Goal: Task Accomplishment & Management: Manage account settings

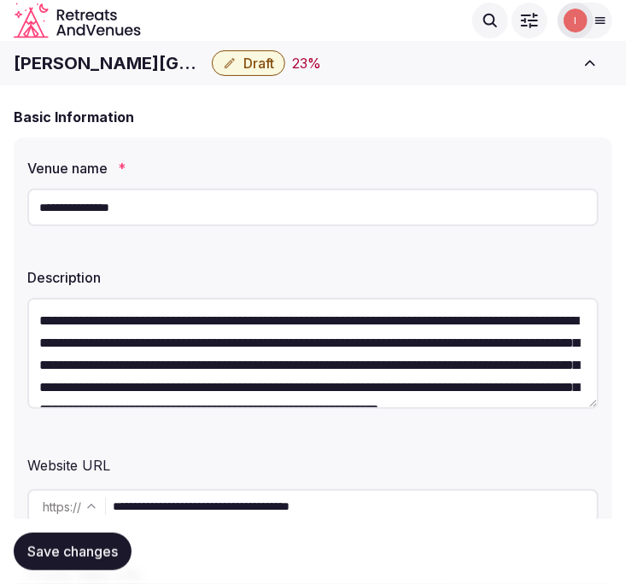
scroll to position [66, 0]
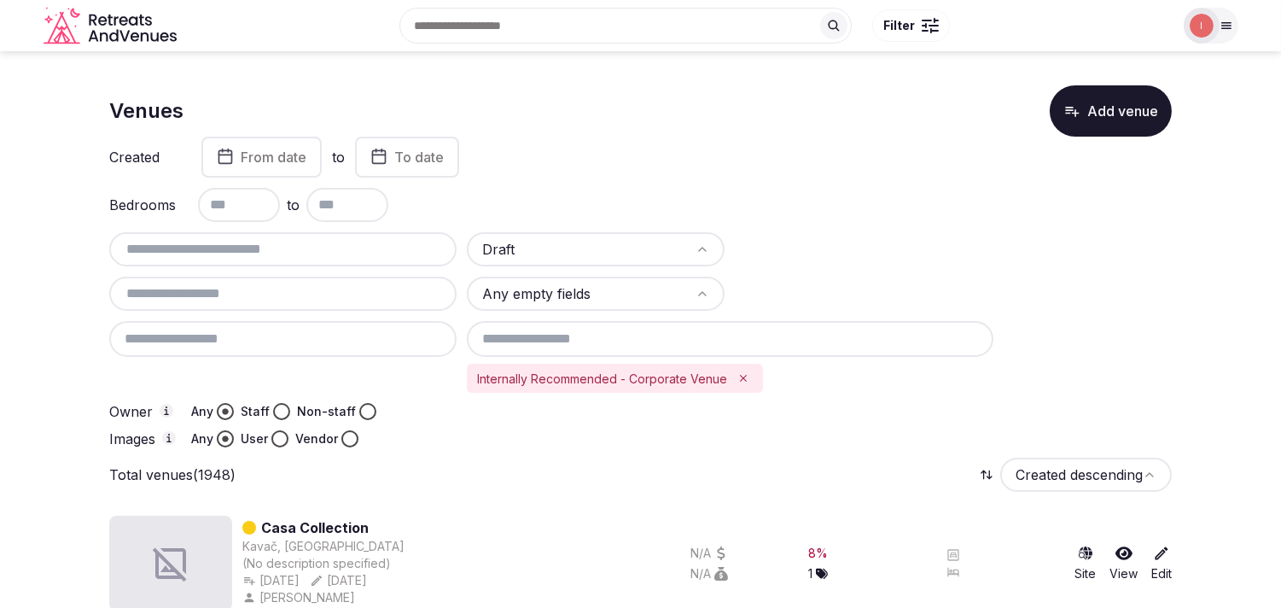
click at [740, 374] on icon "Remove Internally Recommended - Corporate Venue" at bounding box center [743, 378] width 12 height 12
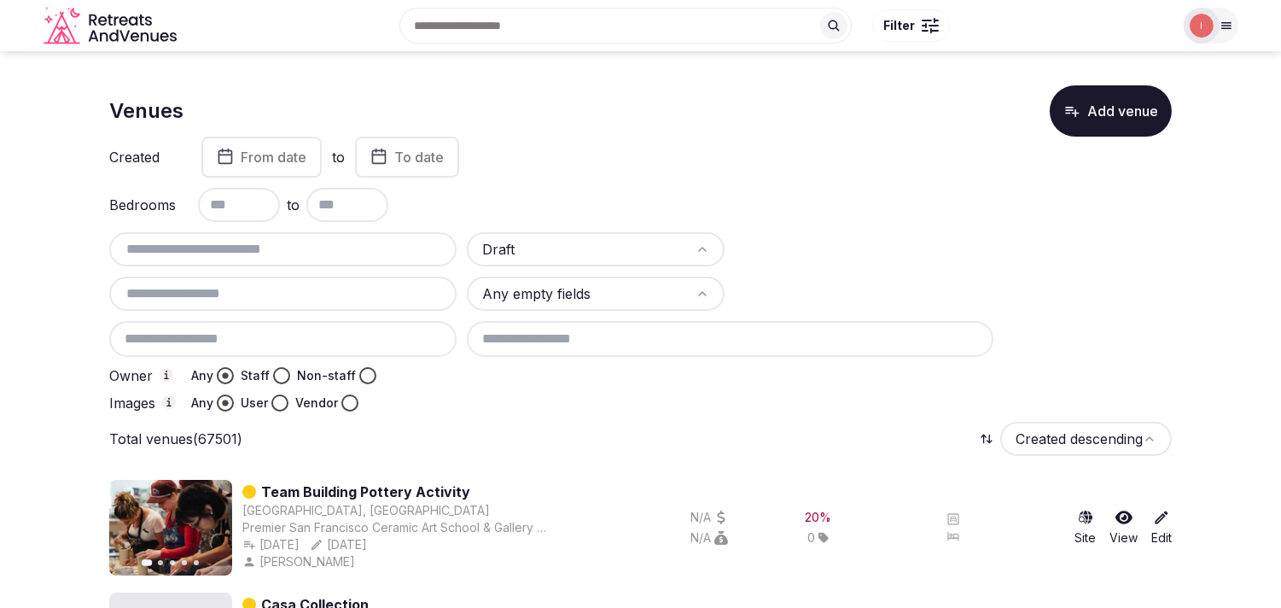
click at [277, 369] on button "Staff" at bounding box center [281, 375] width 17 height 17
click at [275, 397] on button "User" at bounding box center [279, 402] width 17 height 17
click at [275, 166] on button "From date" at bounding box center [261, 157] width 120 height 41
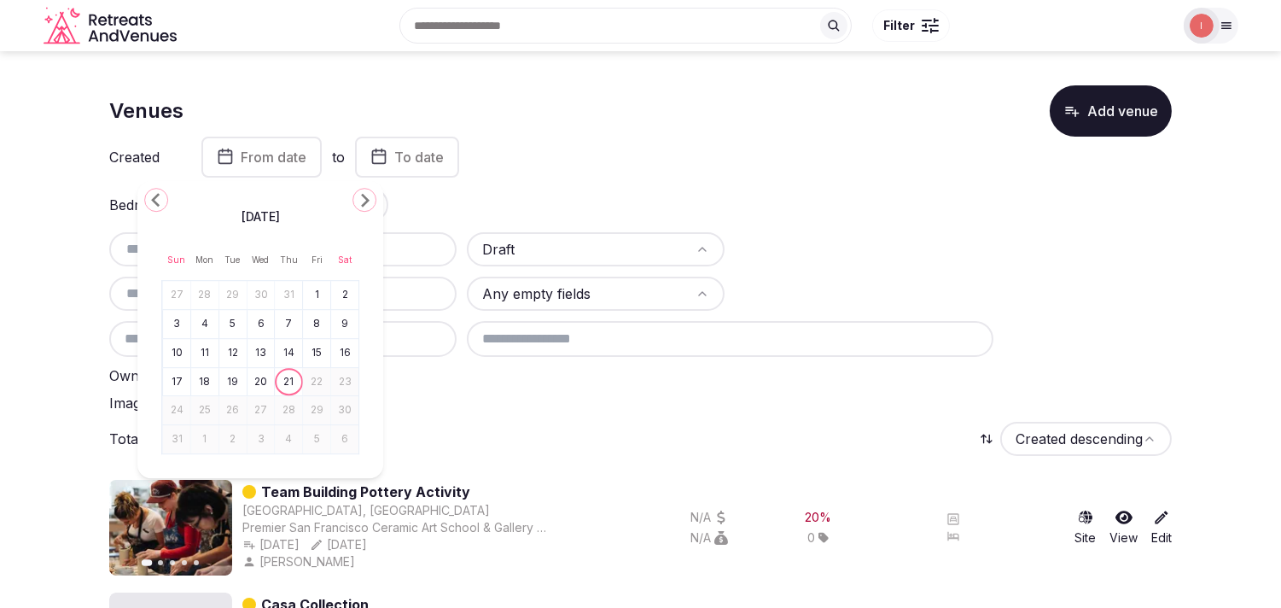
click at [146, 195] on icon "Go to the Previous Month" at bounding box center [156, 199] width 20 height 20
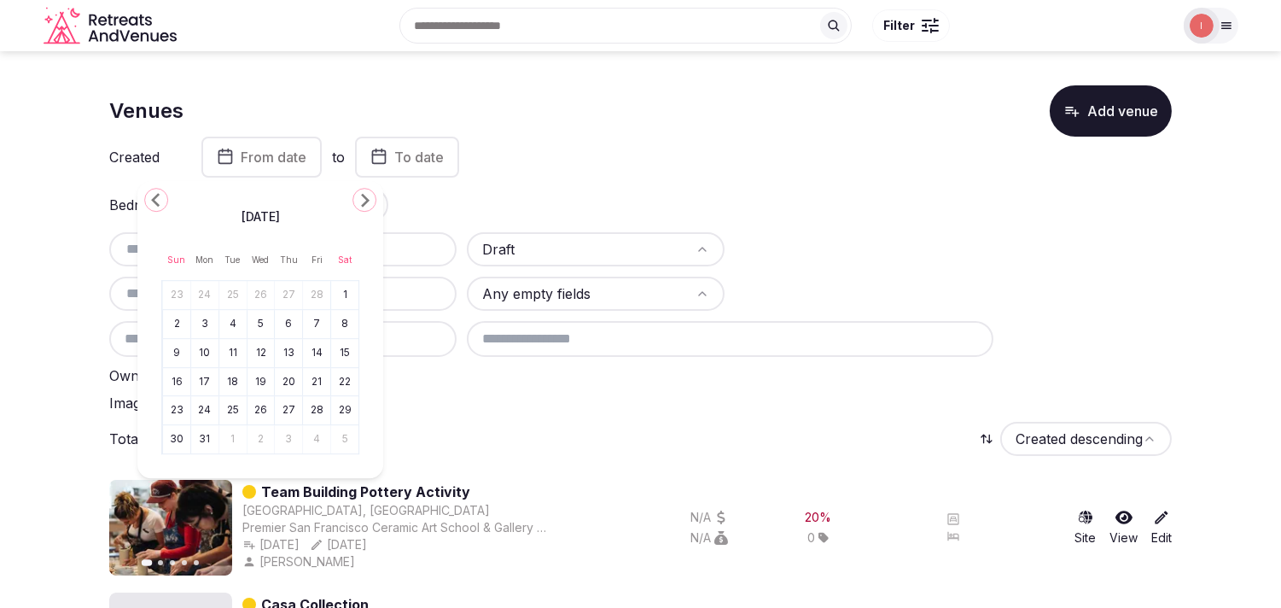
click at [147, 195] on icon "Go to the Previous Month" at bounding box center [156, 199] width 20 height 20
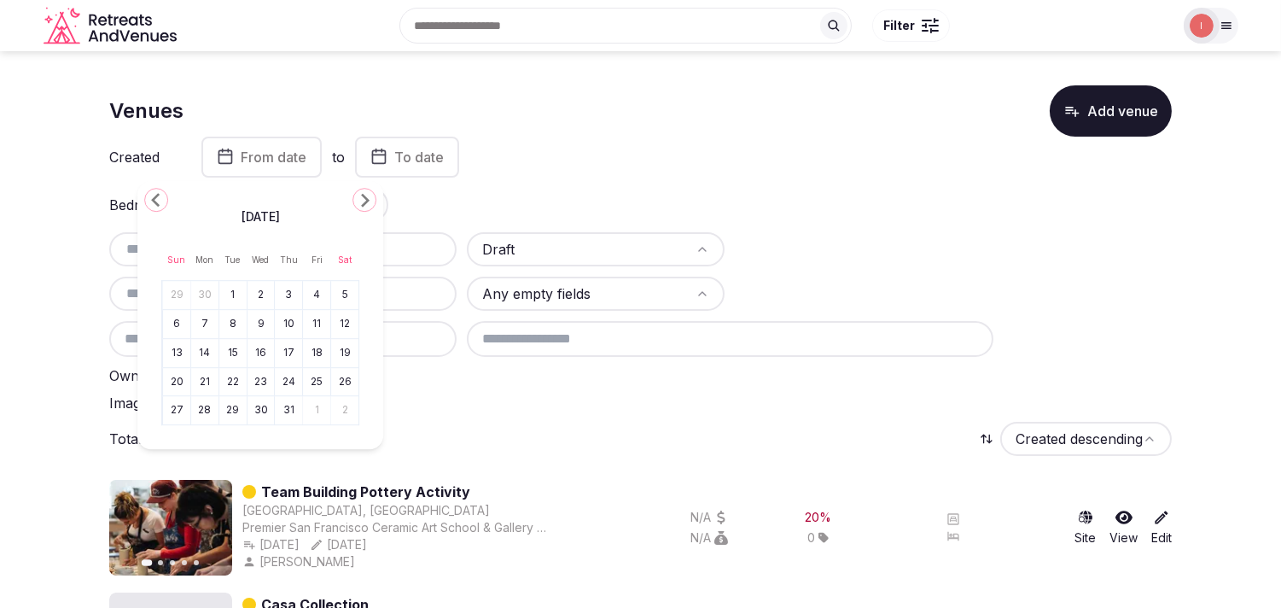
click at [147, 195] on icon "Go to the Previous Month" at bounding box center [156, 199] width 20 height 20
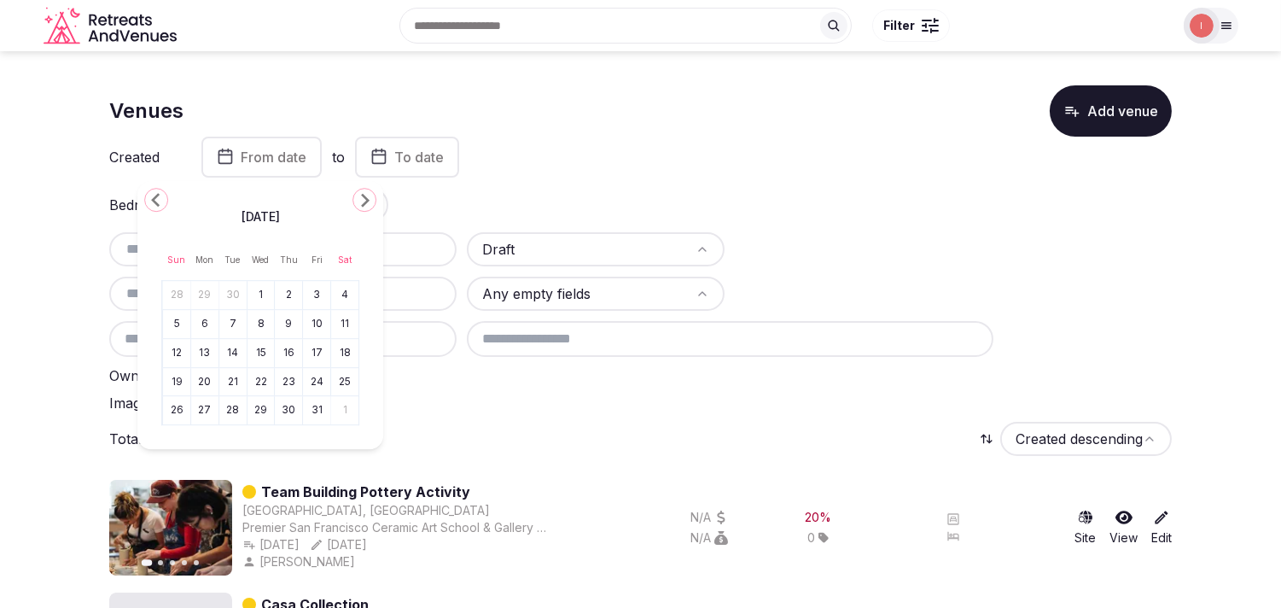
click at [147, 195] on icon "Go to the Previous Month" at bounding box center [156, 199] width 20 height 20
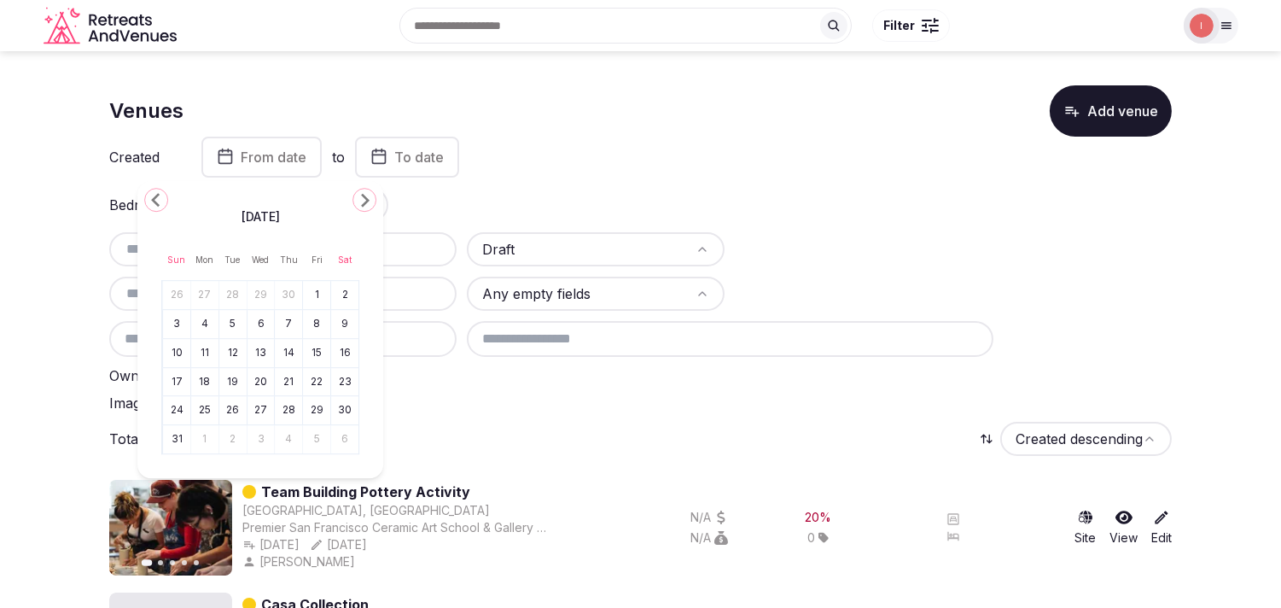
click at [147, 195] on icon "Go to the Previous Month" at bounding box center [156, 199] width 20 height 20
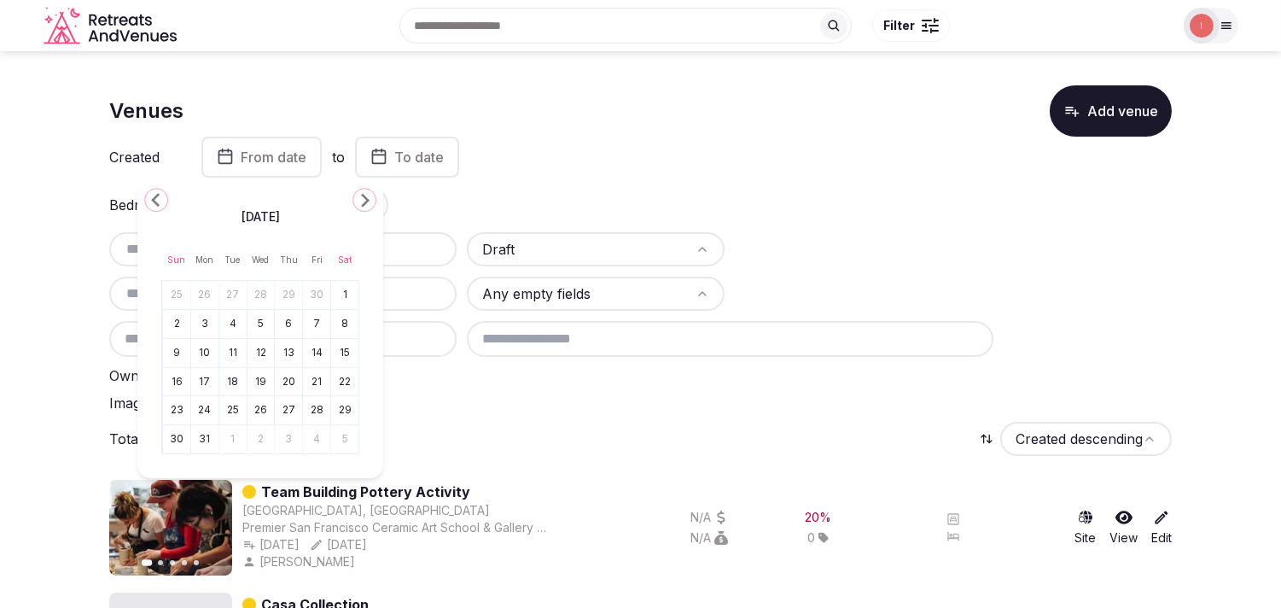
click at [147, 195] on icon "Go to the Previous Month" at bounding box center [156, 199] width 20 height 20
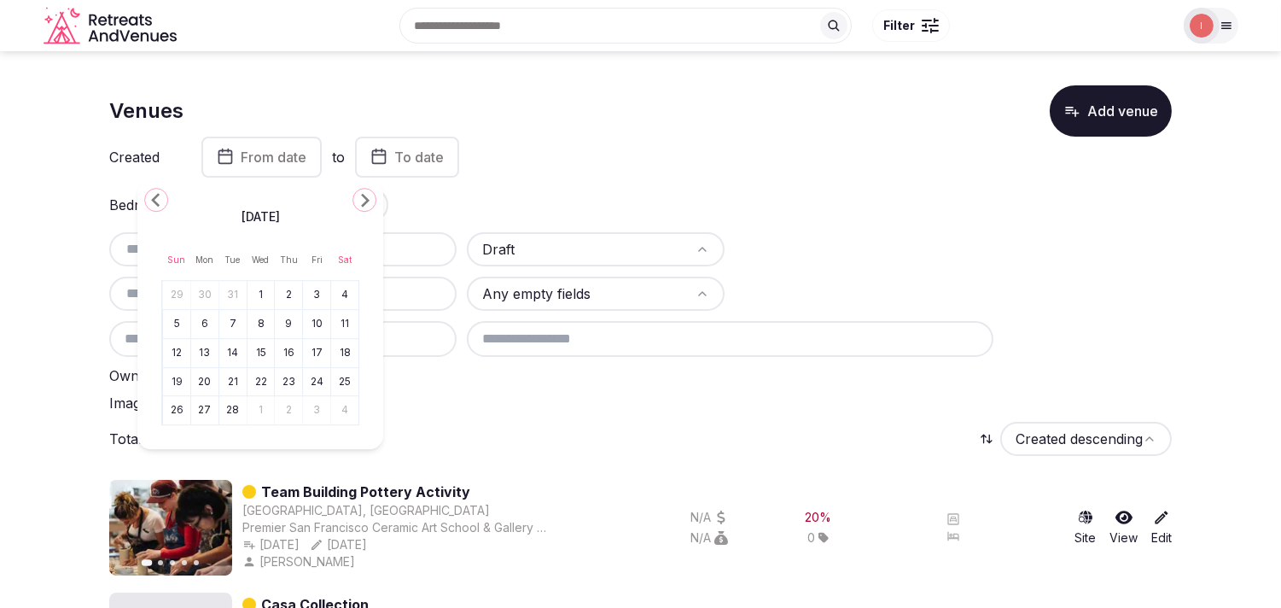
click at [147, 195] on icon "Go to the Previous Month" at bounding box center [156, 199] width 20 height 20
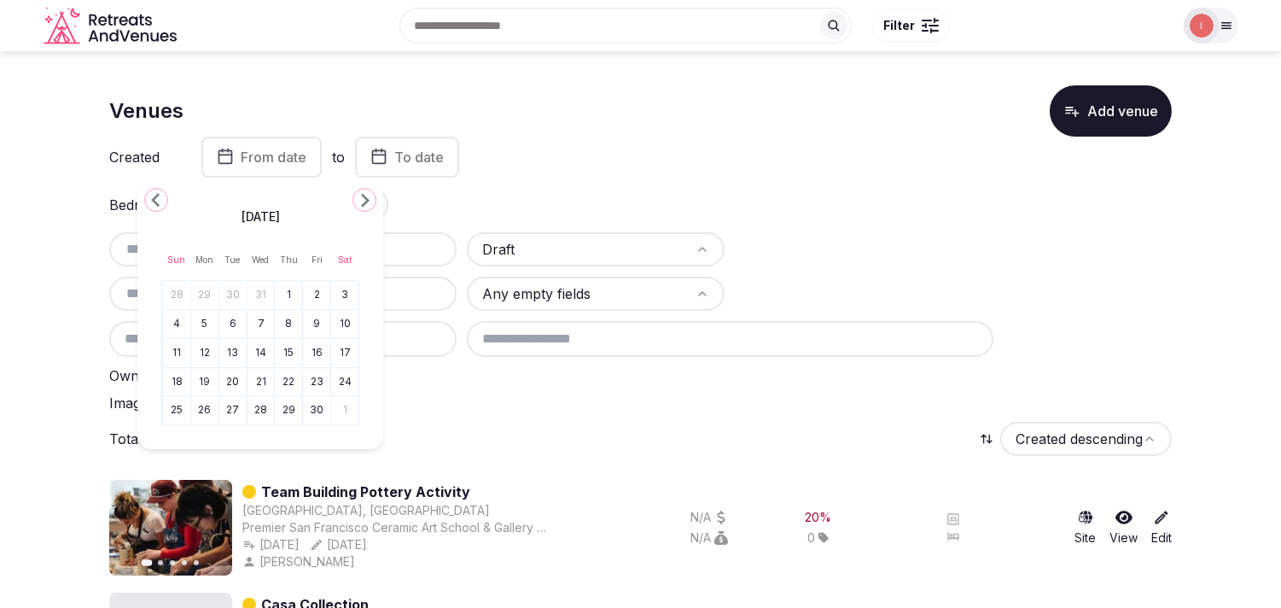
click at [147, 195] on icon "Go to the Previous Month" at bounding box center [156, 199] width 20 height 20
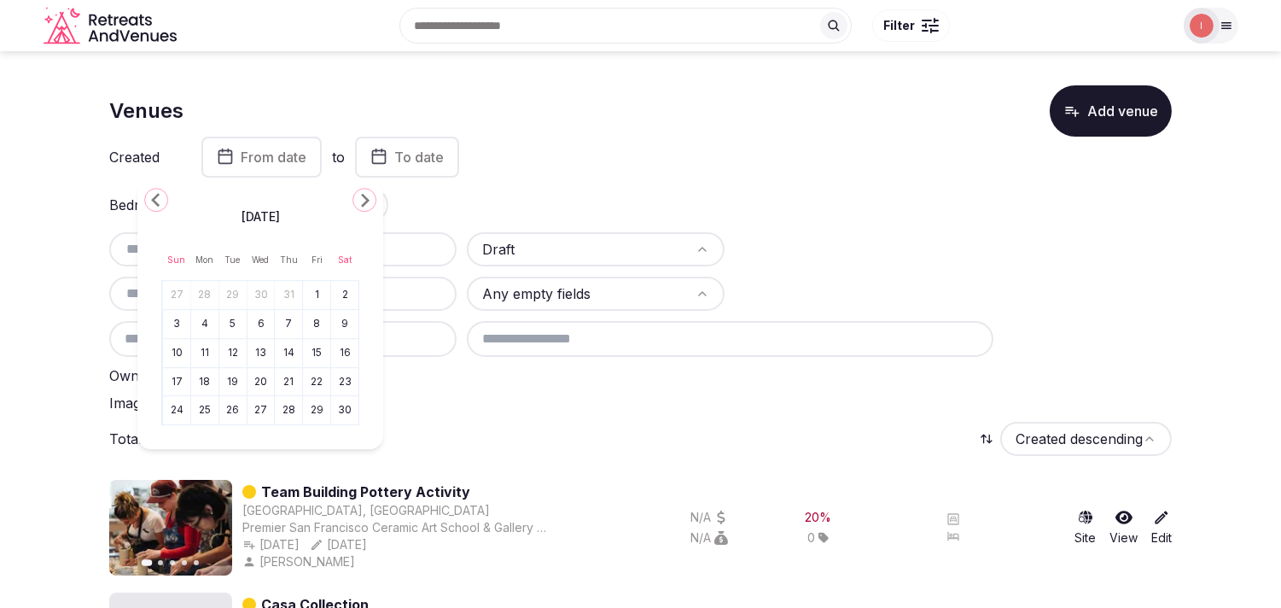
click at [147, 195] on icon "Go to the Previous Month" at bounding box center [156, 199] width 20 height 20
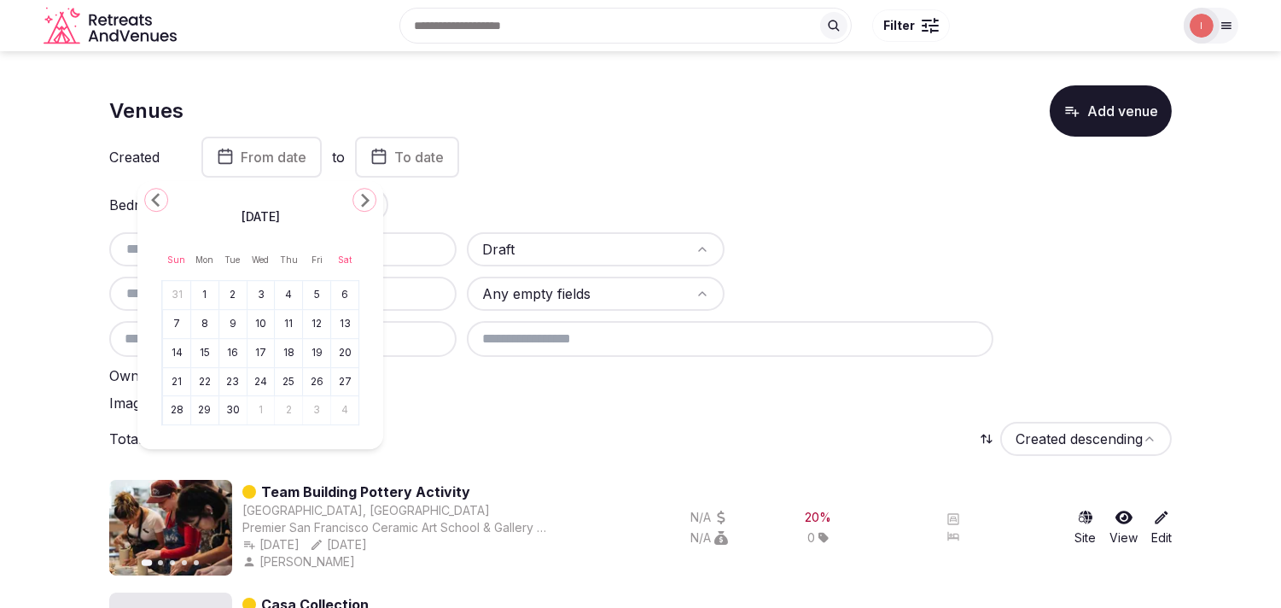
click at [147, 195] on icon "Go to the Previous Month" at bounding box center [156, 199] width 20 height 20
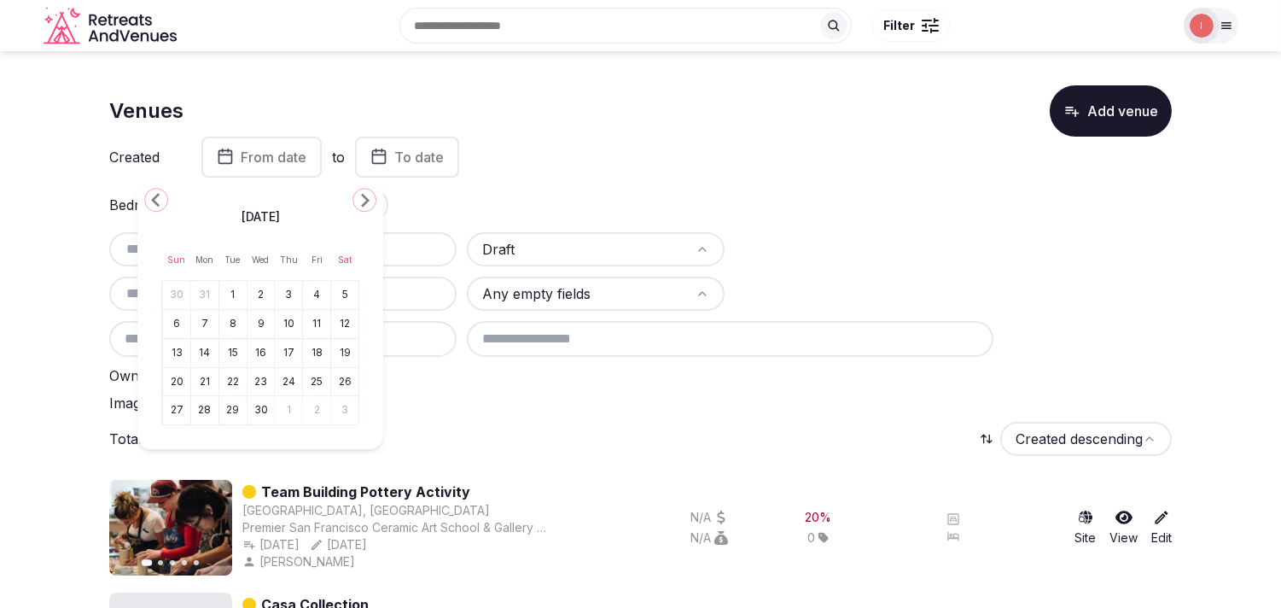
click at [147, 195] on icon "Go to the Previous Month" at bounding box center [156, 199] width 20 height 20
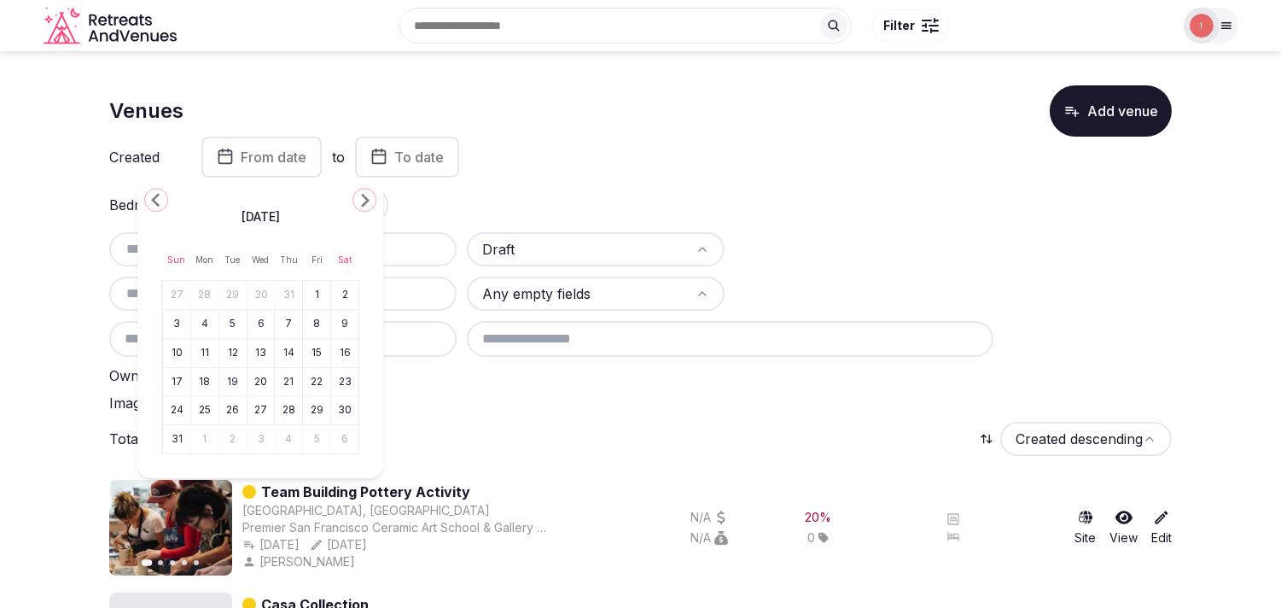
click at [147, 195] on icon "Go to the Previous Month" at bounding box center [156, 199] width 20 height 20
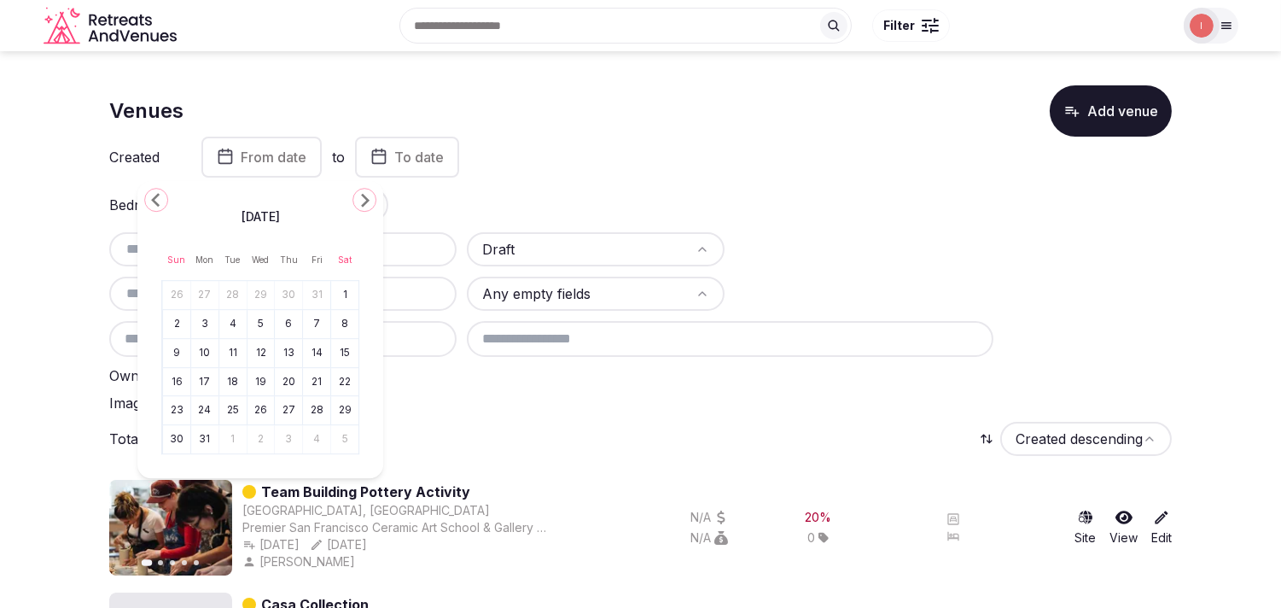
click at [147, 195] on icon "Go to the Previous Month" at bounding box center [156, 199] width 20 height 20
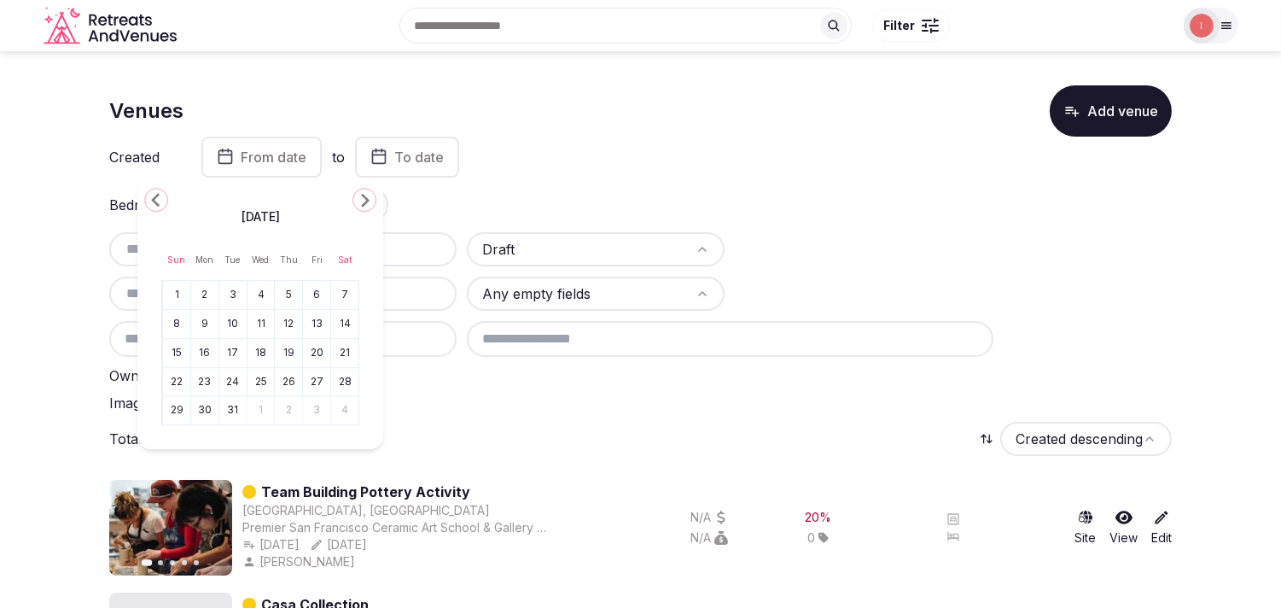
click at [147, 195] on icon "Go to the Previous Month" at bounding box center [156, 199] width 20 height 20
click at [364, 197] on polygon "Go to the Next Month" at bounding box center [365, 201] width 9 height 14
click at [395, 156] on span "To date" at bounding box center [419, 157] width 50 height 17
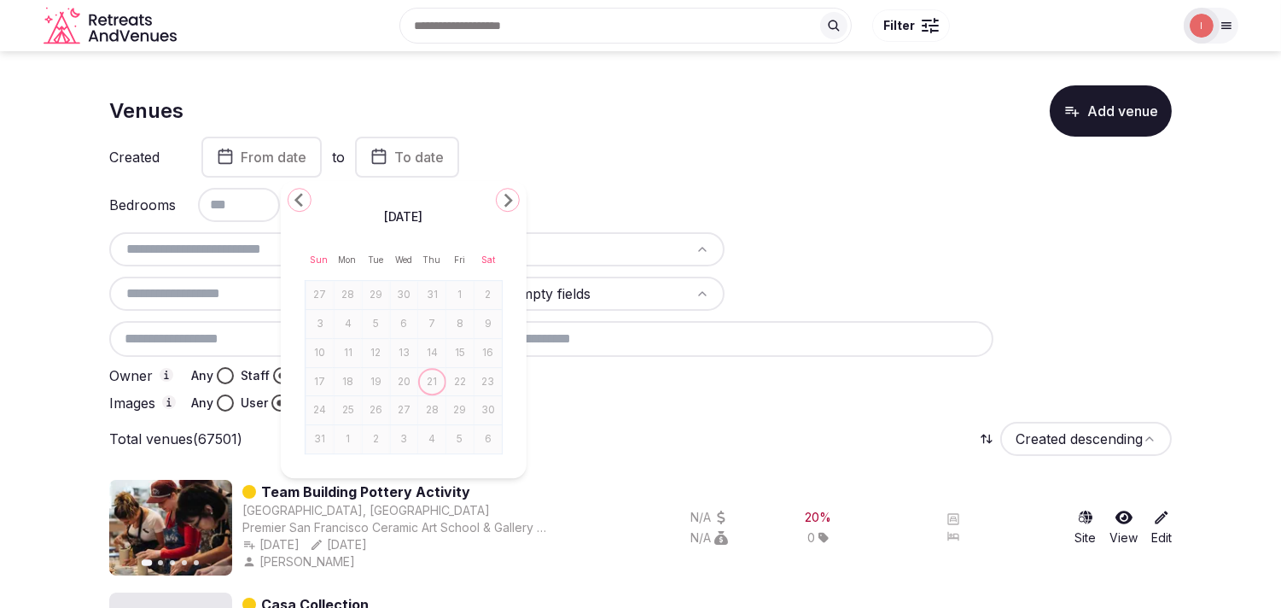
click at [271, 165] on span "From date" at bounding box center [274, 157] width 66 height 17
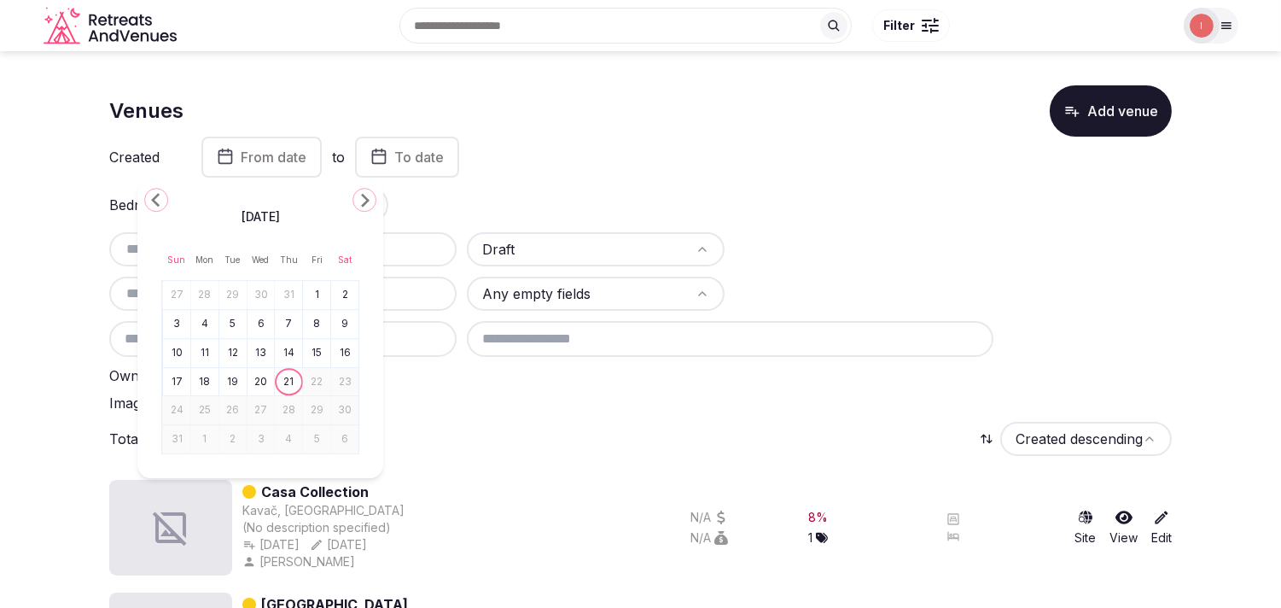
click at [229, 164] on icon "button" at bounding box center [225, 156] width 17 height 20
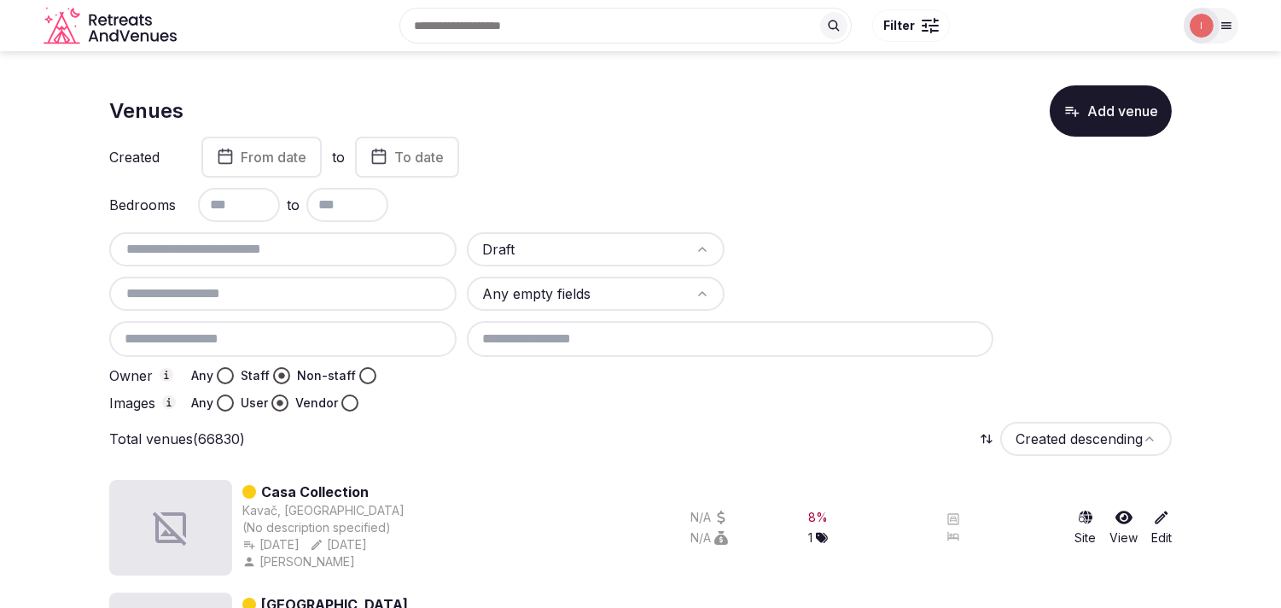
click at [223, 160] on icon "button" at bounding box center [225, 156] width 17 height 20
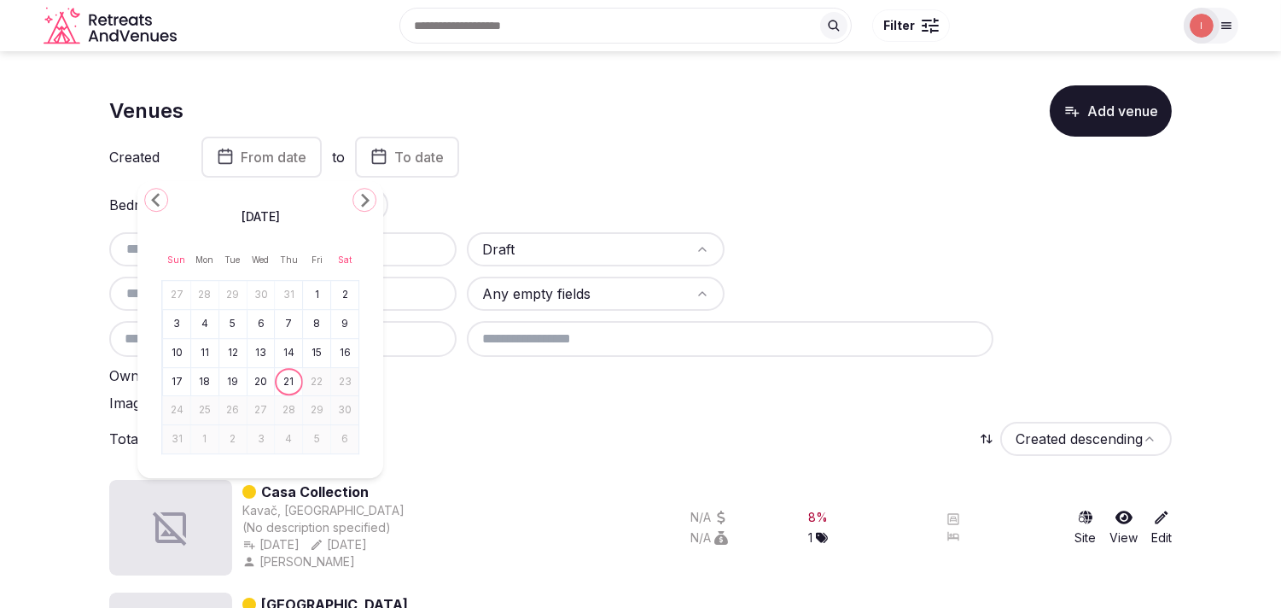
click at [165, 201] on icon "Go to the Previous Month" at bounding box center [156, 199] width 20 height 20
click at [166, 203] on icon "Go to the Previous Month" at bounding box center [156, 199] width 20 height 20
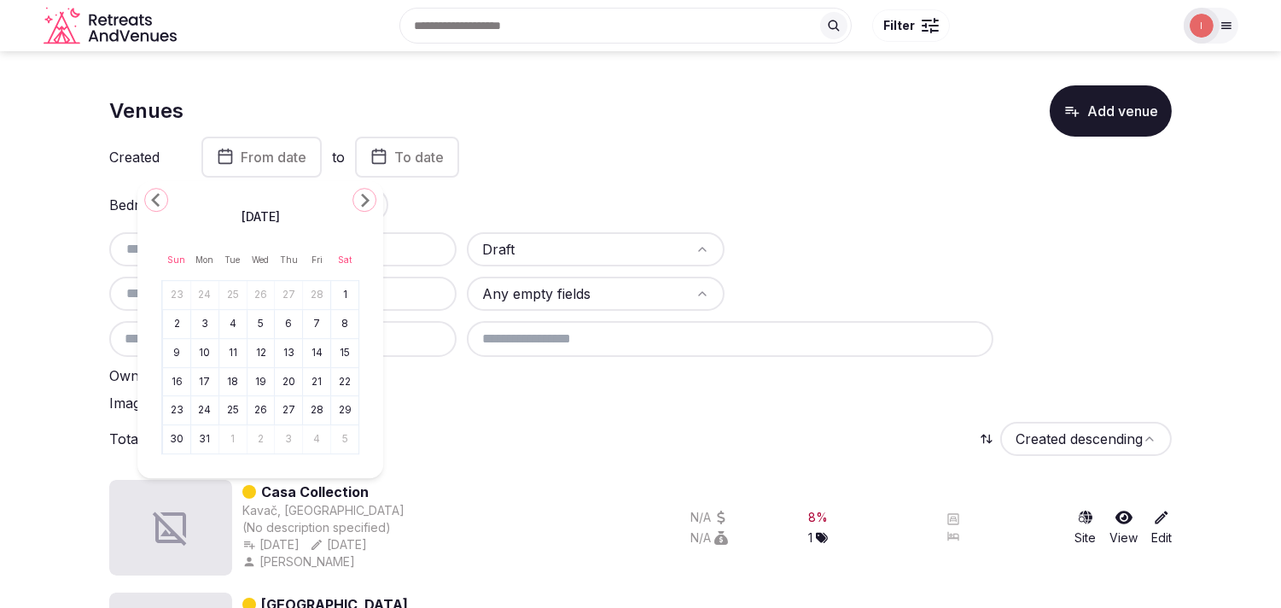
click at [166, 203] on icon "Go to the Previous Month" at bounding box center [156, 199] width 20 height 20
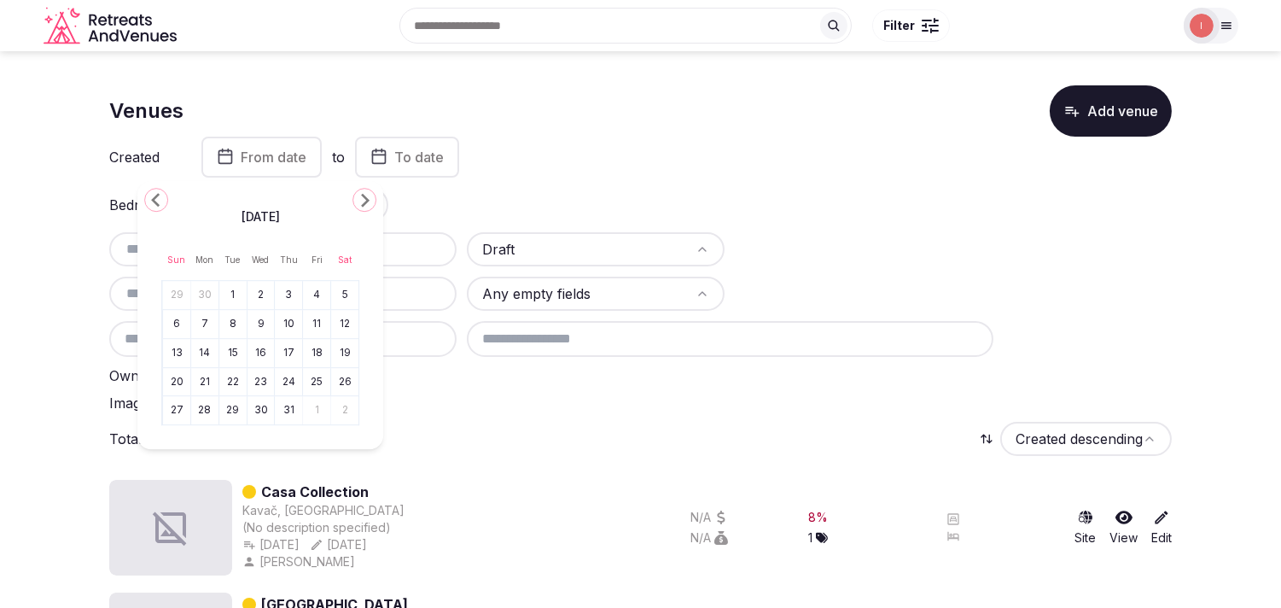
click at [166, 203] on icon "Go to the Previous Month" at bounding box center [156, 199] width 20 height 20
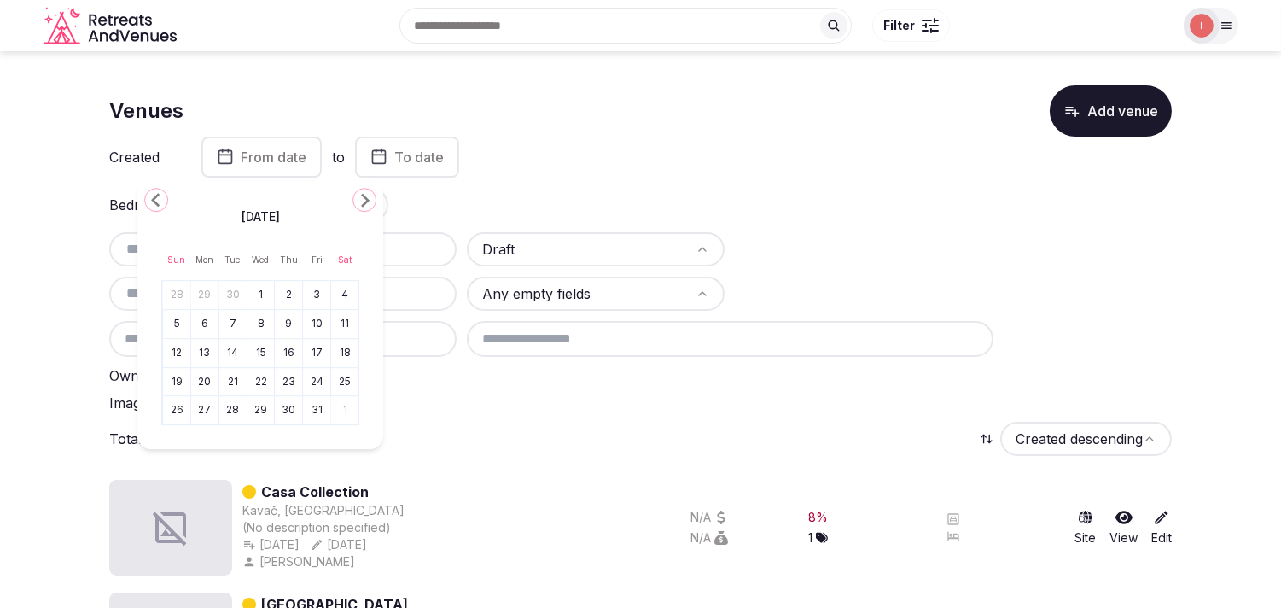
click at [166, 203] on icon "Go to the Previous Month" at bounding box center [156, 199] width 20 height 20
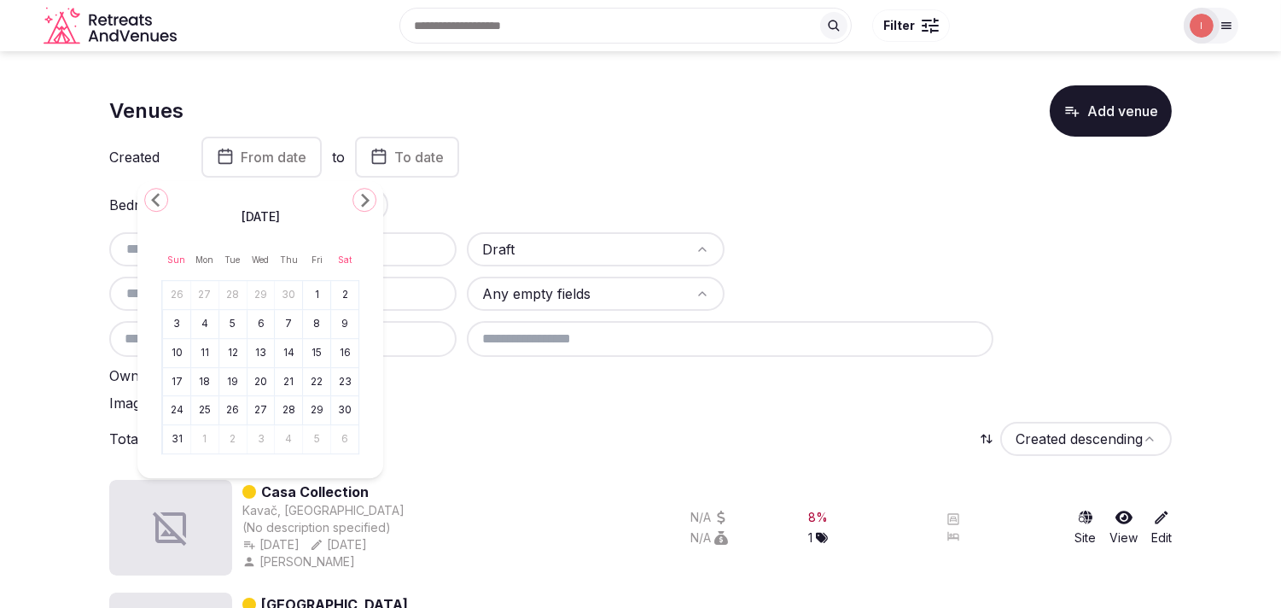
click at [166, 203] on icon "Go to the Previous Month" at bounding box center [156, 199] width 20 height 20
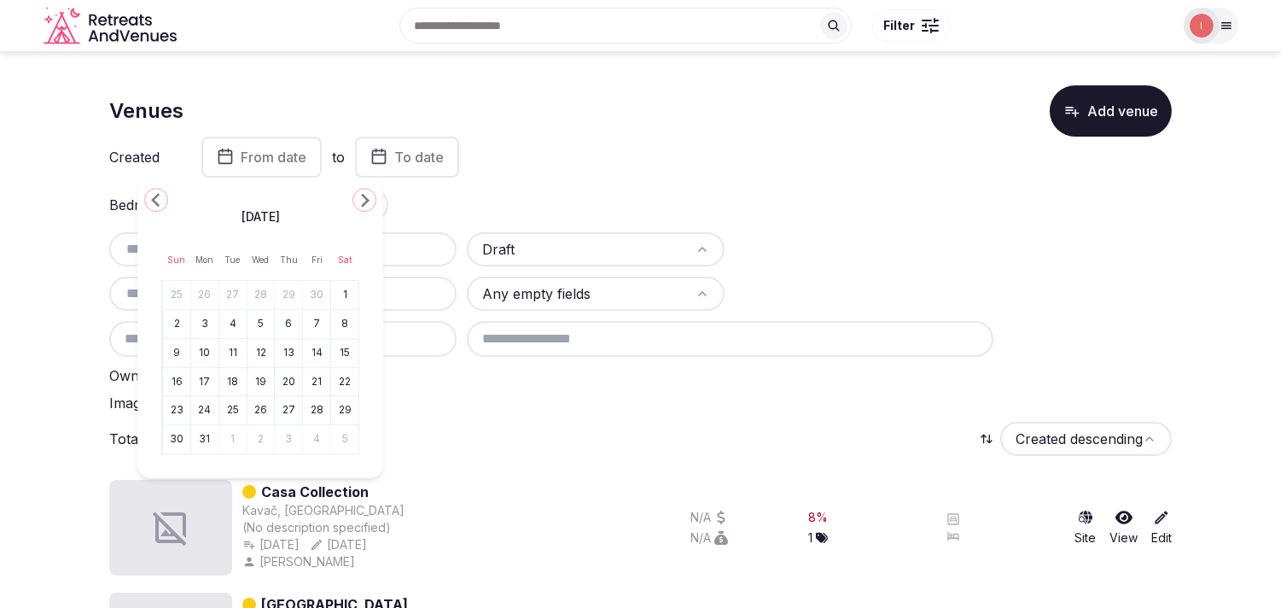
click at [166, 203] on icon "Go to the Previous Month" at bounding box center [156, 199] width 20 height 20
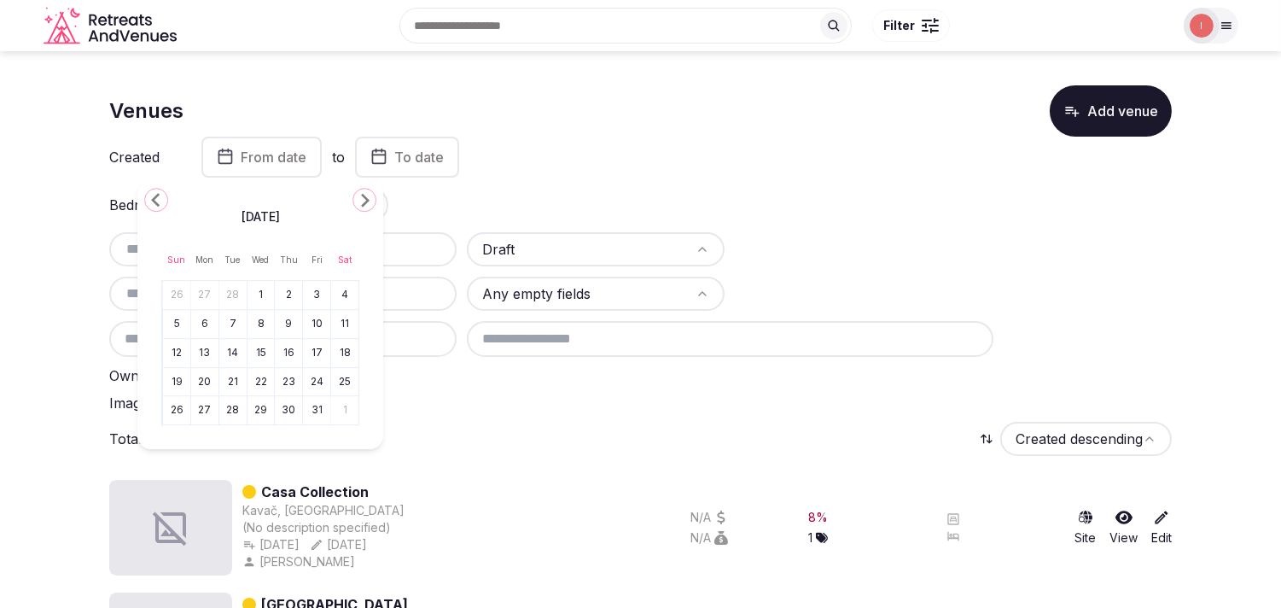
click at [166, 203] on icon "Go to the Previous Month" at bounding box center [156, 199] width 20 height 20
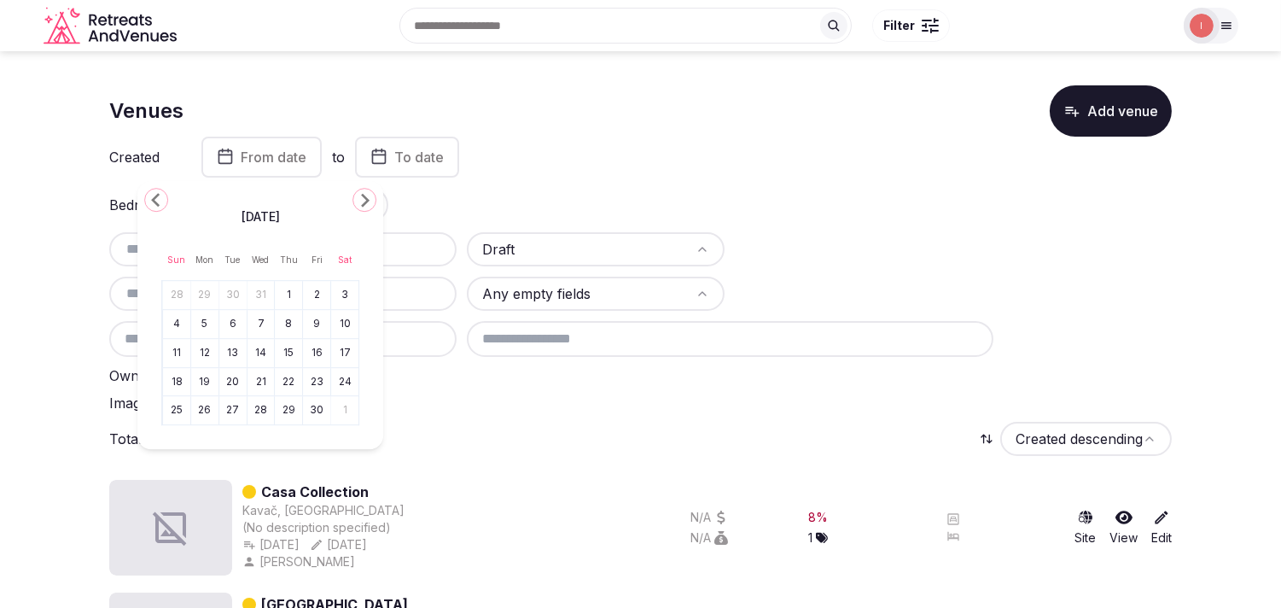
click at [166, 203] on icon "Go to the Previous Month" at bounding box center [156, 199] width 20 height 20
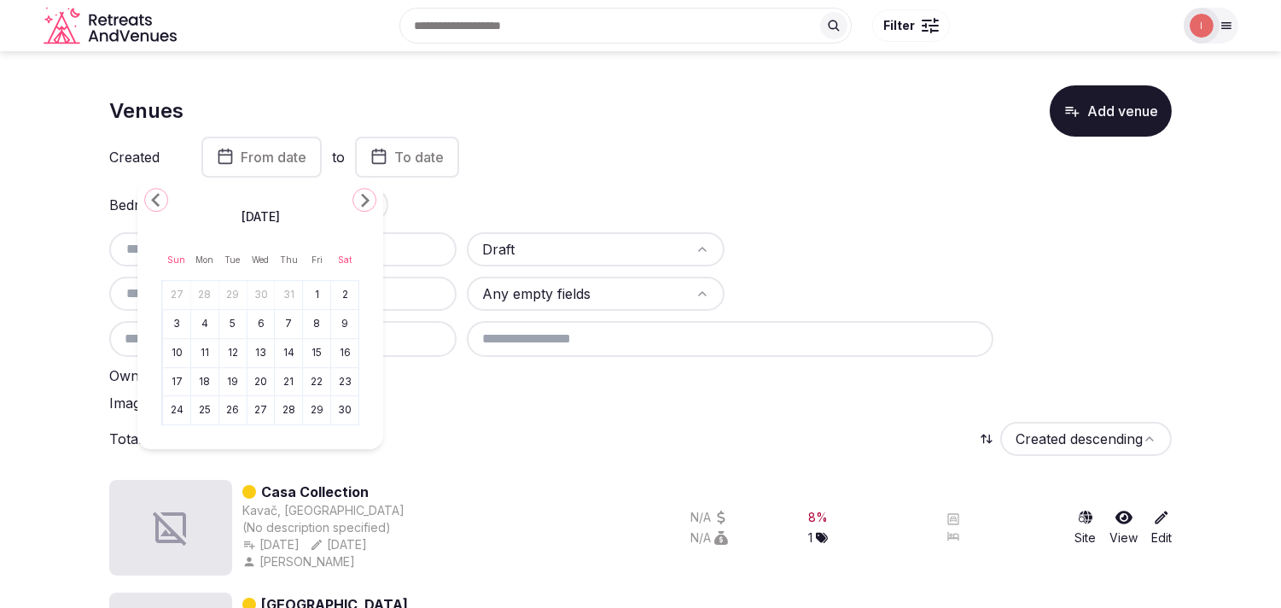
click at [166, 203] on icon "Go to the Previous Month" at bounding box center [156, 199] width 20 height 20
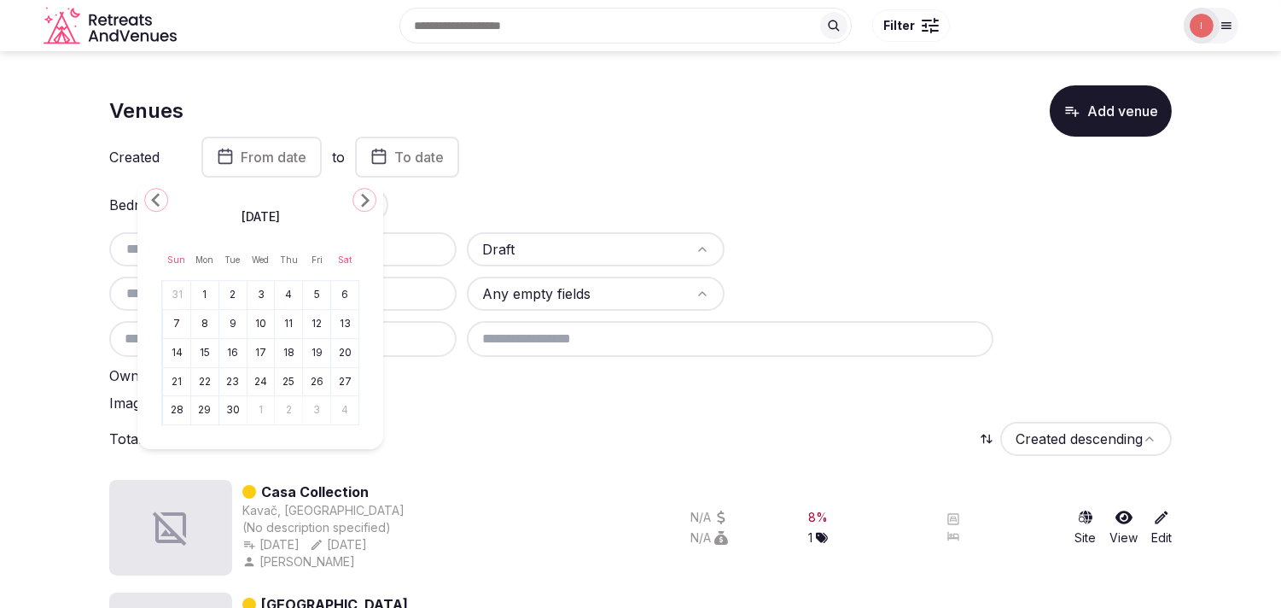
click at [166, 203] on icon "Go to the Previous Month" at bounding box center [156, 199] width 20 height 20
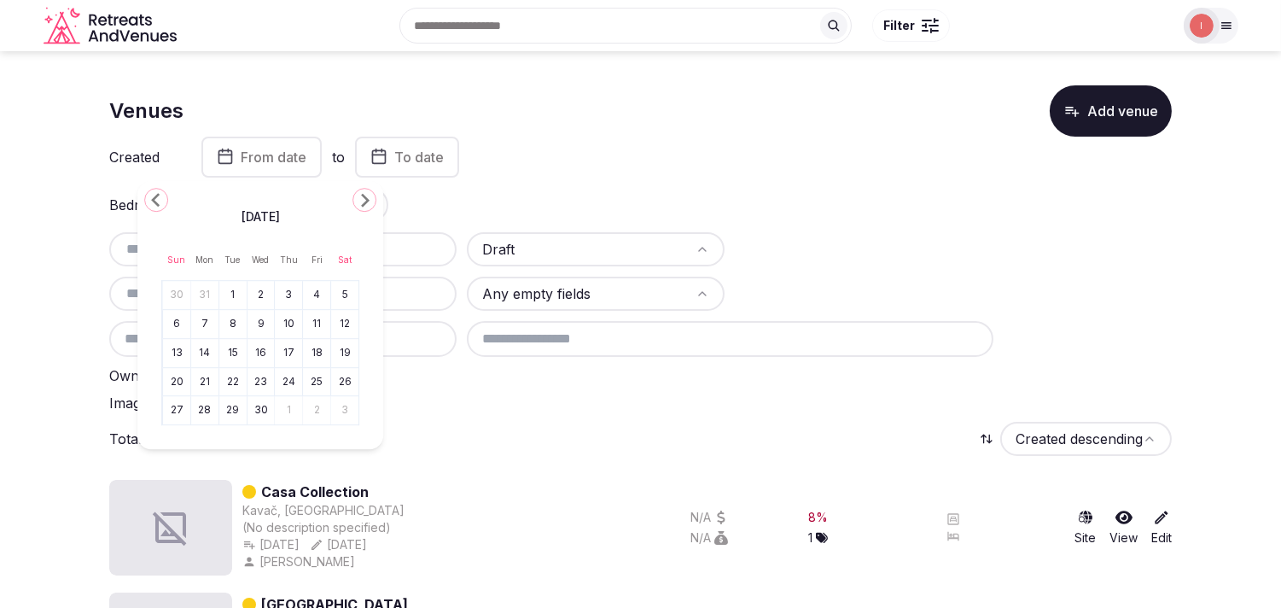
click at [166, 203] on icon "Go to the Previous Month" at bounding box center [156, 199] width 20 height 20
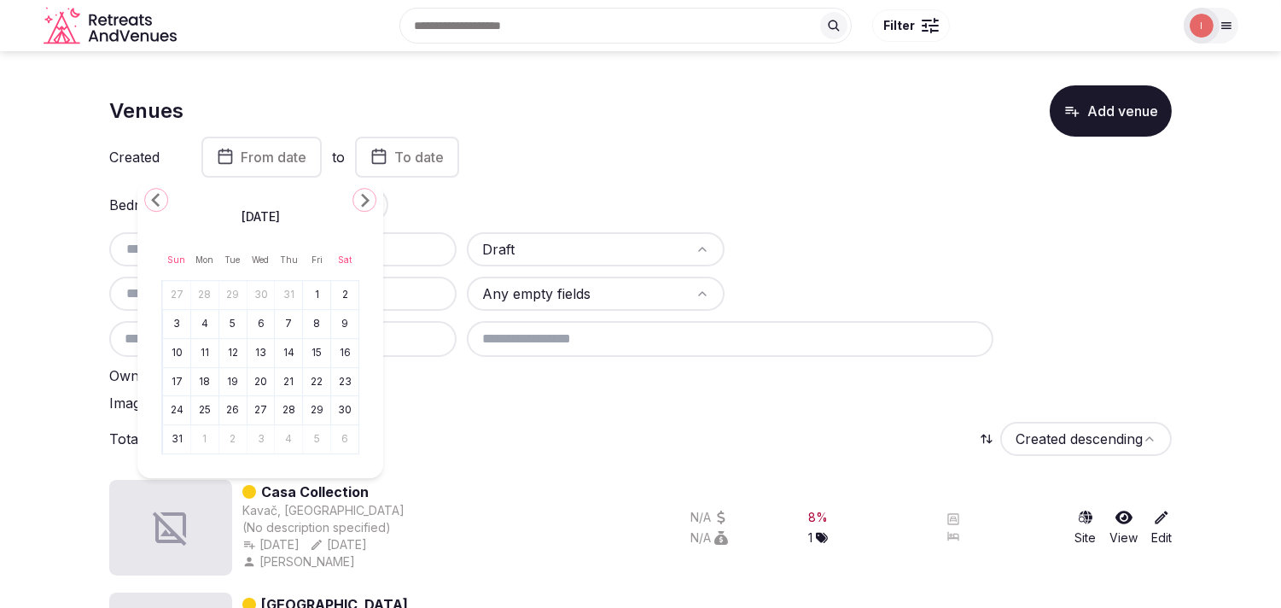
click at [166, 203] on icon "Go to the Previous Month" at bounding box center [156, 199] width 20 height 20
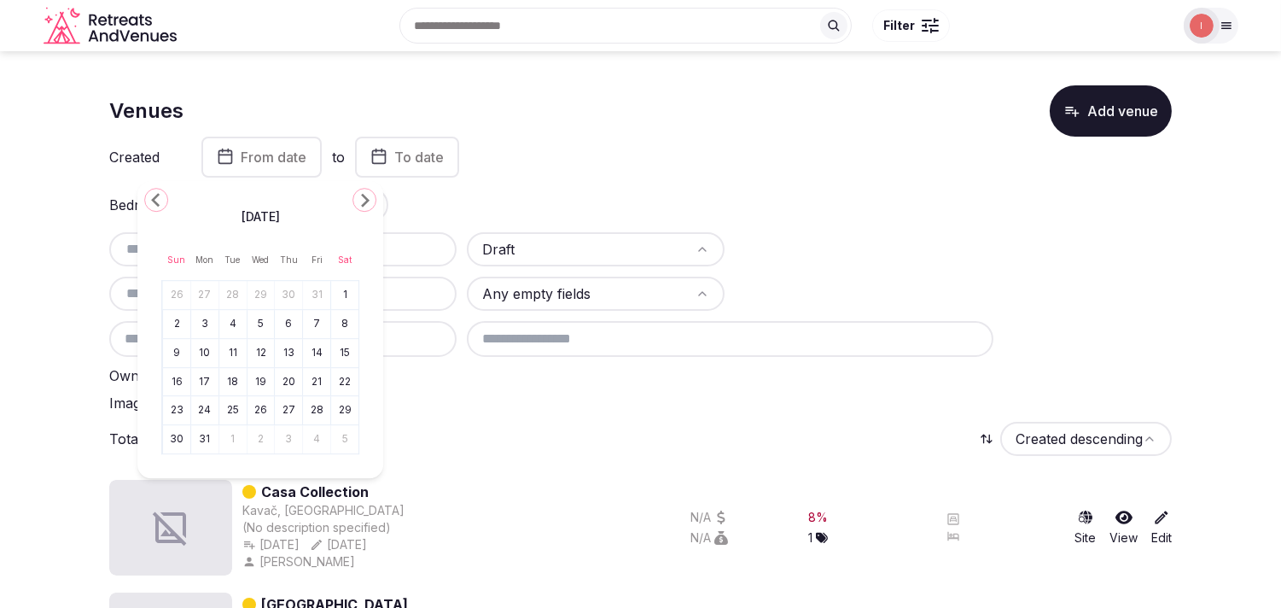
click at [166, 203] on icon "Go to the Previous Month" at bounding box center [156, 199] width 20 height 20
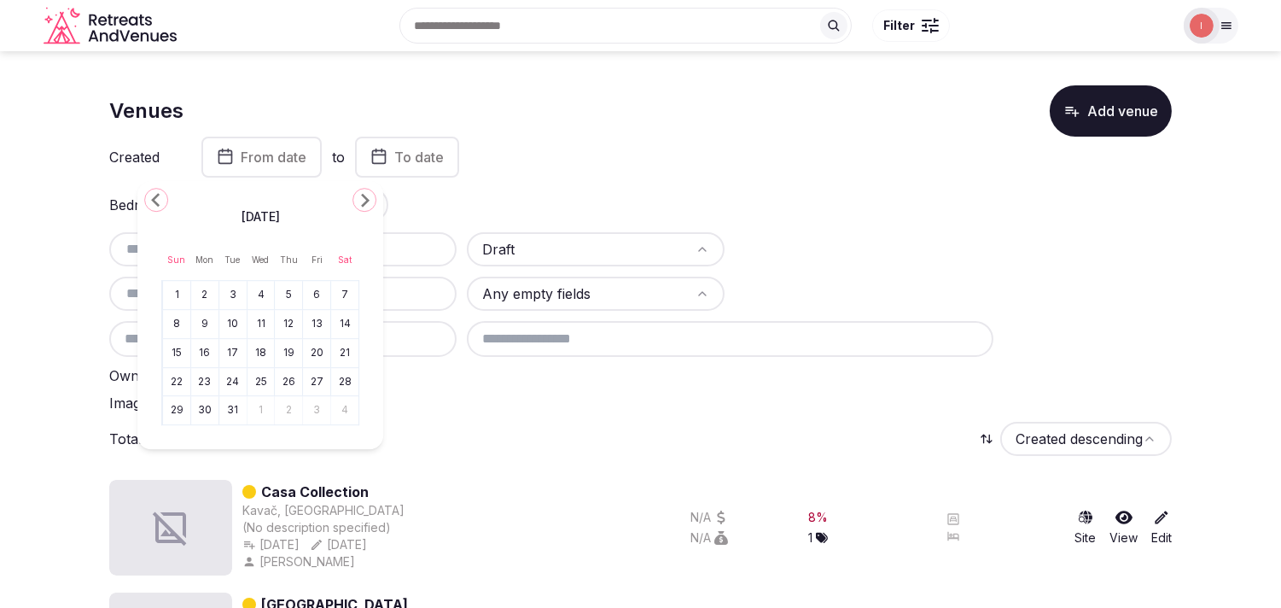
click at [166, 203] on icon "Go to the Previous Month" at bounding box center [156, 199] width 20 height 20
click at [261, 292] on button "1" at bounding box center [261, 295] width 24 height 25
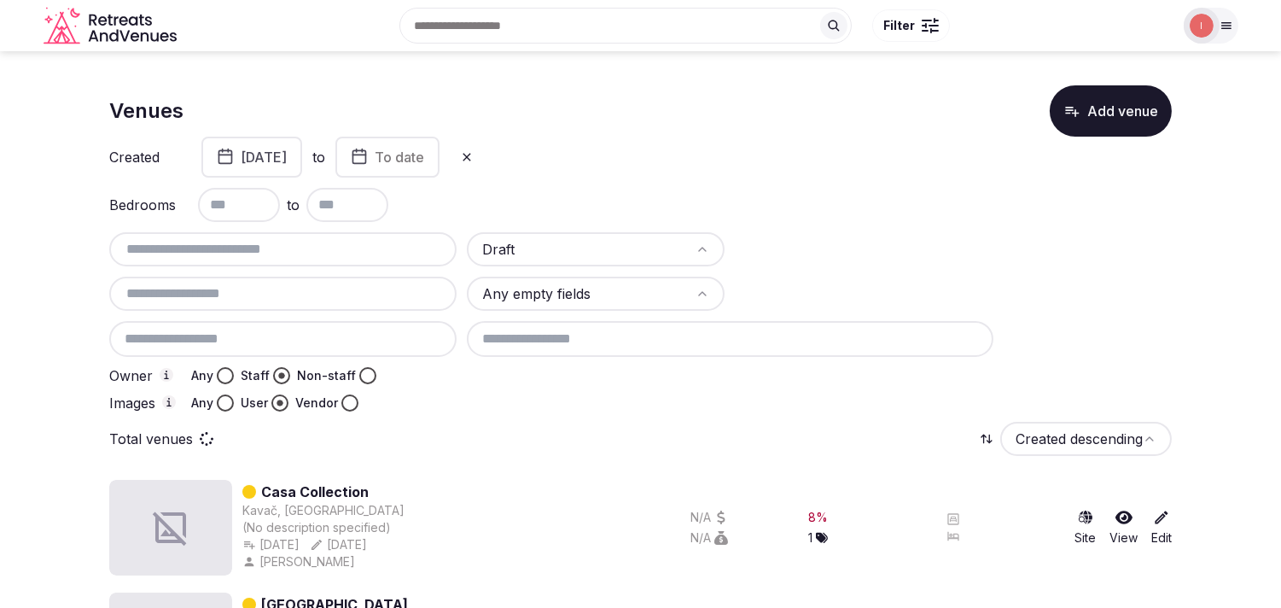
click at [424, 165] on span "To date" at bounding box center [400, 157] width 50 height 17
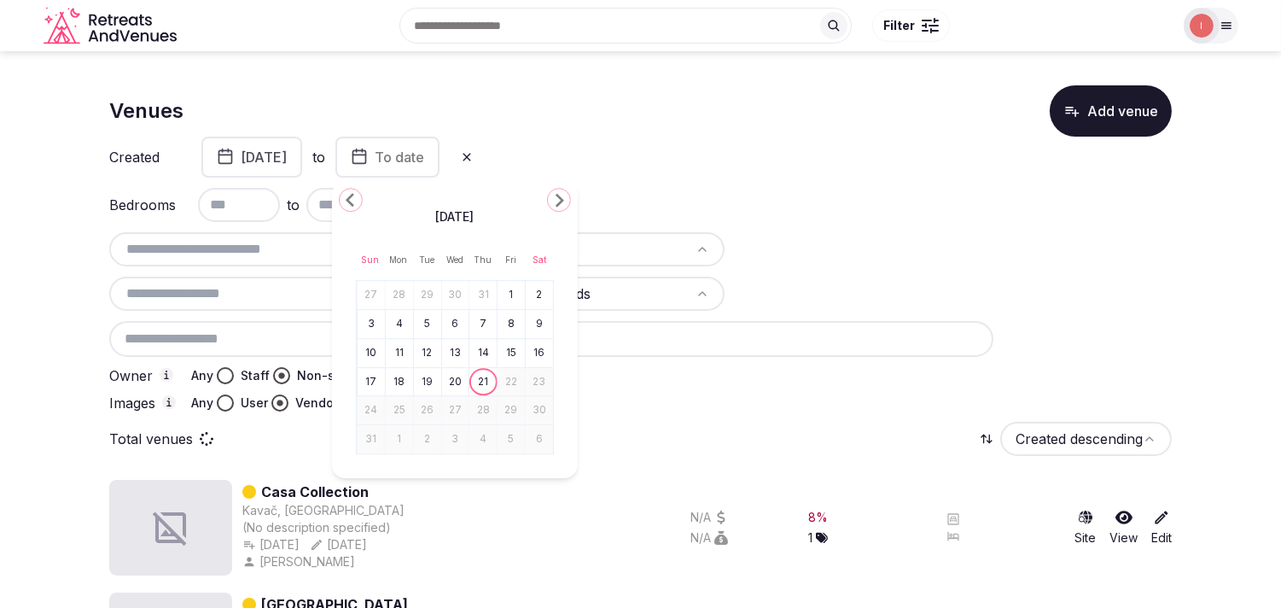
click at [345, 201] on icon "Go to the Previous Month" at bounding box center [351, 199] width 20 height 20
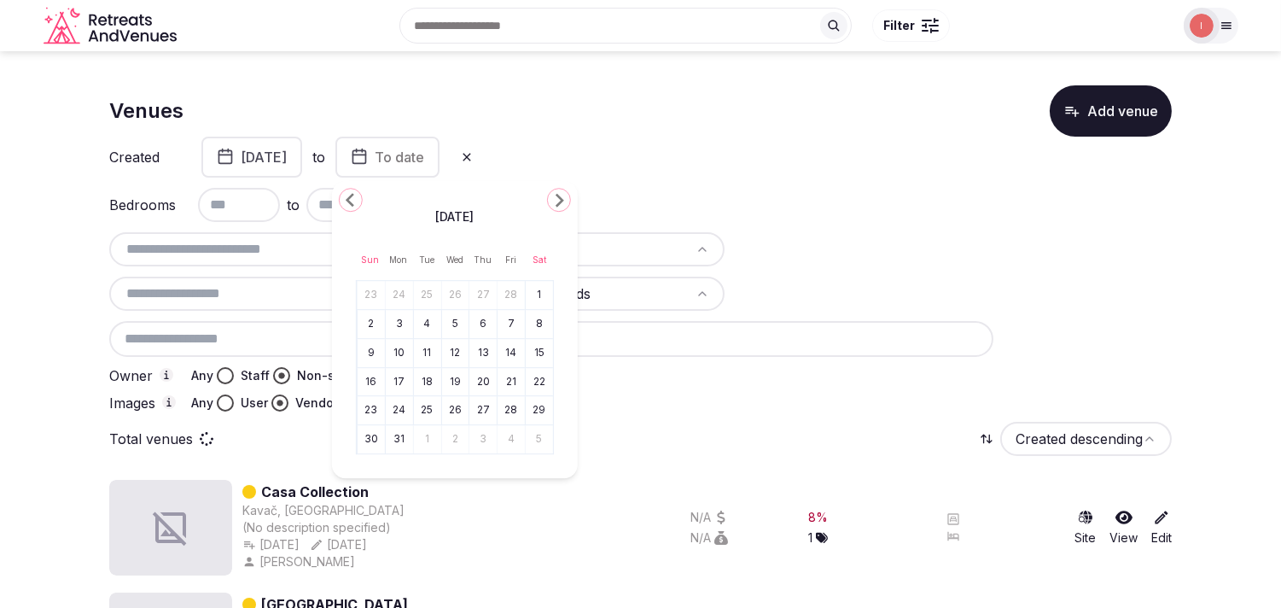
click at [345, 201] on icon "Go to the Previous Month" at bounding box center [351, 199] width 20 height 20
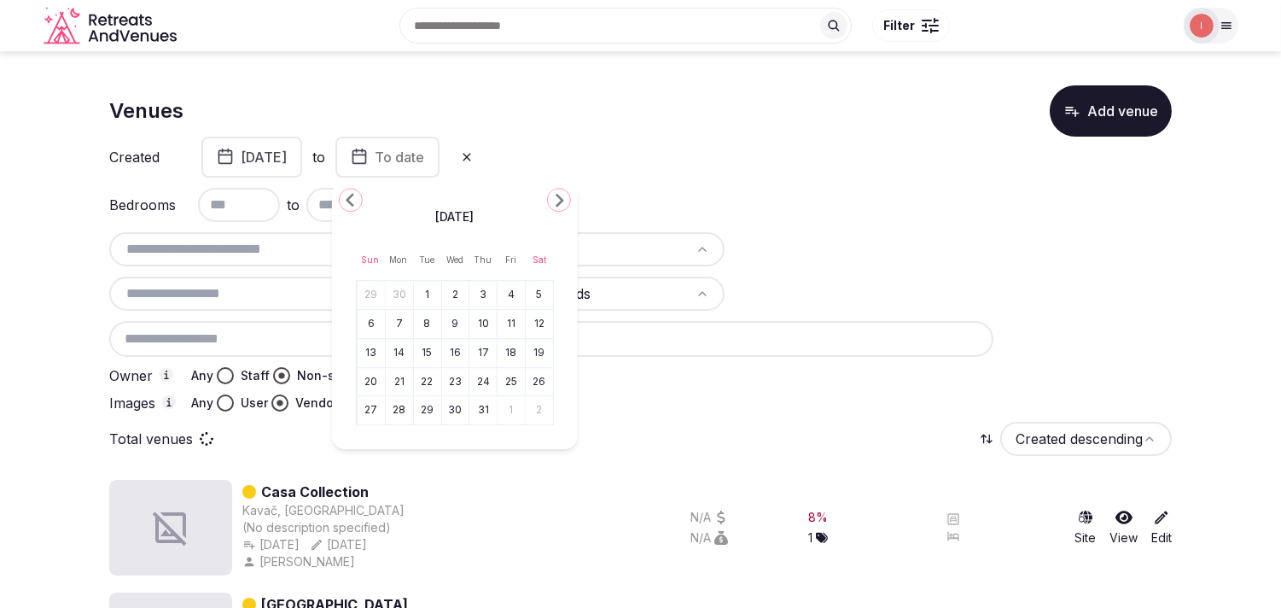
click at [345, 201] on icon "Go to the Previous Month" at bounding box center [351, 199] width 20 height 20
click at [344, 202] on icon "Go to the Previous Month" at bounding box center [351, 199] width 20 height 20
click at [342, 203] on icon "Go to the Previous Month" at bounding box center [351, 199] width 20 height 20
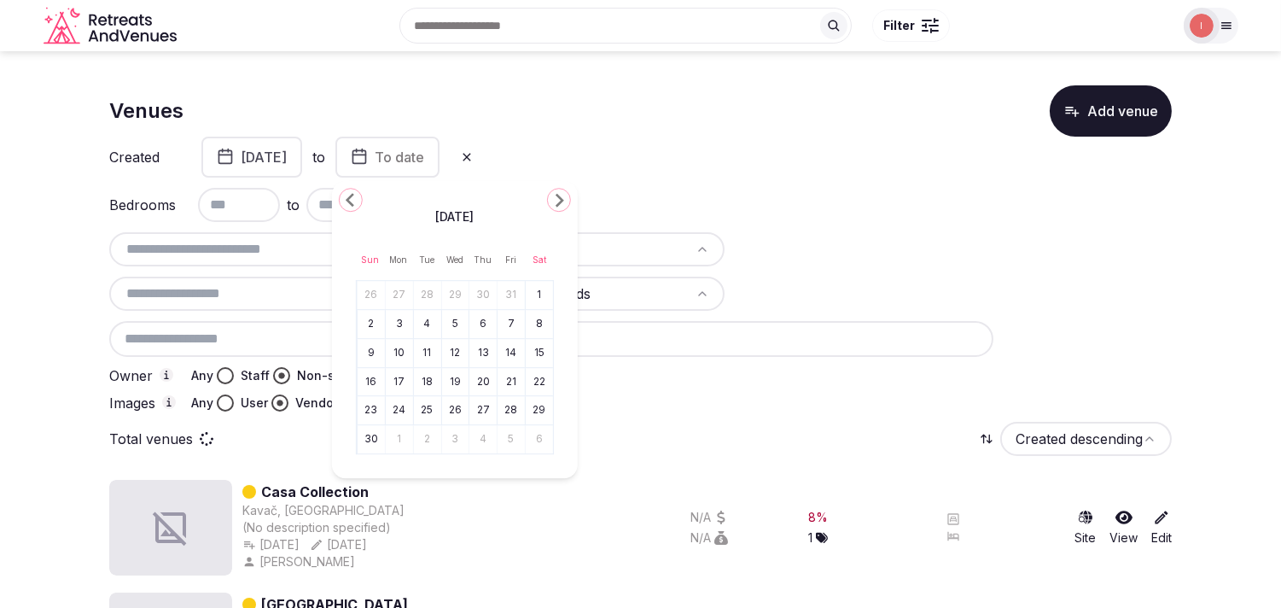
click at [342, 203] on icon "Go to the Previous Month" at bounding box center [351, 199] width 20 height 20
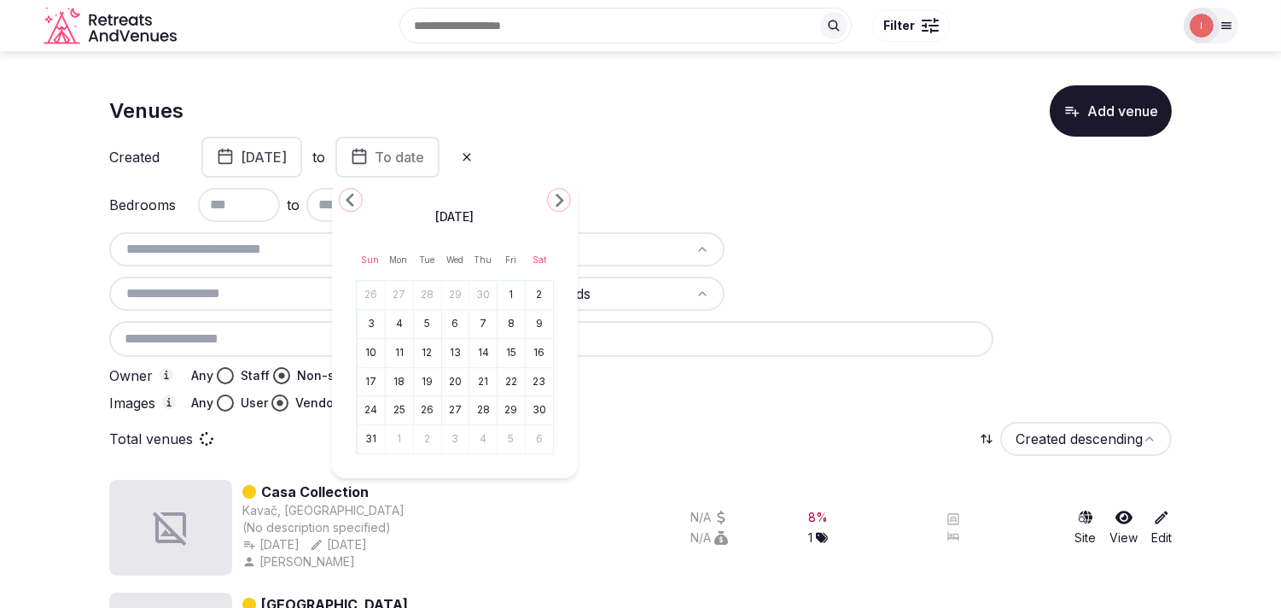
click at [341, 207] on icon "Go to the Previous Month" at bounding box center [351, 199] width 20 height 20
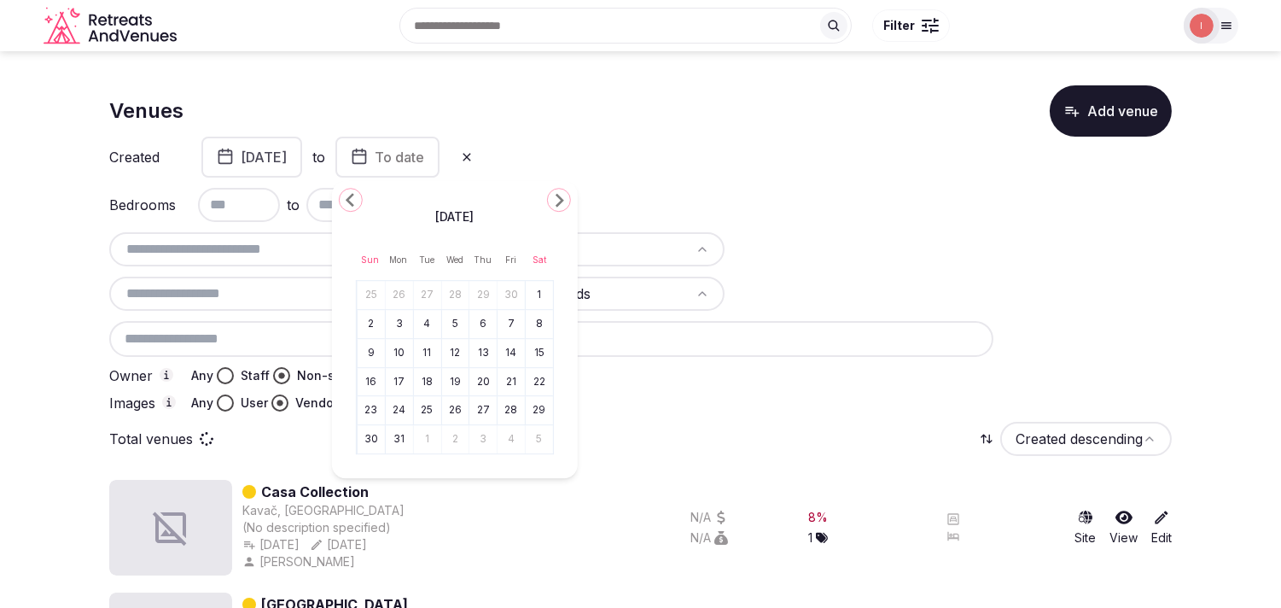
click at [351, 192] on icon "Go to the Previous Month" at bounding box center [351, 199] width 20 height 20
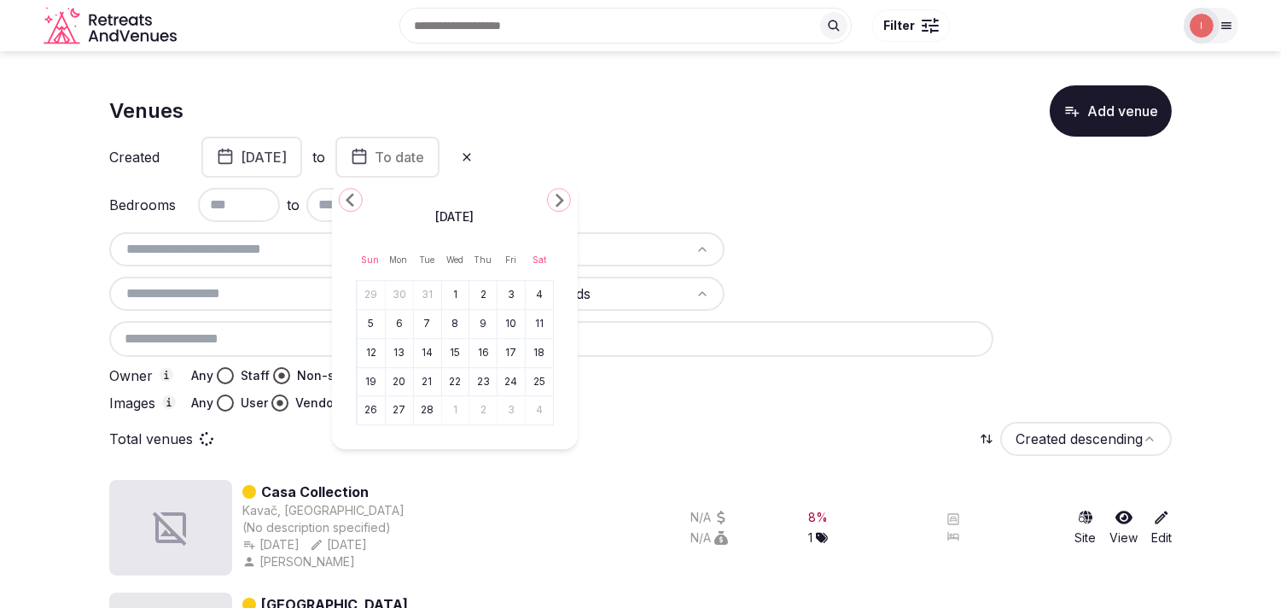
click at [351, 192] on icon "Go to the Previous Month" at bounding box center [351, 199] width 20 height 20
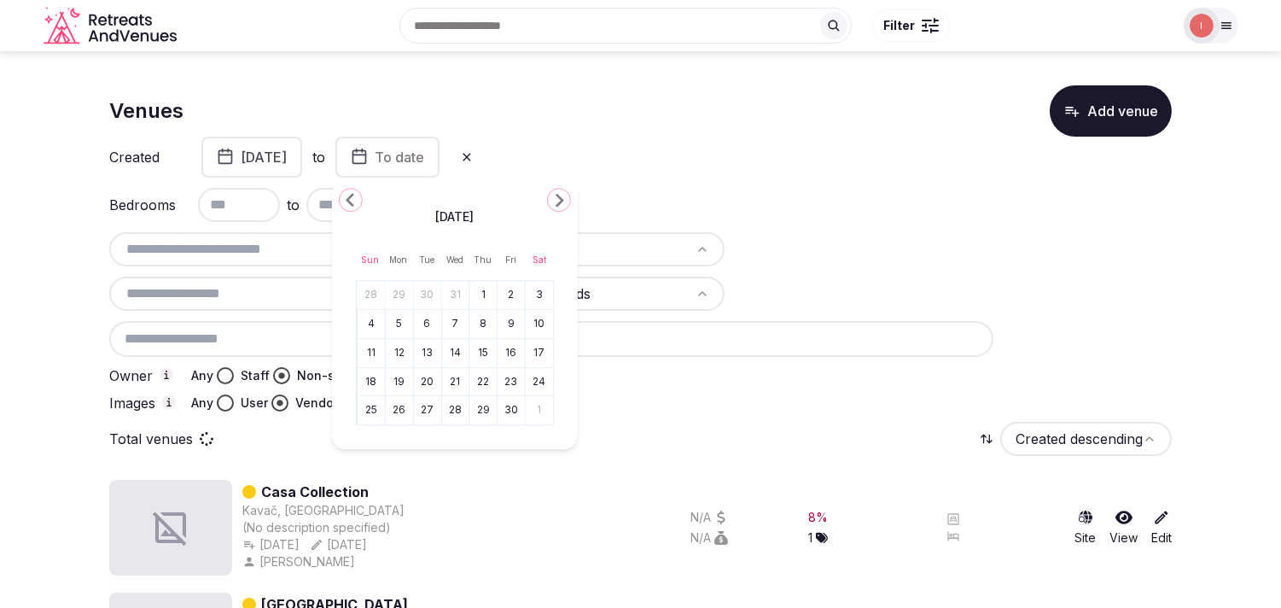
click at [351, 192] on icon "Go to the Previous Month" at bounding box center [351, 199] width 20 height 20
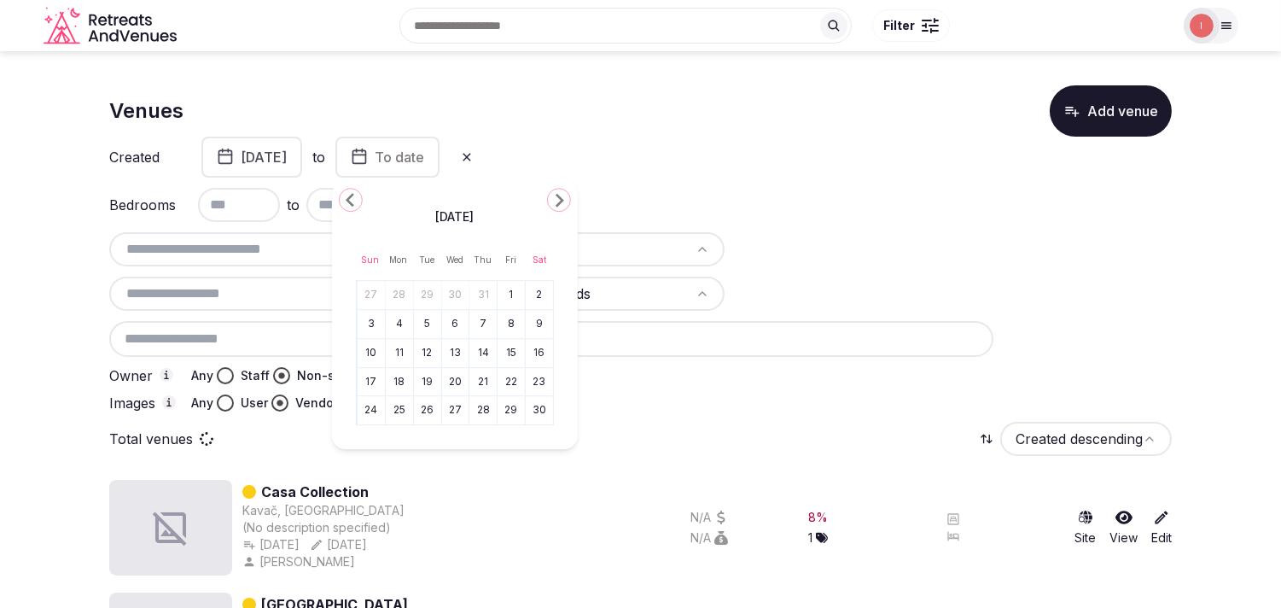
click at [351, 192] on icon "Go to the Previous Month" at bounding box center [351, 199] width 20 height 20
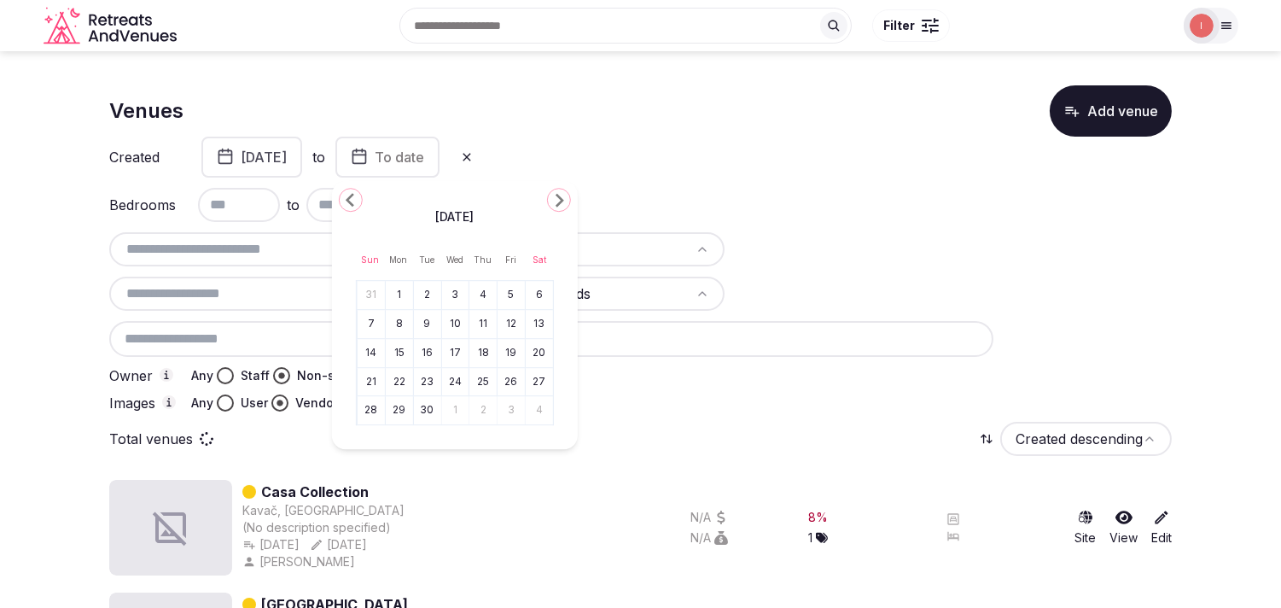
click at [351, 192] on icon "Go to the Previous Month" at bounding box center [351, 199] width 20 height 20
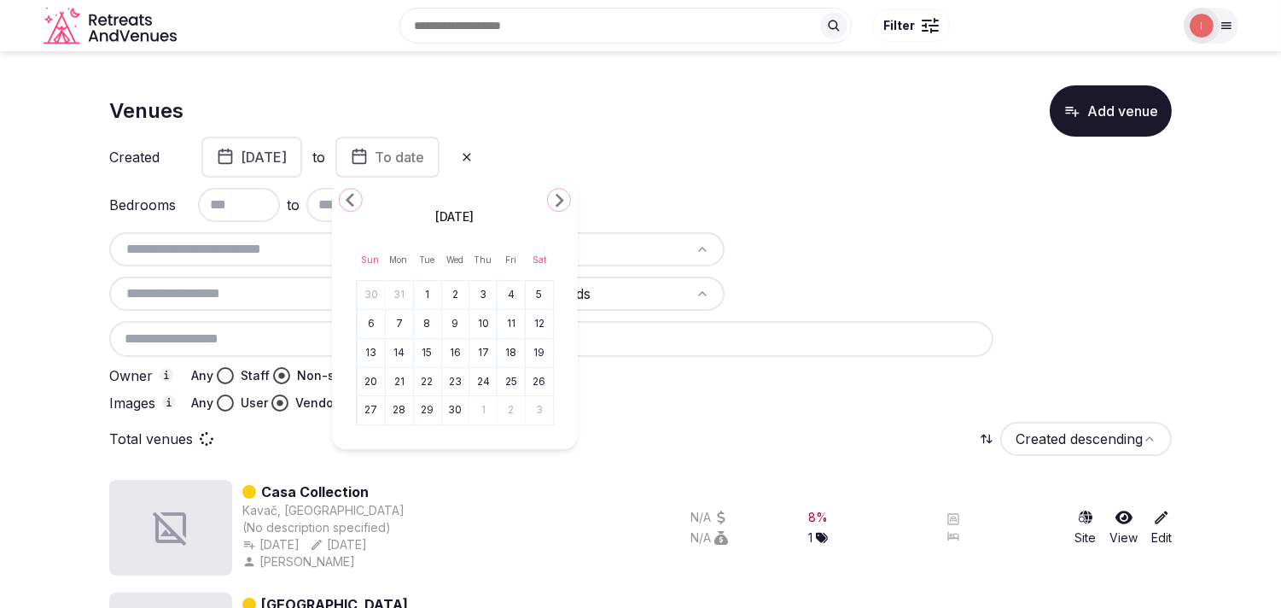
click at [351, 192] on icon "Go to the Previous Month" at bounding box center [351, 199] width 20 height 20
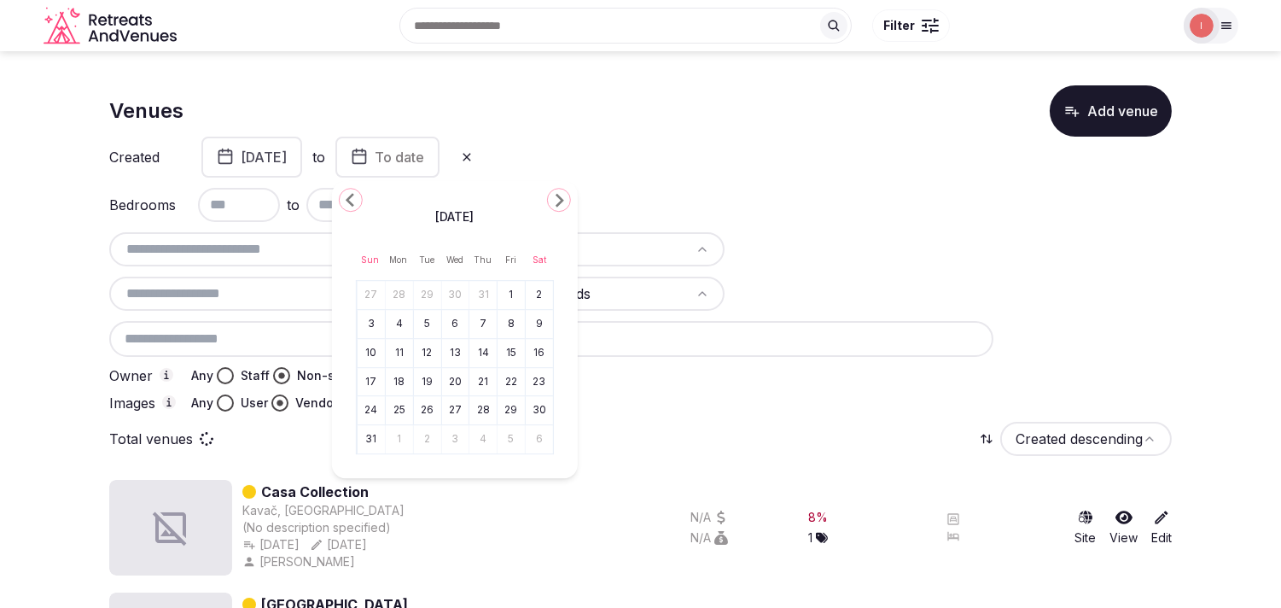
click at [351, 192] on icon "Go to the Previous Month" at bounding box center [351, 199] width 20 height 20
click at [553, 194] on icon "Go to the Next Month" at bounding box center [559, 199] width 20 height 20
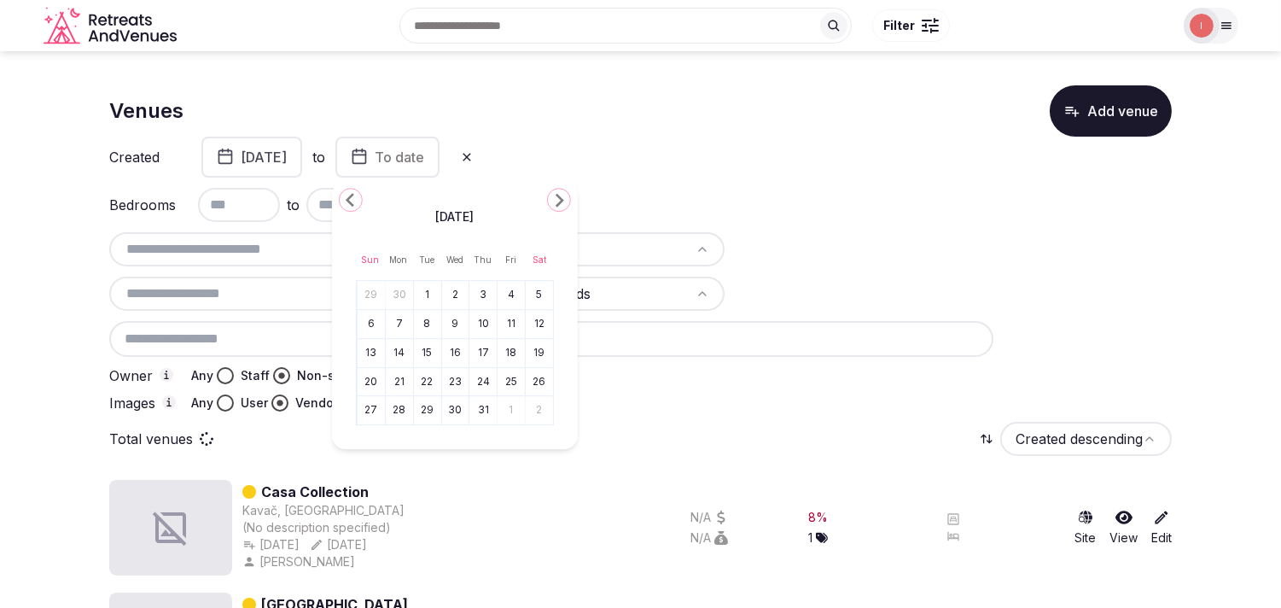
click at [482, 399] on button "31" at bounding box center [483, 411] width 24 height 25
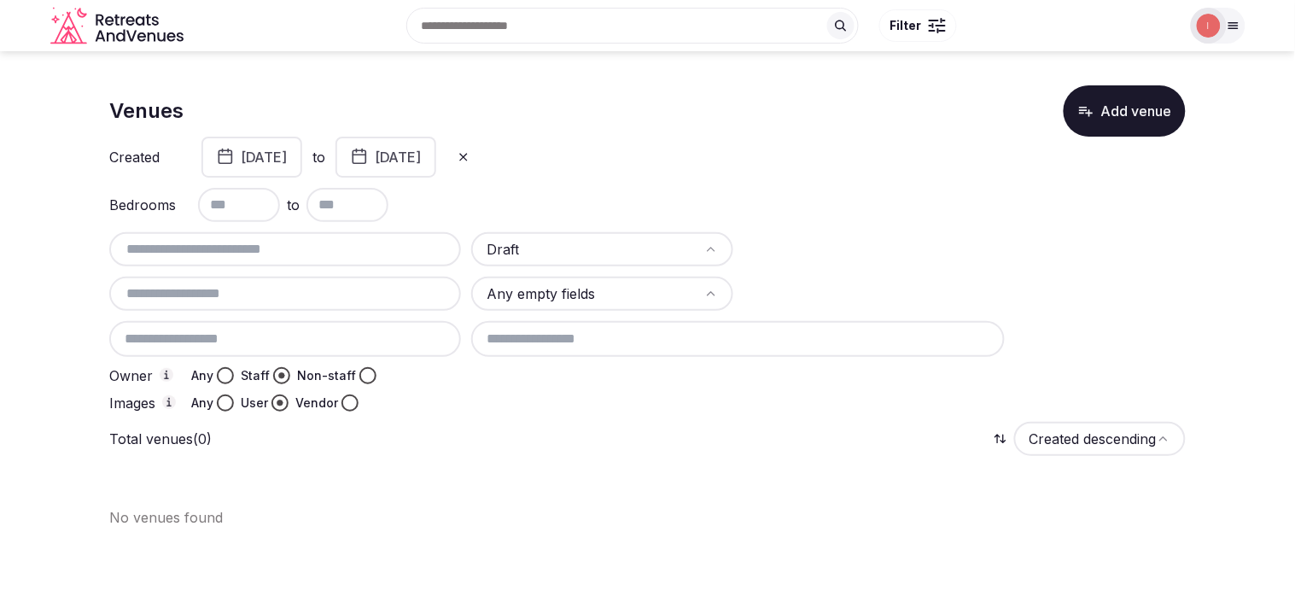
click at [302, 167] on button "January 1st, 2020" at bounding box center [251, 157] width 101 height 41
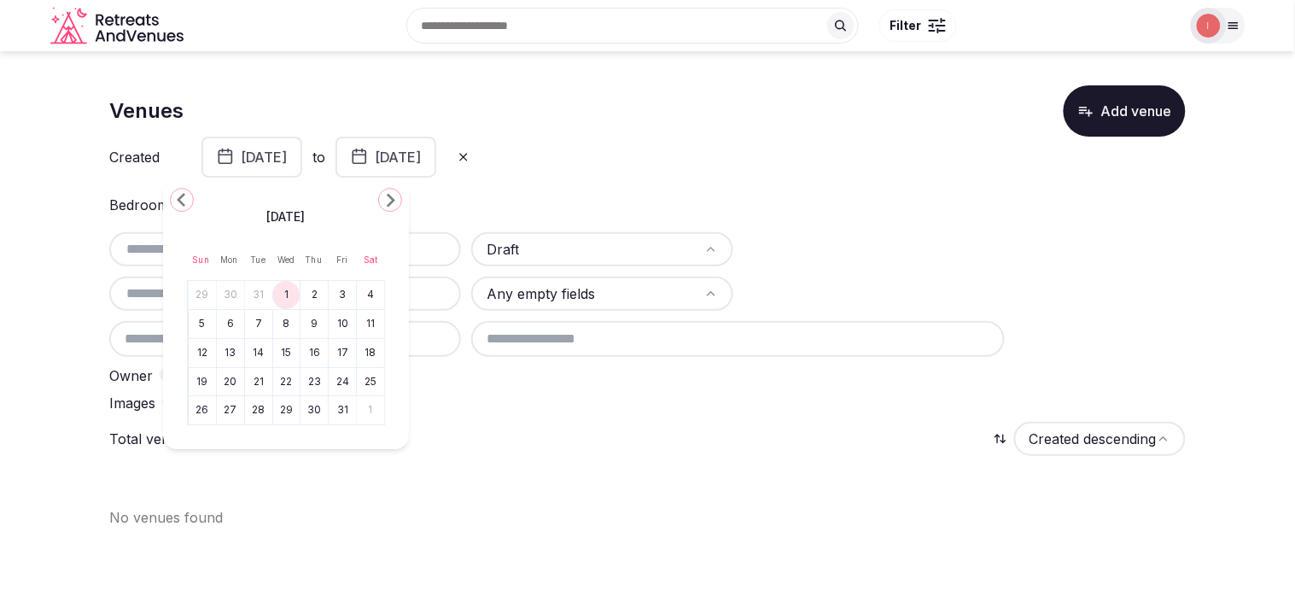
click at [399, 207] on icon "Go to the Next Month" at bounding box center [390, 199] width 20 height 20
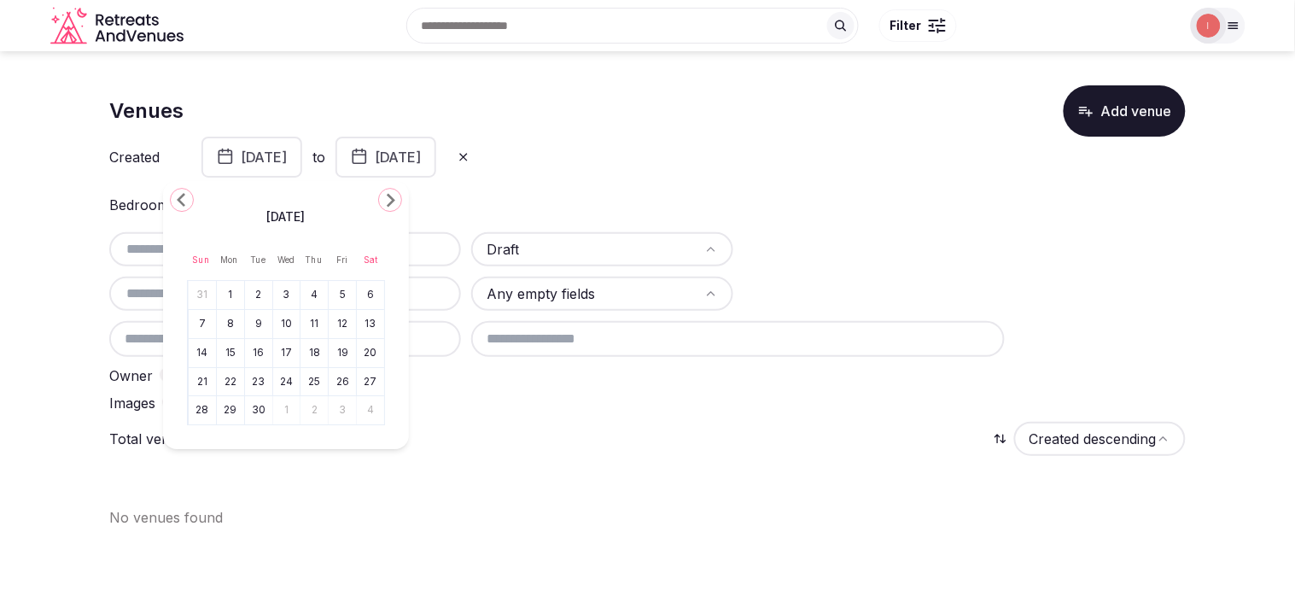
click at [399, 207] on icon "Go to the Next Month" at bounding box center [390, 199] width 20 height 20
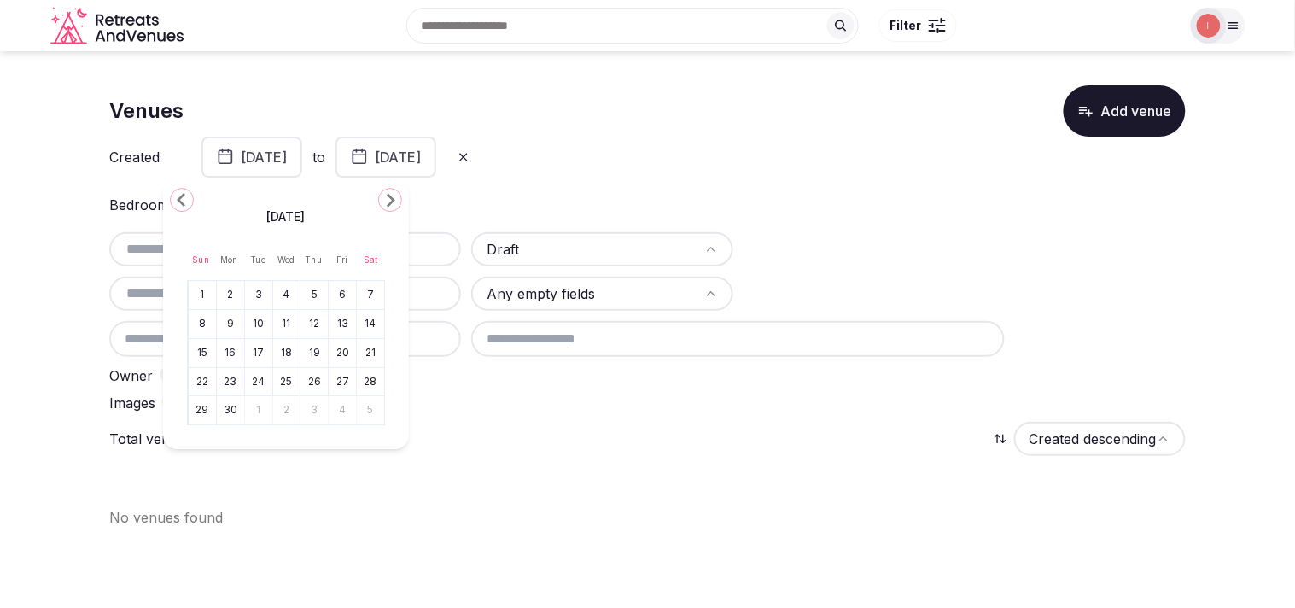
click at [389, 198] on icon "Go to the Next Month" at bounding box center [390, 199] width 20 height 20
click at [436, 154] on button "December 31st, 2020" at bounding box center [385, 157] width 101 height 41
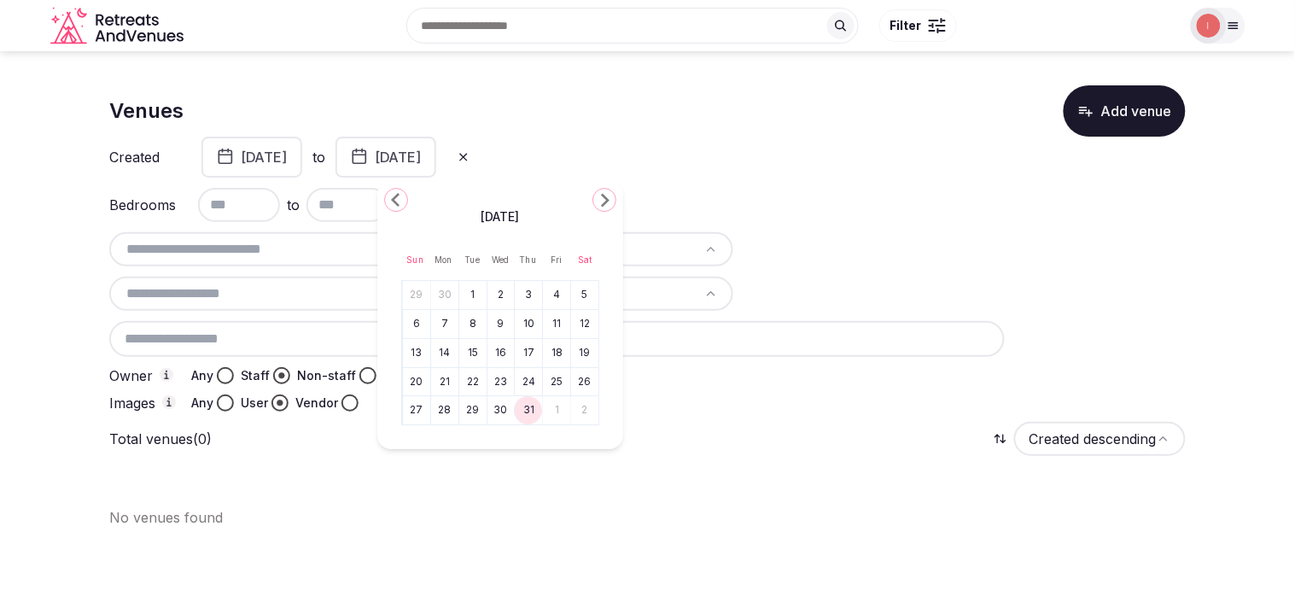
click at [481, 152] on button at bounding box center [463, 156] width 34 height 27
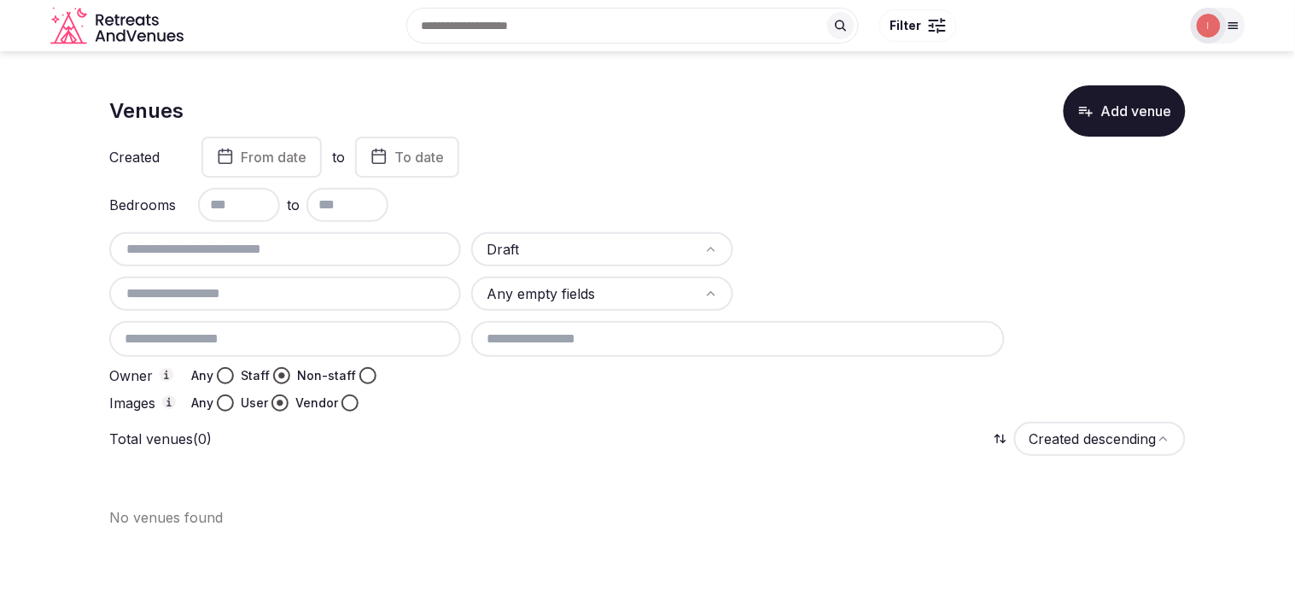
click at [245, 158] on span "From date" at bounding box center [274, 157] width 66 height 17
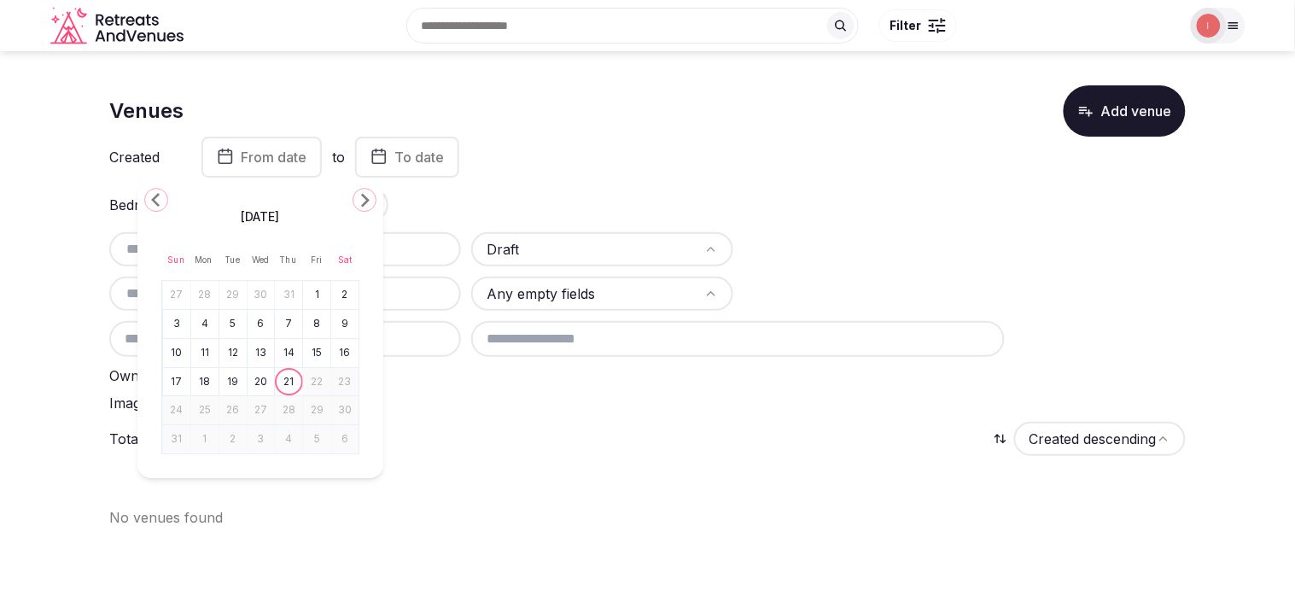
click at [157, 200] on icon "Go to the Previous Month" at bounding box center [156, 199] width 20 height 20
click at [593, 166] on div "Created From date to To date" at bounding box center [647, 157] width 1076 height 41
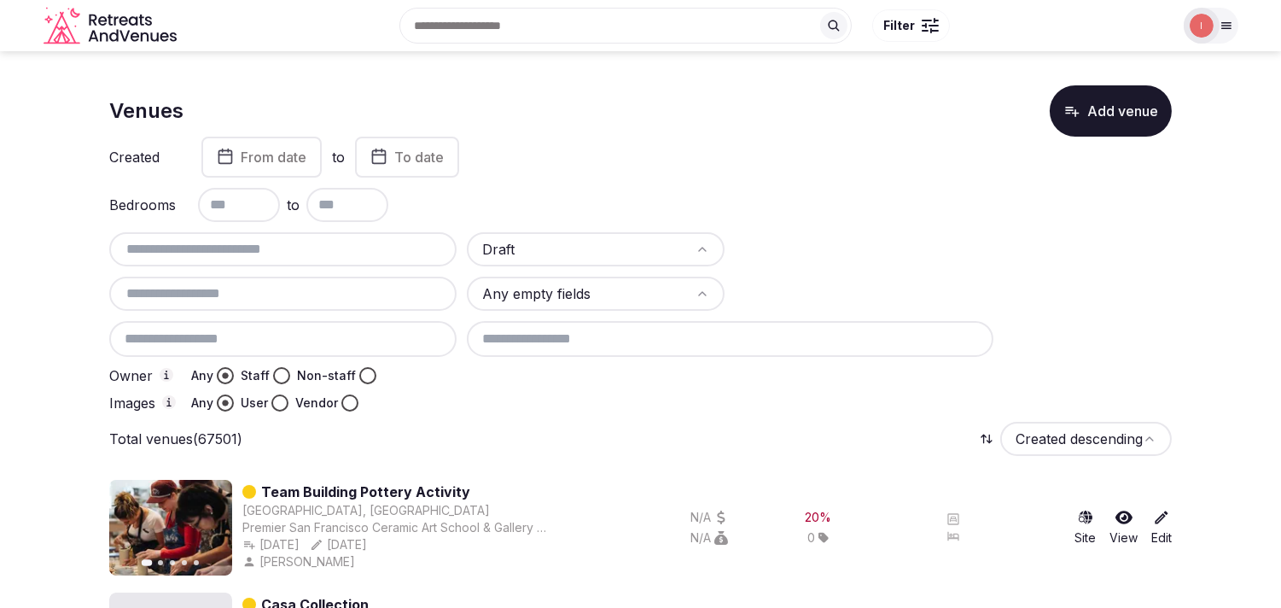
click at [273, 162] on span "From date" at bounding box center [274, 157] width 66 height 17
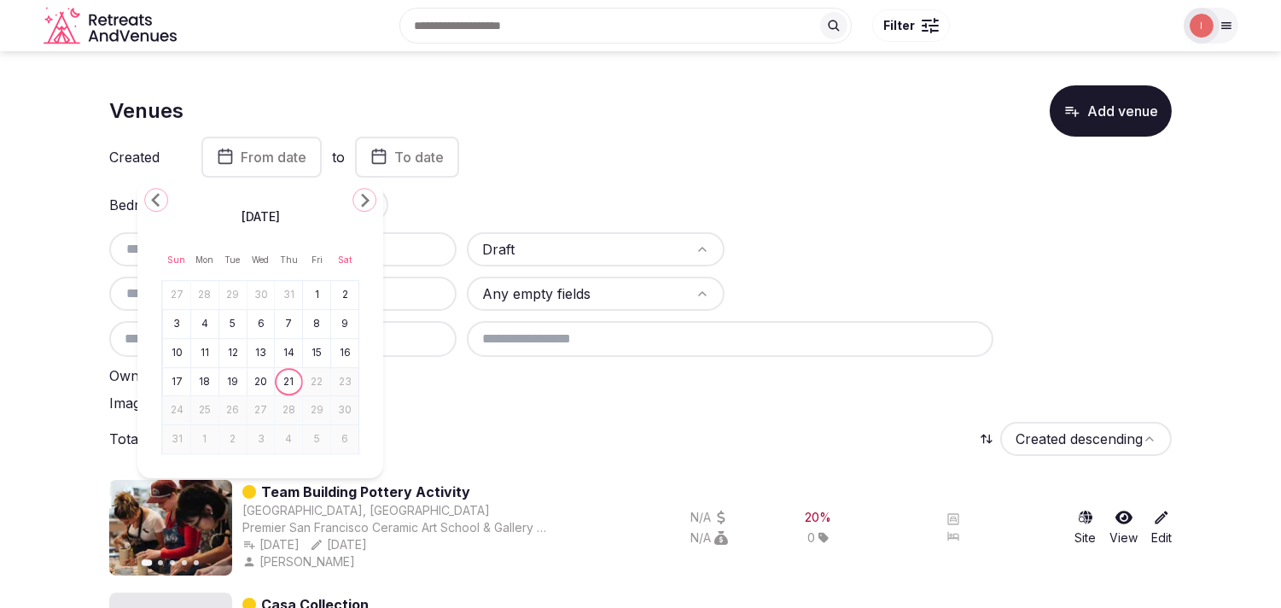
click at [154, 198] on polygon "Go to the Previous Month" at bounding box center [155, 200] width 9 height 14
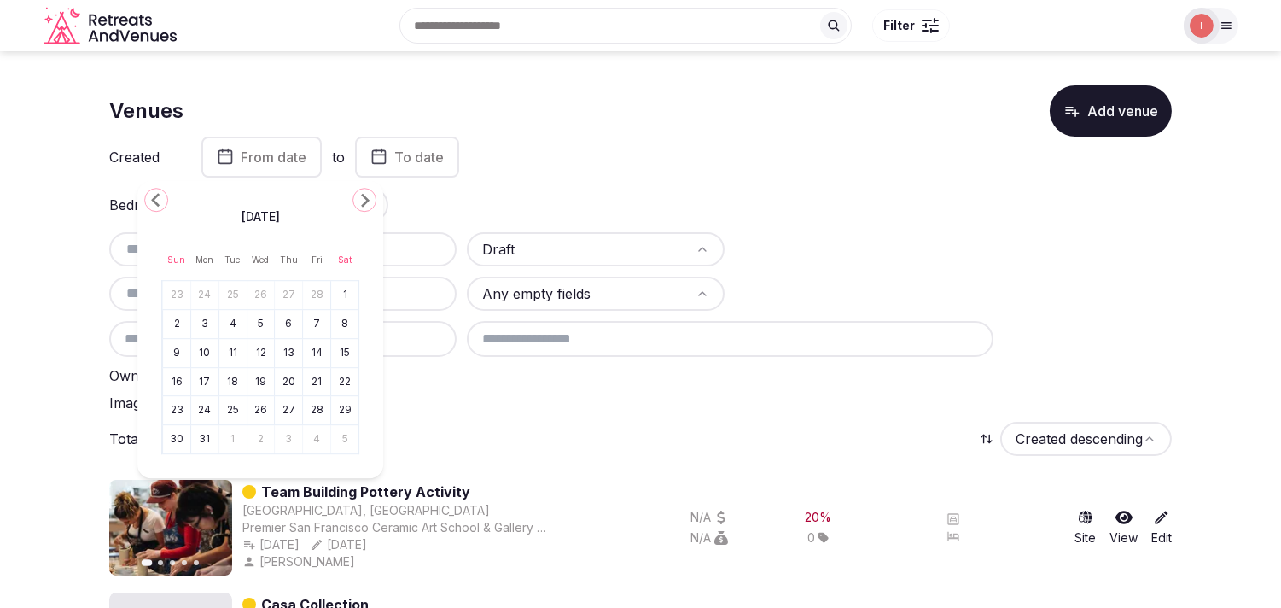
click at [154, 198] on polygon "Go to the Previous Month" at bounding box center [155, 200] width 9 height 14
click at [156, 196] on polygon "Go to the Previous Month" at bounding box center [155, 200] width 9 height 14
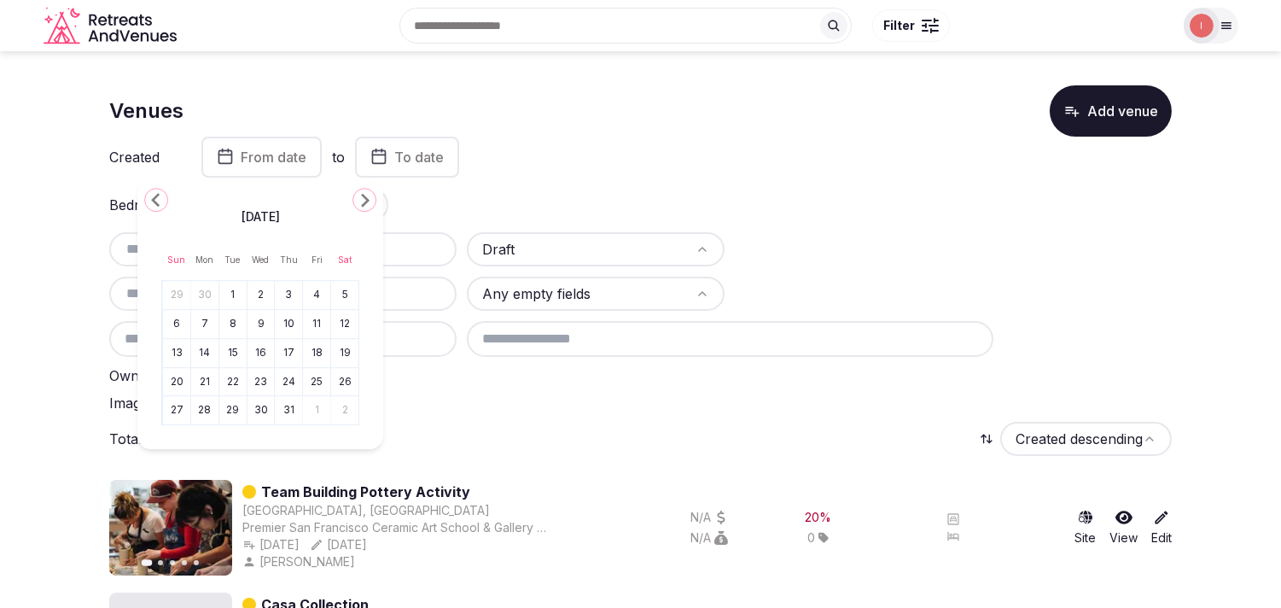
click at [156, 196] on polygon "Go to the Previous Month" at bounding box center [155, 200] width 9 height 14
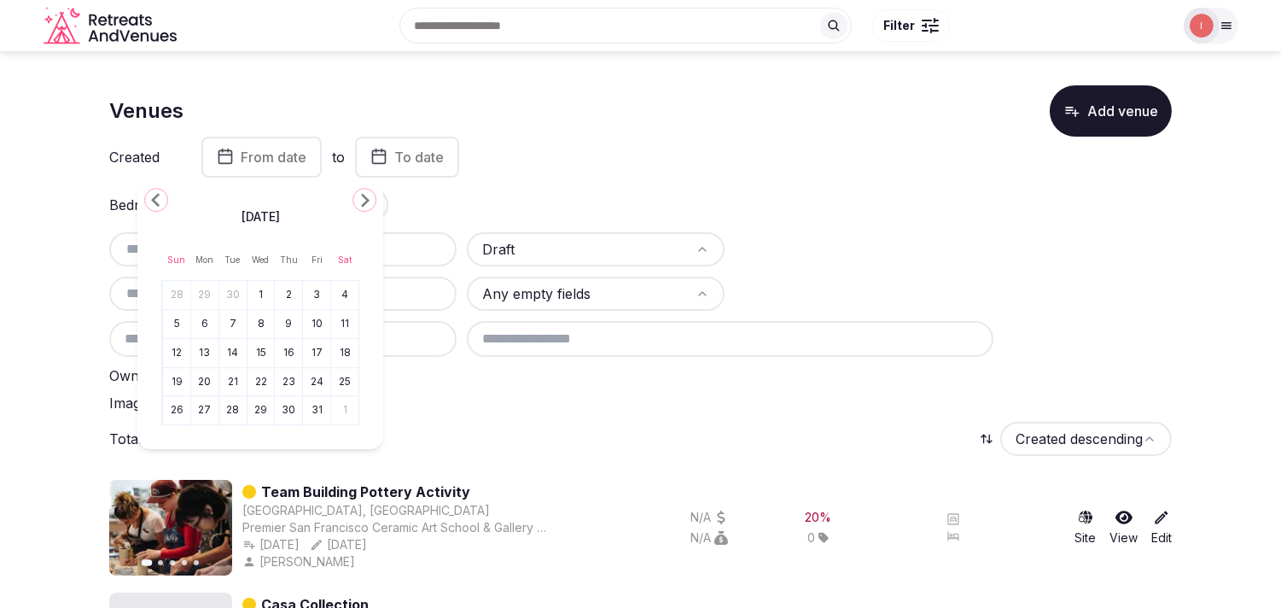
click at [156, 196] on polygon "Go to the Previous Month" at bounding box center [155, 200] width 9 height 14
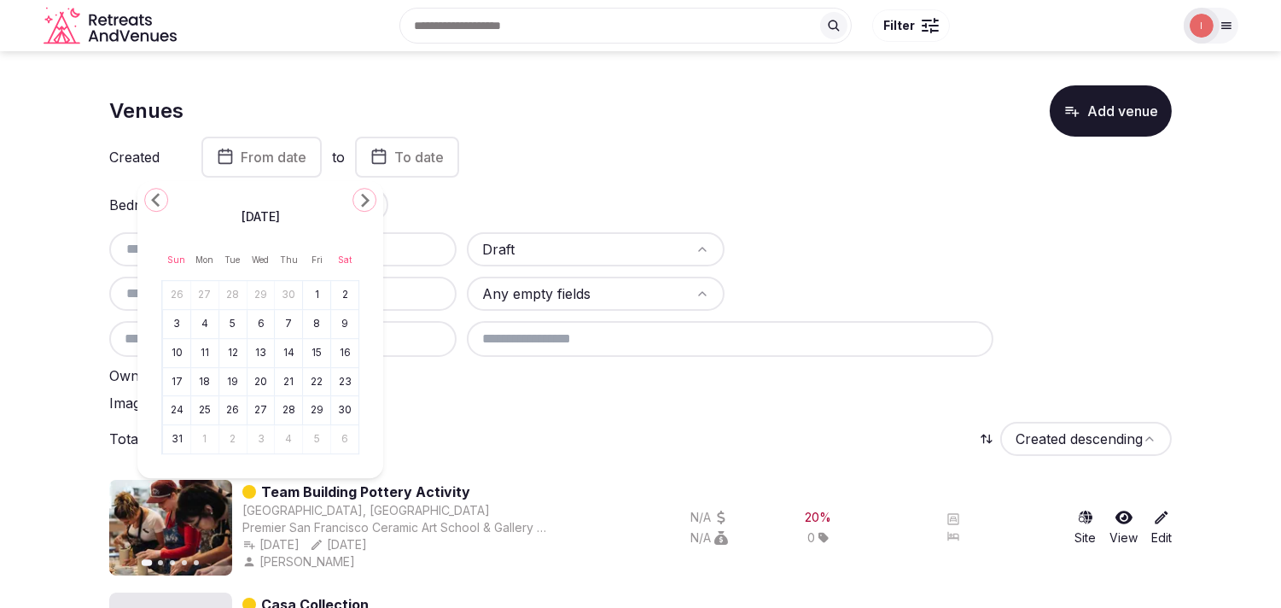
click at [156, 196] on polygon "Go to the Previous Month" at bounding box center [155, 200] width 9 height 14
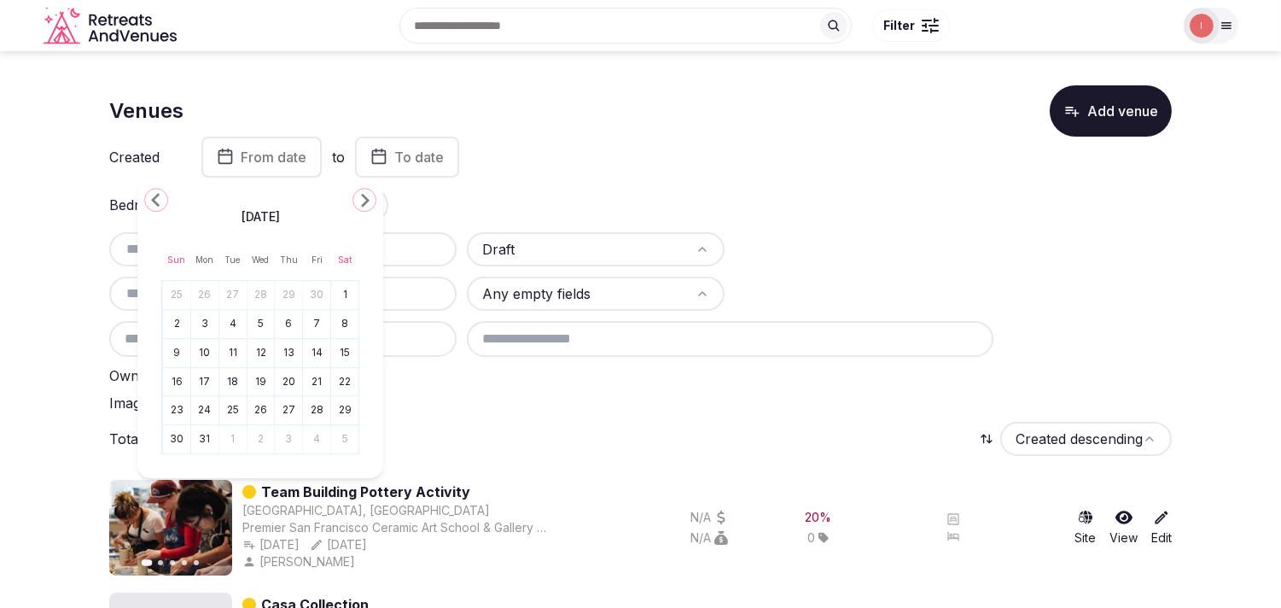
click at [156, 197] on polygon "Go to the Previous Month" at bounding box center [155, 200] width 9 height 14
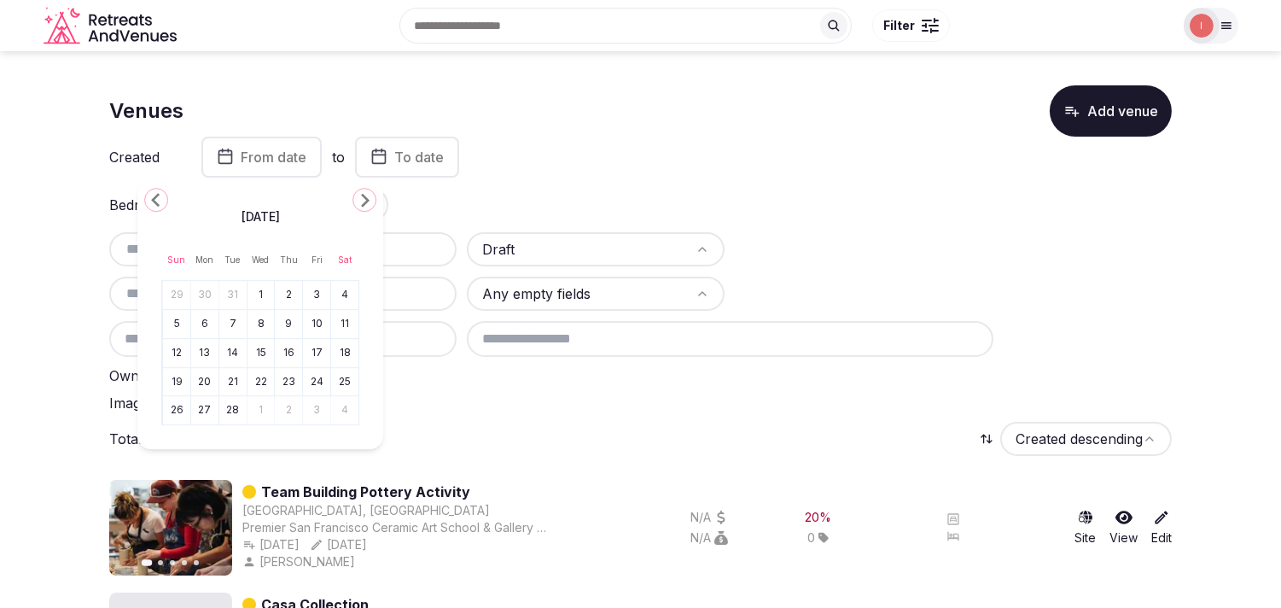
click at [156, 197] on polygon "Go to the Previous Month" at bounding box center [155, 200] width 9 height 14
click at [180, 296] on button "1" at bounding box center [177, 295] width 24 height 25
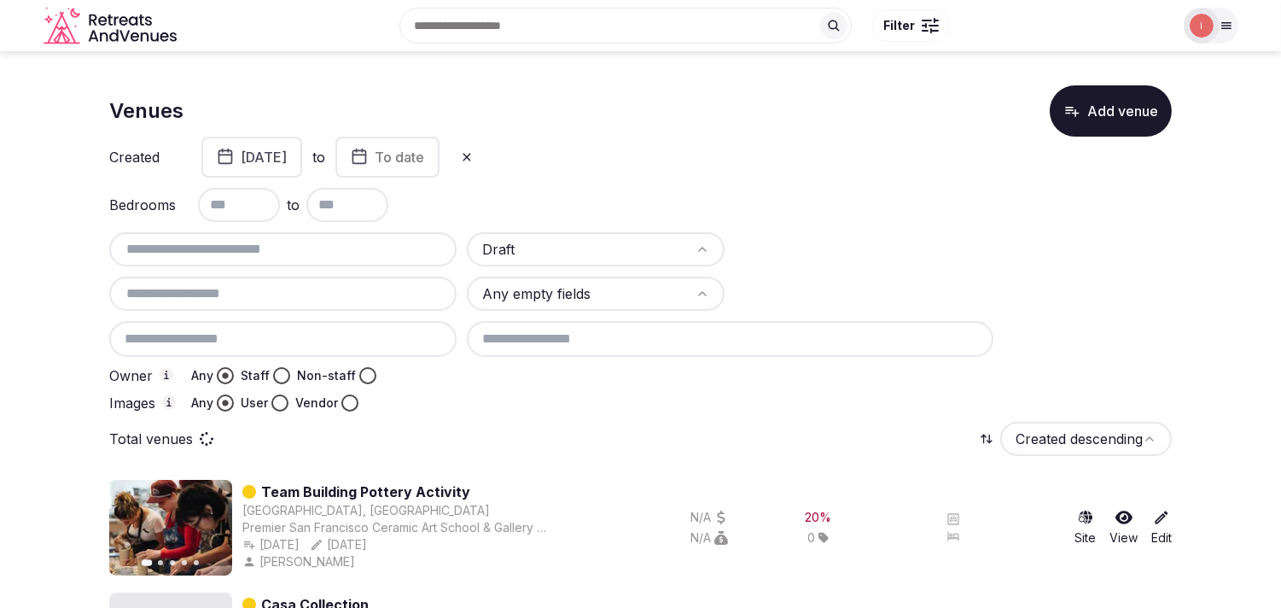
click at [440, 166] on button "To date" at bounding box center [387, 157] width 104 height 41
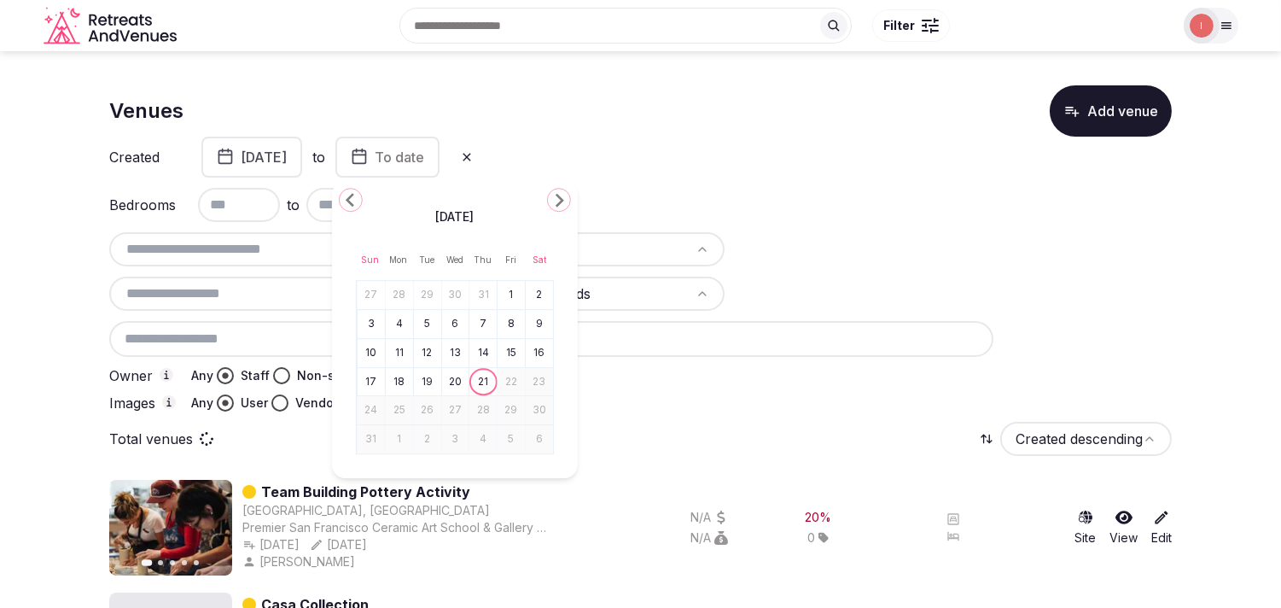
click at [568, 196] on icon "Go to the Next Month" at bounding box center [559, 199] width 20 height 20
click at [351, 197] on polygon "Go to the Previous Month" at bounding box center [350, 200] width 9 height 14
click at [353, 199] on icon "Go to the Previous Month" at bounding box center [351, 199] width 20 height 20
click at [355, 200] on icon "Go to the Previous Month" at bounding box center [351, 199] width 20 height 20
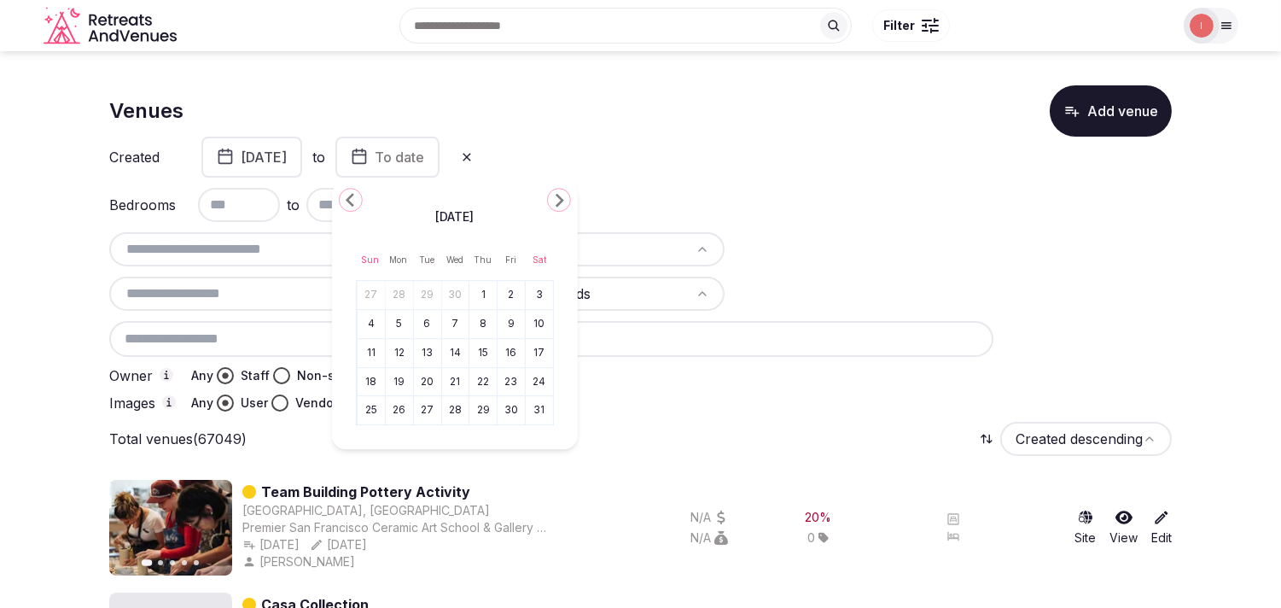
click at [356, 201] on icon "Go to the Previous Month" at bounding box center [351, 199] width 20 height 20
click at [357, 201] on icon "Go to the Previous Month" at bounding box center [351, 199] width 20 height 20
click at [359, 201] on icon "Go to the Previous Month" at bounding box center [351, 199] width 20 height 20
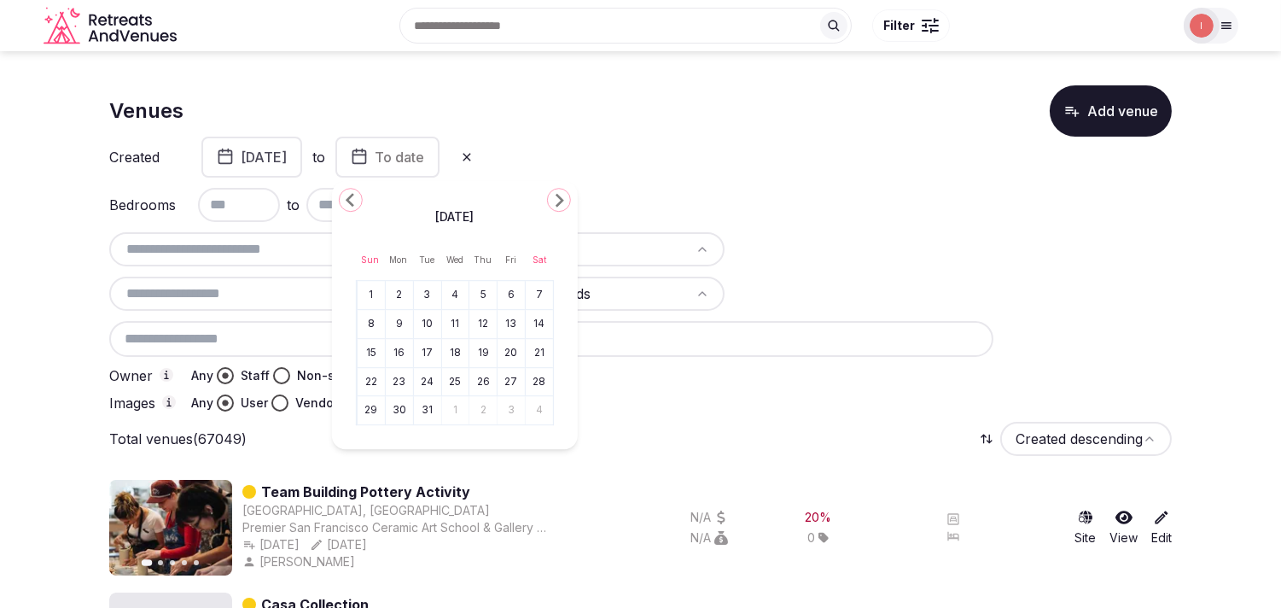
click at [359, 201] on icon "Go to the Previous Month" at bounding box center [351, 199] width 20 height 20
click at [360, 203] on icon "Go to the Previous Month" at bounding box center [351, 199] width 20 height 20
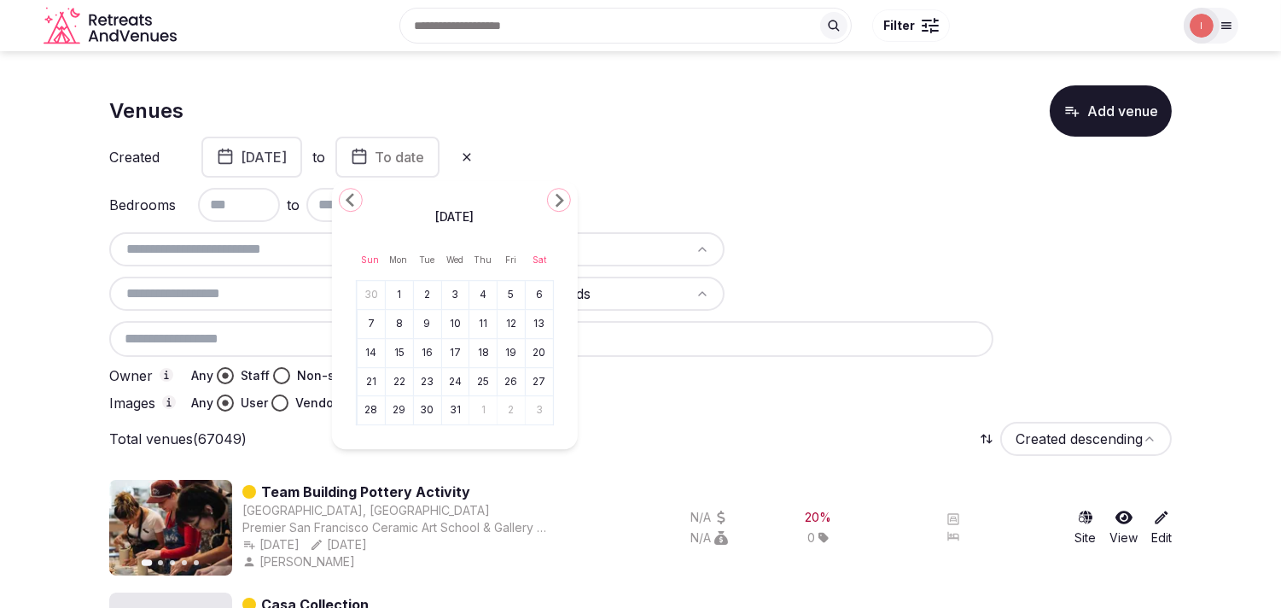
click at [360, 203] on icon "Go to the Previous Month" at bounding box center [351, 199] width 20 height 20
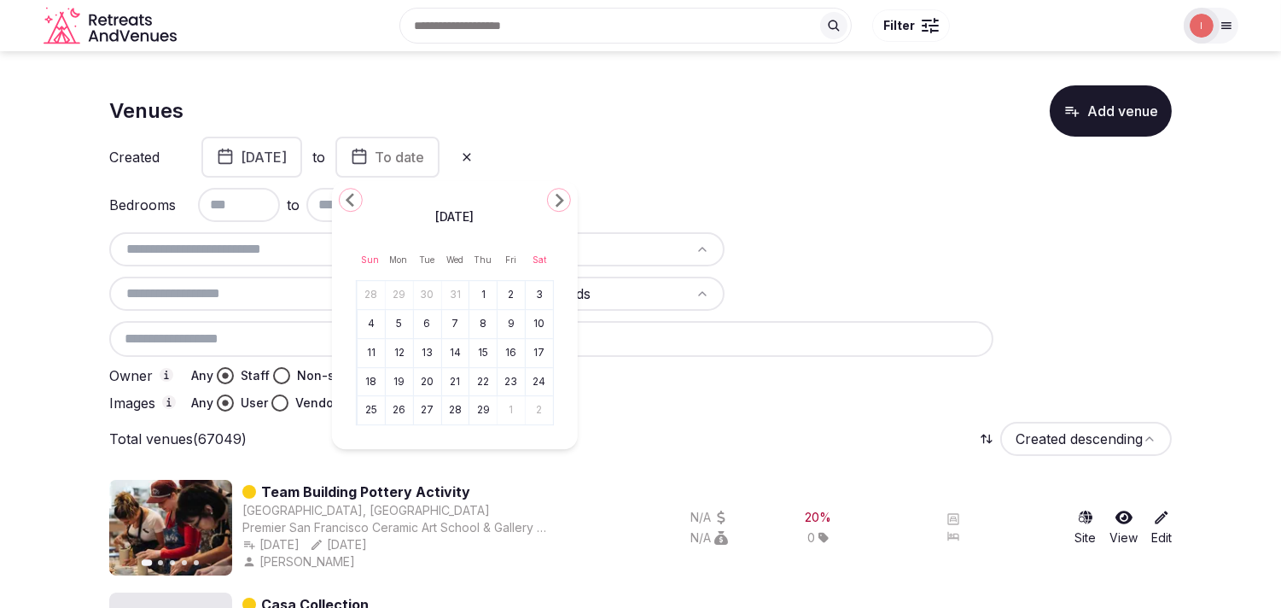
click at [360, 203] on icon "Go to the Previous Month" at bounding box center [351, 199] width 20 height 20
click at [557, 202] on icon "Go to the Next Month" at bounding box center [559, 199] width 20 height 20
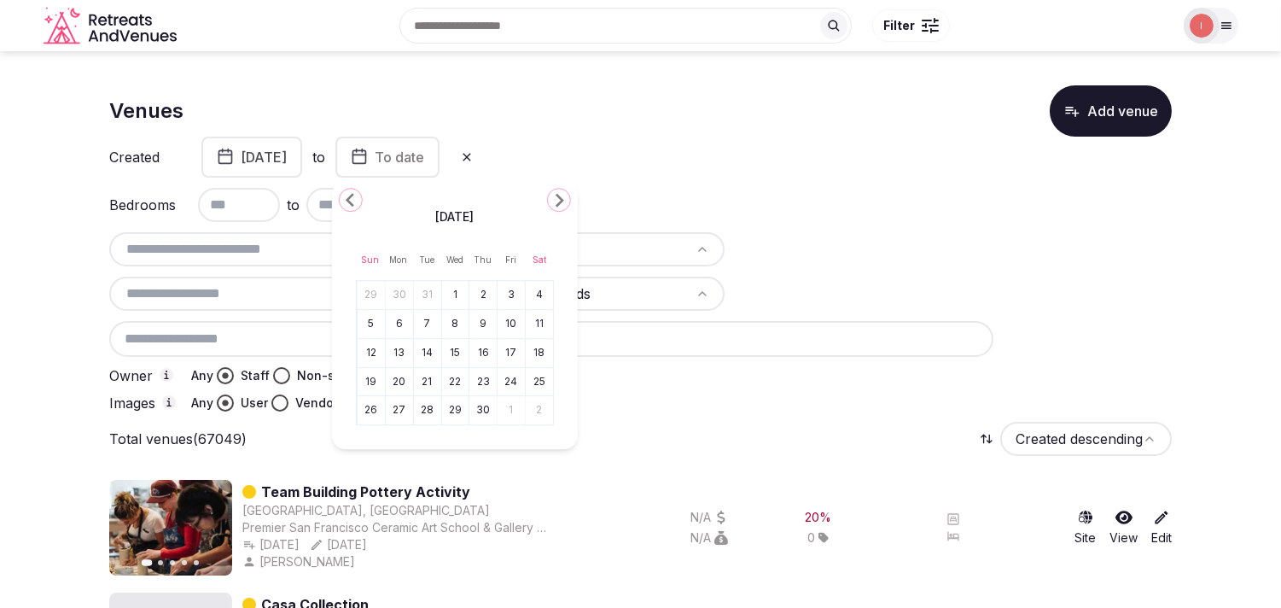
click at [555, 205] on icon "Go to the Next Month" at bounding box center [559, 199] width 20 height 20
click at [371, 442] on button "31" at bounding box center [371, 439] width 24 height 25
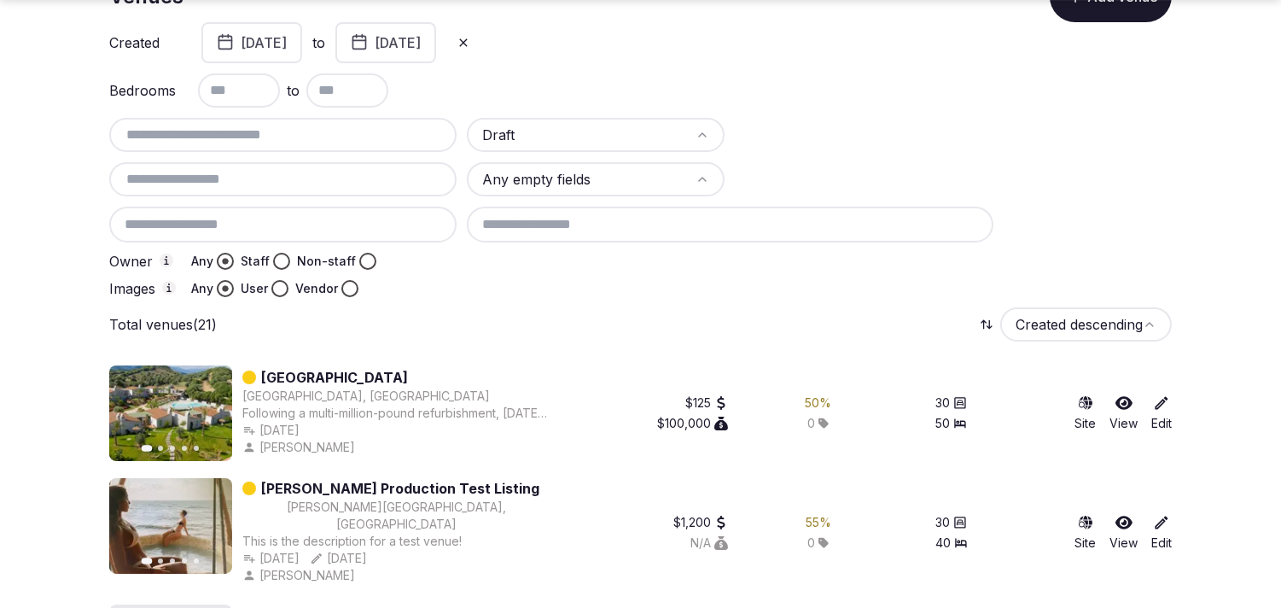
scroll to position [284, 0]
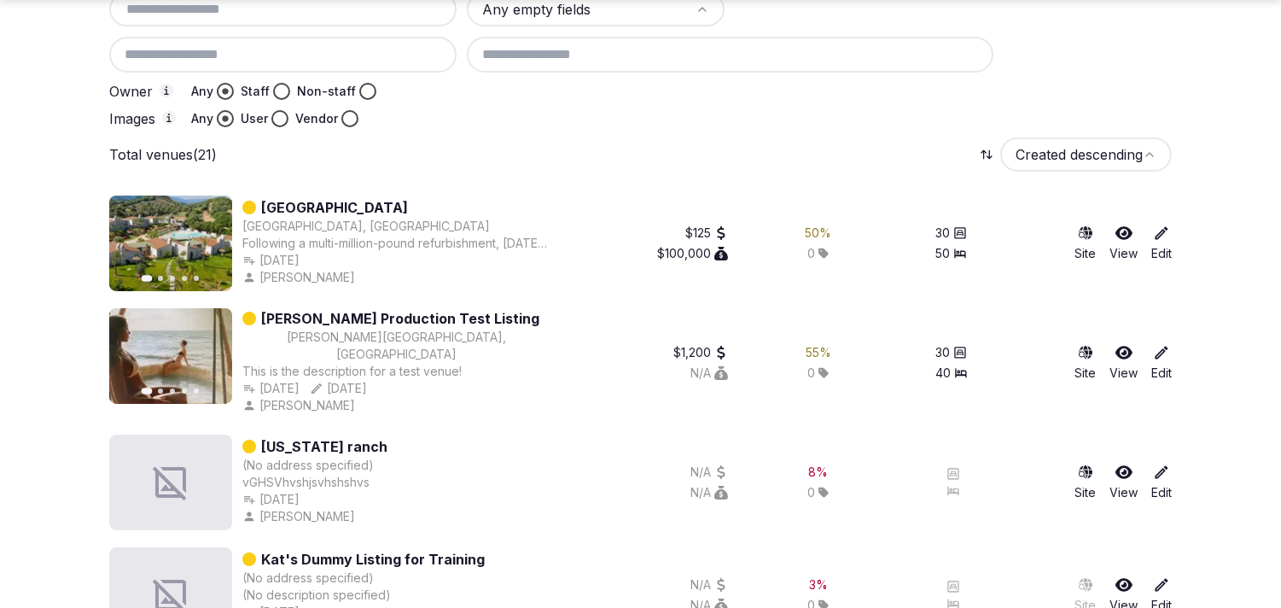
click at [283, 83] on button "Staff" at bounding box center [281, 91] width 17 height 17
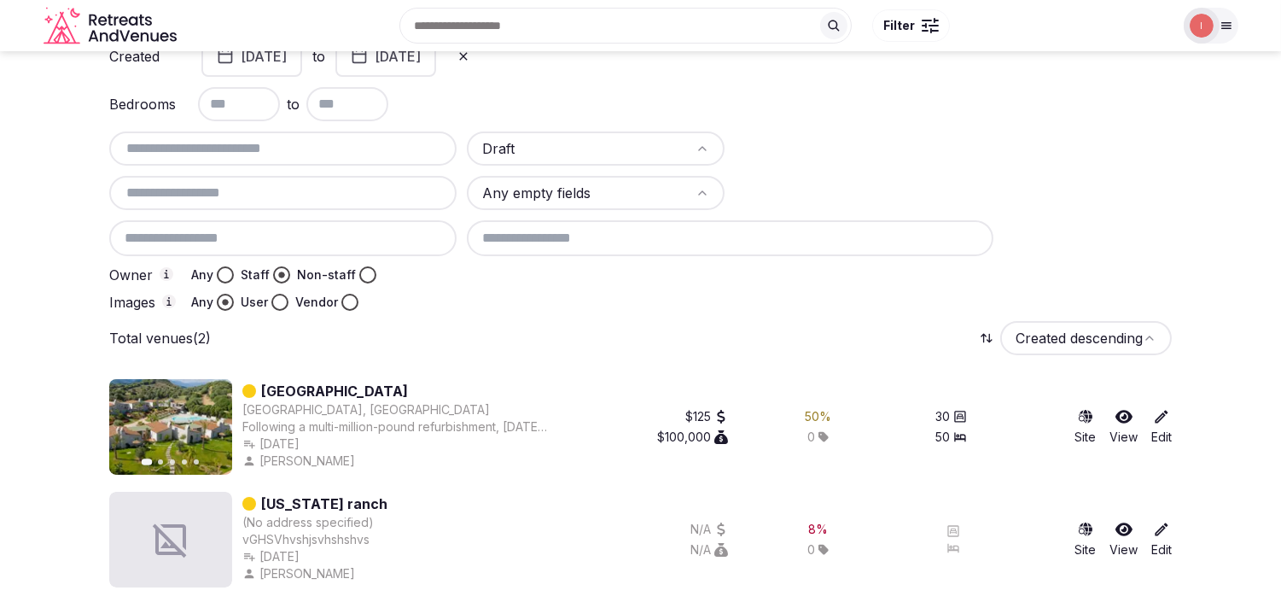
scroll to position [97, 0]
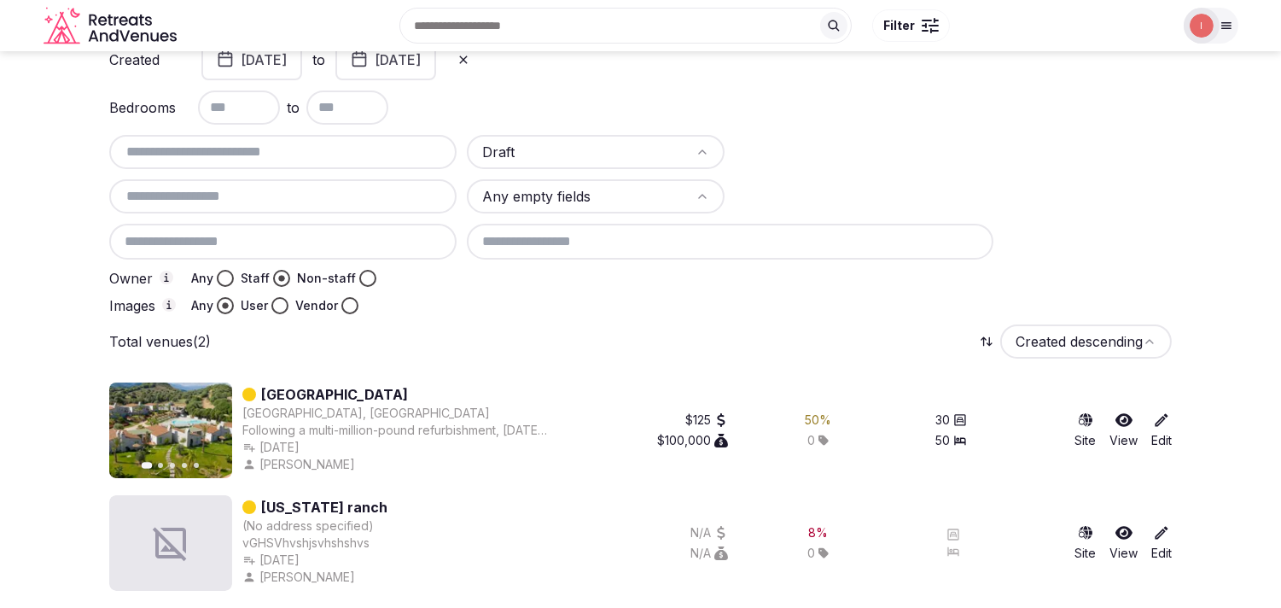
click at [282, 300] on button "User" at bounding box center [279, 305] width 17 height 17
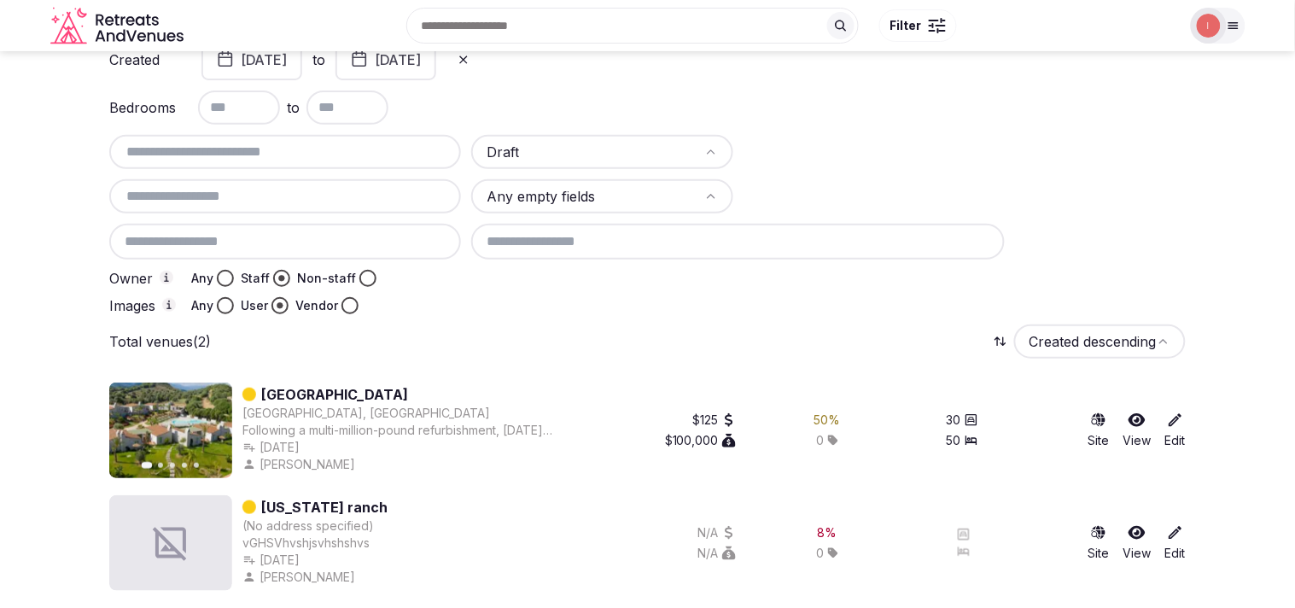
click at [1074, 344] on html "Search Popular Destinations Toscana, Italy Riviera Maya, Mexico Indonesia, Bali…" at bounding box center [647, 257] width 1295 height 708
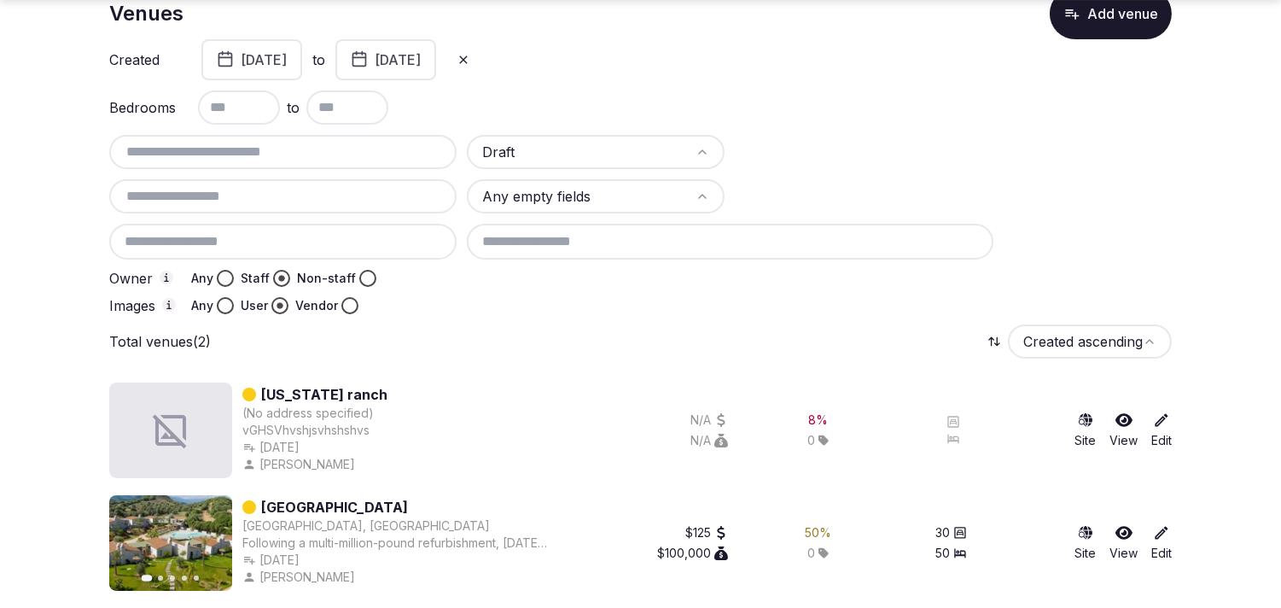
click at [296, 60] on button "January 1st, 2023" at bounding box center [251, 59] width 101 height 41
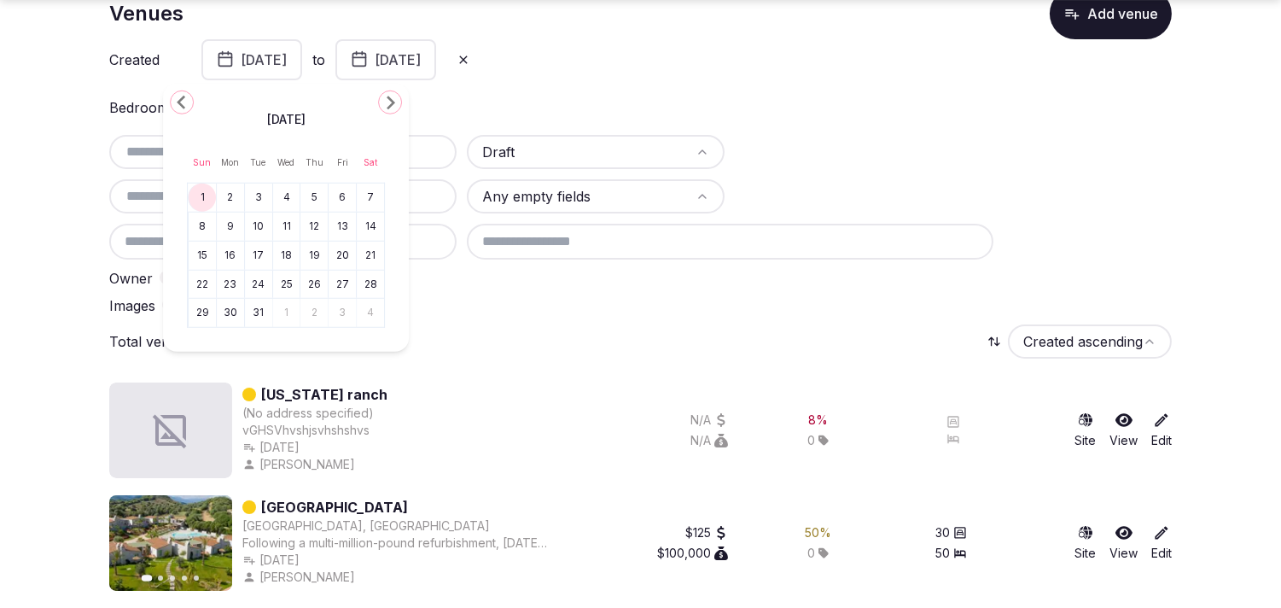
click at [388, 107] on polygon "Go to the Next Month" at bounding box center [391, 103] width 9 height 14
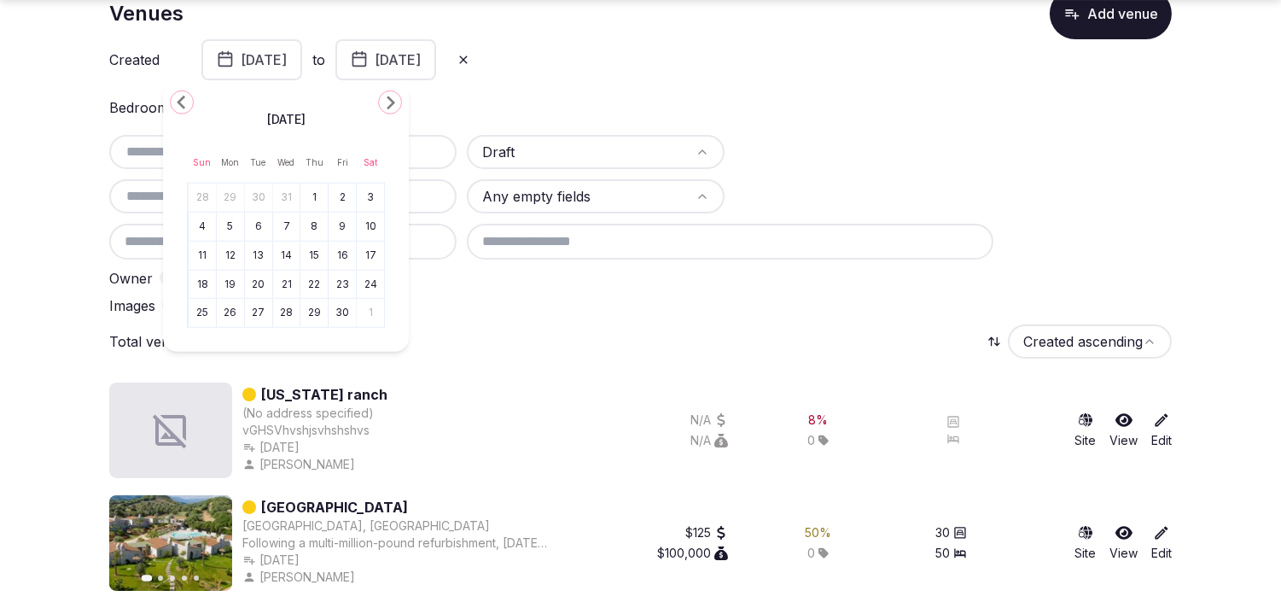
click at [388, 107] on polygon "Go to the Next Month" at bounding box center [391, 103] width 9 height 14
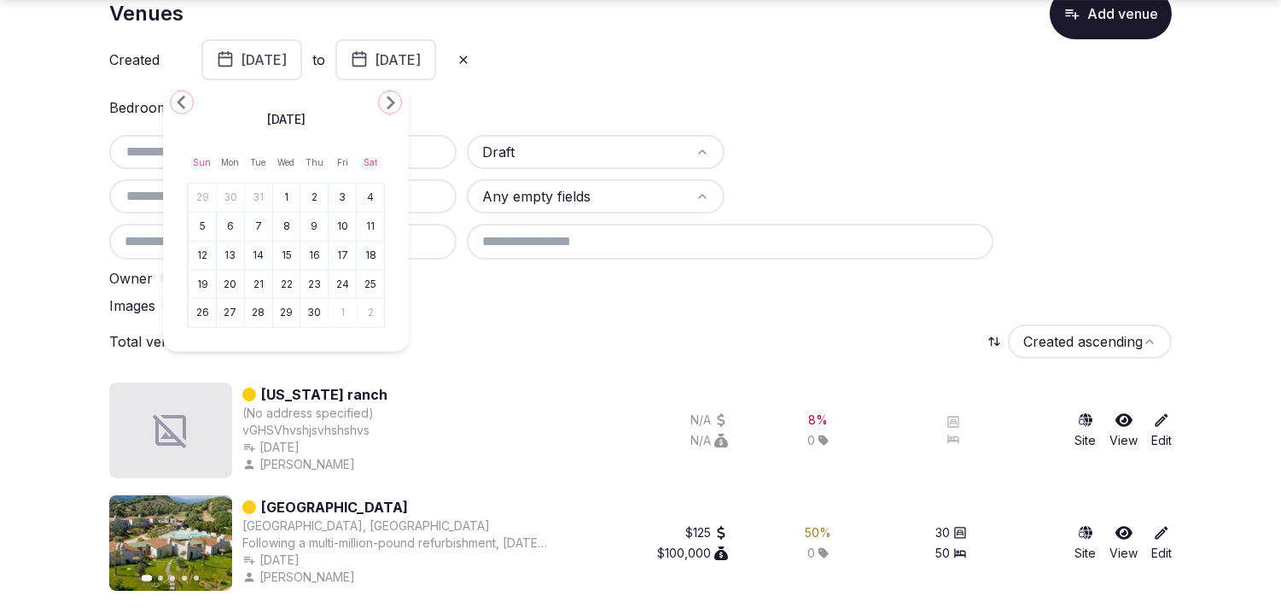
click at [470, 53] on icon at bounding box center [464, 60] width 14 height 14
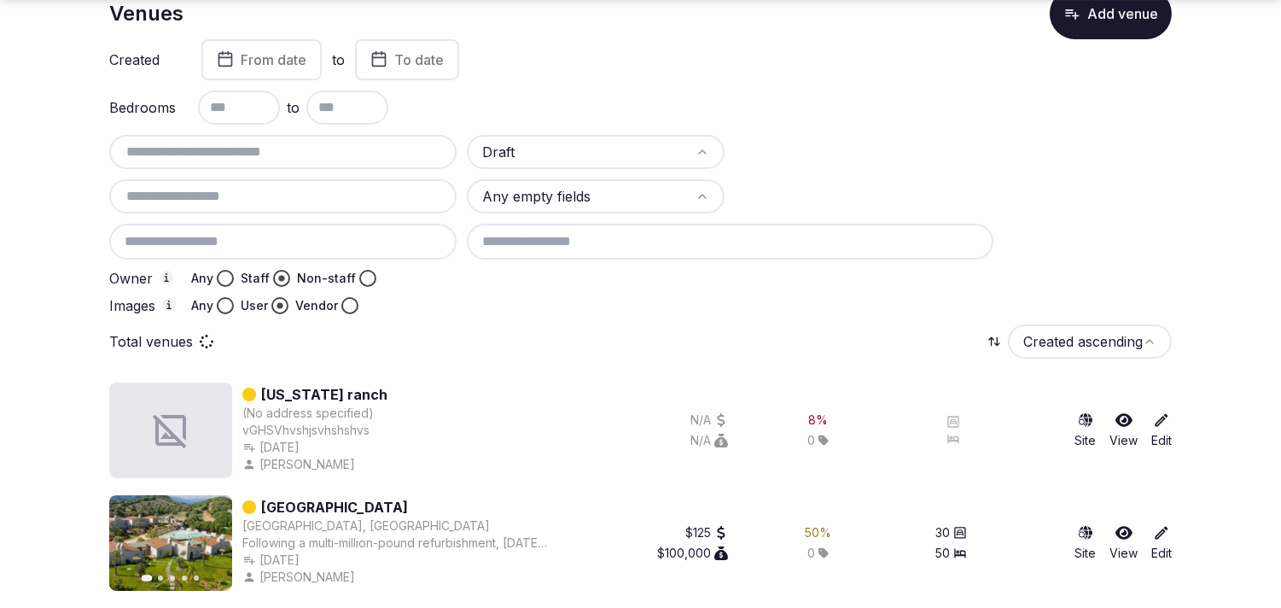
click at [293, 64] on span "From date" at bounding box center [274, 59] width 66 height 17
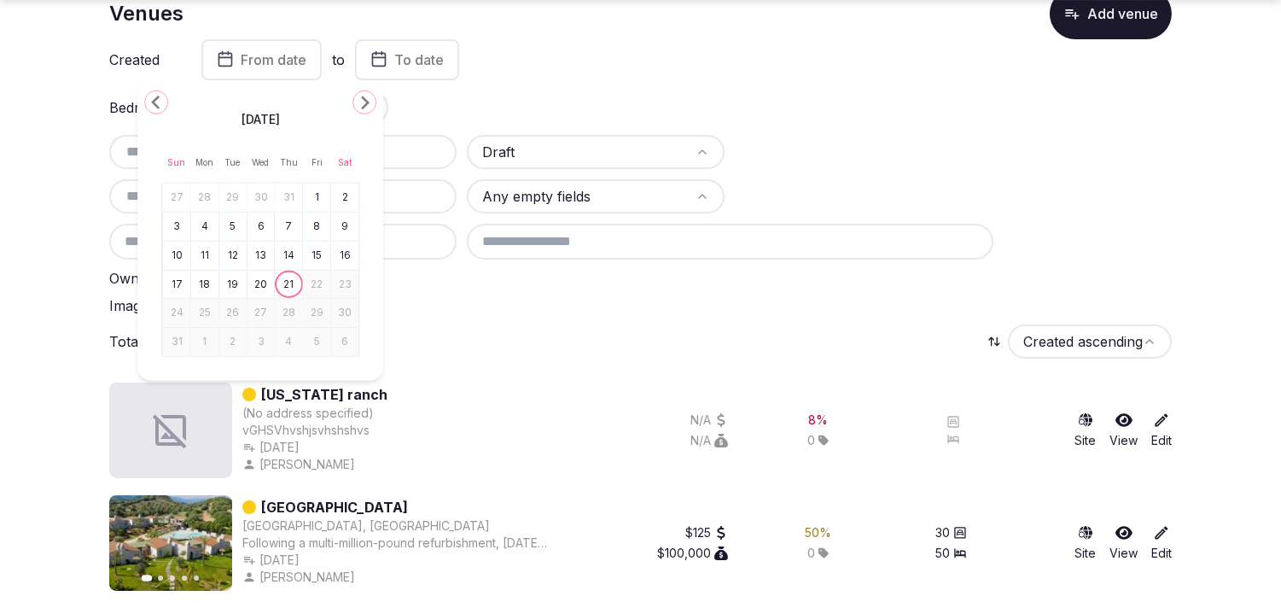
click at [552, 91] on div "Bedrooms to" at bounding box center [640, 107] width 1063 height 34
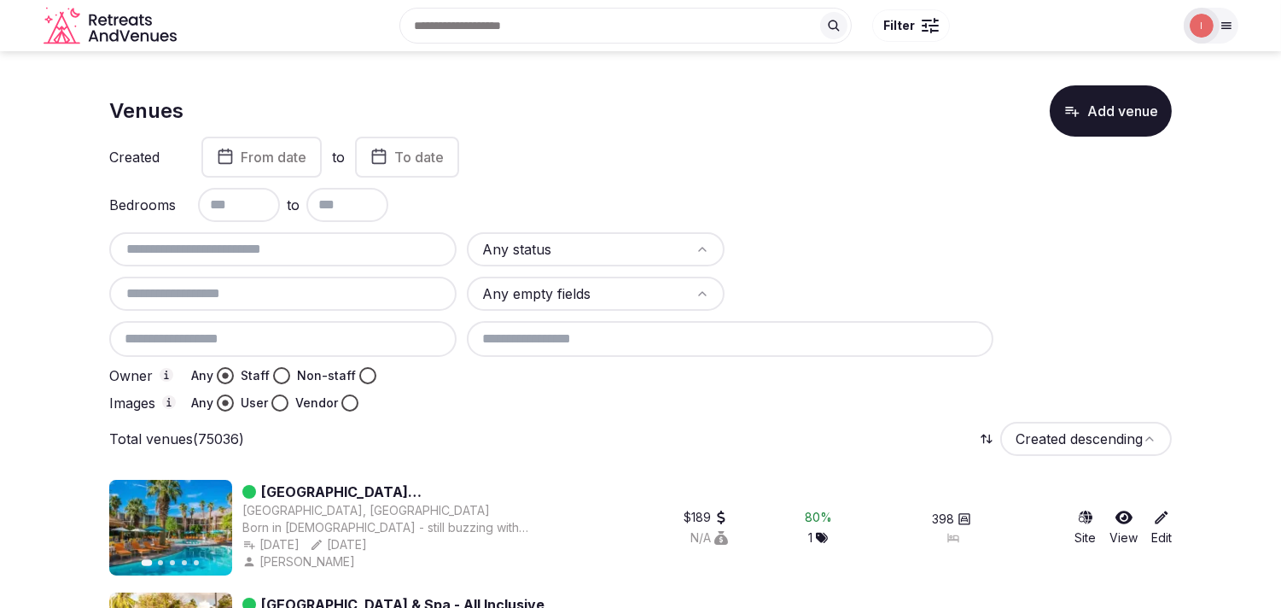
click at [275, 373] on button "Staff" at bounding box center [281, 375] width 17 height 17
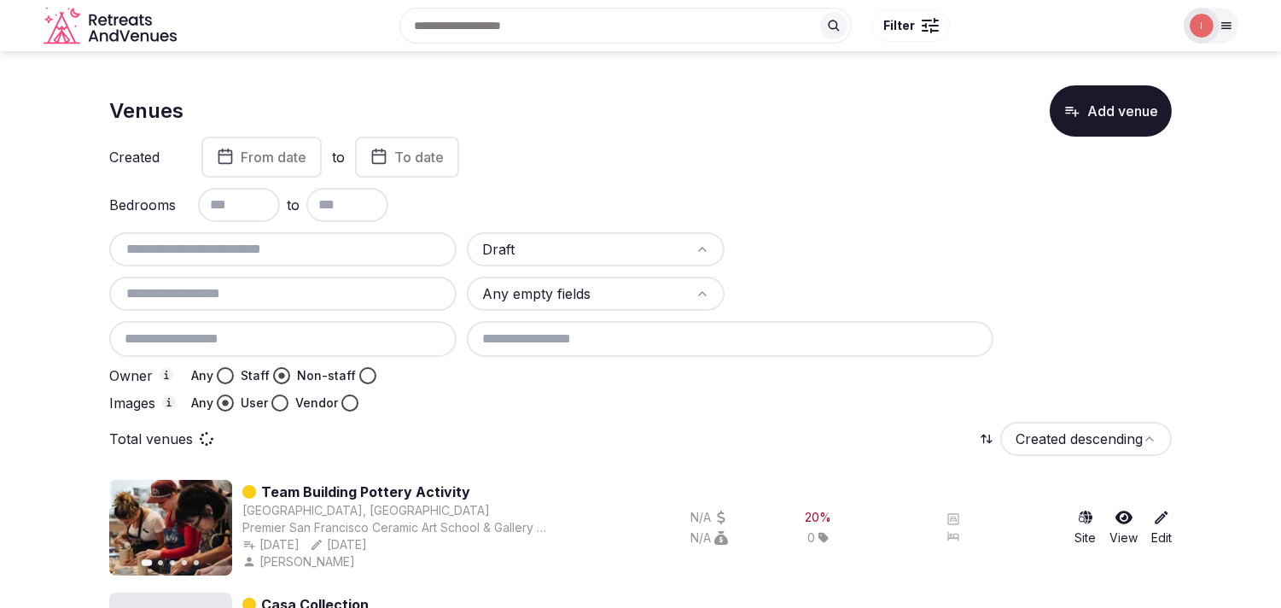
click at [277, 403] on button "User" at bounding box center [279, 402] width 17 height 17
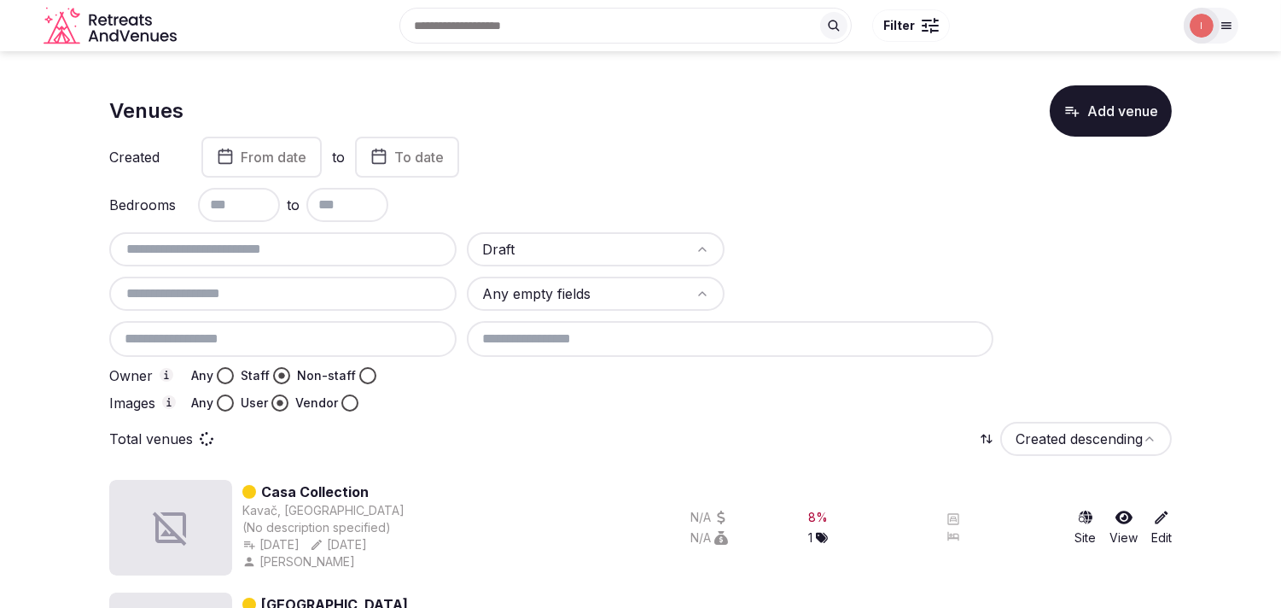
click at [251, 159] on span "From date" at bounding box center [274, 157] width 66 height 17
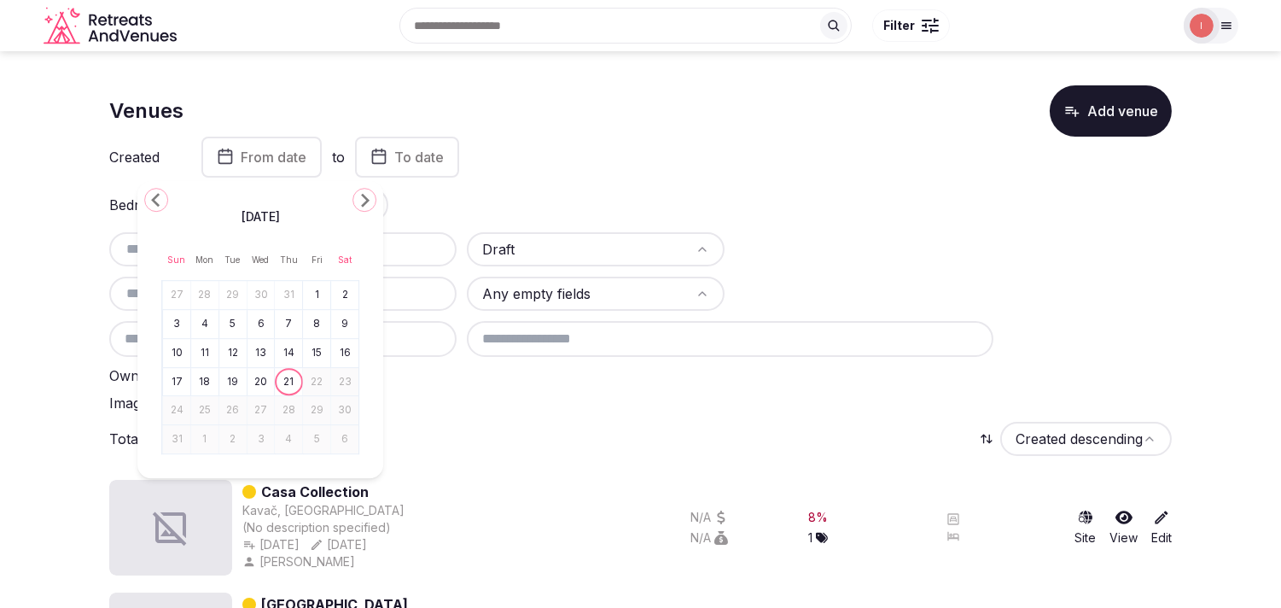
click at [288, 386] on button "21" at bounding box center [289, 382] width 24 height 25
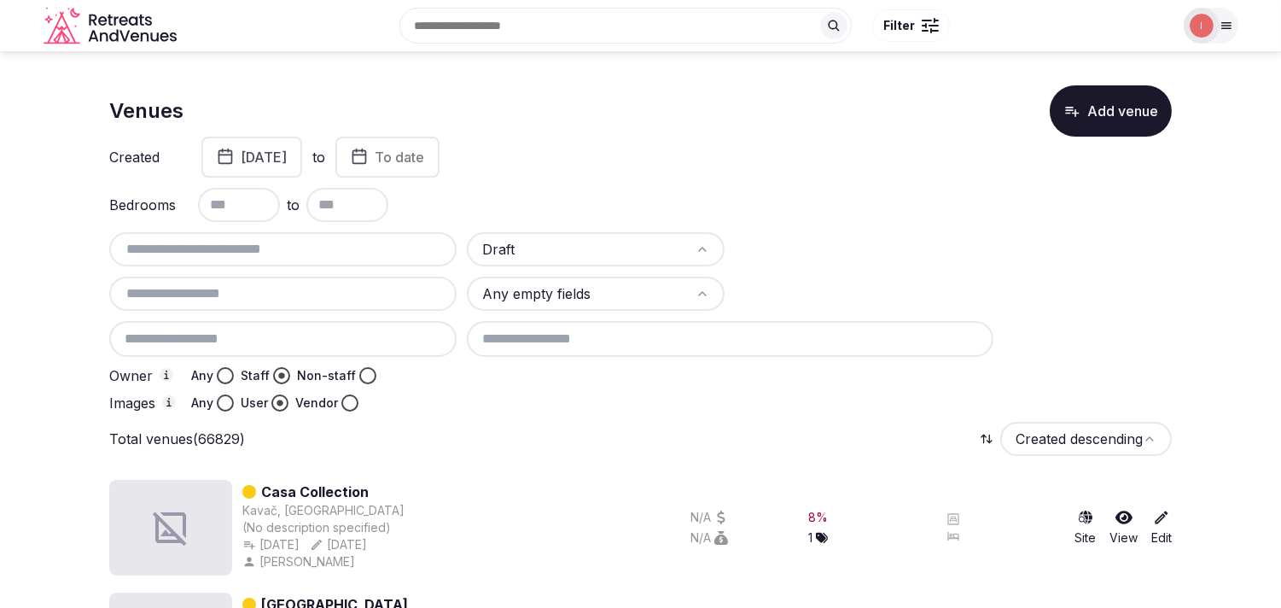
click at [302, 160] on button "[DATE]" at bounding box center [251, 157] width 101 height 41
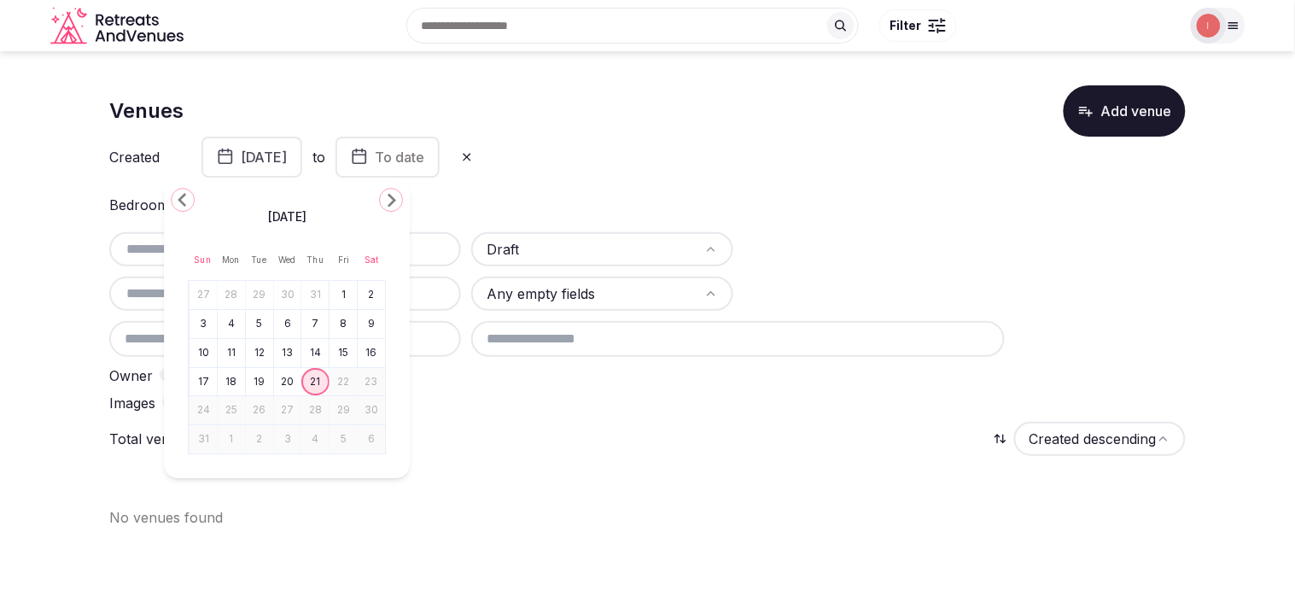
click at [173, 197] on icon "Go to the Previous Month" at bounding box center [182, 199] width 20 height 20
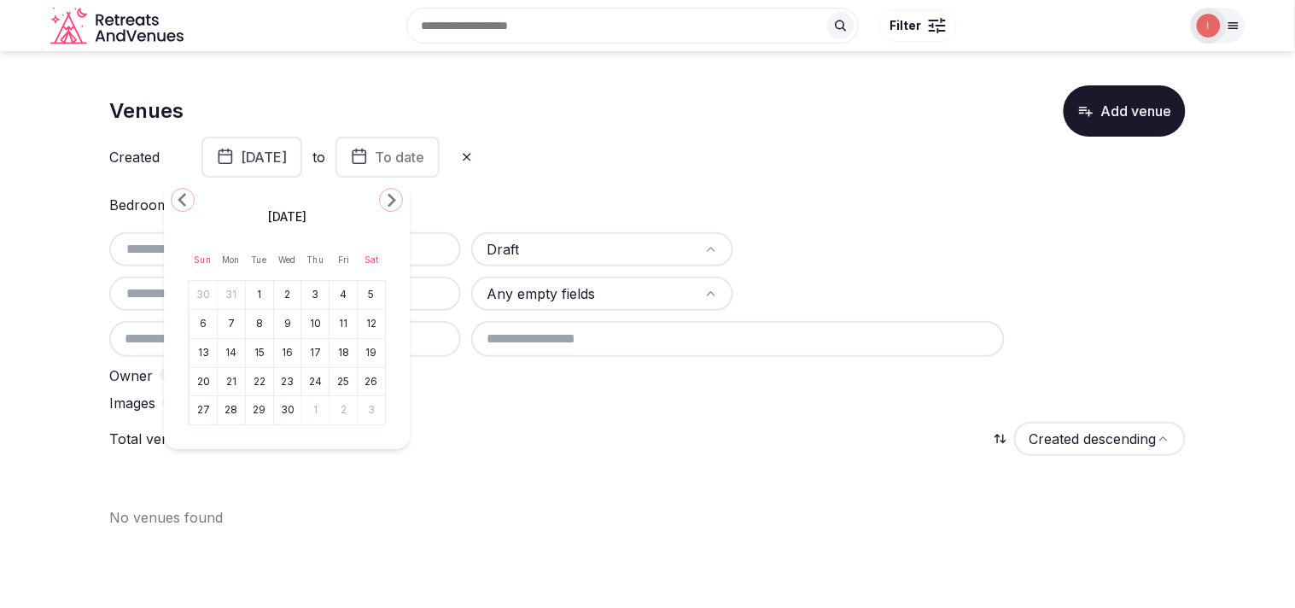
click at [173, 197] on icon "Go to the Previous Month" at bounding box center [182, 199] width 20 height 20
drag, startPoint x: 173, startPoint y: 197, endPoint x: 505, endPoint y: 171, distance: 333.1
click at [174, 197] on icon "Go to the Previous Month" at bounding box center [182, 199] width 20 height 20
click at [484, 159] on button at bounding box center [467, 156] width 34 height 27
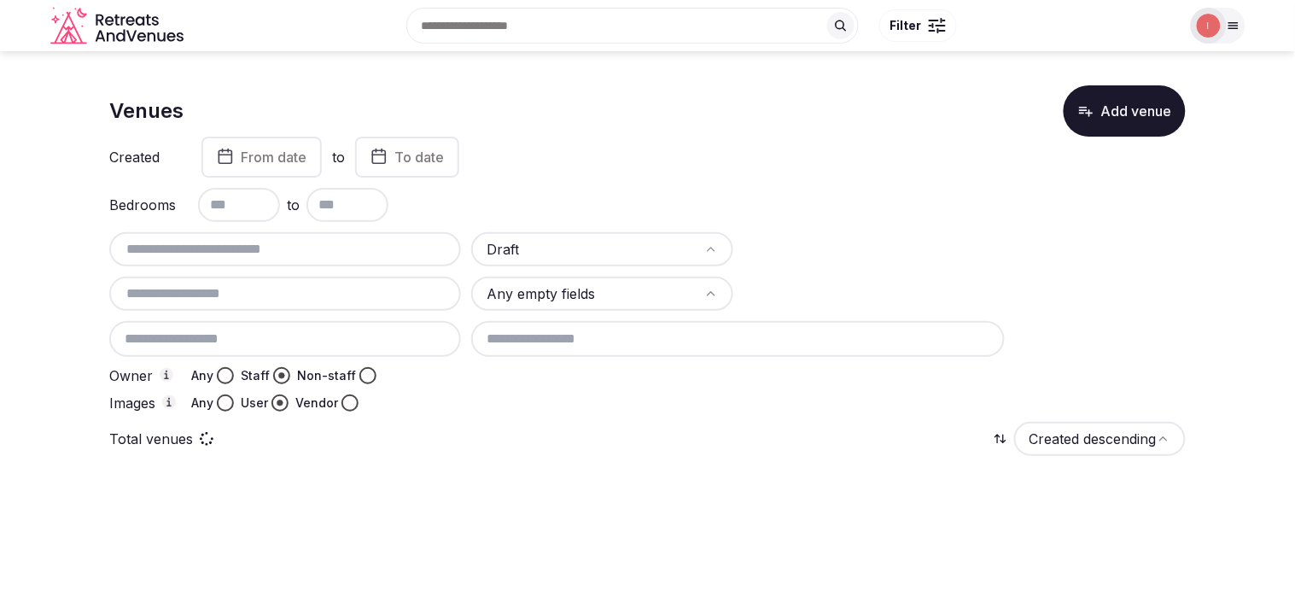
click at [282, 151] on span "From date" at bounding box center [274, 157] width 66 height 17
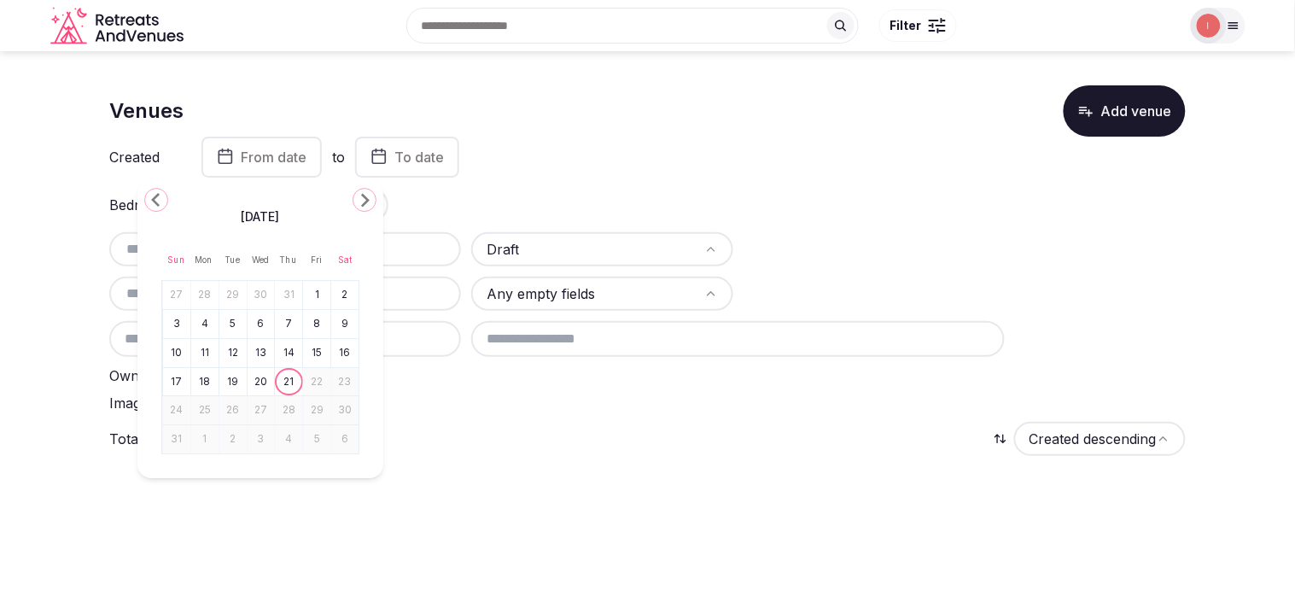
click at [160, 202] on icon "Go to the Previous Month" at bounding box center [156, 199] width 20 height 20
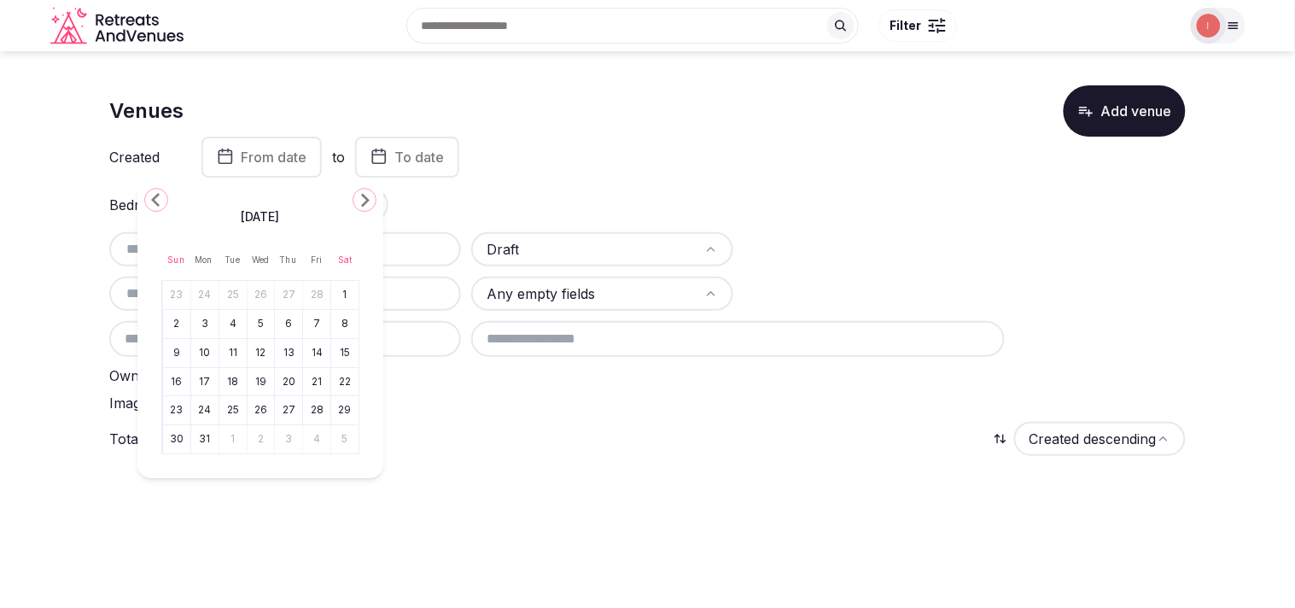
click at [160, 202] on icon "Go to the Previous Month" at bounding box center [156, 199] width 20 height 20
click at [165, 203] on icon "Go to the Previous Month" at bounding box center [156, 199] width 20 height 20
click at [261, 296] on button "1" at bounding box center [261, 295] width 24 height 25
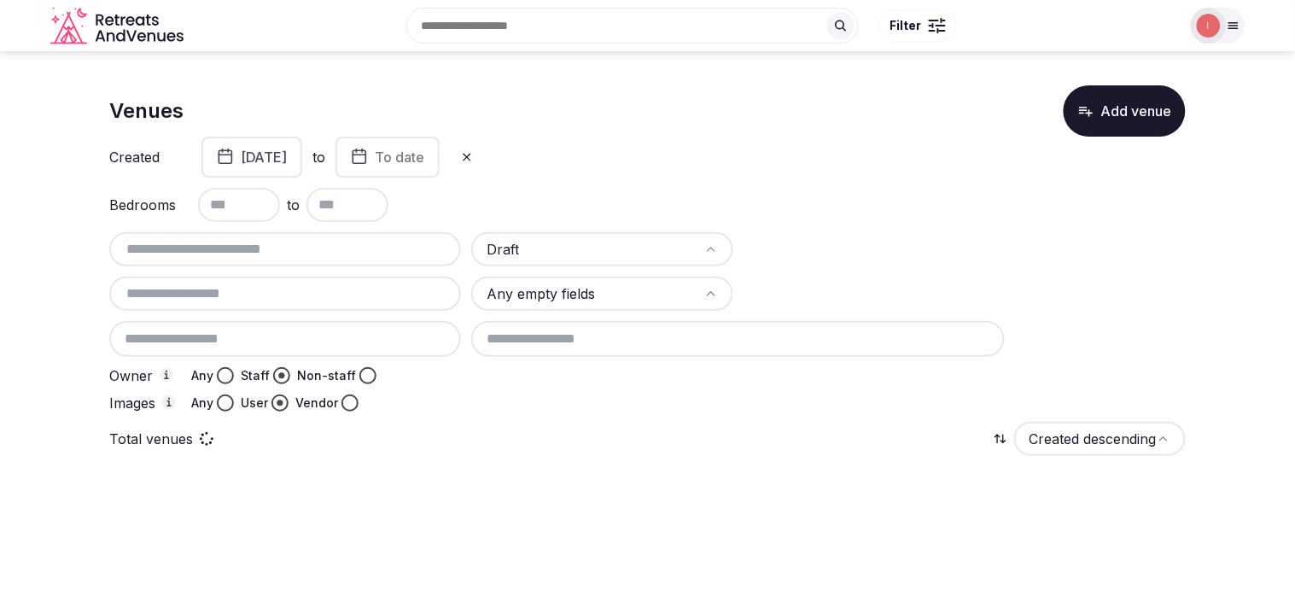
click at [368, 157] on icon "button" at bounding box center [359, 156] width 17 height 20
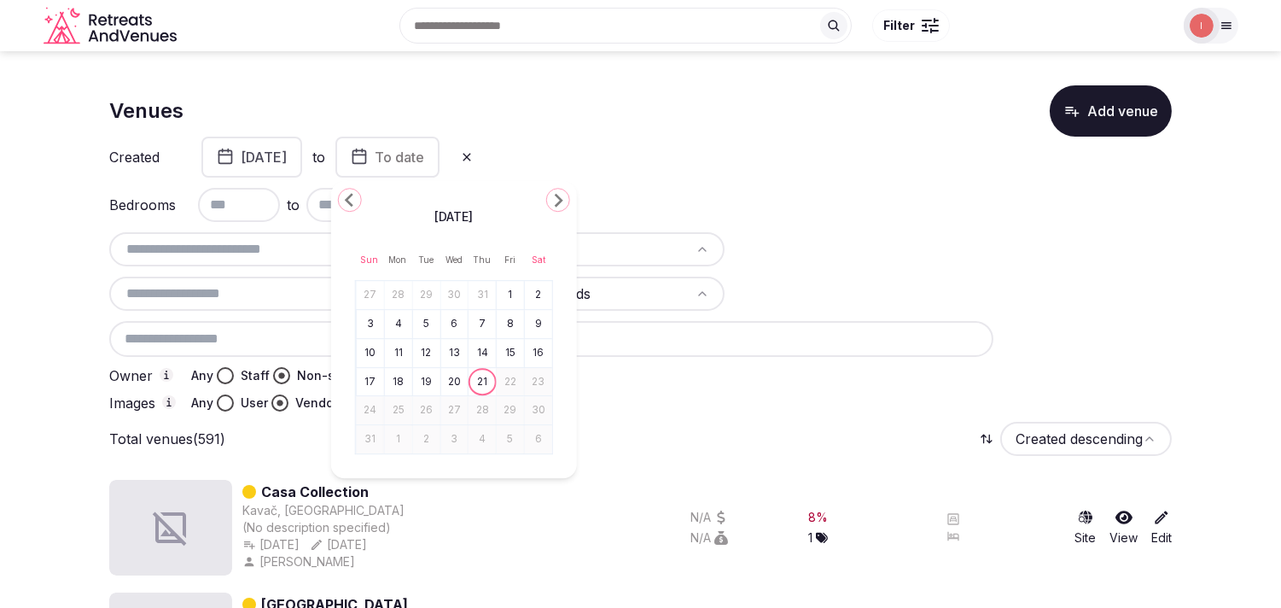
click at [479, 380] on button "21" at bounding box center [482, 382] width 24 height 25
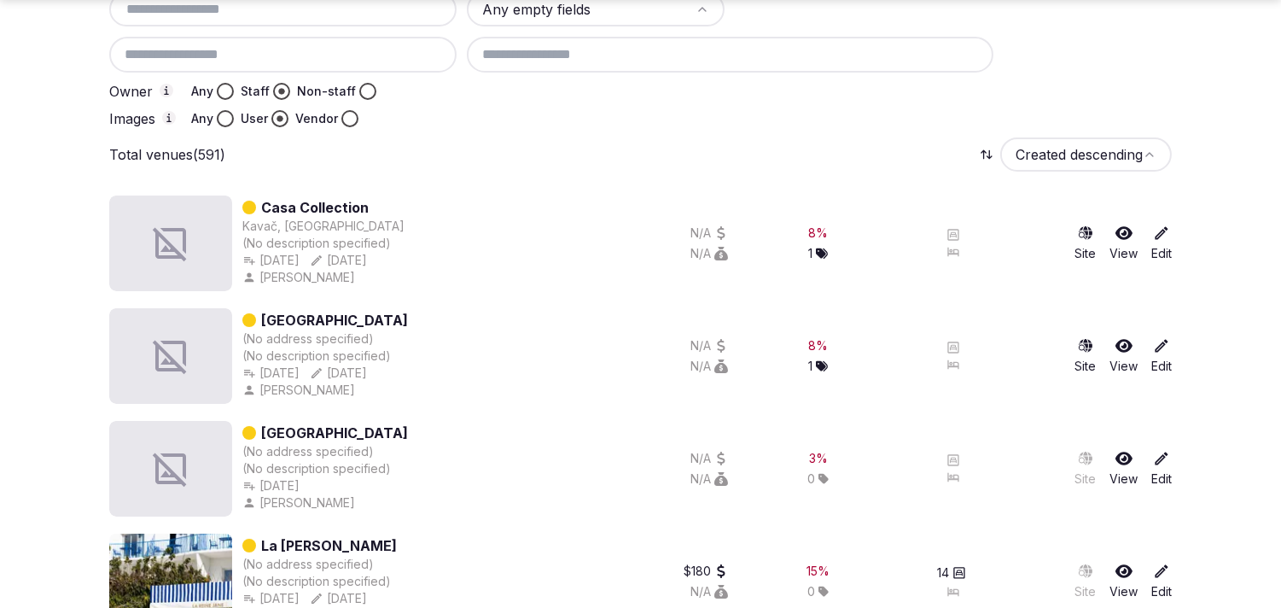
scroll to position [379, 0]
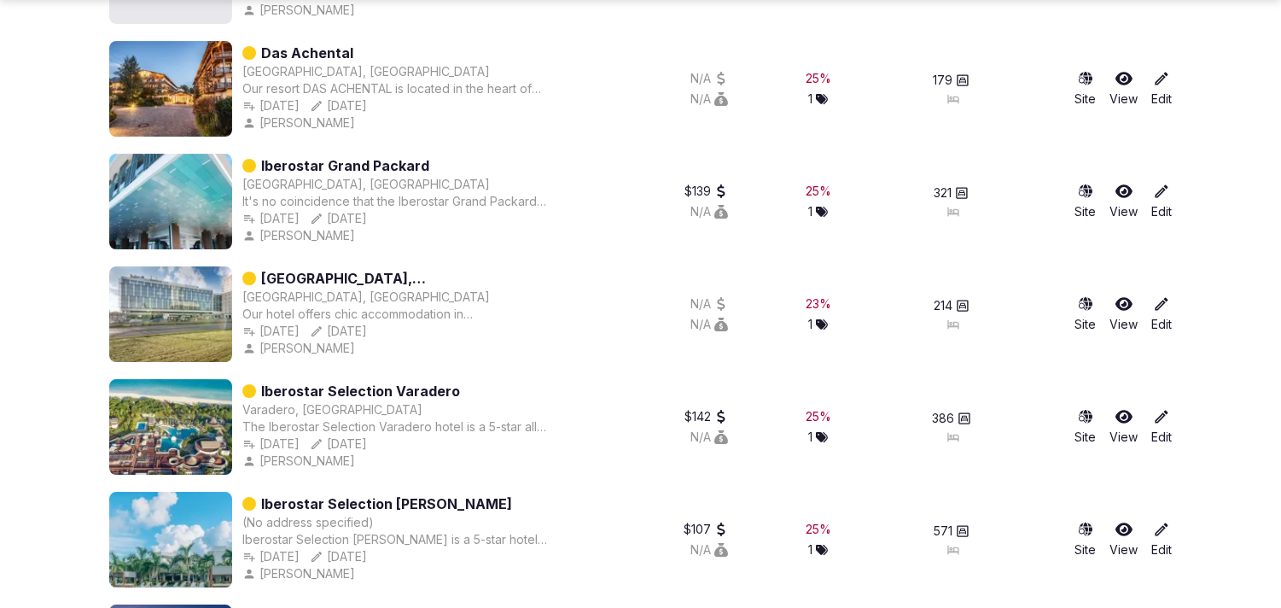
scroll to position [45022, 0]
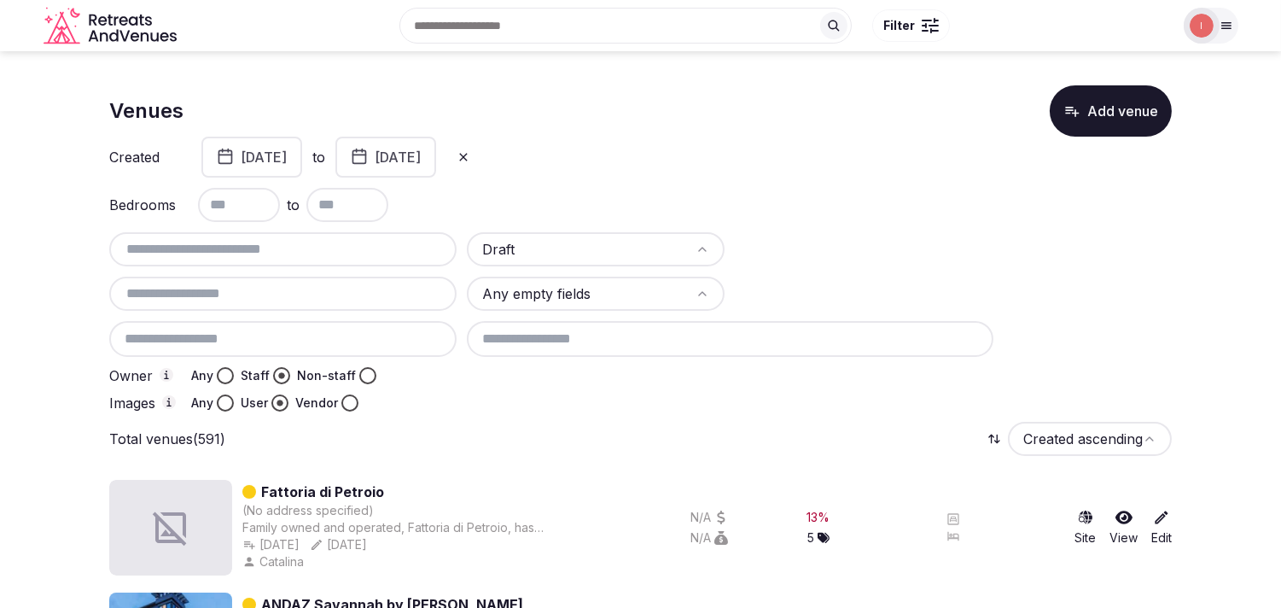
click at [284, 154] on button "January 1st, 2025" at bounding box center [251, 157] width 101 height 41
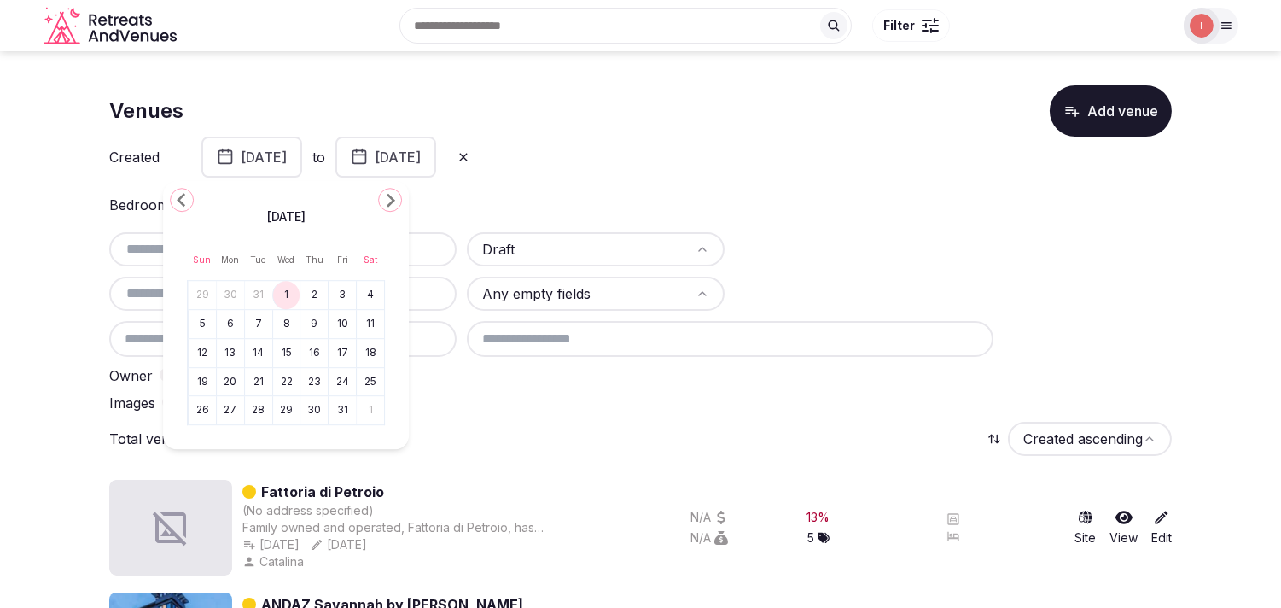
click at [470, 156] on icon at bounding box center [464, 157] width 14 height 14
click at [320, 157] on div "Created January 1st, 2025 to August 21st, 2025" at bounding box center [294, 157] width 371 height 41
click at [603, 157] on div "Created January 1st, 2025 to August 21st, 2025" at bounding box center [640, 157] width 1063 height 41
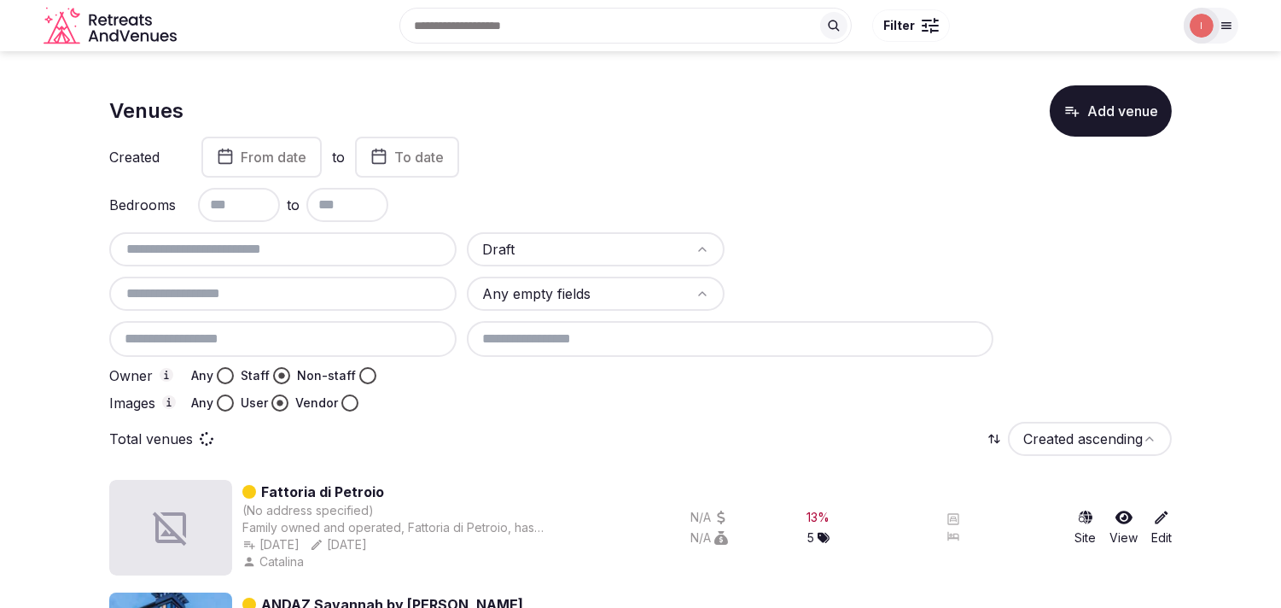
click at [252, 157] on span "From date" at bounding box center [274, 157] width 66 height 17
click at [261, 152] on span "From date" at bounding box center [274, 157] width 66 height 17
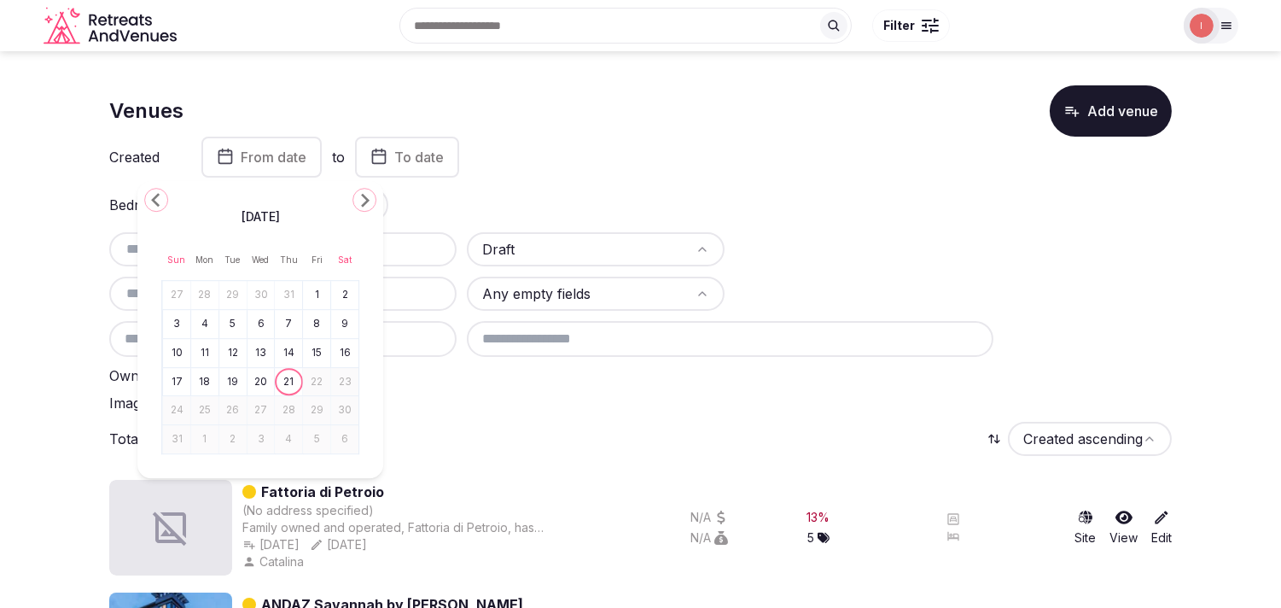
scroll to position [184, 0]
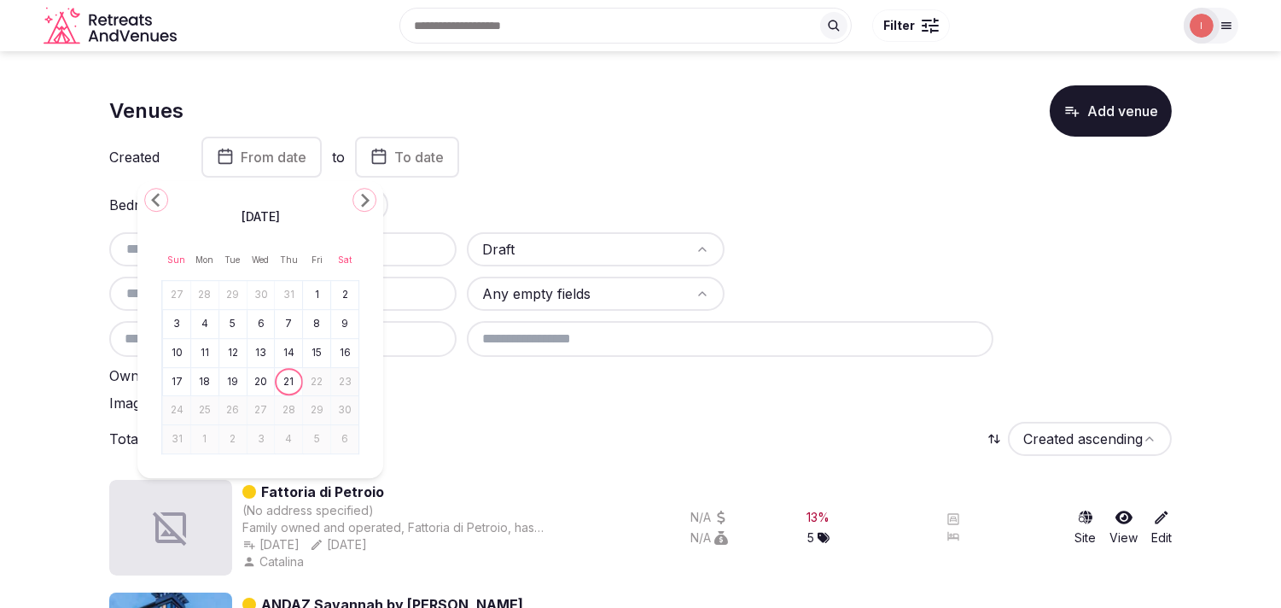
click at [149, 203] on icon "Go to the Previous Month" at bounding box center [156, 199] width 20 height 20
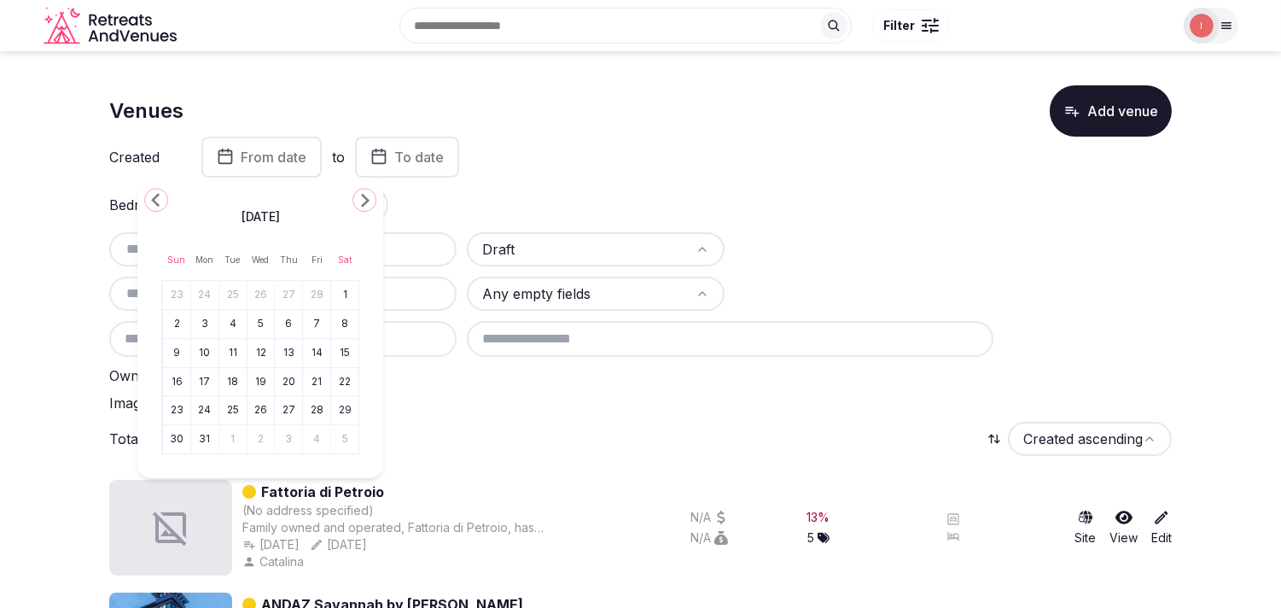
click at [149, 203] on icon "Go to the Previous Month" at bounding box center [156, 199] width 20 height 20
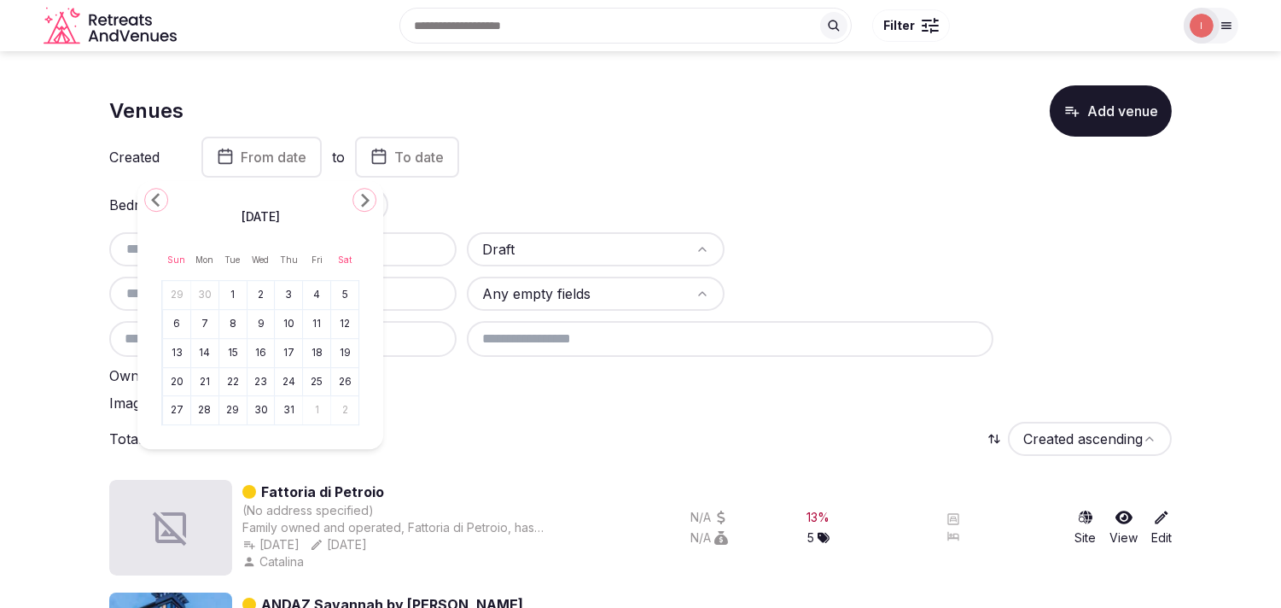
click at [149, 203] on icon "Go to the Previous Month" at bounding box center [156, 199] width 20 height 20
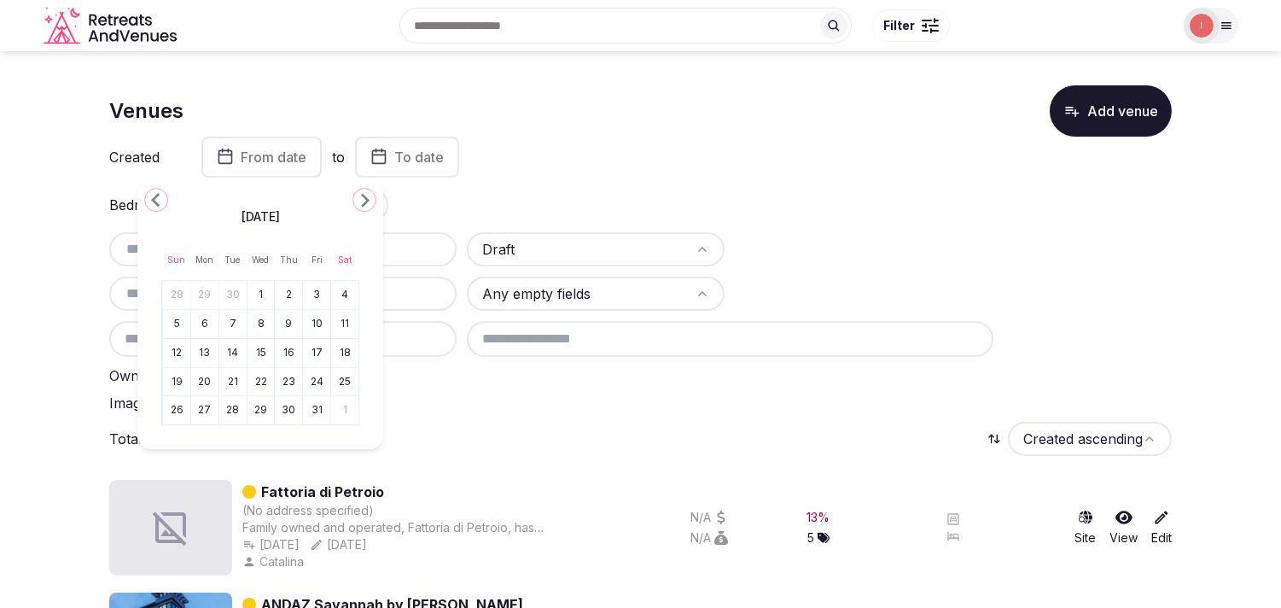
click at [149, 203] on icon "Go to the Previous Month" at bounding box center [156, 199] width 20 height 20
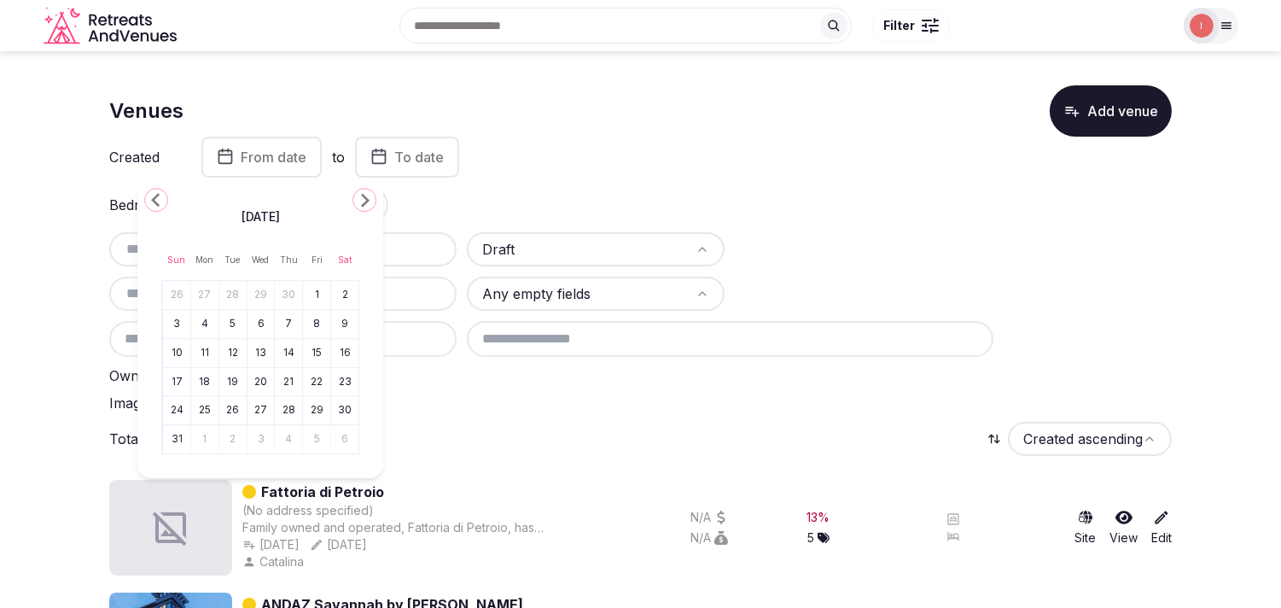
click at [370, 202] on icon "Go to the Next Month" at bounding box center [364, 199] width 20 height 20
click at [207, 286] on button "1" at bounding box center [205, 295] width 24 height 25
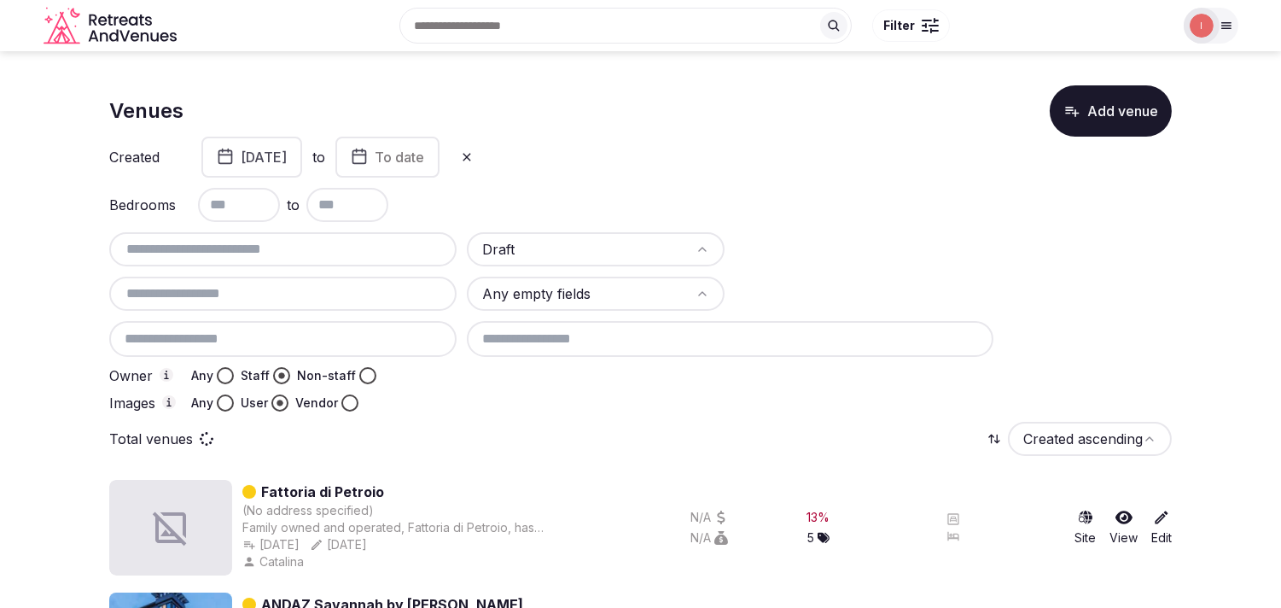
click at [368, 164] on icon "button" at bounding box center [359, 156] width 17 height 20
click at [424, 156] on span "To date" at bounding box center [400, 157] width 50 height 17
click at [424, 154] on span "To date" at bounding box center [400, 157] width 50 height 17
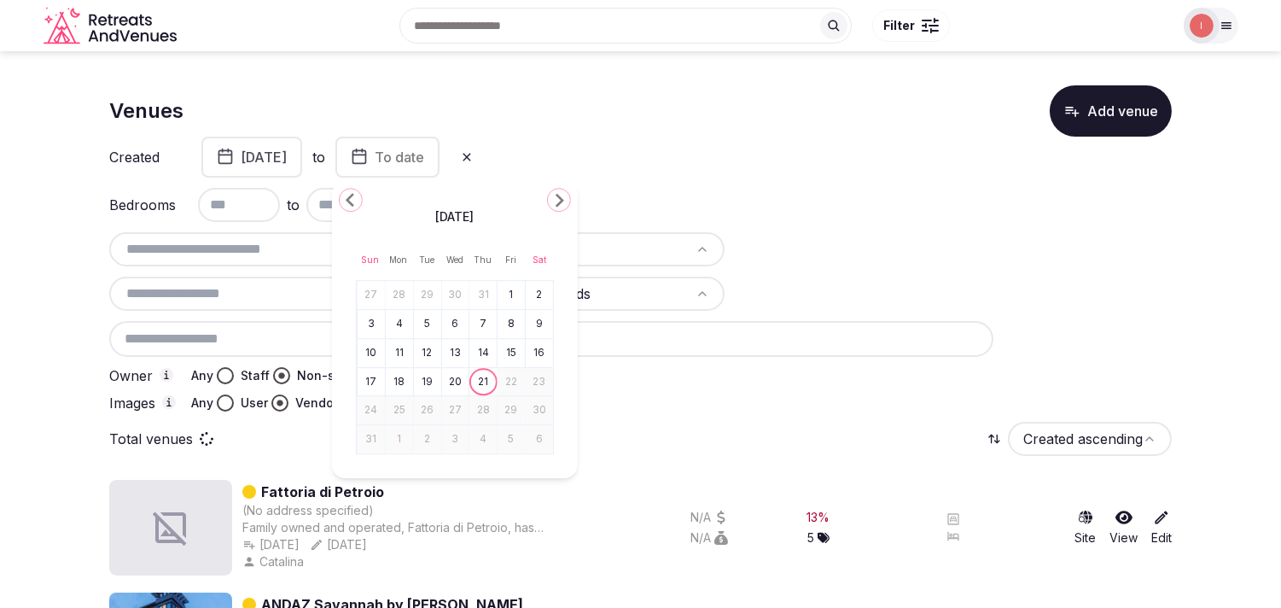
click at [424, 155] on span "To date" at bounding box center [400, 157] width 50 height 17
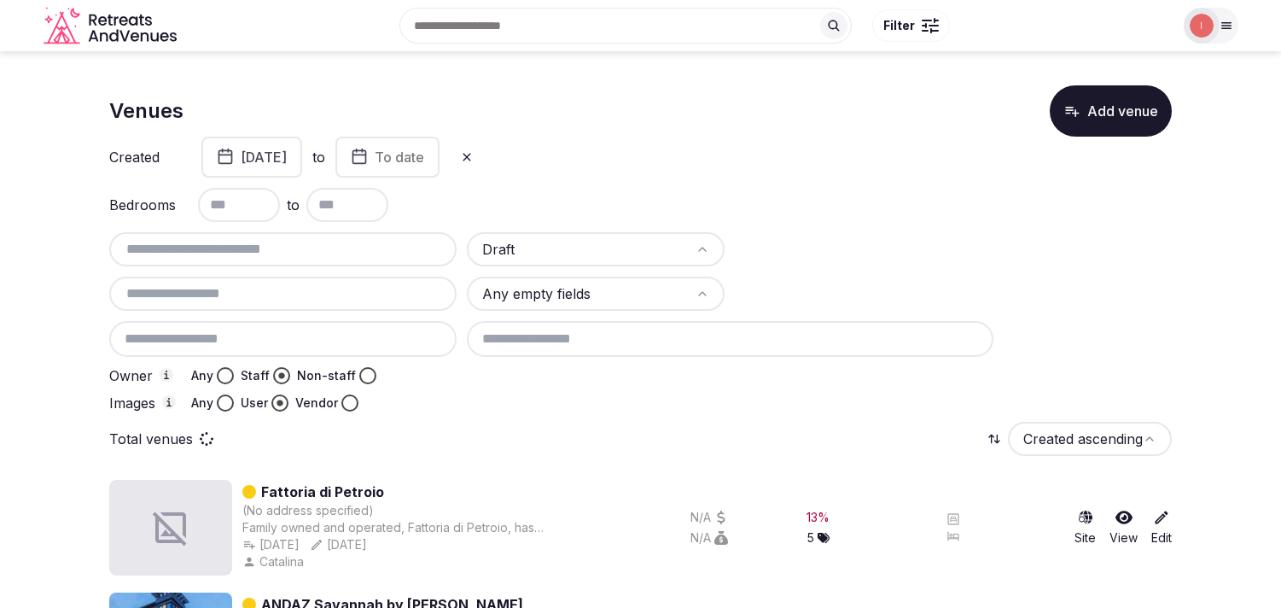
click at [440, 166] on button "To date" at bounding box center [387, 157] width 104 height 41
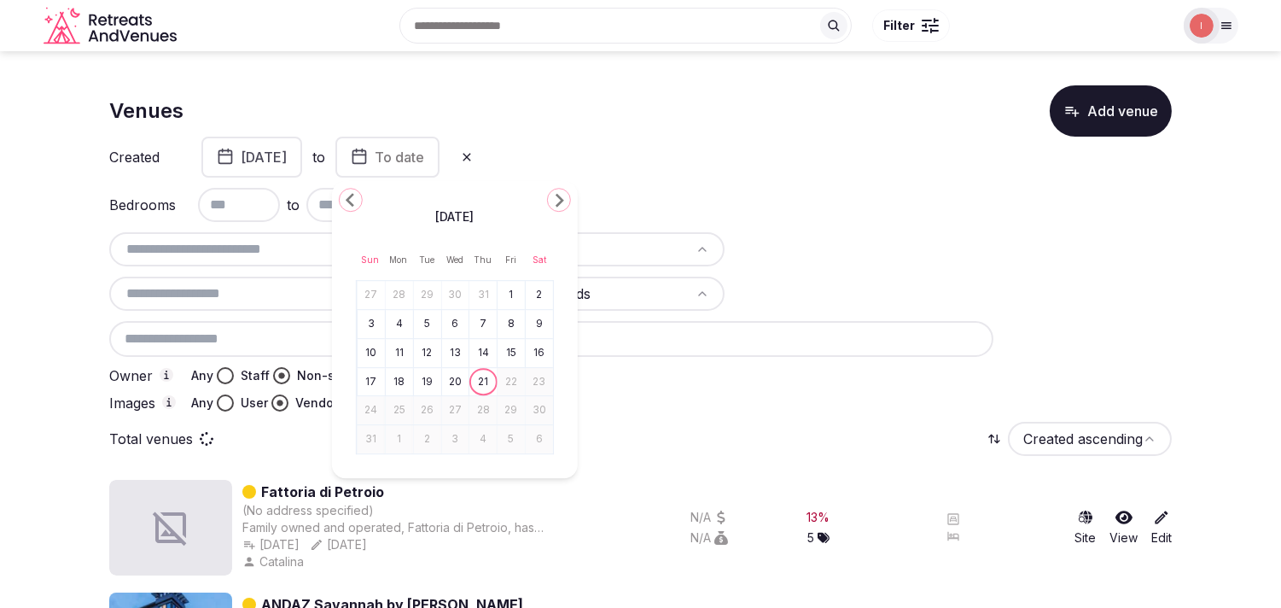
click at [351, 202] on polygon "Go to the Previous Month" at bounding box center [350, 200] width 9 height 14
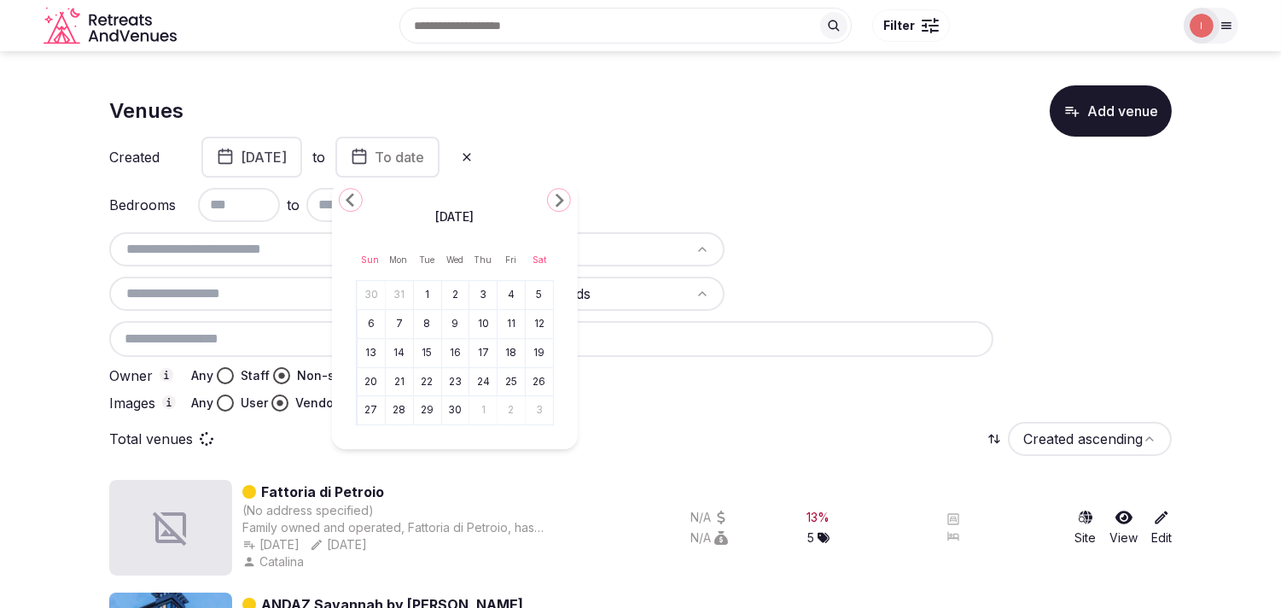
click at [351, 202] on polygon "Go to the Previous Month" at bounding box center [350, 200] width 9 height 14
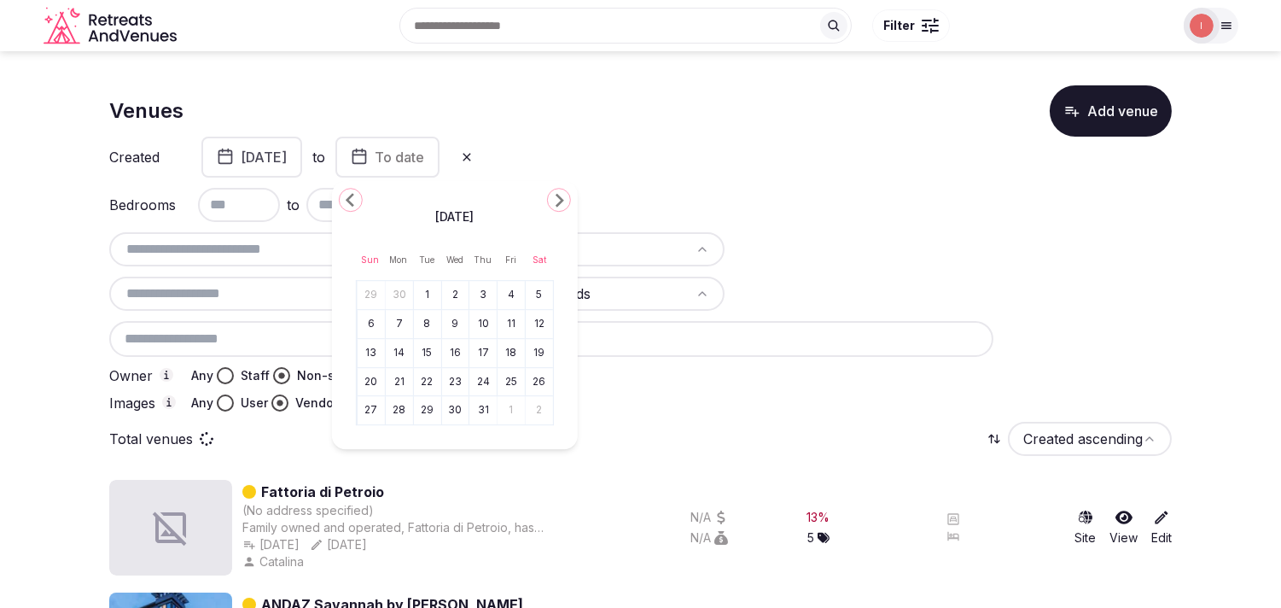
click at [351, 202] on polygon "Go to the Previous Month" at bounding box center [350, 200] width 9 height 14
click at [559, 198] on polygon "Go to the Next Month" at bounding box center [560, 201] width 9 height 14
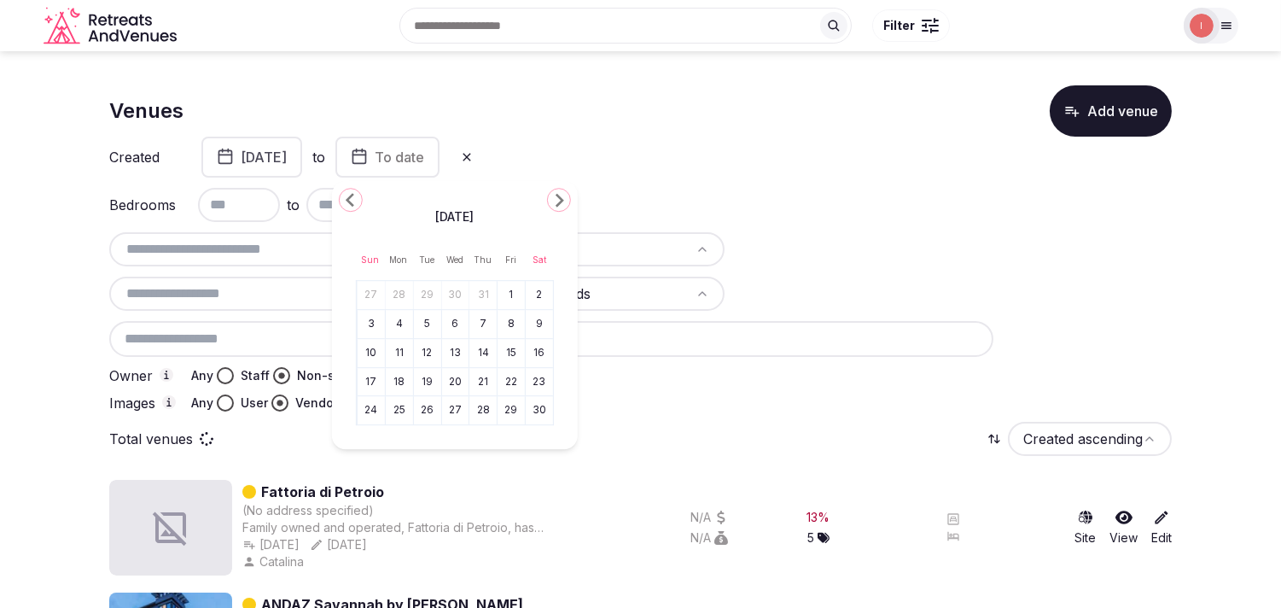
click at [559, 198] on polygon "Go to the Next Month" at bounding box center [560, 201] width 9 height 14
click at [428, 416] on button "31" at bounding box center [428, 411] width 24 height 25
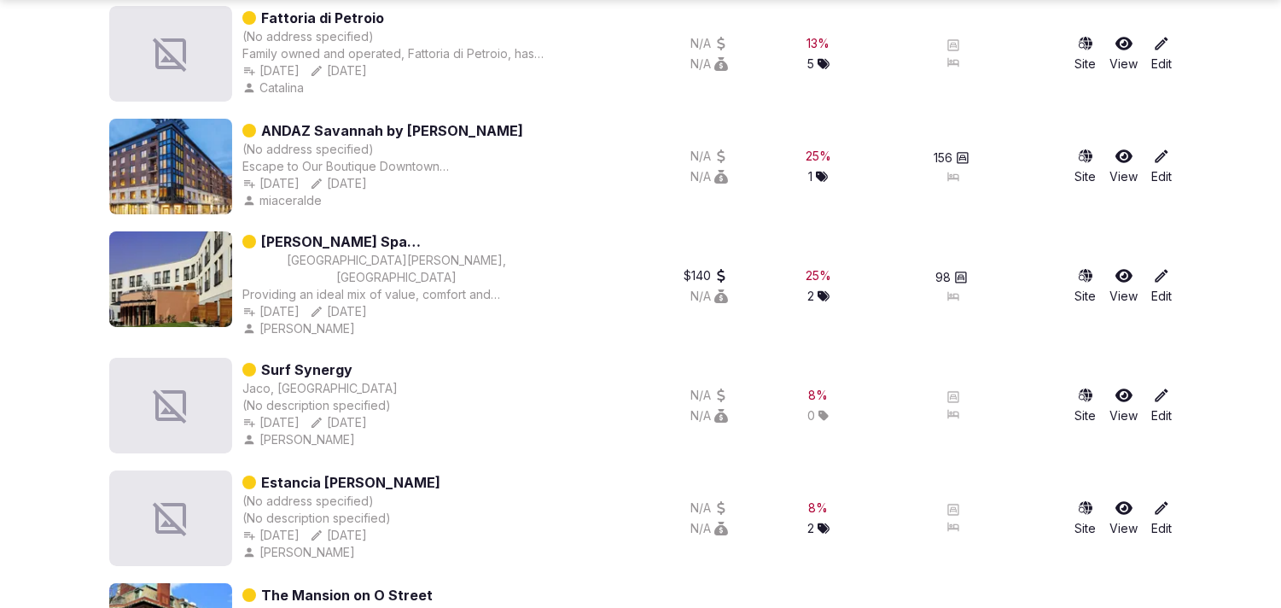
scroll to position [284, 0]
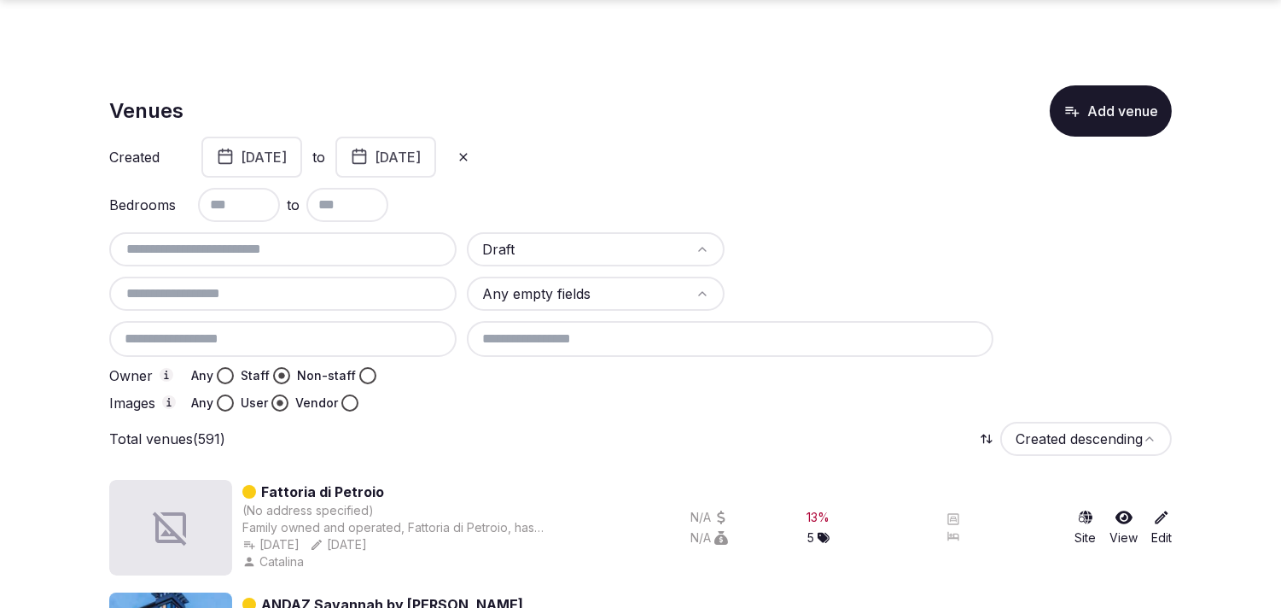
scroll to position [379, 0]
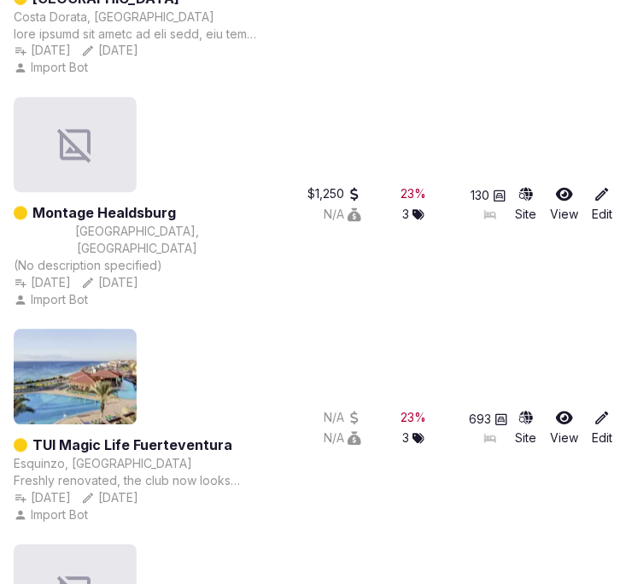
scroll to position [27376, 0]
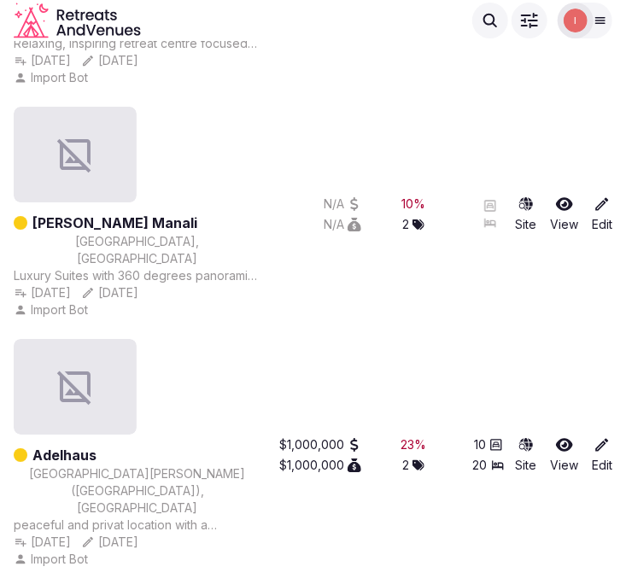
scroll to position [54105, 0]
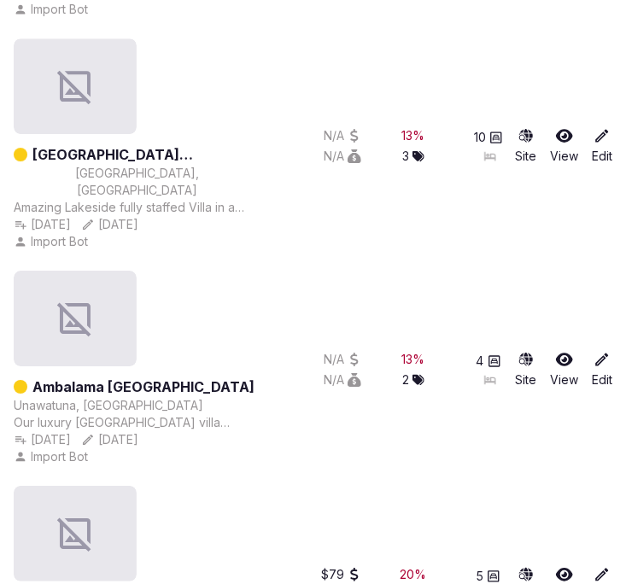
scroll to position [56031, 0]
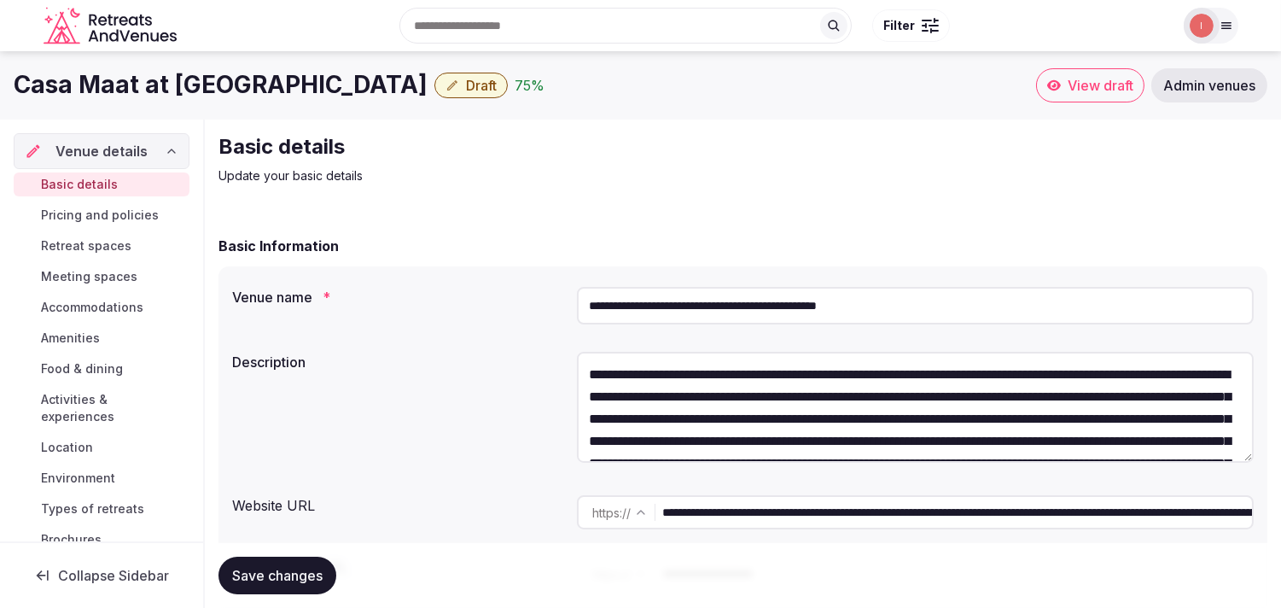
click at [172, 79] on h1 "Casa Maat at [GEOGRAPHIC_DATA]" at bounding box center [221, 84] width 414 height 33
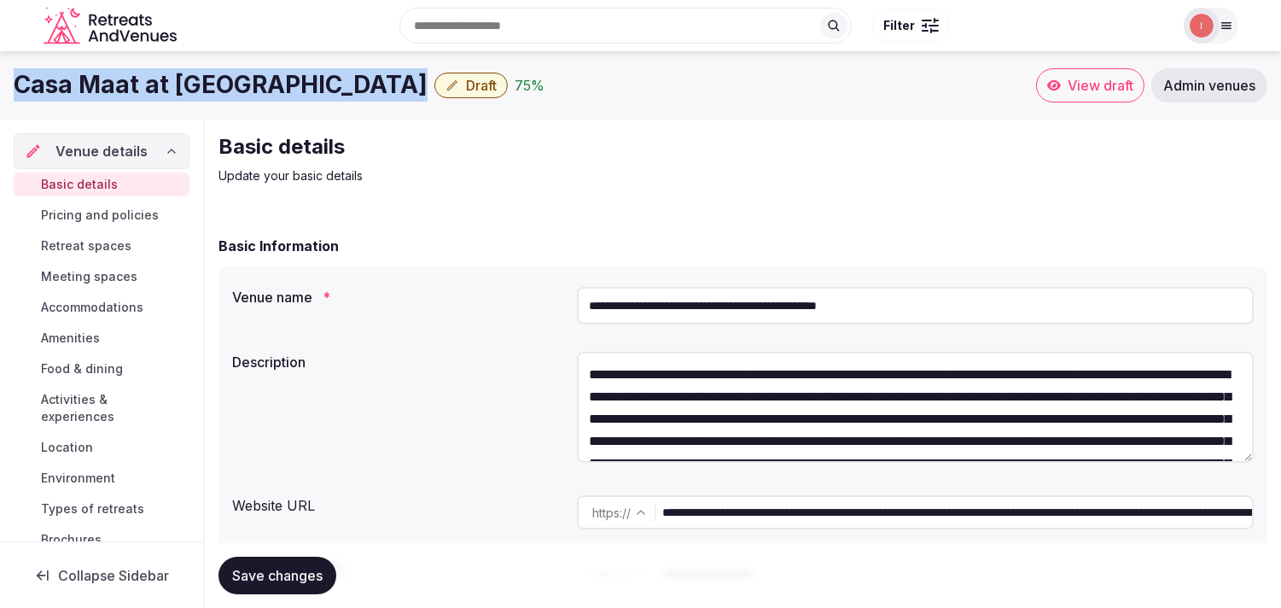
click at [172, 79] on h1 "Casa Maat at [GEOGRAPHIC_DATA]" at bounding box center [221, 84] width 414 height 33
copy div "Casa Maat at [GEOGRAPHIC_DATA]"
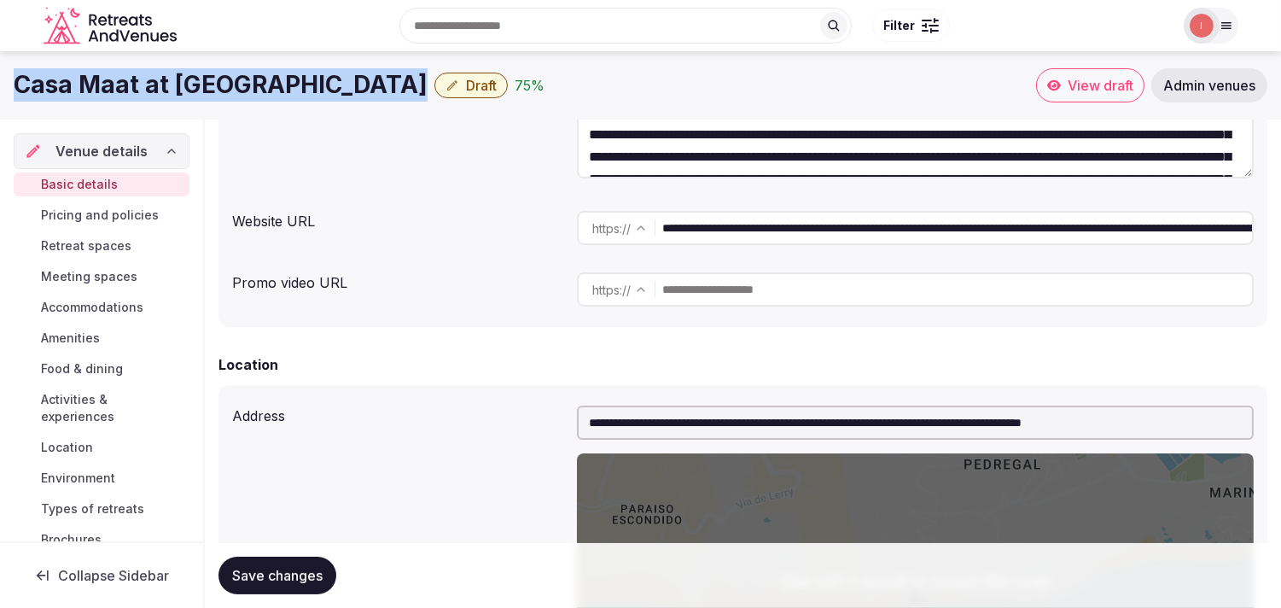
scroll to position [64, 0]
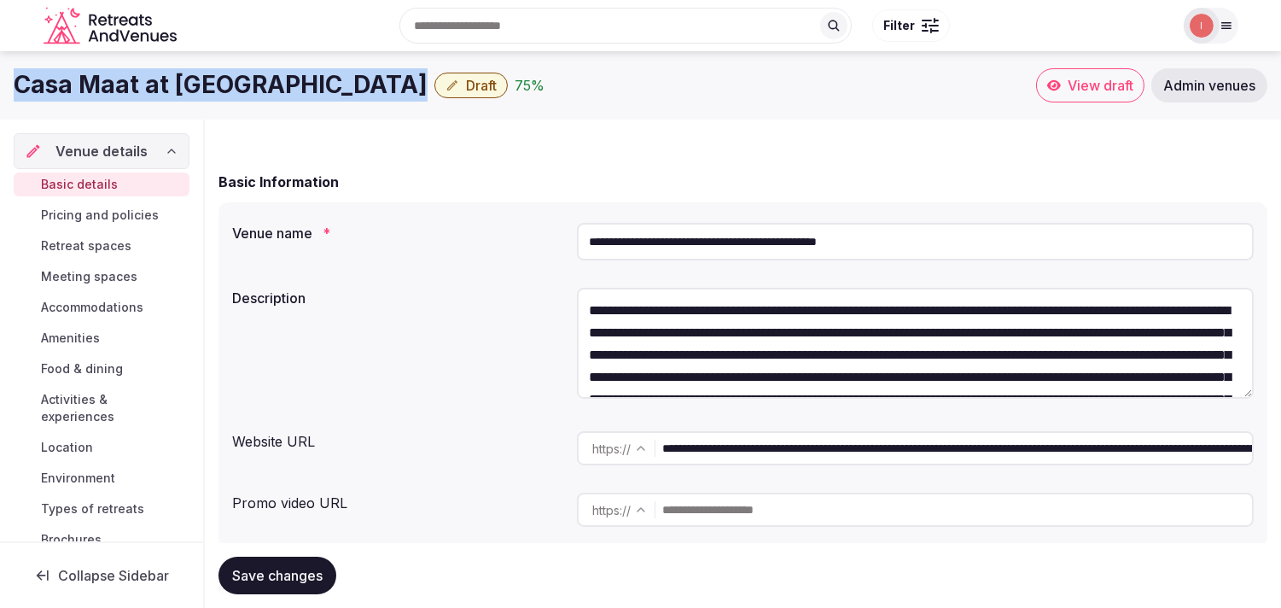
click at [496, 88] on span "Draft" at bounding box center [481, 85] width 31 height 17
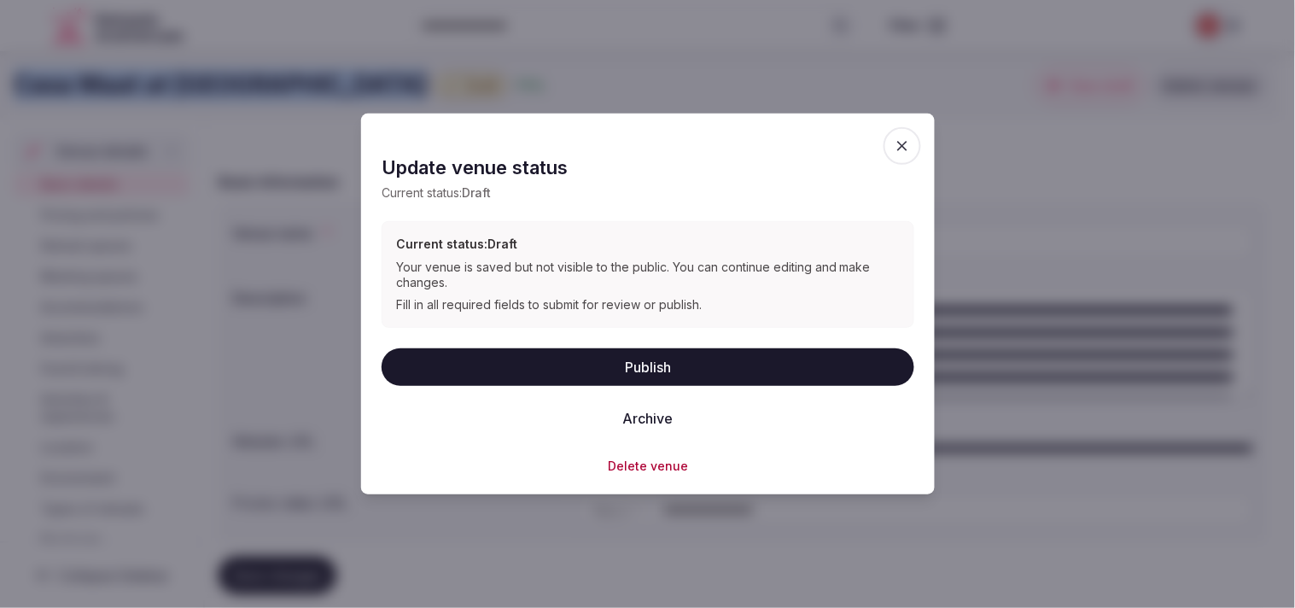
click at [615, 362] on button "Publish" at bounding box center [648, 366] width 533 height 38
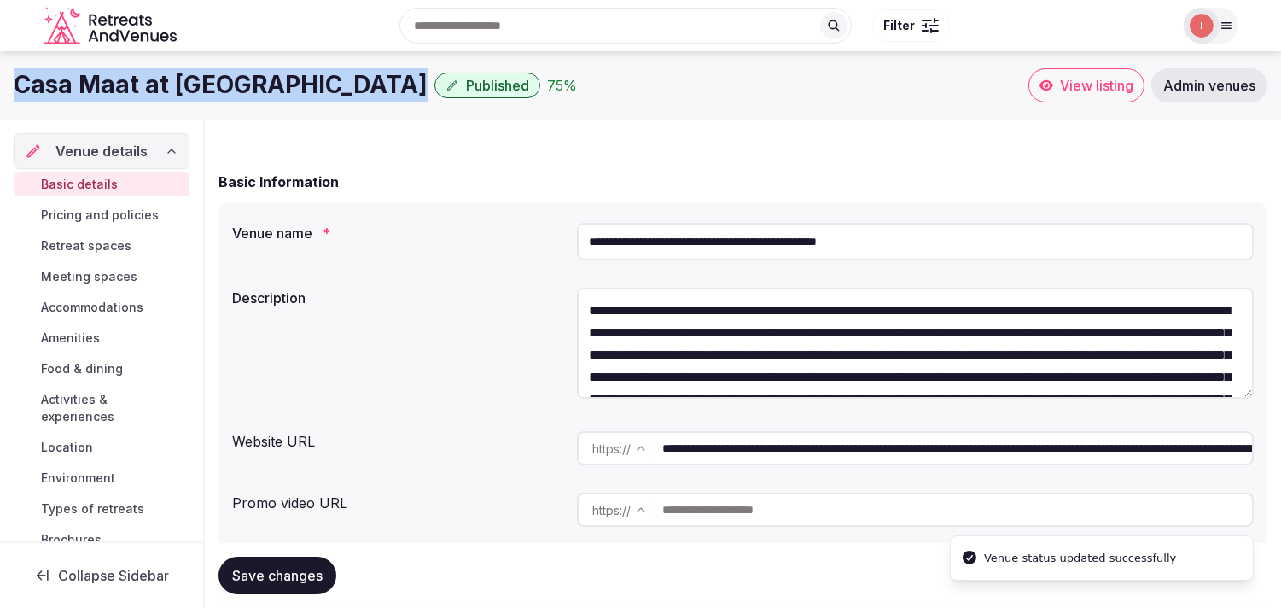
copy div "Casa Maat at [GEOGRAPHIC_DATA]"
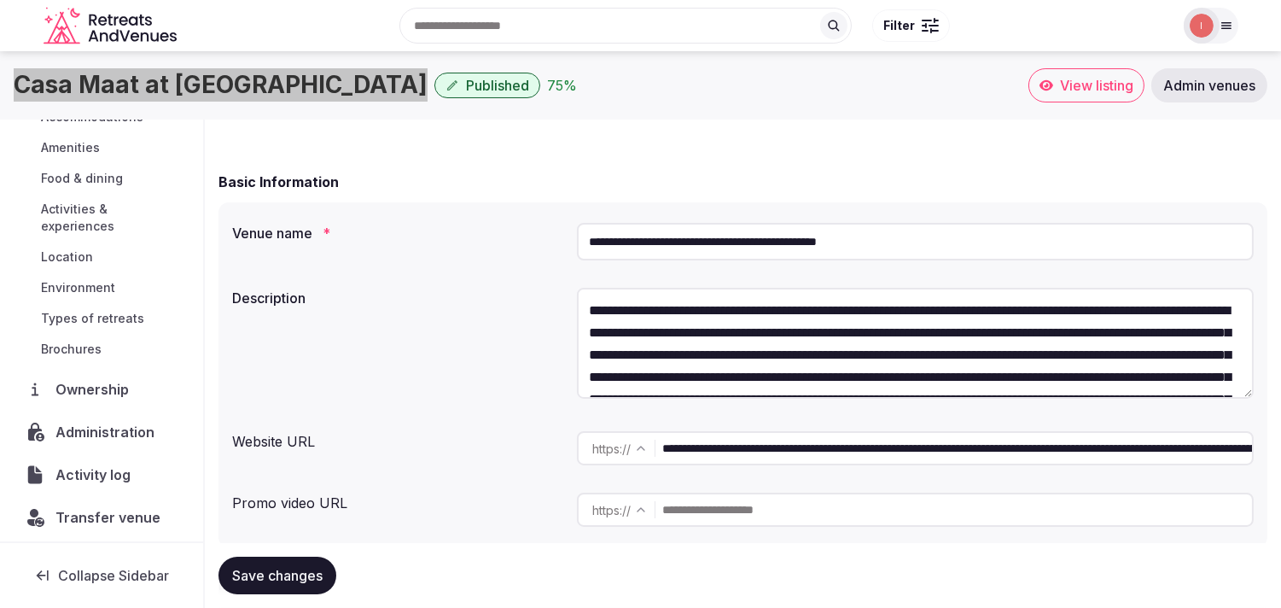
scroll to position [197, 0]
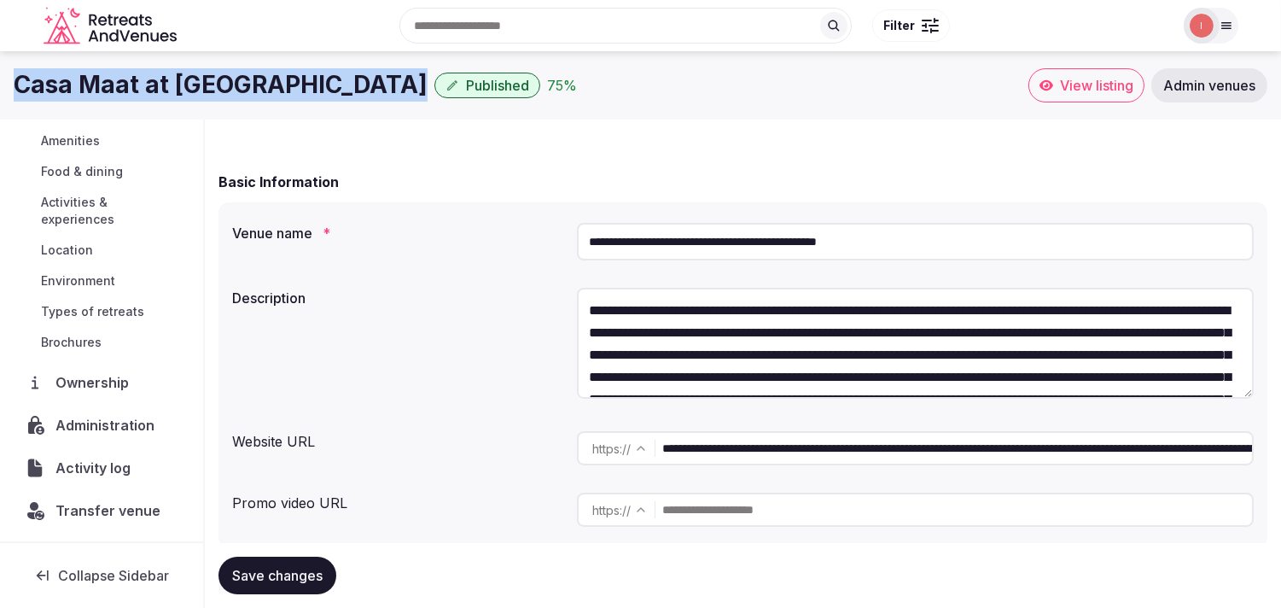
click at [85, 463] on span "Activity log" at bounding box center [96, 467] width 82 height 20
click at [101, 419] on span "Administration" at bounding box center [108, 425] width 104 height 20
click at [101, 419] on span "Administration" at bounding box center [108, 425] width 106 height 20
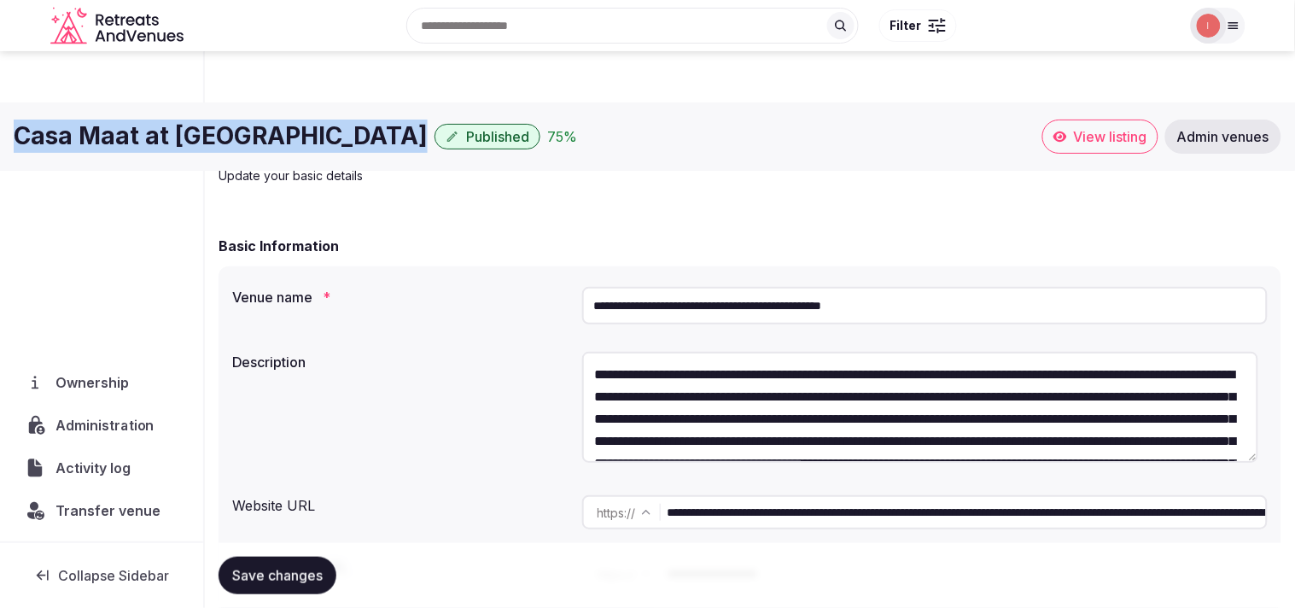
click at [101, 231] on link "Activities & experiences" at bounding box center [102, 210] width 176 height 41
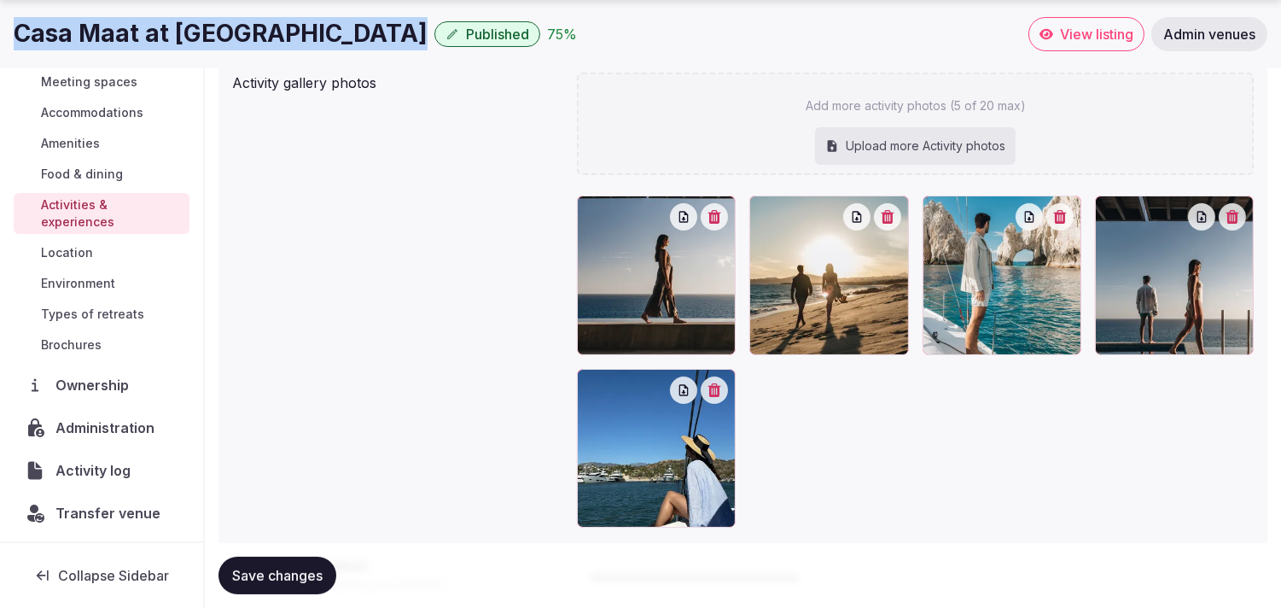
scroll to position [146, 0]
click at [99, 425] on span "Administration" at bounding box center [108, 425] width 106 height 20
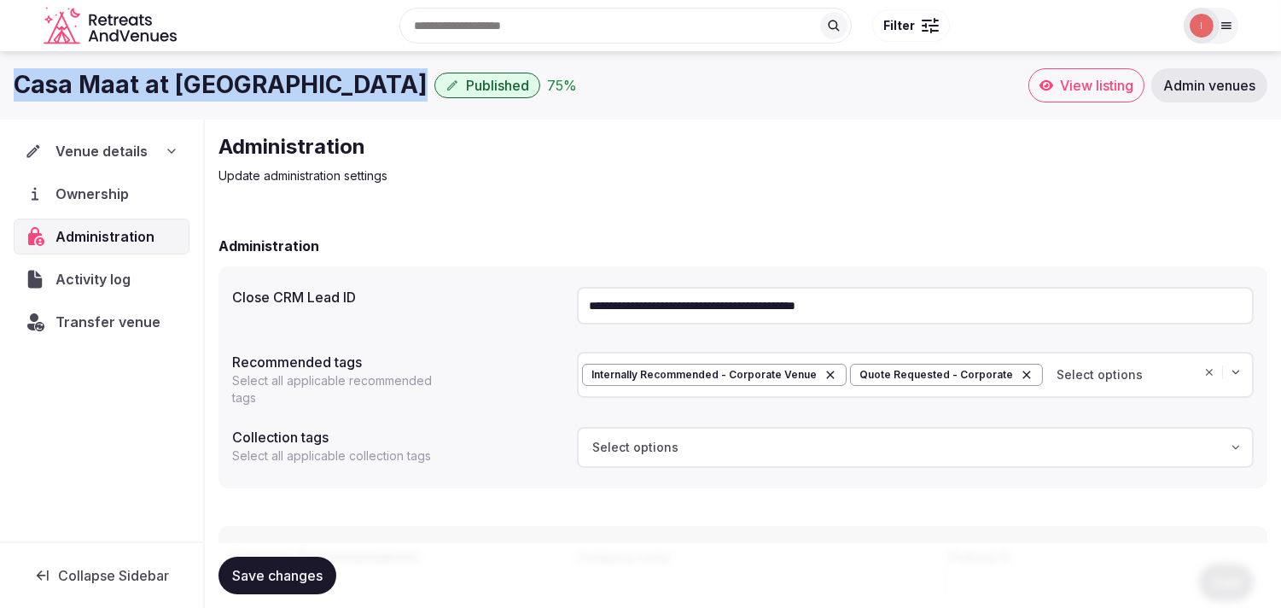
click at [788, 308] on input "**********" at bounding box center [915, 306] width 677 height 38
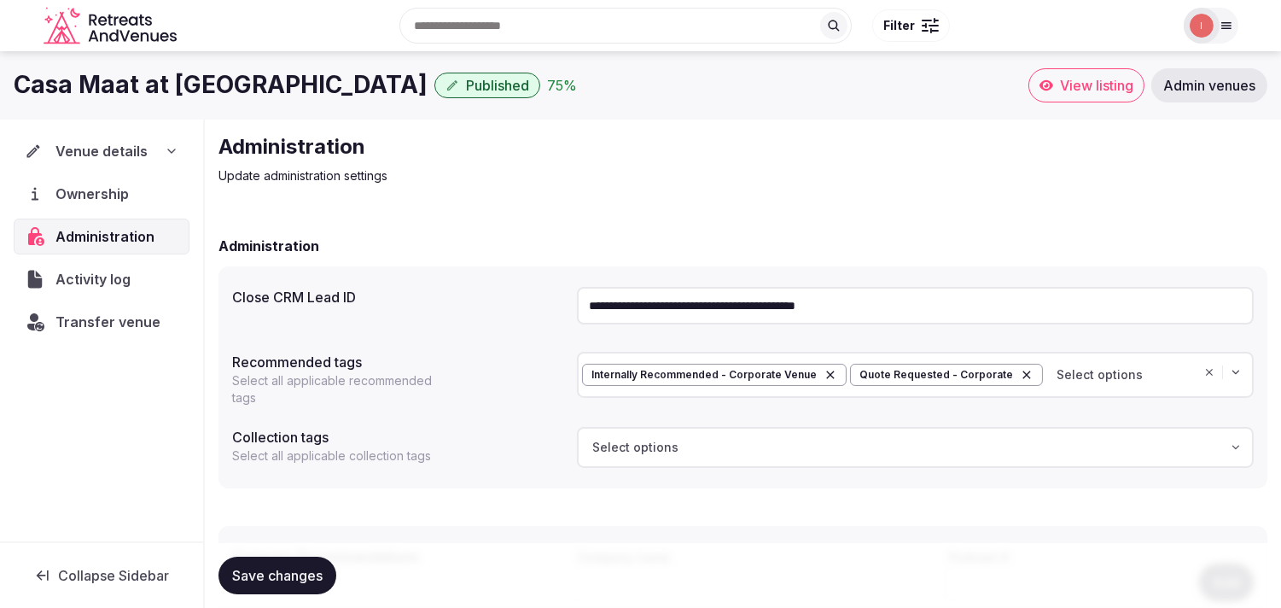
click at [788, 308] on input "**********" at bounding box center [915, 306] width 677 height 38
click at [116, 314] on span "Transfer venue" at bounding box center [107, 322] width 105 height 20
click at [91, 275] on span "Activity log" at bounding box center [96, 279] width 82 height 20
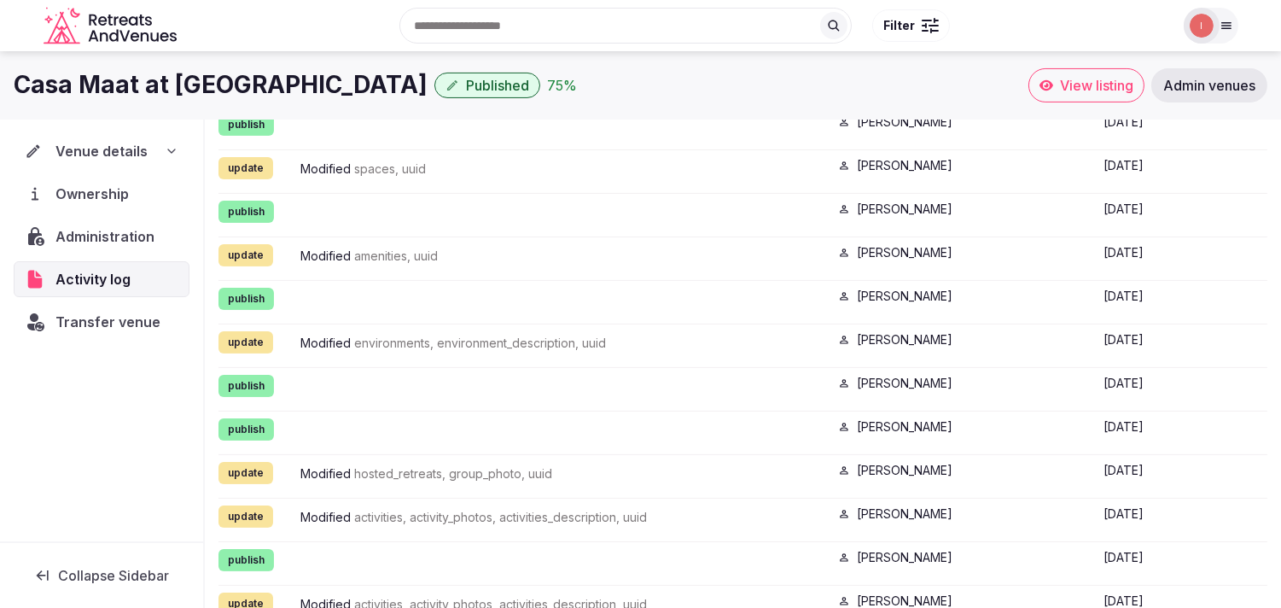
scroll to position [457, 0]
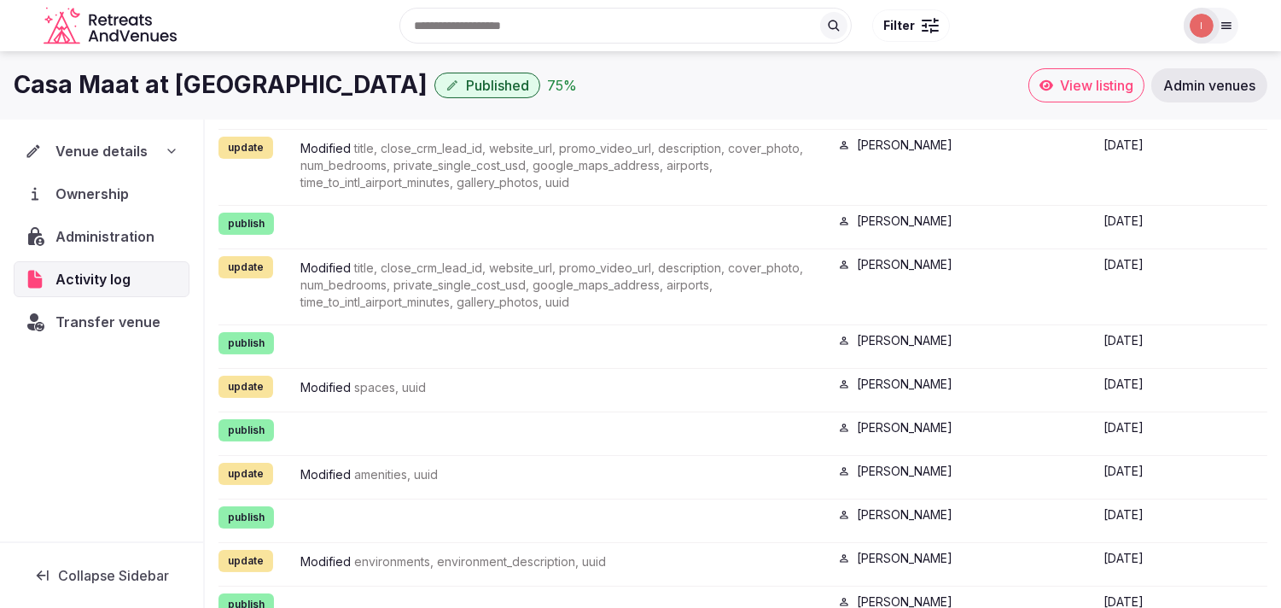
click at [130, 150] on span "Venue details" at bounding box center [101, 151] width 92 height 20
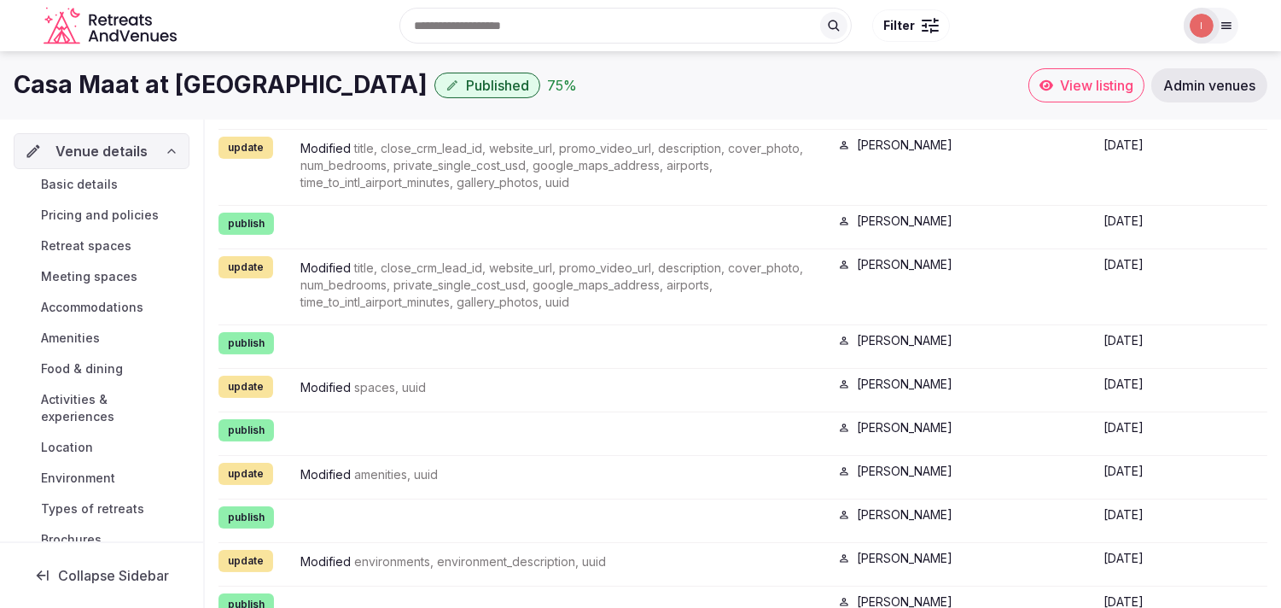
click at [111, 186] on span "Basic details" at bounding box center [79, 184] width 77 height 17
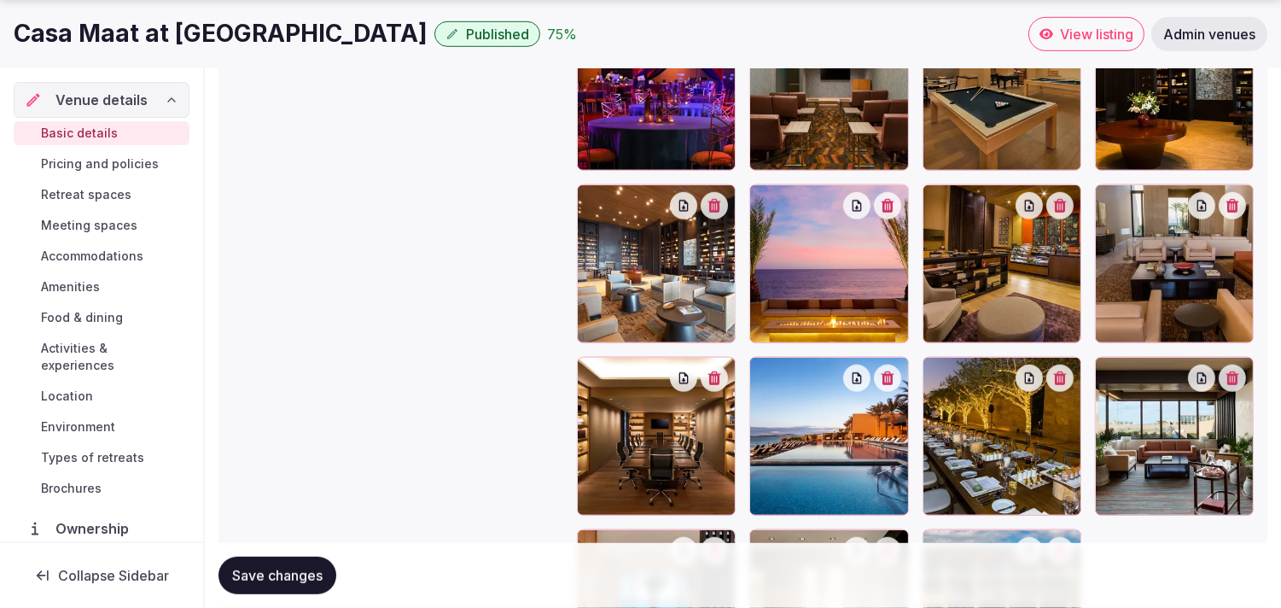
scroll to position [2246, 0]
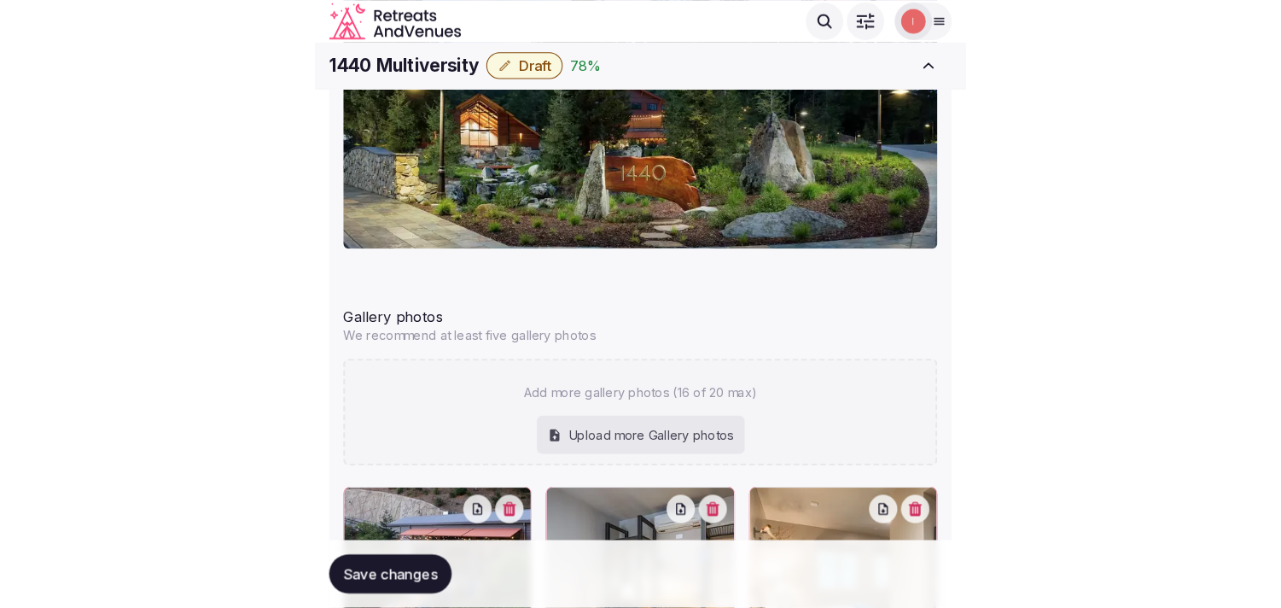
scroll to position [1743, 0]
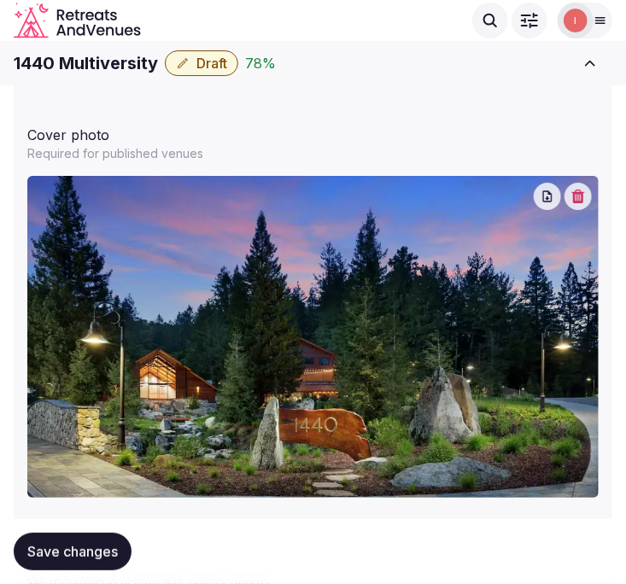
click at [174, 66] on button "Draft" at bounding box center [201, 63] width 73 height 26
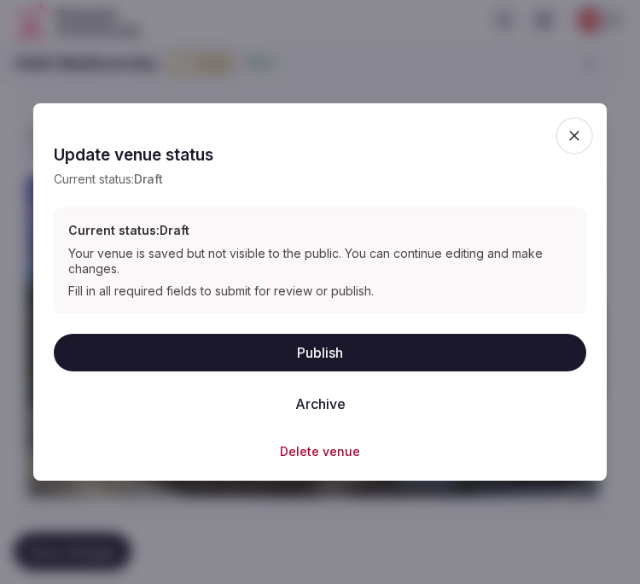
click at [565, 128] on span "button" at bounding box center [575, 136] width 38 height 38
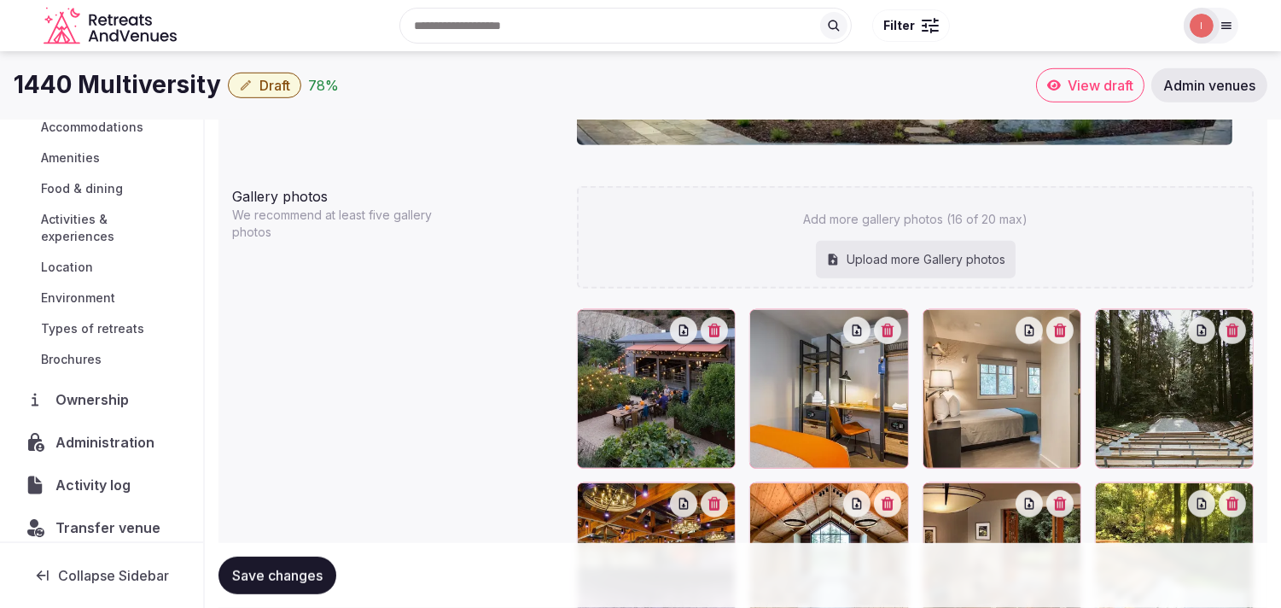
scroll to position [197, 0]
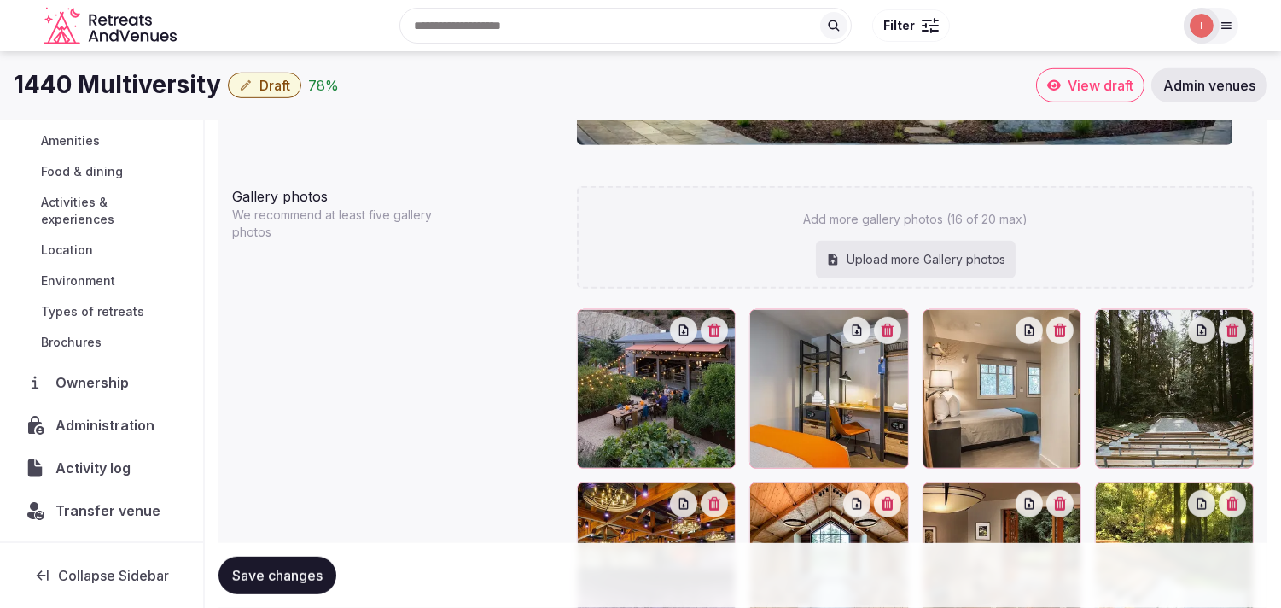
click at [88, 464] on span "Activity log" at bounding box center [96, 467] width 82 height 20
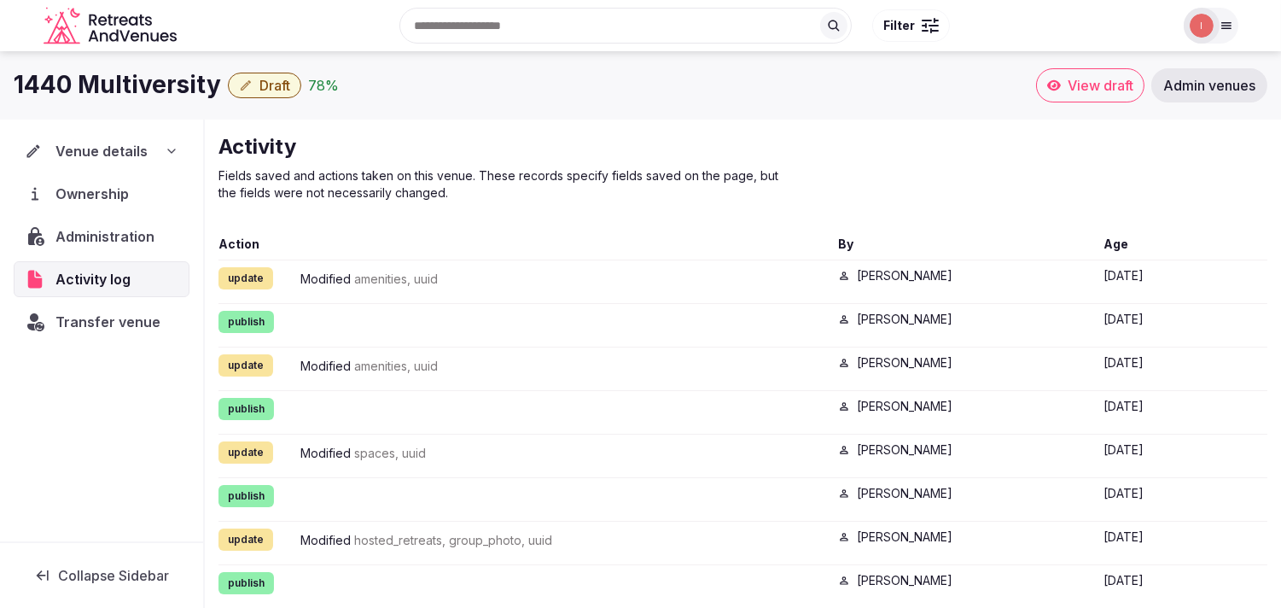
click at [96, 234] on span "Administration" at bounding box center [108, 236] width 106 height 20
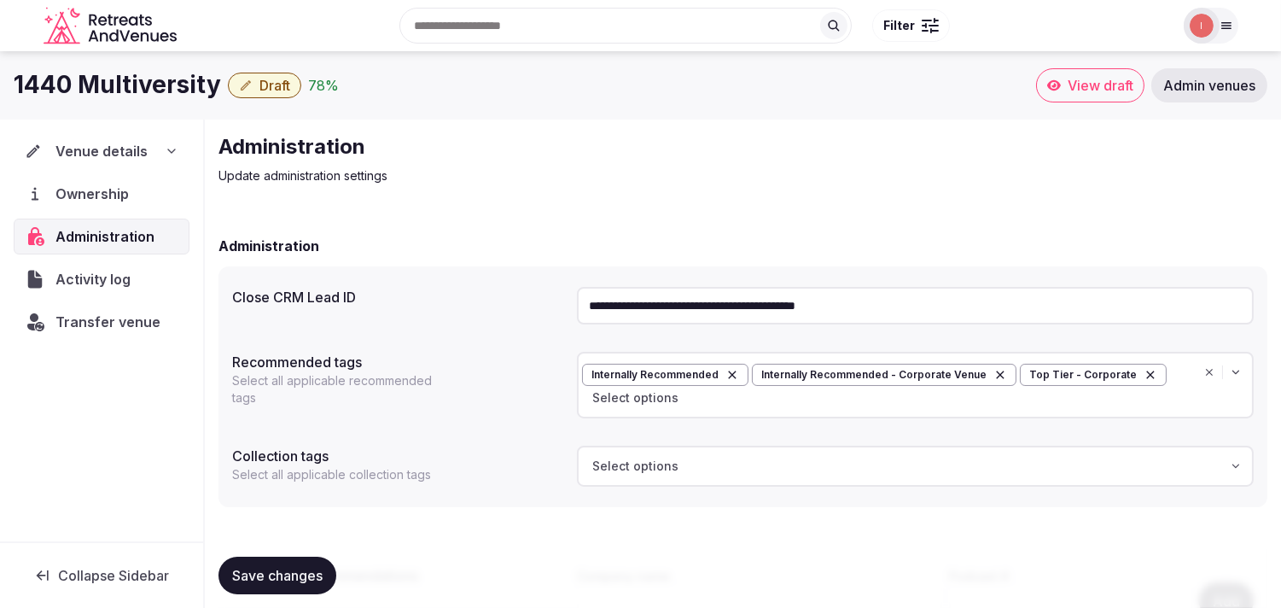
click at [261, 81] on span "Draft" at bounding box center [274, 85] width 31 height 17
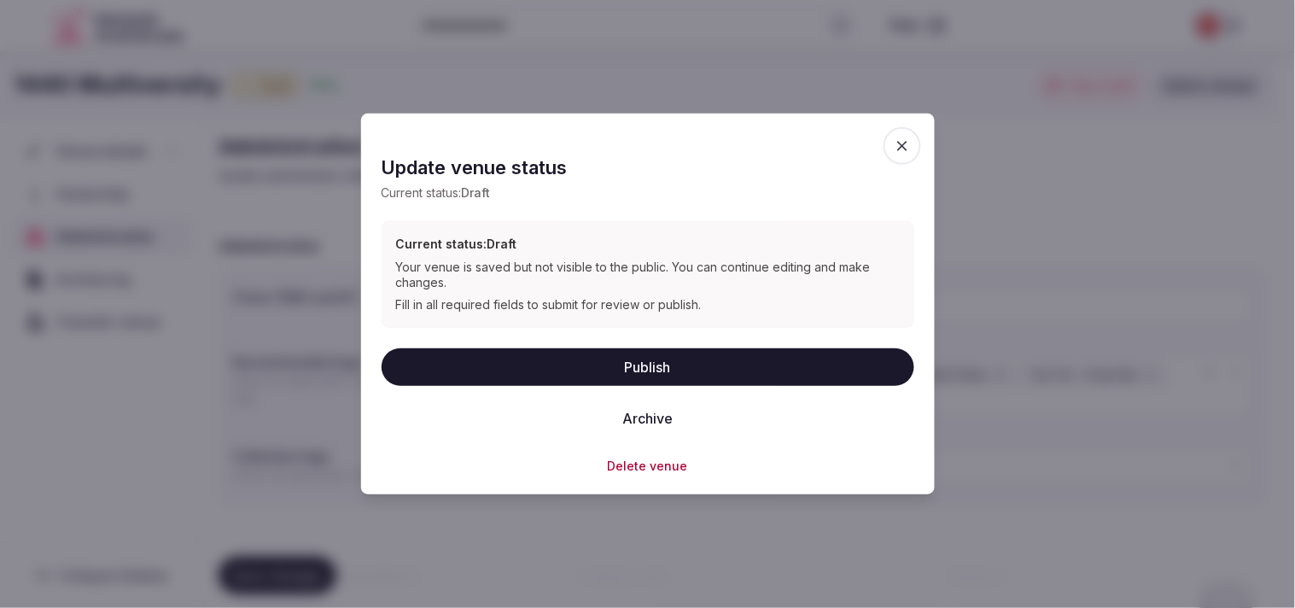
click at [625, 379] on button "Publish" at bounding box center [648, 366] width 533 height 38
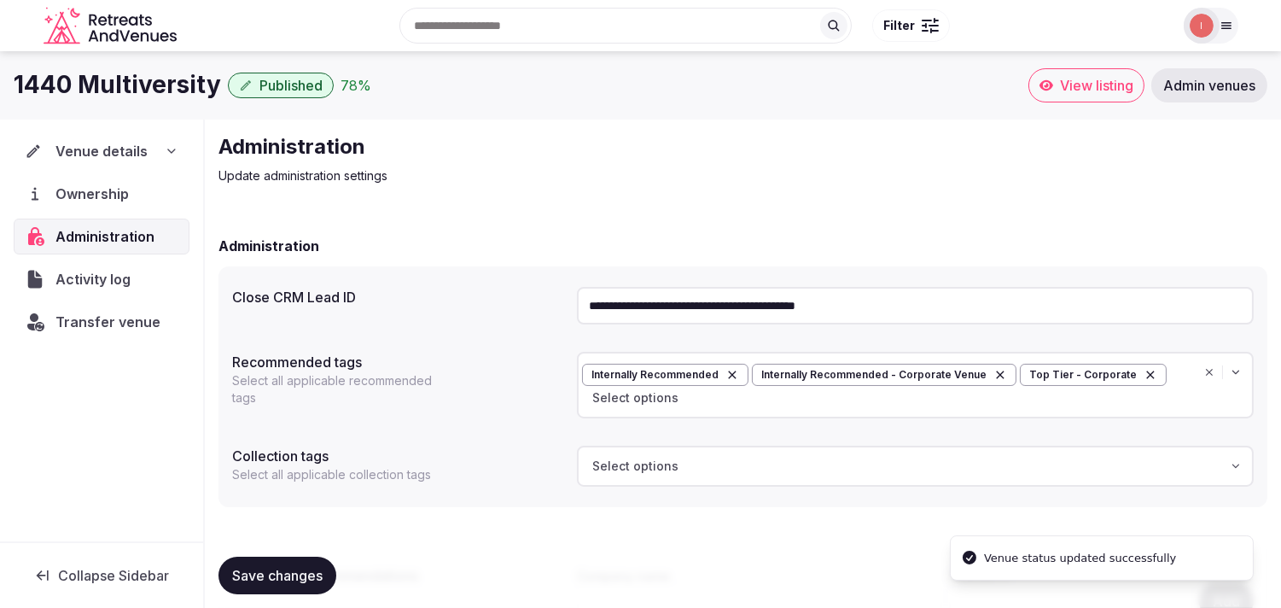
click at [101, 157] on span "Venue details" at bounding box center [101, 151] width 92 height 20
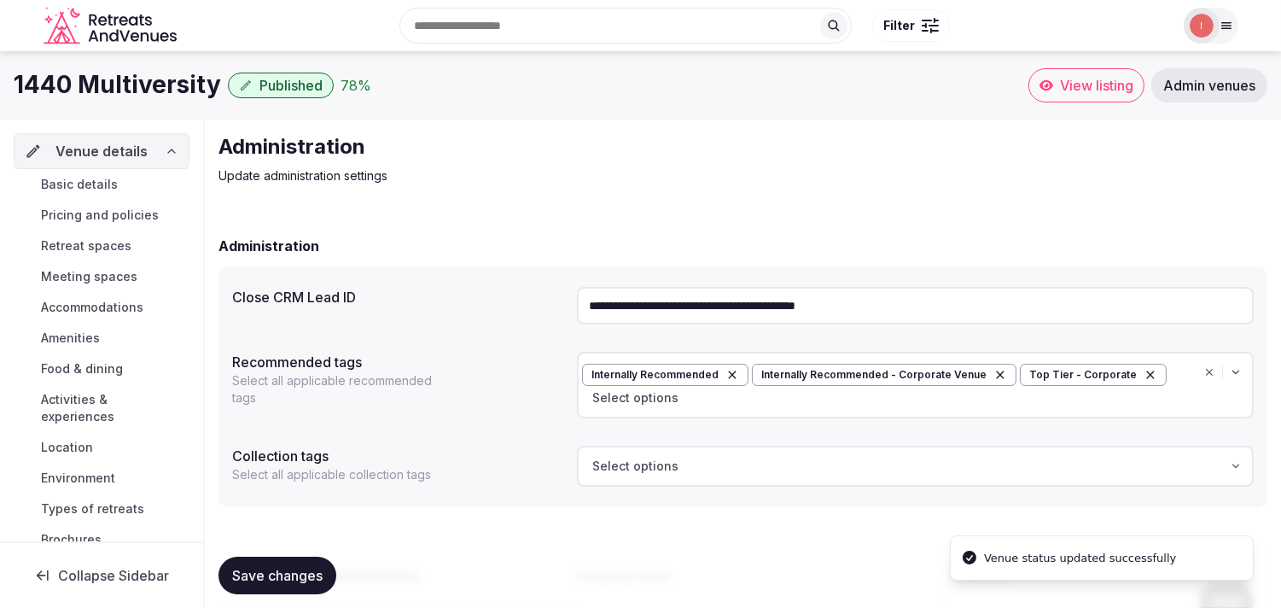
click at [104, 190] on span "Basic details" at bounding box center [79, 184] width 77 height 17
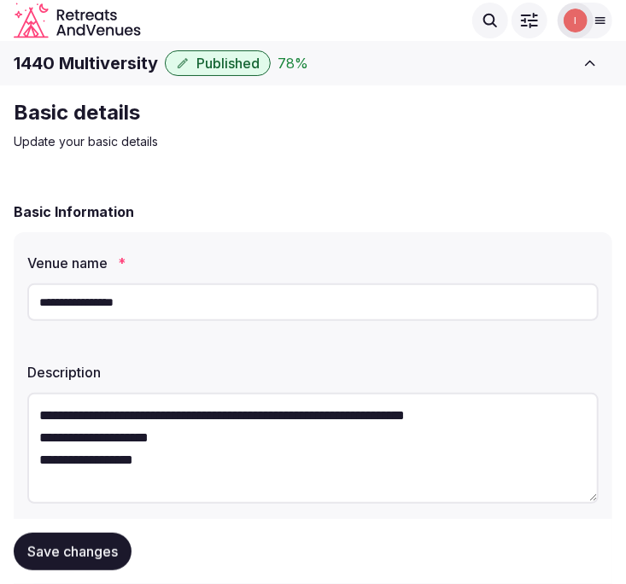
click at [91, 56] on h1 "1440 Multiversity" at bounding box center [86, 63] width 144 height 24
copy div "1440 Multiversity"
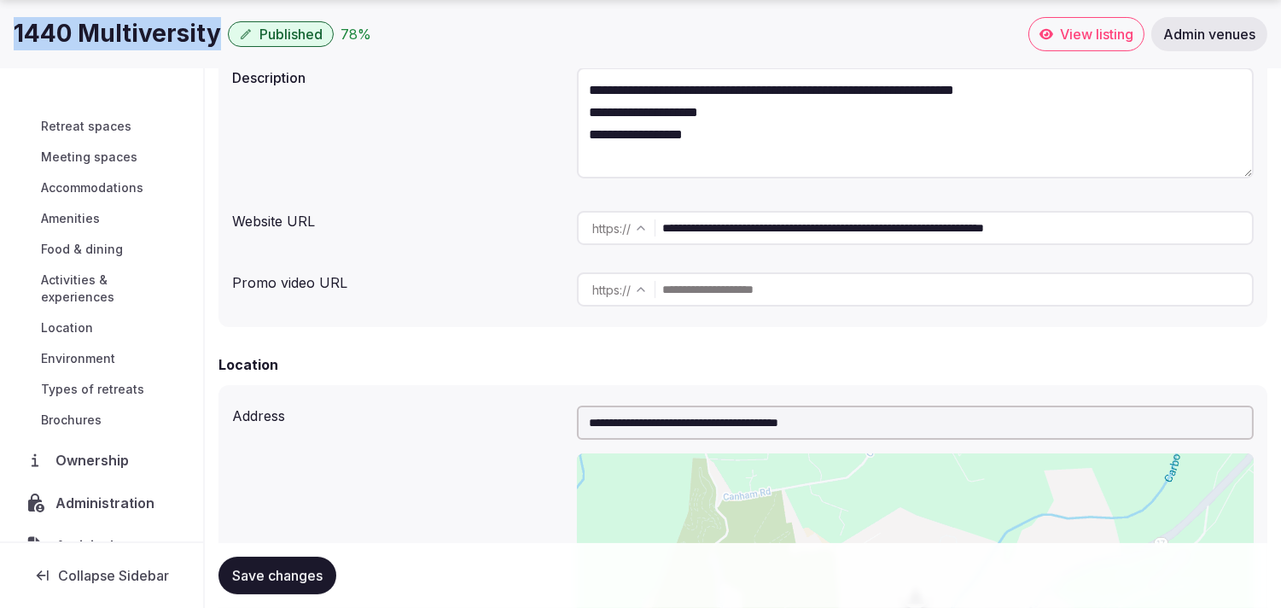
scroll to position [189, 0]
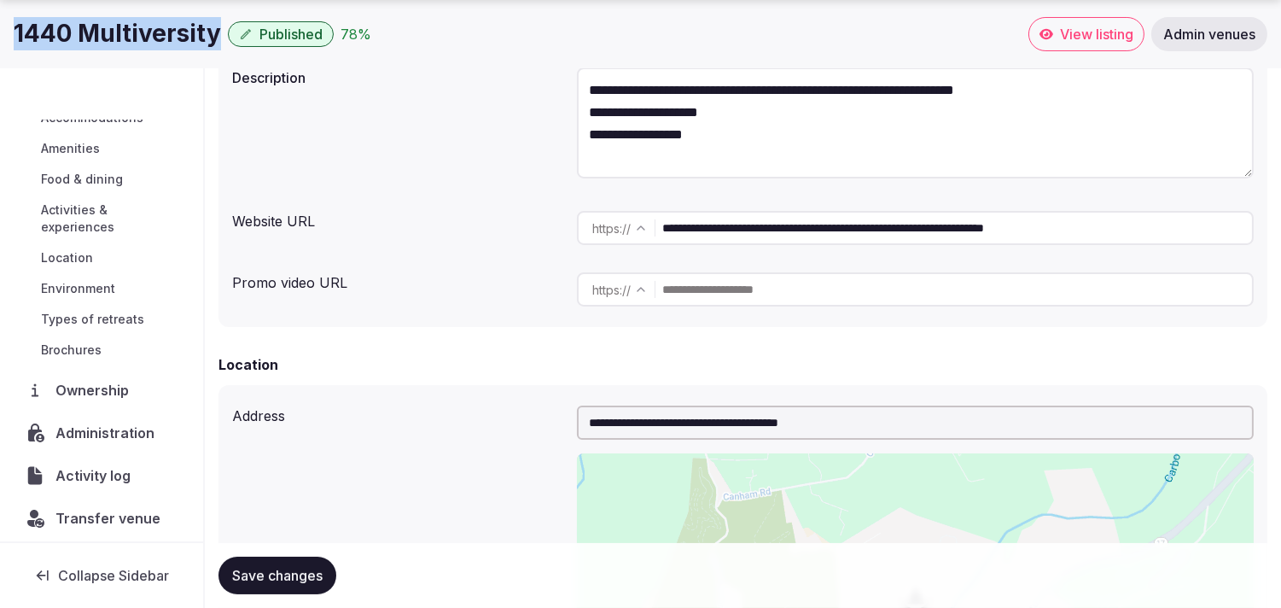
click at [115, 440] on span "Administration" at bounding box center [108, 432] width 106 height 20
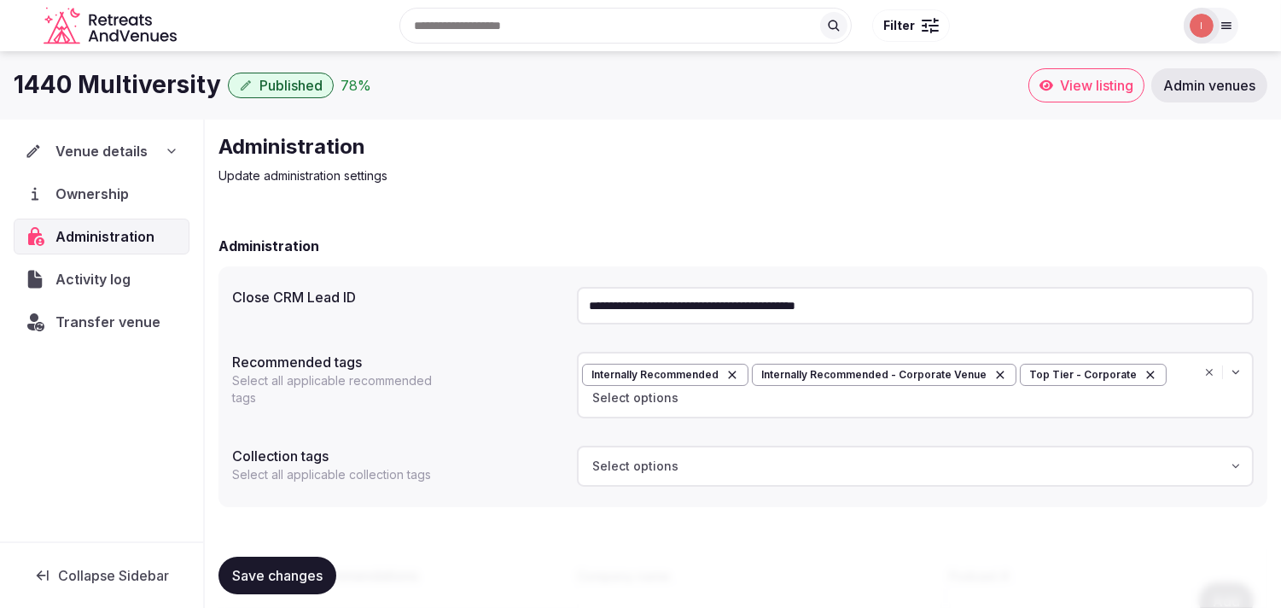
click at [625, 307] on input "**********" at bounding box center [915, 306] width 677 height 38
click at [121, 321] on span "Transfer venue" at bounding box center [107, 322] width 105 height 20
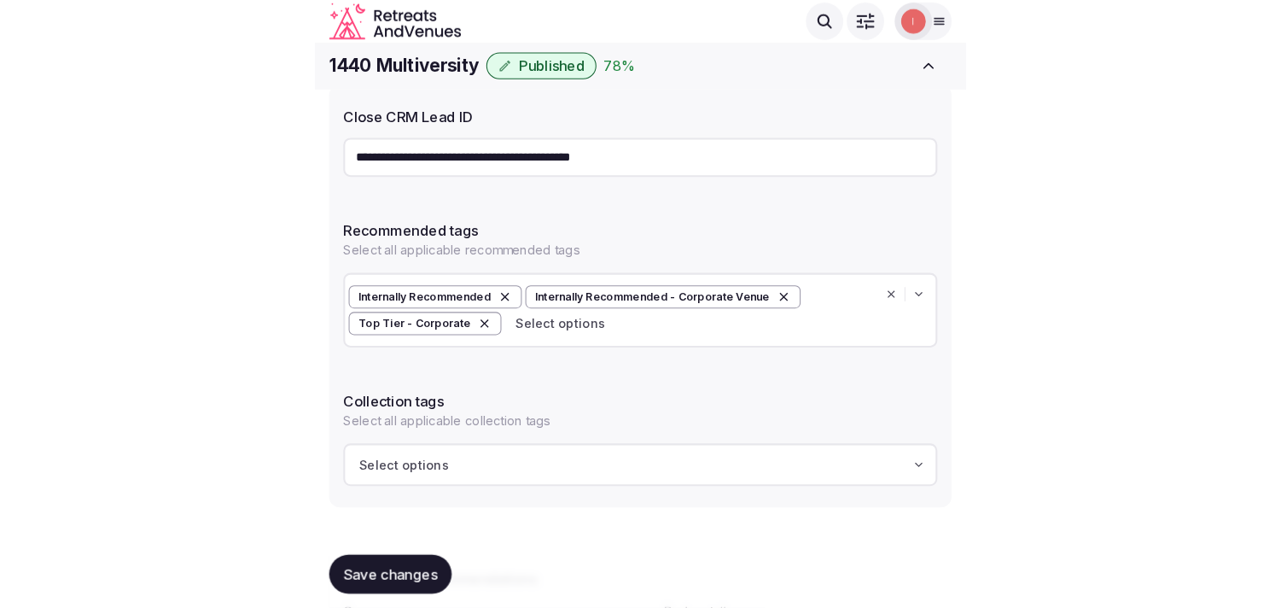
scroll to position [138, 0]
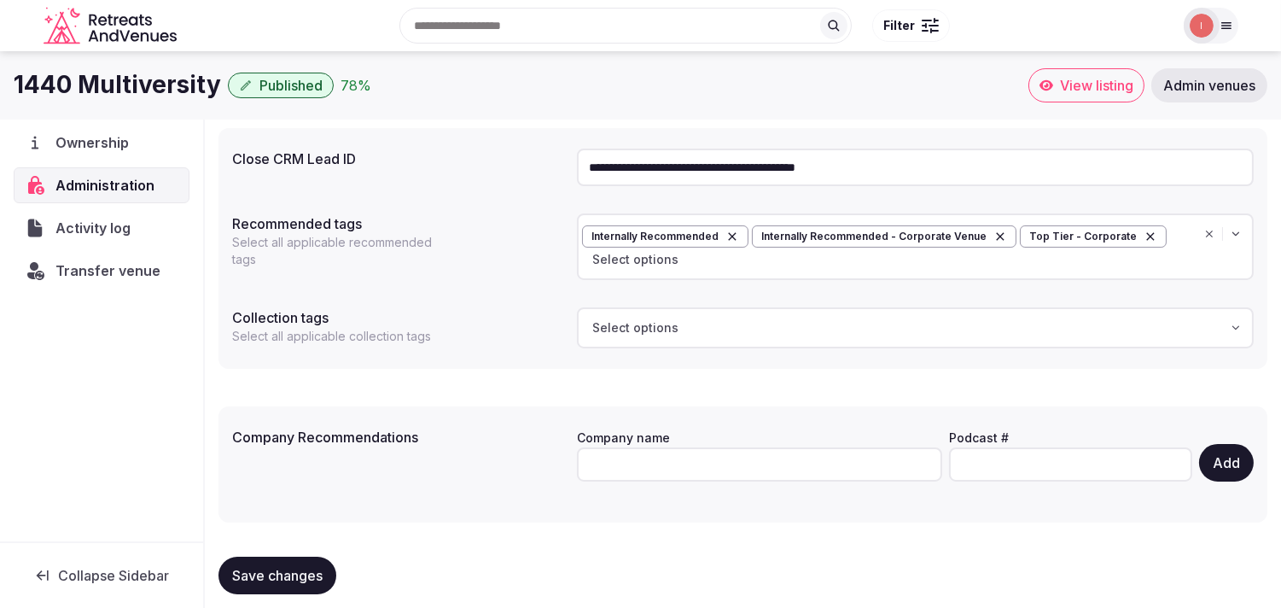
click at [123, 227] on span "Activity log" at bounding box center [96, 228] width 82 height 20
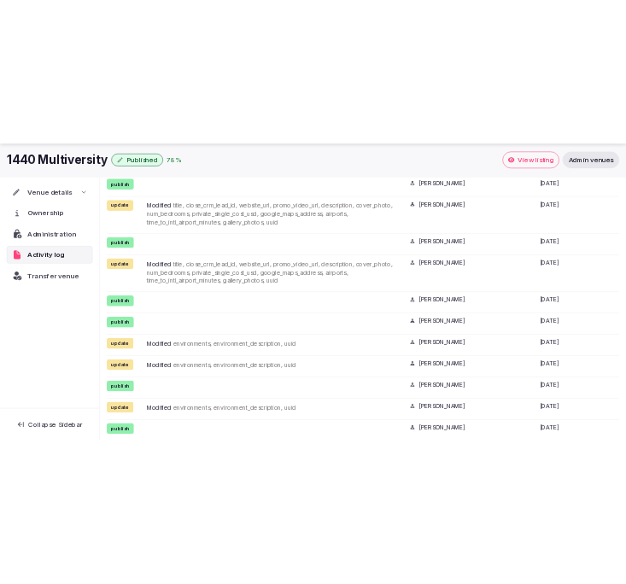
scroll to position [1675, 0]
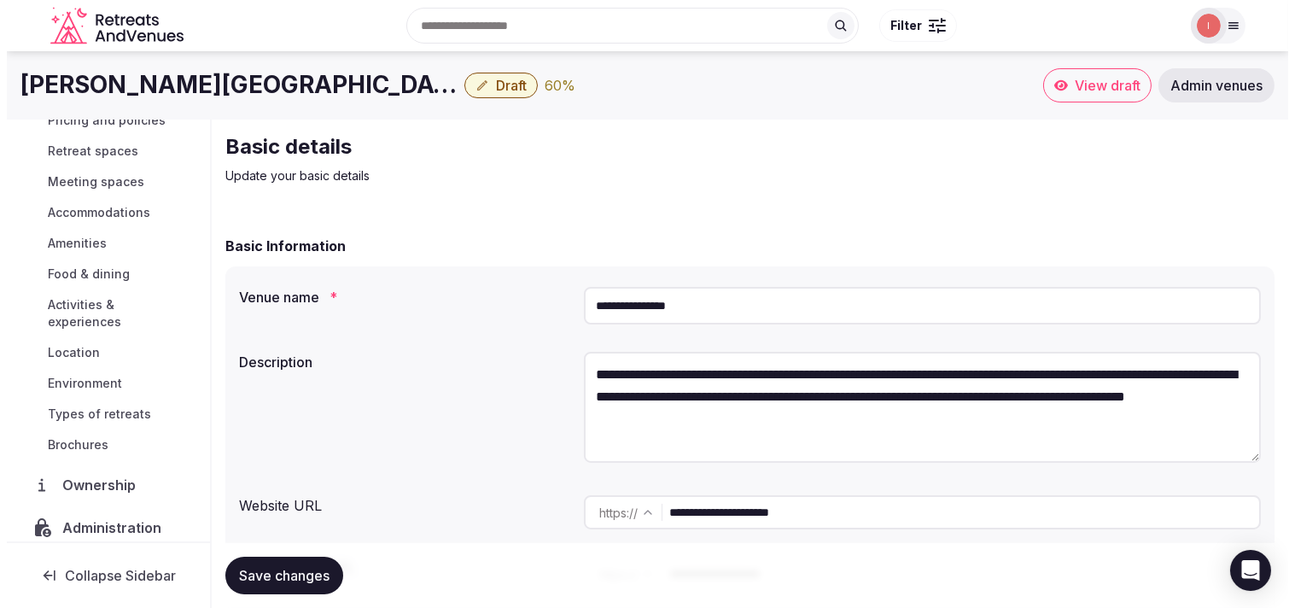
scroll to position [197, 0]
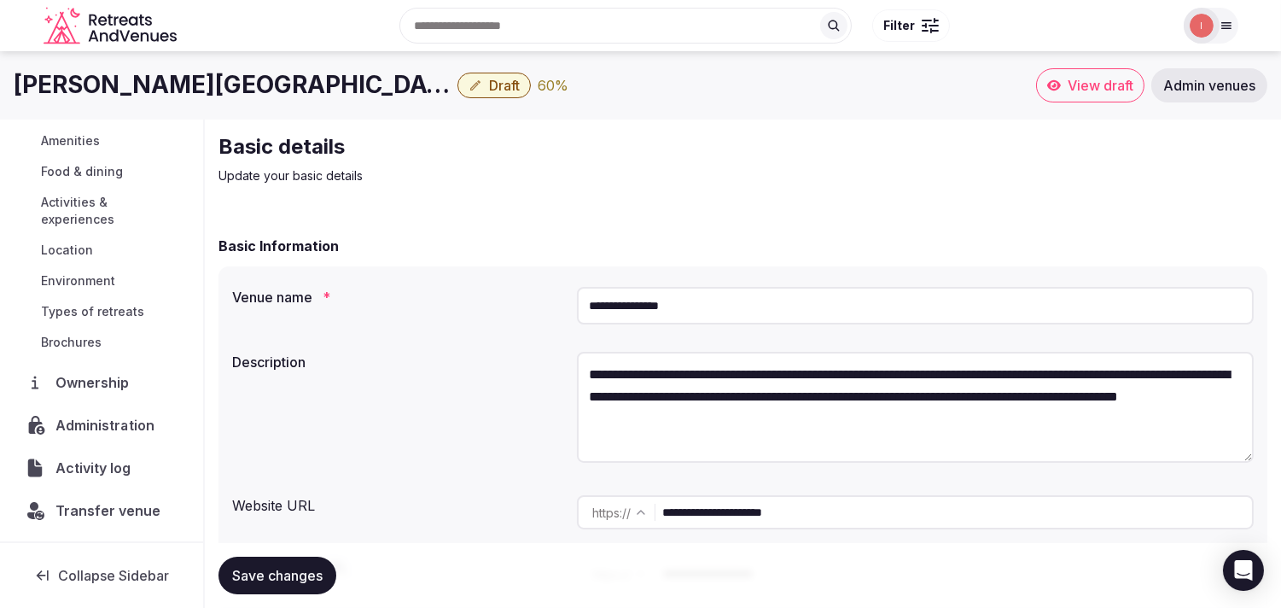
click at [111, 428] on span "Administration" at bounding box center [107, 425] width 105 height 20
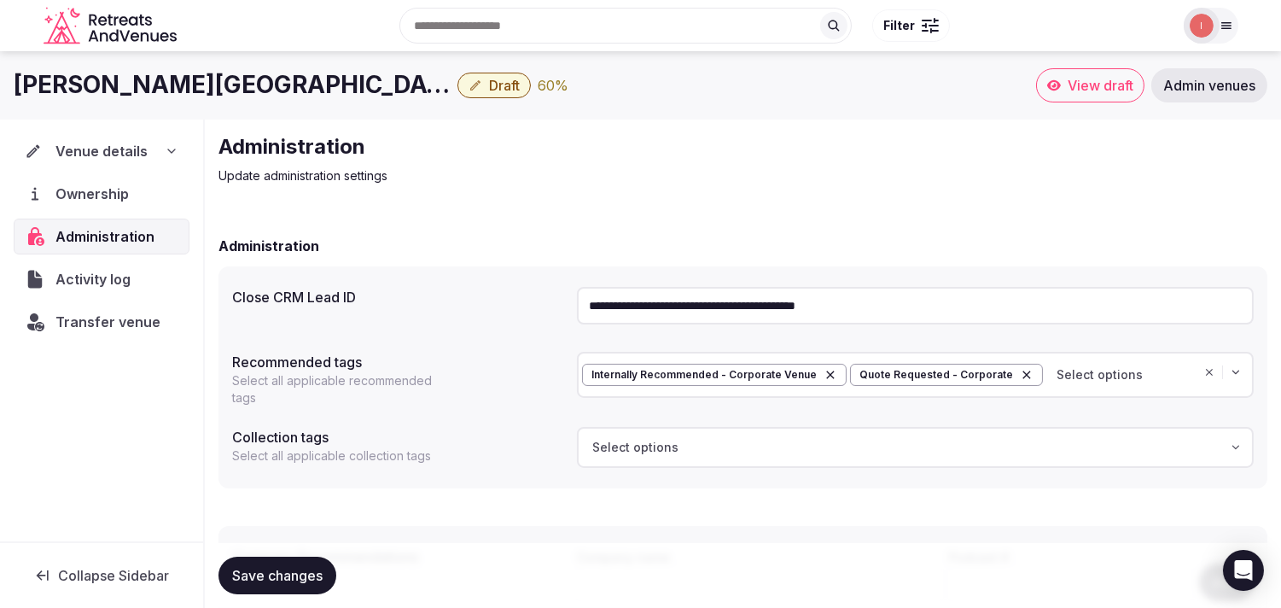
click at [457, 73] on button "Draft" at bounding box center [493, 86] width 73 height 26
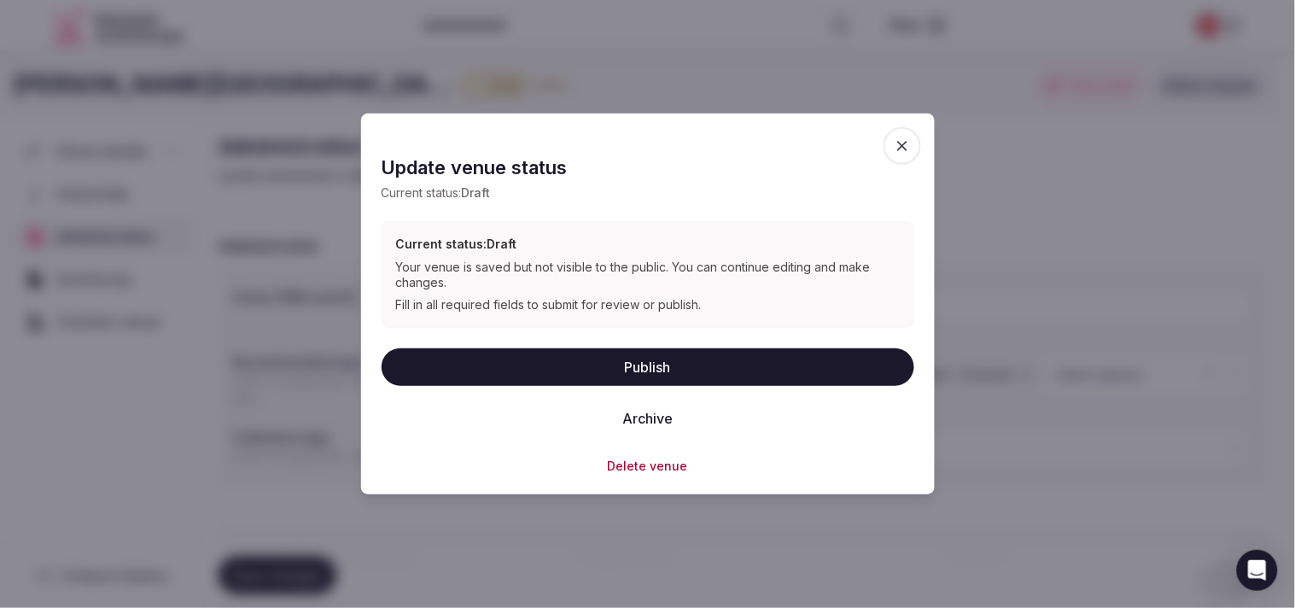
click at [625, 351] on button "Publish" at bounding box center [648, 366] width 533 height 38
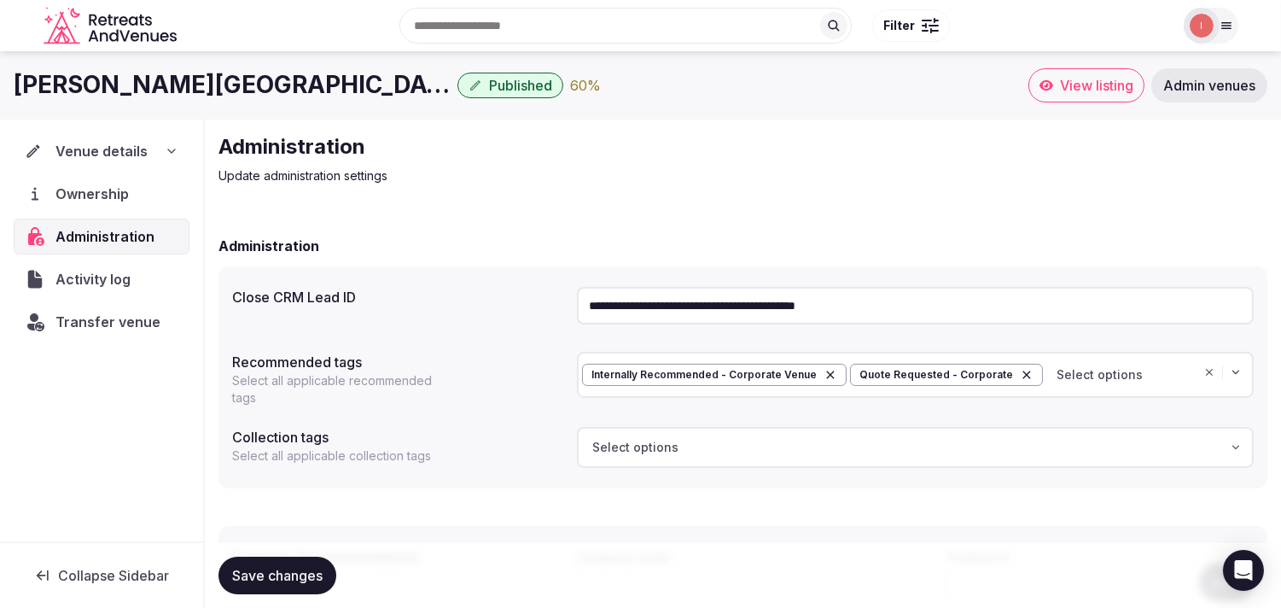
click at [108, 143] on span "Venue details" at bounding box center [101, 151] width 92 height 20
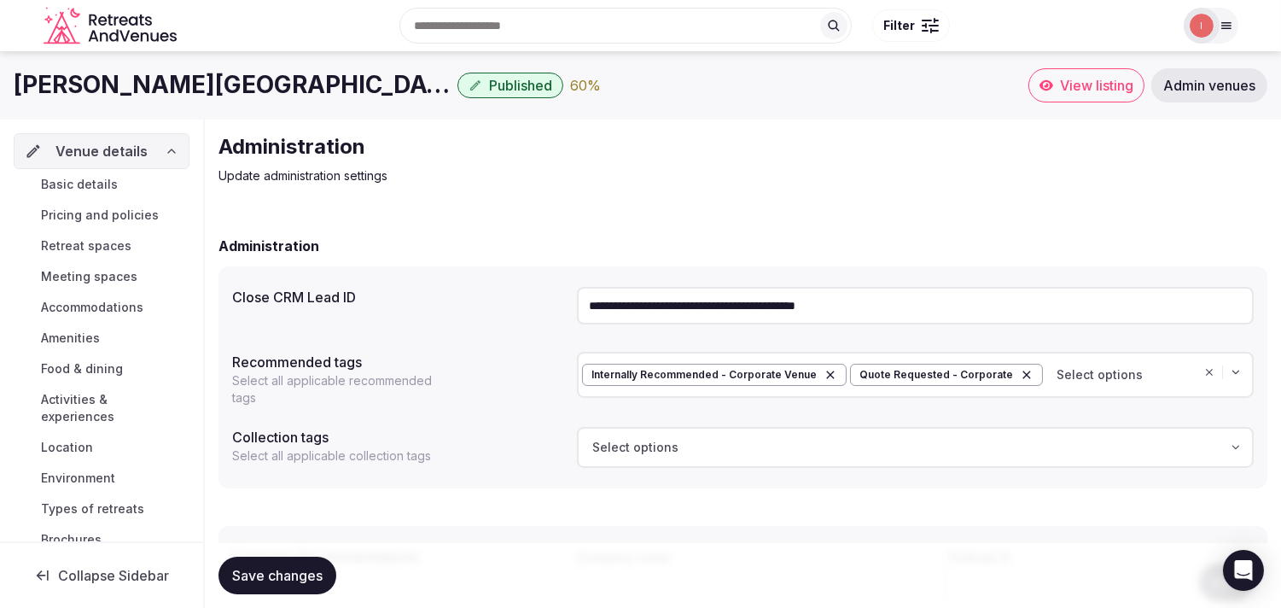
click at [115, 188] on span "Basic details" at bounding box center [79, 184] width 77 height 17
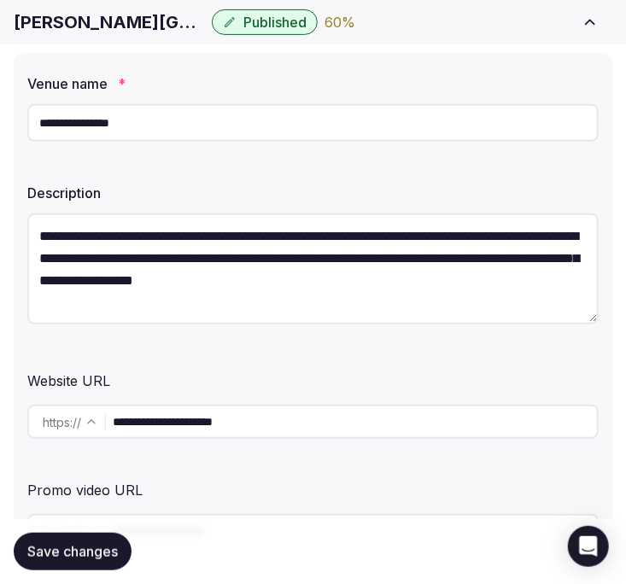
scroll to position [189, 0]
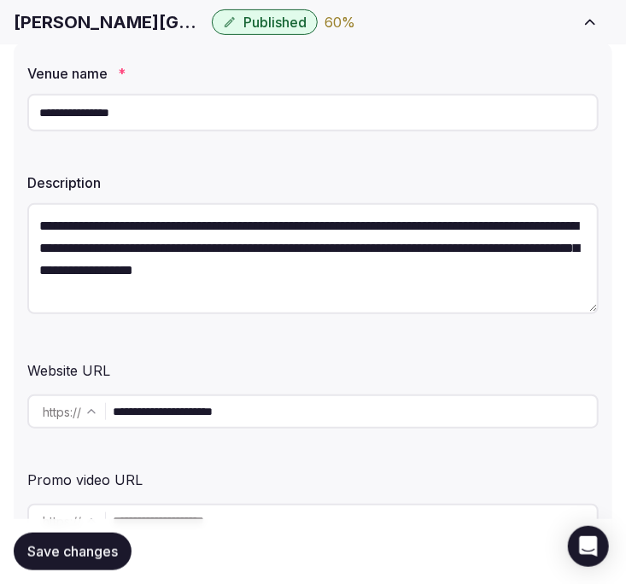
click at [262, 111] on input "**********" at bounding box center [312, 113] width 571 height 38
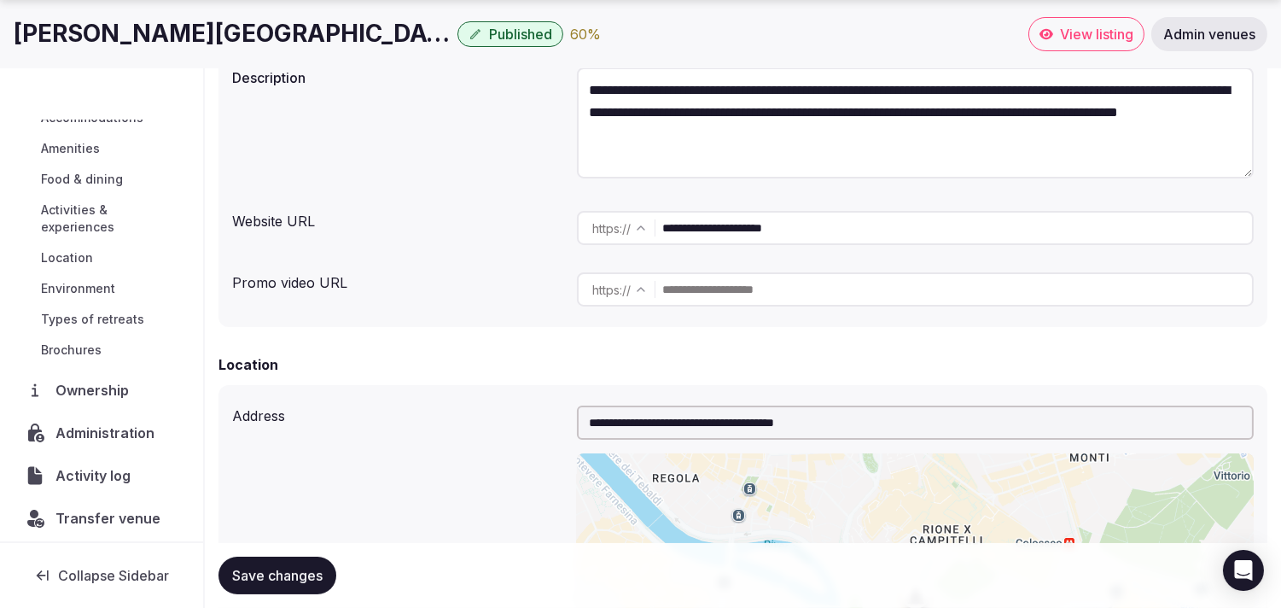
click at [154, 428] on span "Administration" at bounding box center [108, 432] width 106 height 20
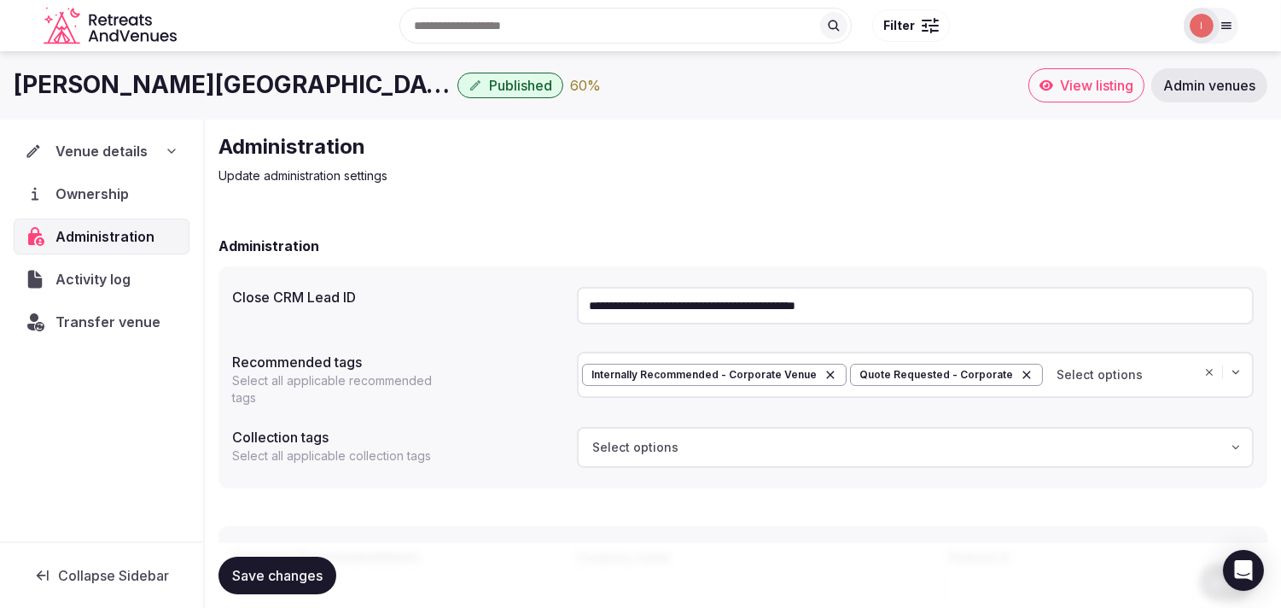
click at [625, 312] on input "**********" at bounding box center [915, 306] width 677 height 38
click at [125, 329] on span "Transfer venue" at bounding box center [107, 322] width 105 height 20
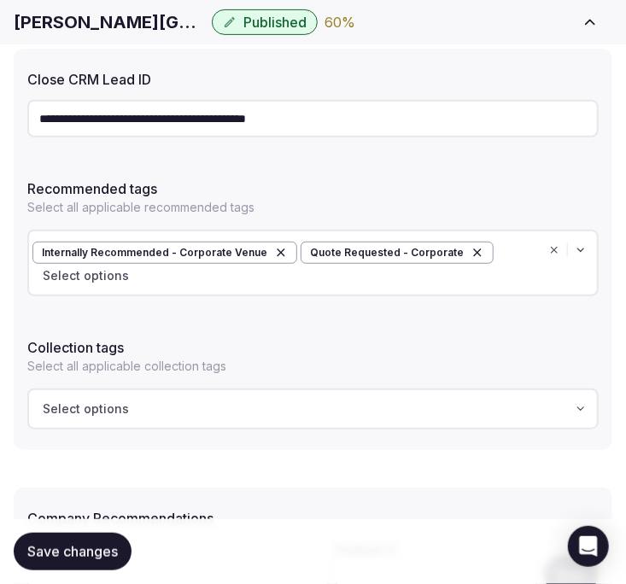
scroll to position [189, 0]
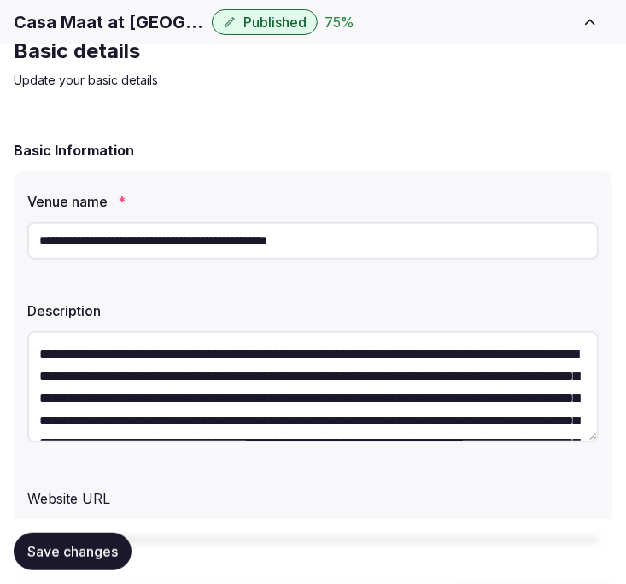
scroll to position [95, 0]
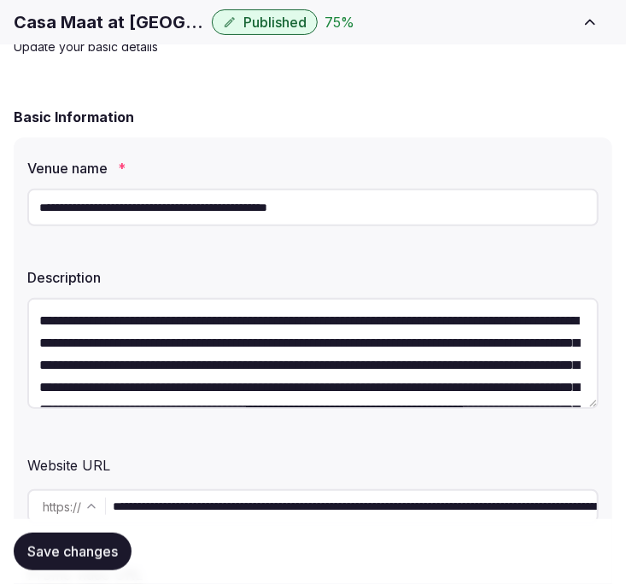
click at [235, 194] on input "**********" at bounding box center [312, 208] width 571 height 38
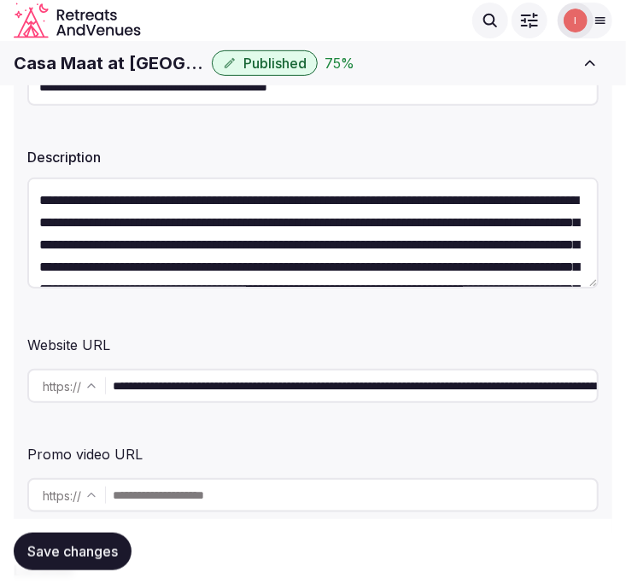
scroll to position [189, 0]
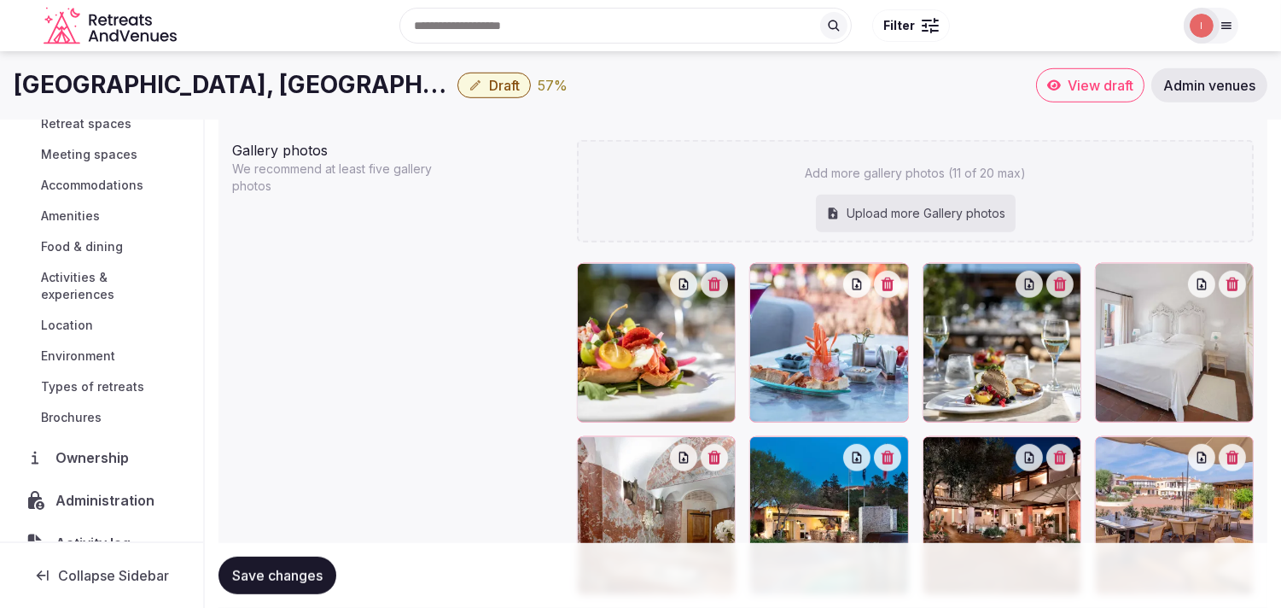
scroll to position [197, 0]
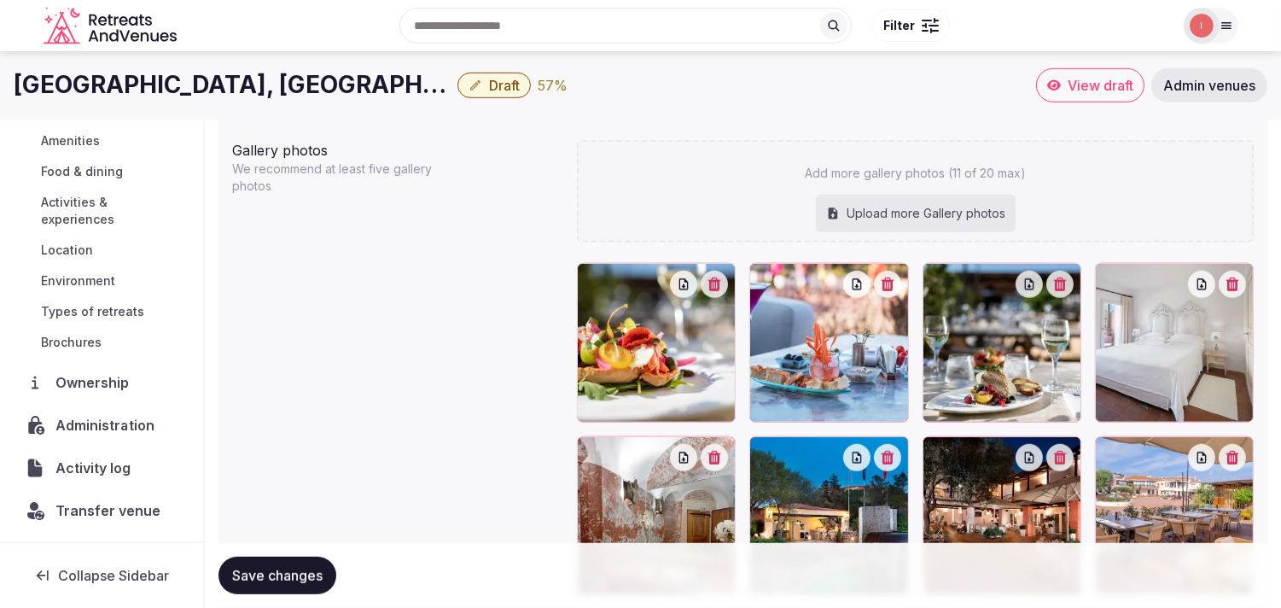
click at [116, 435] on div "Administration" at bounding box center [101, 425] width 175 height 36
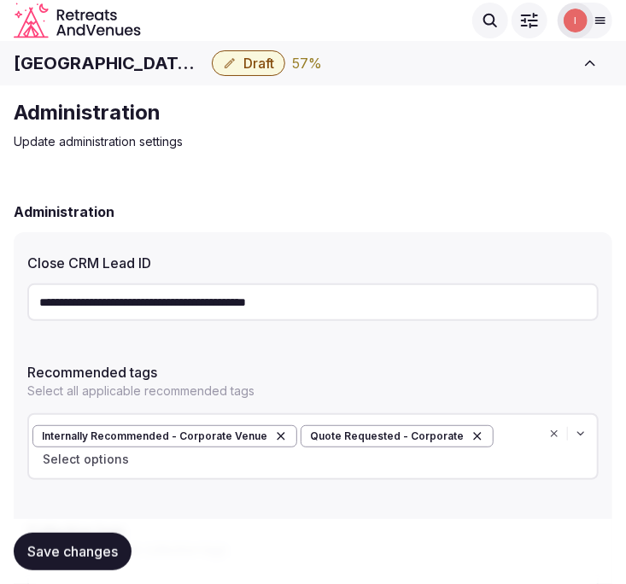
click at [271, 60] on span "Draft" at bounding box center [258, 63] width 31 height 17
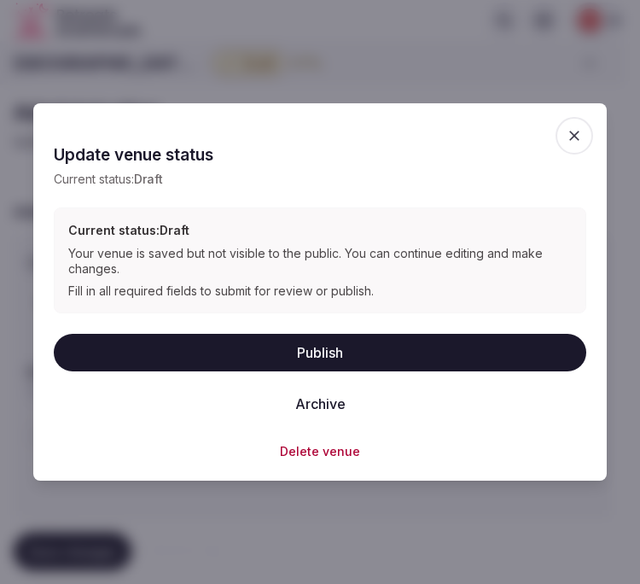
click at [369, 350] on button "Publish" at bounding box center [320, 353] width 533 height 38
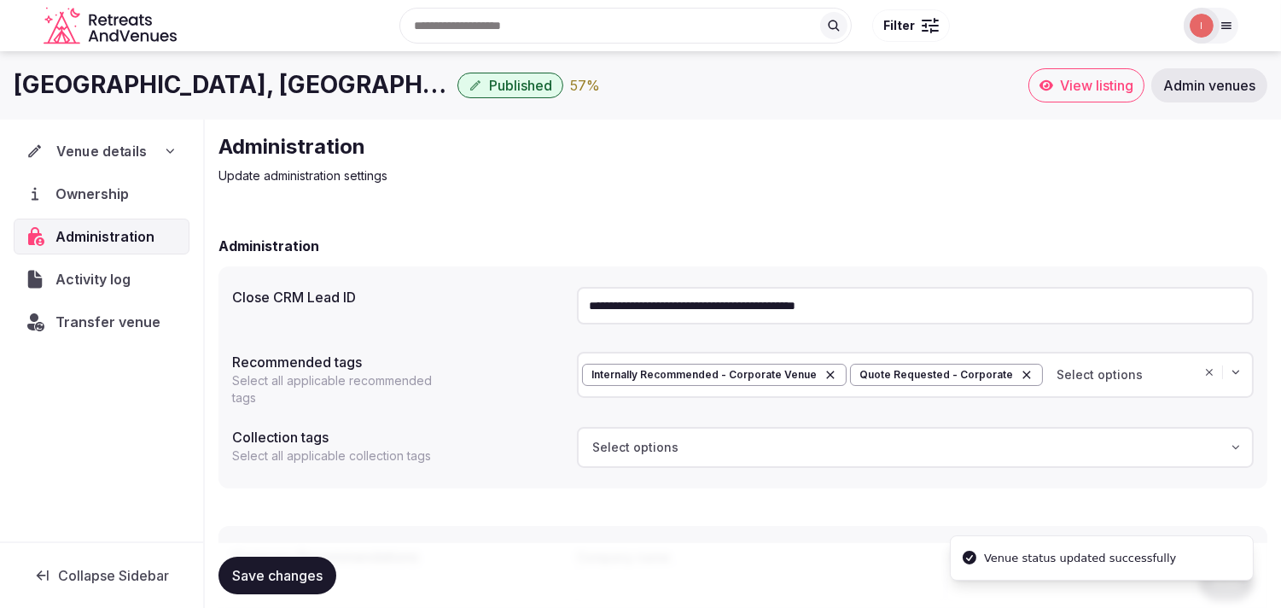
click at [79, 146] on span "Venue details" at bounding box center [101, 151] width 90 height 20
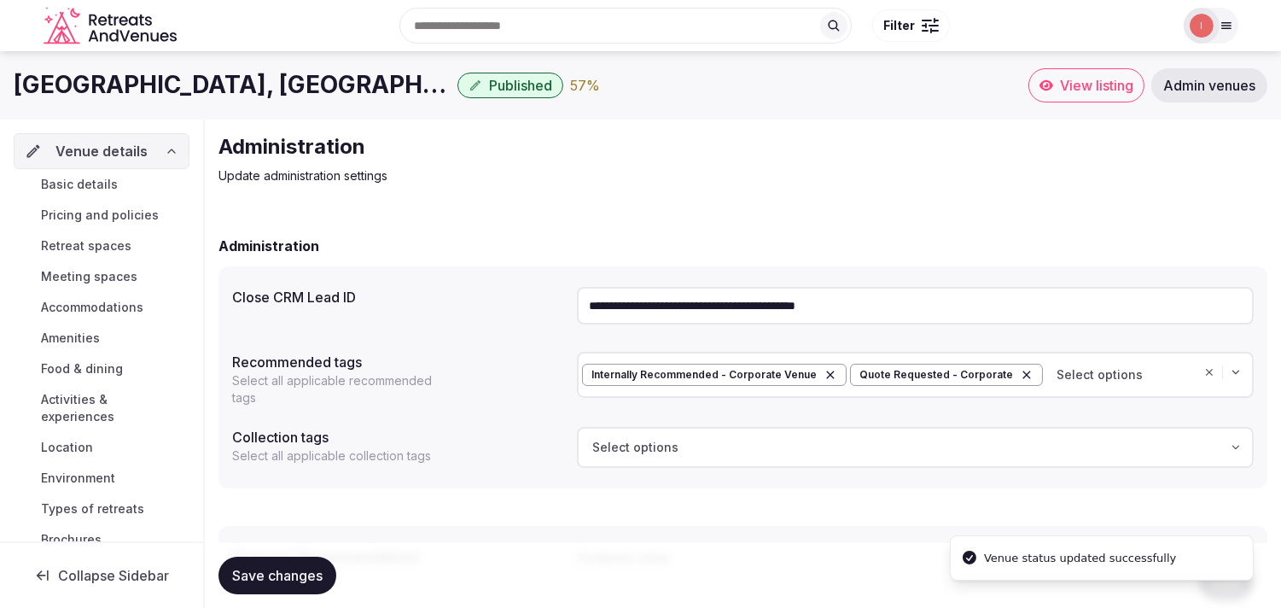
click at [103, 182] on span "Basic details" at bounding box center [79, 184] width 77 height 17
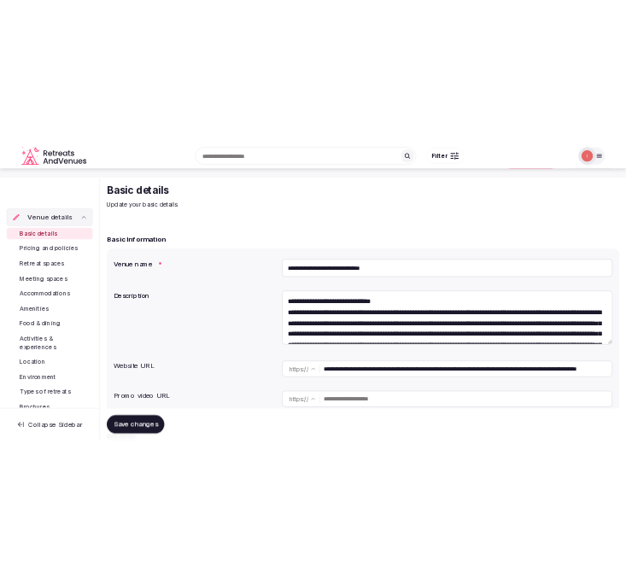
scroll to position [95, 0]
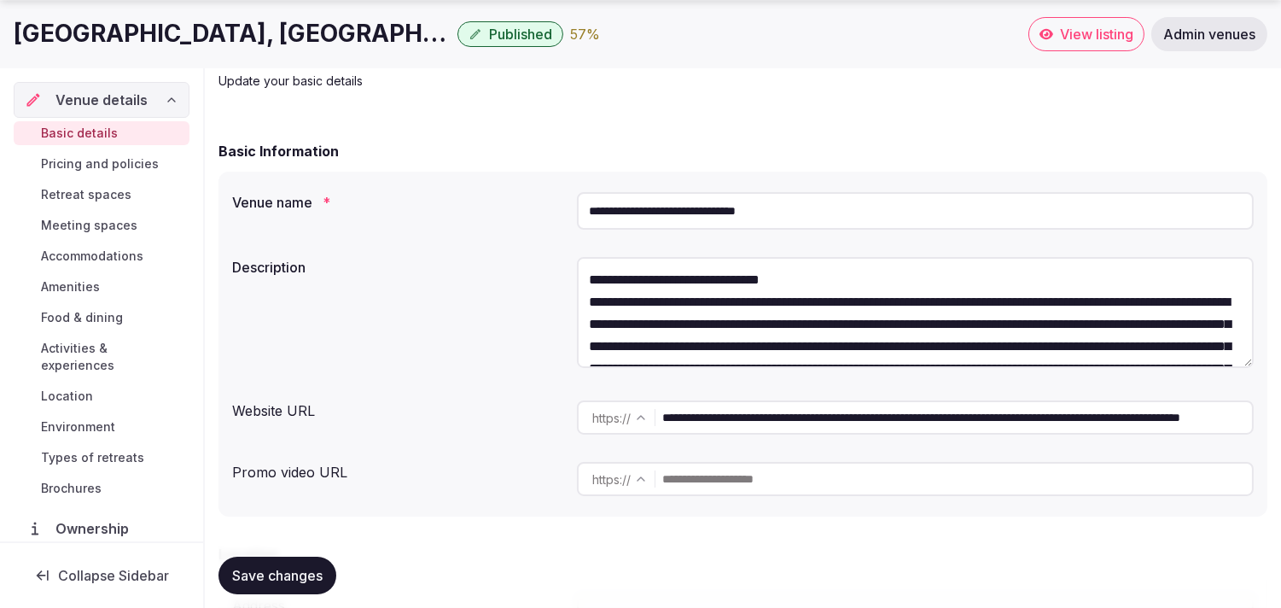
click at [625, 217] on input "**********" at bounding box center [915, 211] width 677 height 38
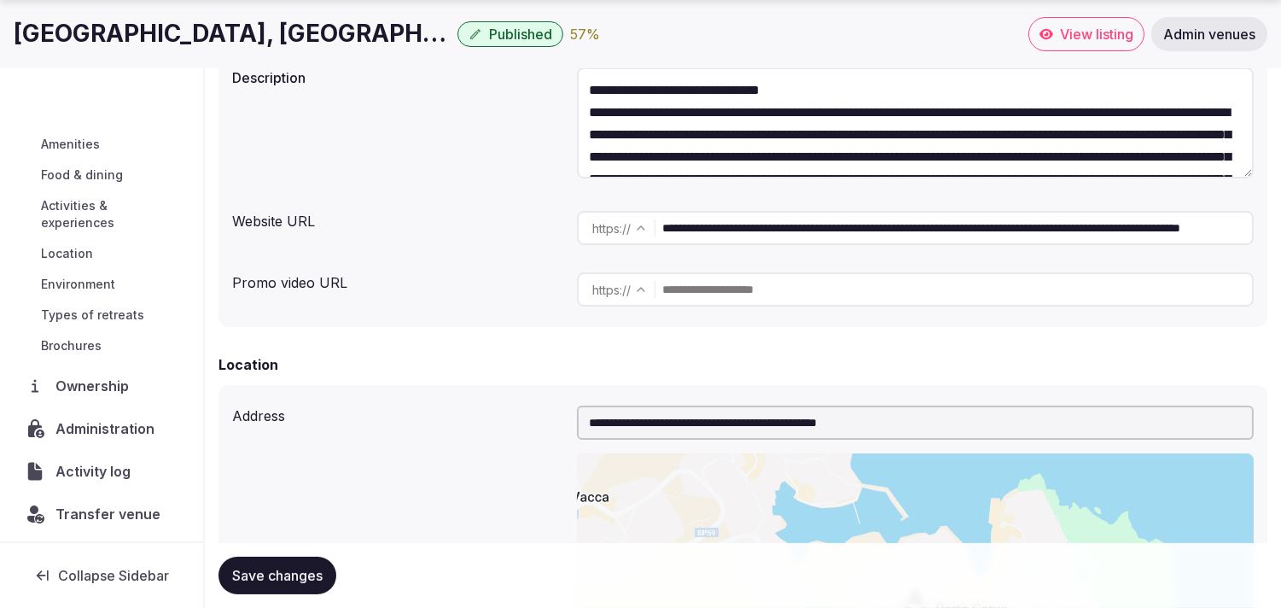
scroll to position [197, 0]
click at [100, 461] on span "Activity log" at bounding box center [96, 467] width 81 height 20
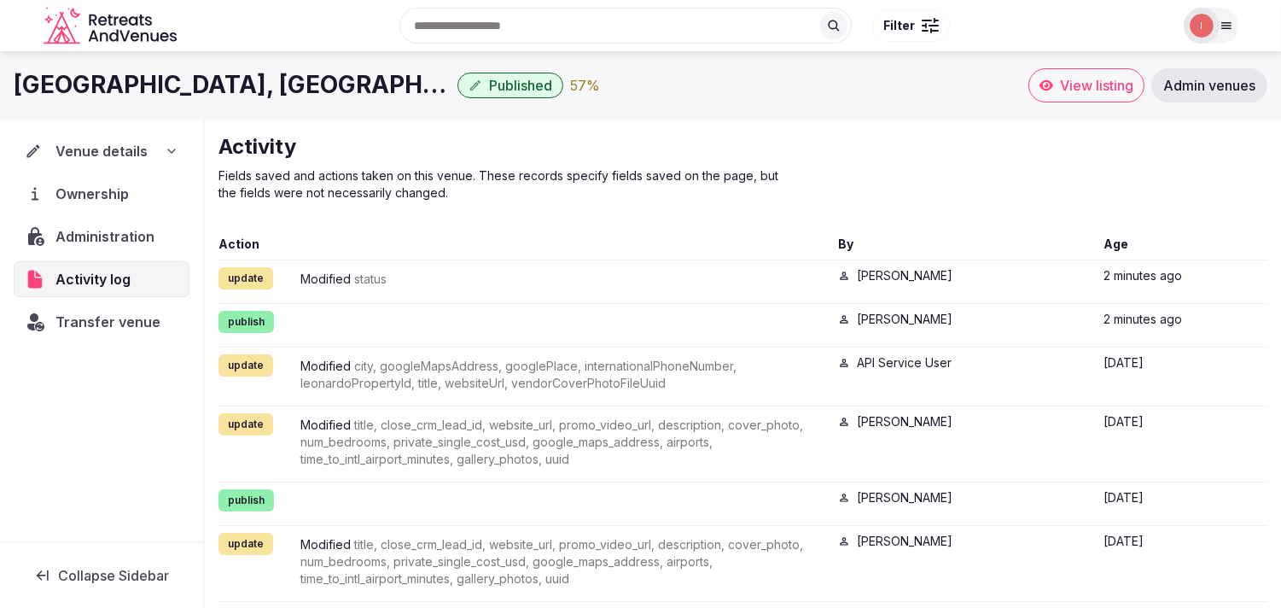
click at [99, 242] on span "Administration" at bounding box center [108, 236] width 106 height 20
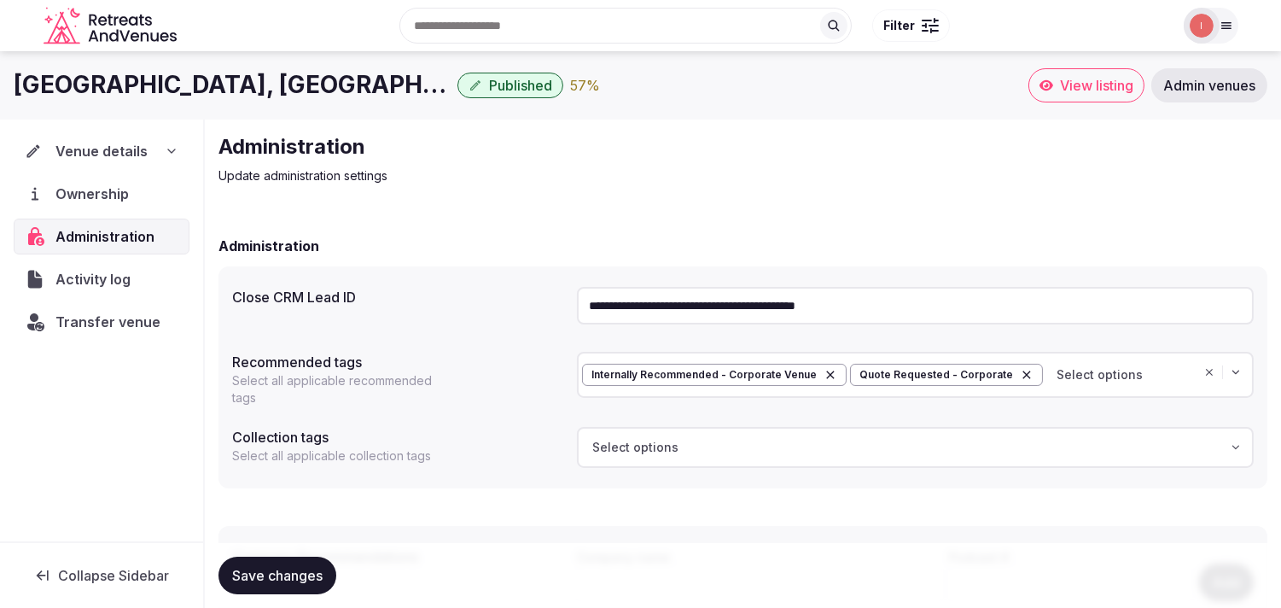
click at [620, 316] on input "**********" at bounding box center [915, 306] width 677 height 38
click at [130, 326] on span "Transfer venue" at bounding box center [107, 322] width 103 height 20
click at [124, 286] on span "Activity log" at bounding box center [96, 279] width 82 height 20
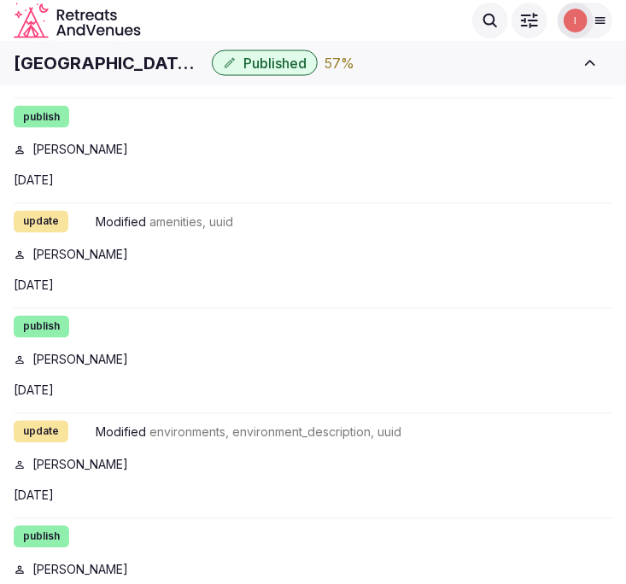
scroll to position [659, 0]
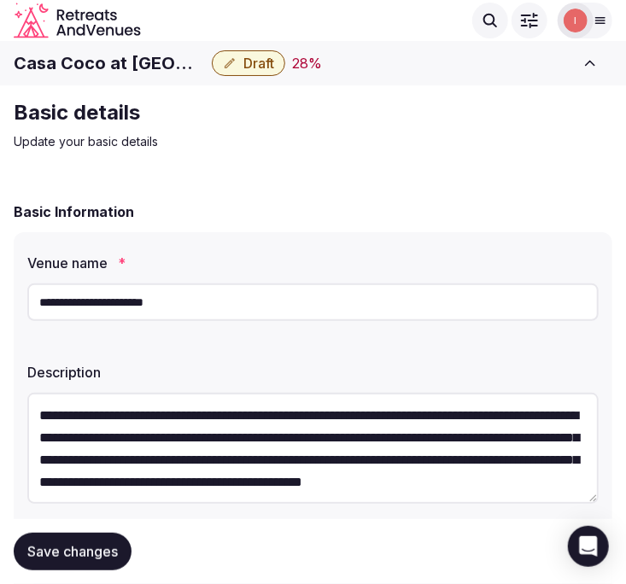
click at [126, 68] on h1 "Casa Coco at [GEOGRAPHIC_DATA]" at bounding box center [109, 63] width 191 height 24
copy div "Casa Coco at [GEOGRAPHIC_DATA]"
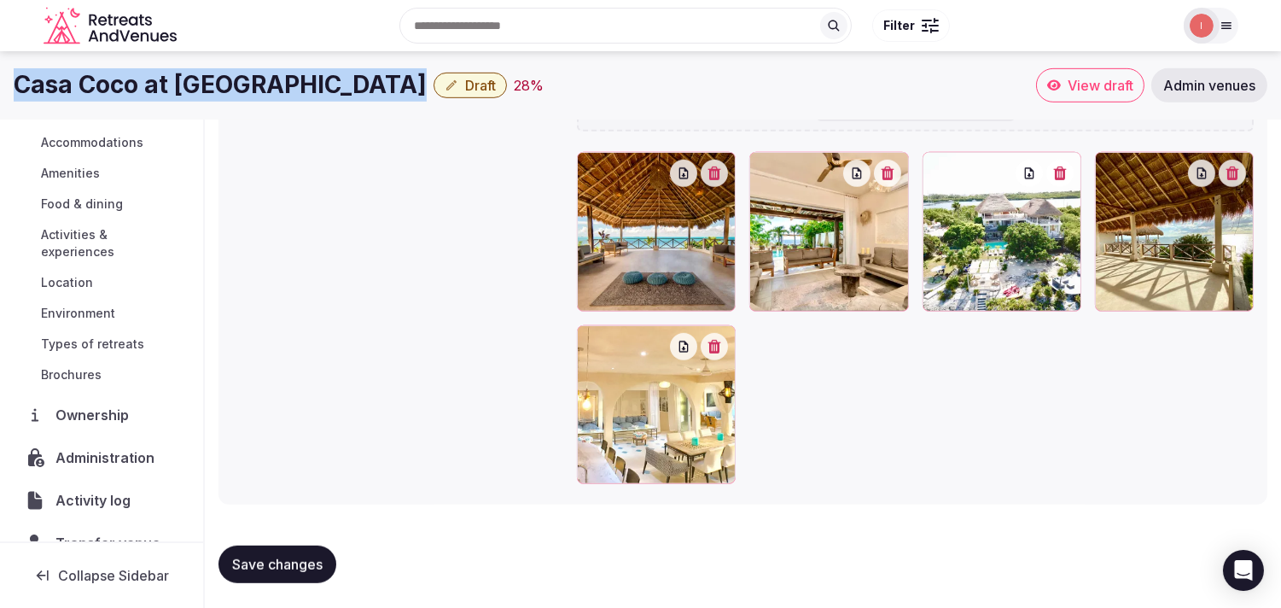
scroll to position [146, 0]
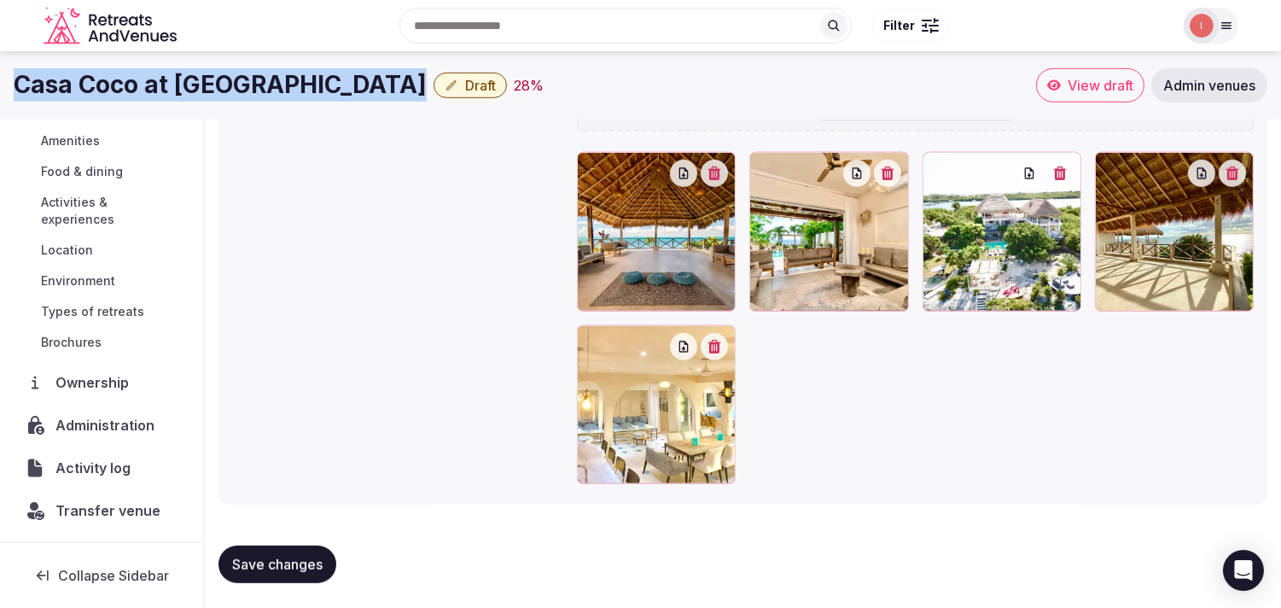
click at [96, 428] on span "Administration" at bounding box center [108, 425] width 106 height 20
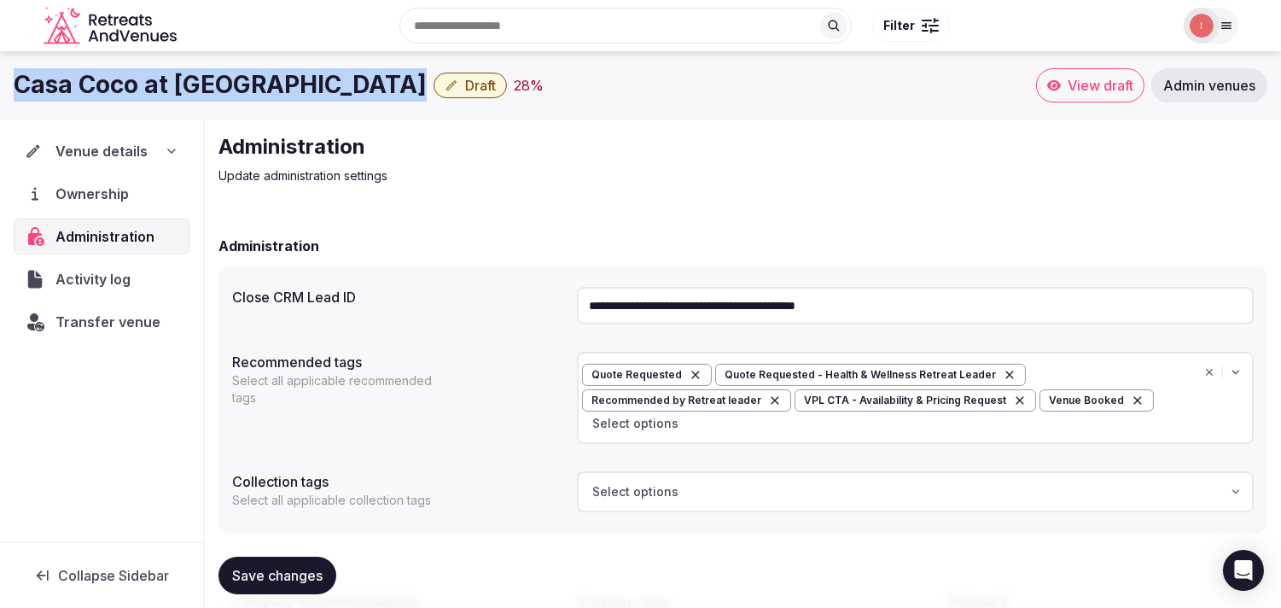
click at [445, 90] on icon "button" at bounding box center [452, 86] width 14 height 14
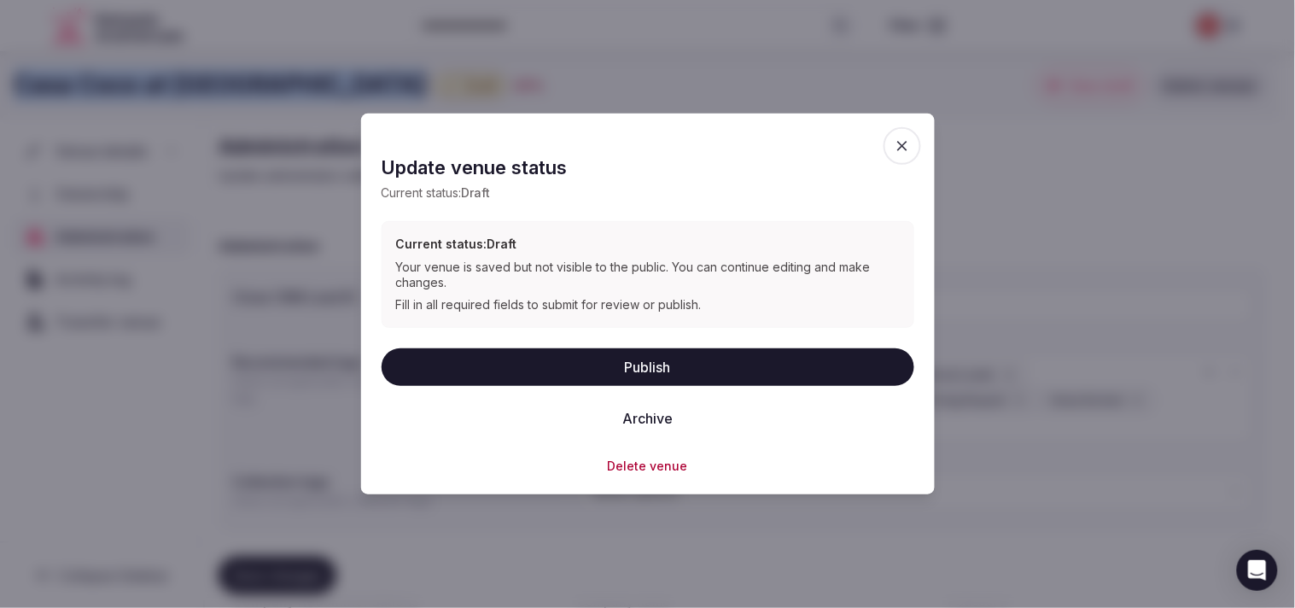
click at [625, 361] on button "Publish" at bounding box center [648, 366] width 533 height 38
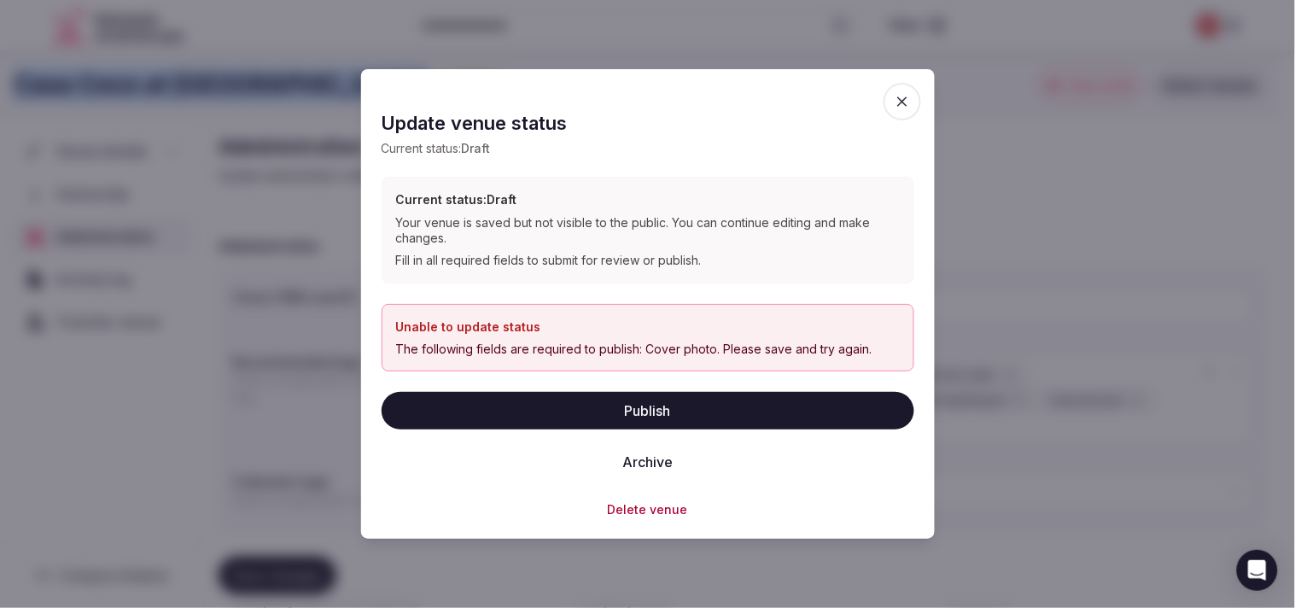
click at [625, 100] on icon "button" at bounding box center [902, 101] width 17 height 17
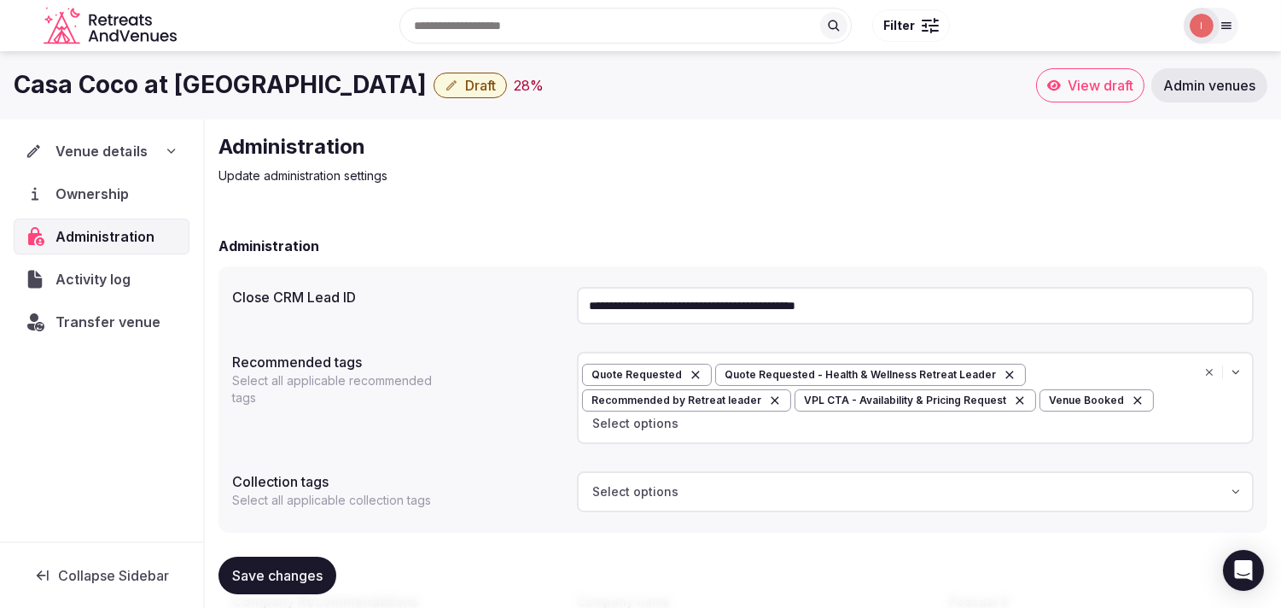
click at [104, 141] on span "Venue details" at bounding box center [101, 151] width 92 height 20
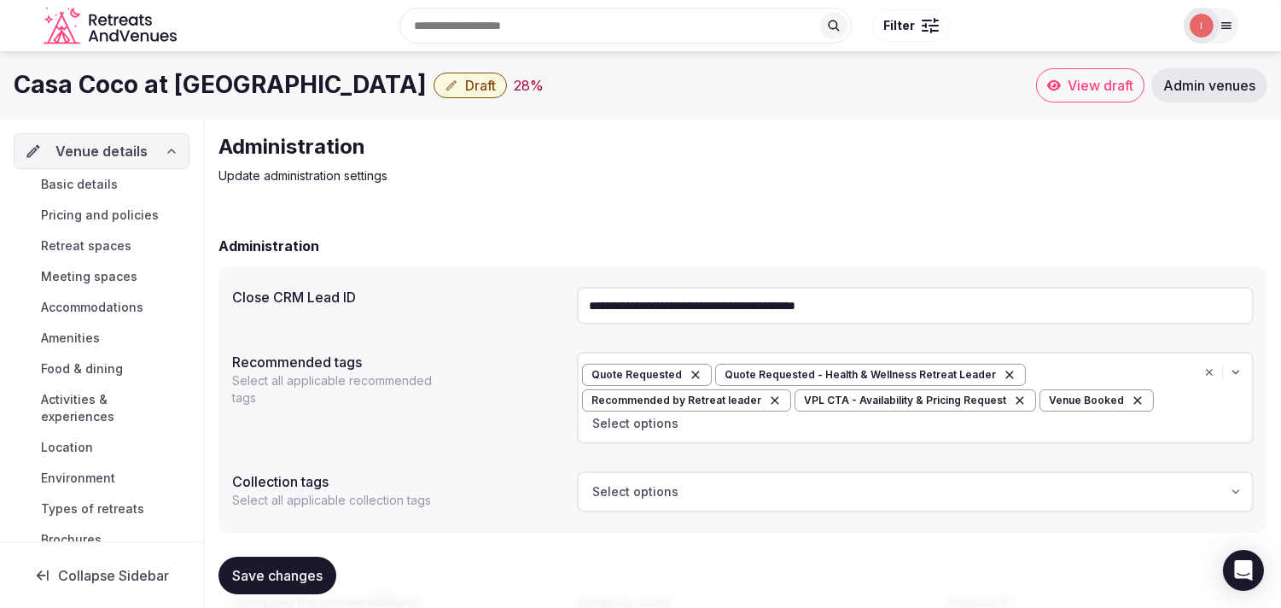
click at [114, 177] on span "Basic details" at bounding box center [79, 184] width 77 height 17
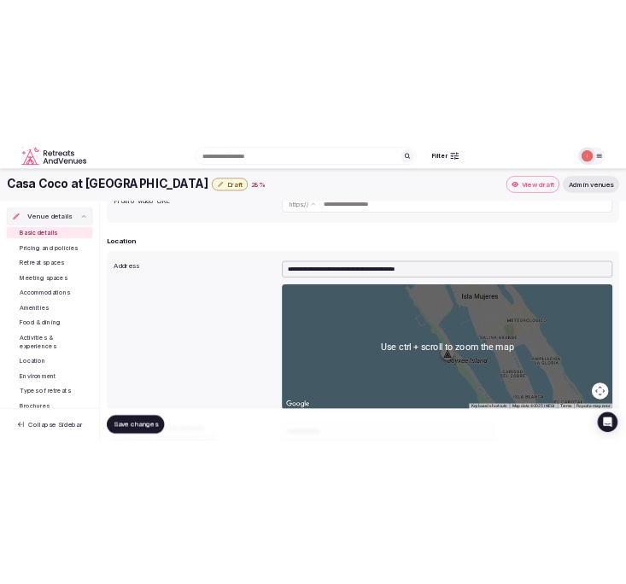
scroll to position [189, 0]
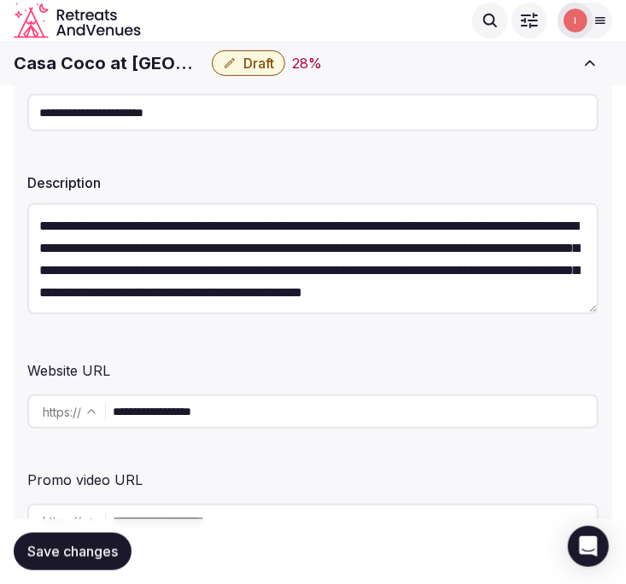
click at [122, 109] on input "**********" at bounding box center [312, 113] width 571 height 38
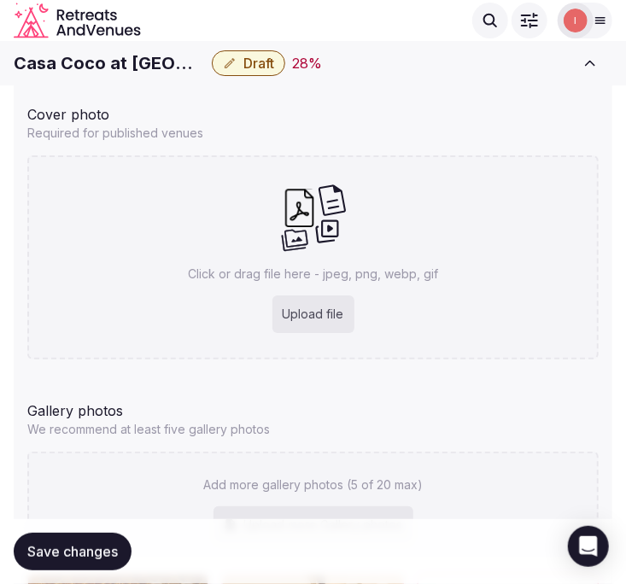
scroll to position [1875, 0]
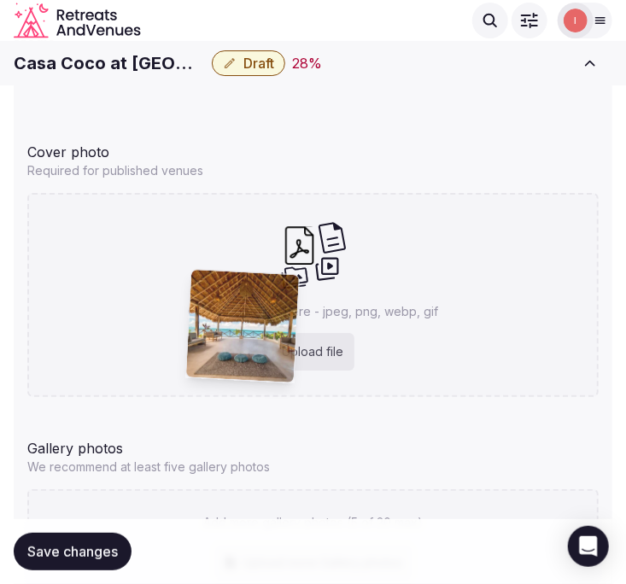
drag, startPoint x: 47, startPoint y: 473, endPoint x: 211, endPoint y: 283, distance: 251.2
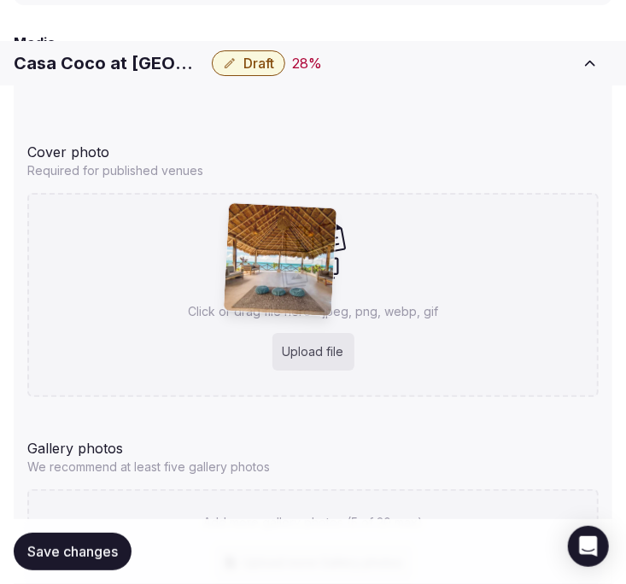
scroll to position [2135, 0]
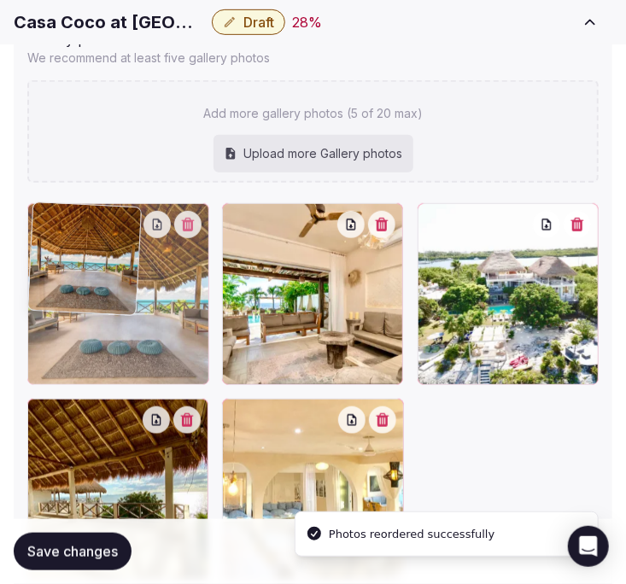
drag, startPoint x: 229, startPoint y: 211, endPoint x: 70, endPoint y: 213, distance: 158.8
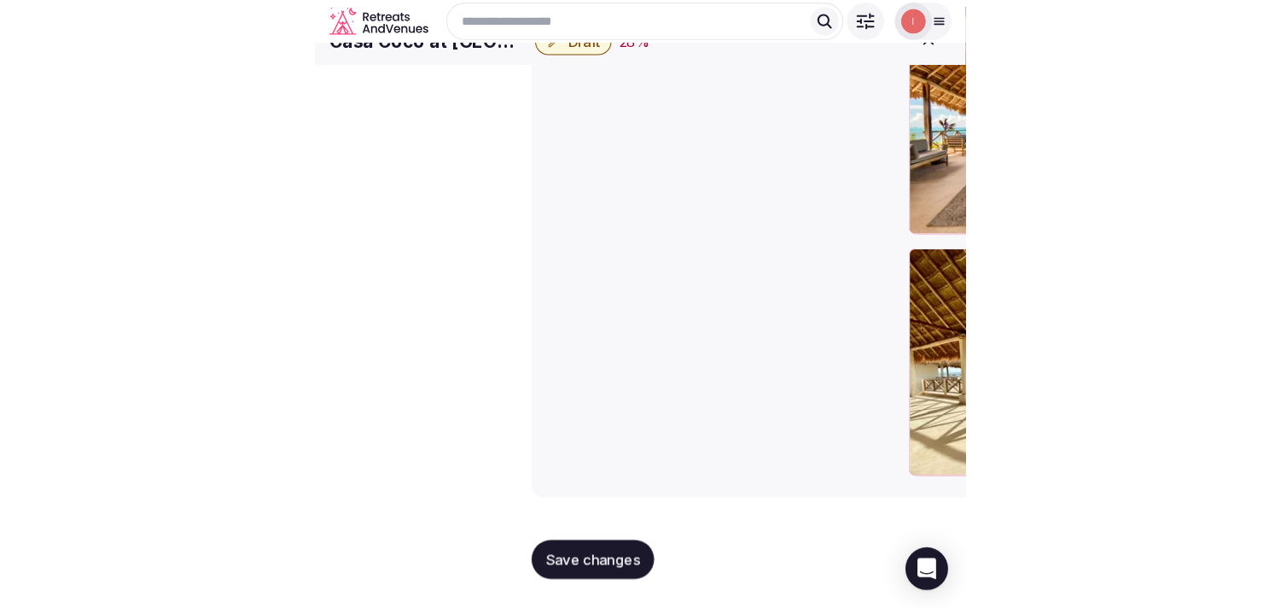
scroll to position [1722, 0]
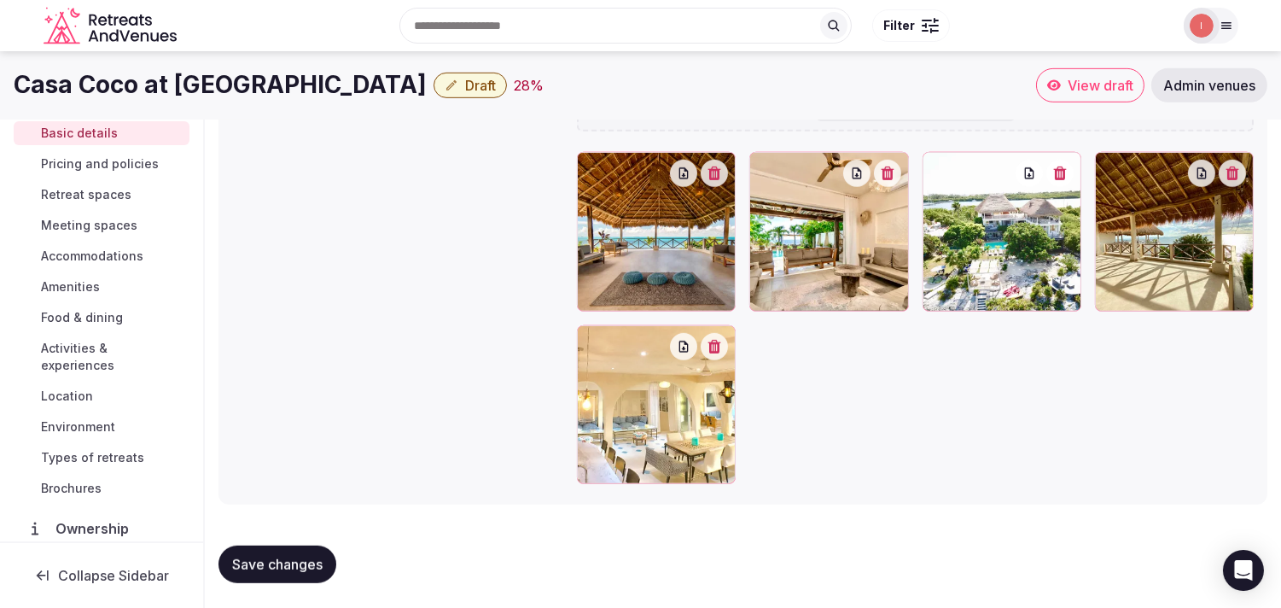
click at [625, 78] on span "View draft" at bounding box center [1101, 85] width 66 height 17
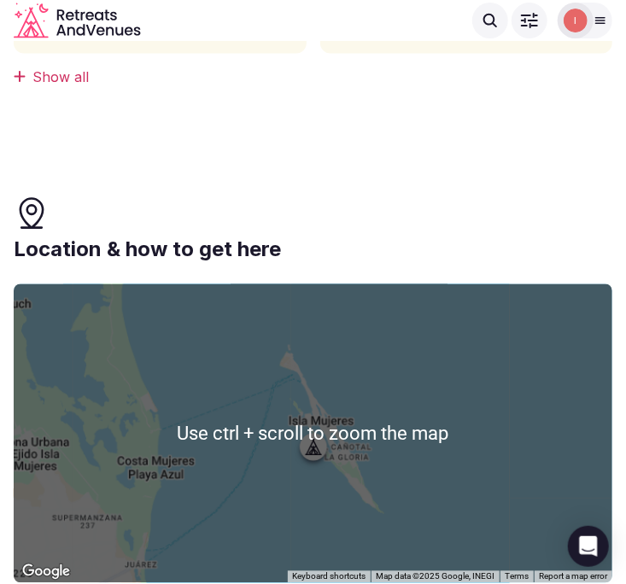
scroll to position [672, 0]
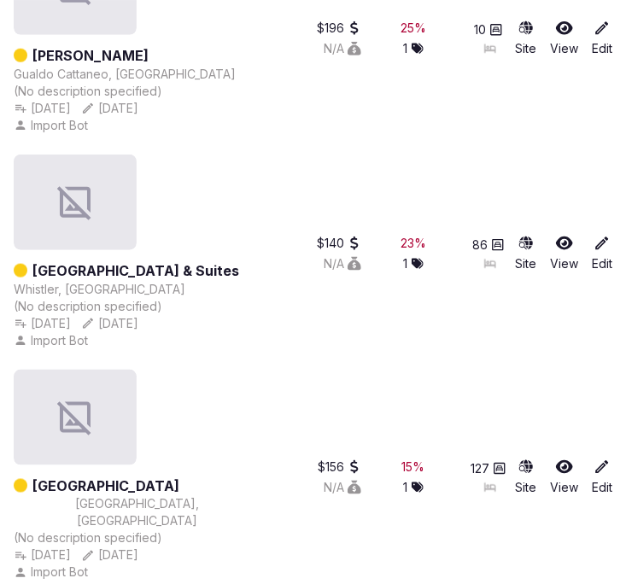
scroll to position [107666, 0]
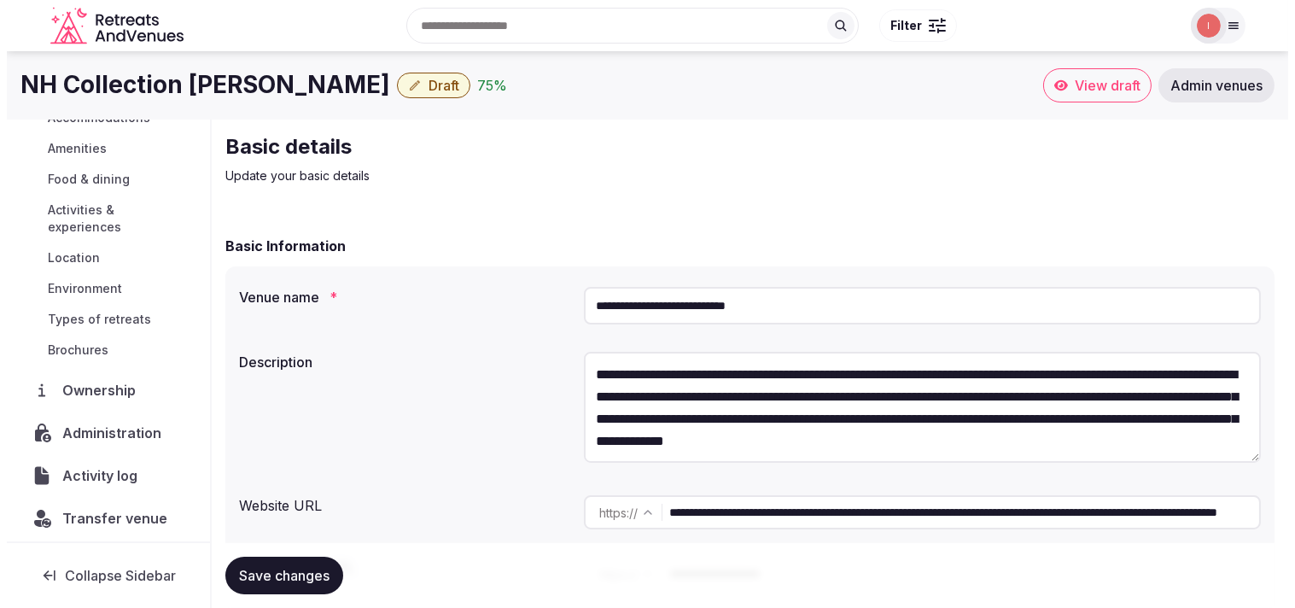
scroll to position [197, 0]
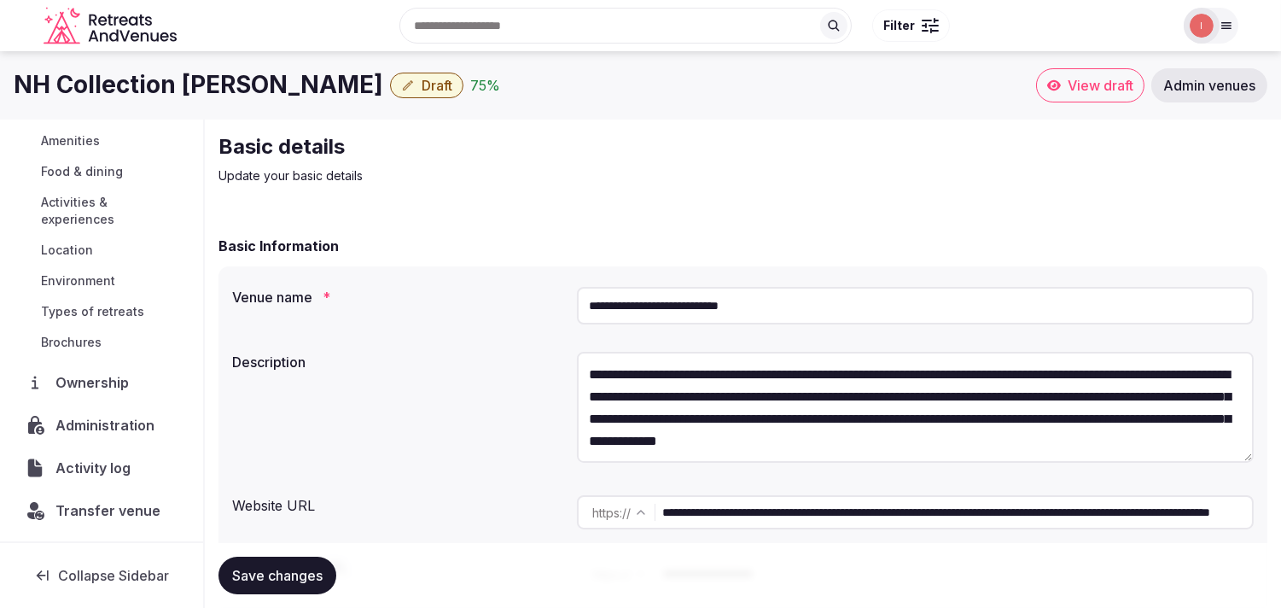
click at [77, 427] on span "Administration" at bounding box center [108, 425] width 106 height 20
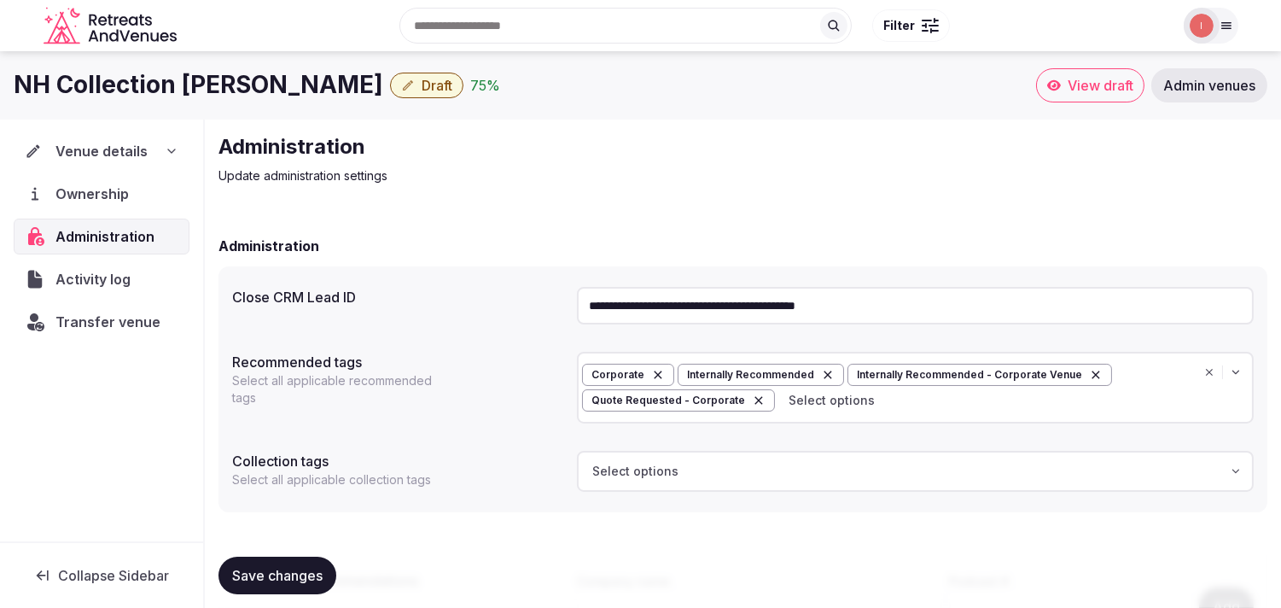
click at [422, 91] on span "Draft" at bounding box center [437, 85] width 31 height 17
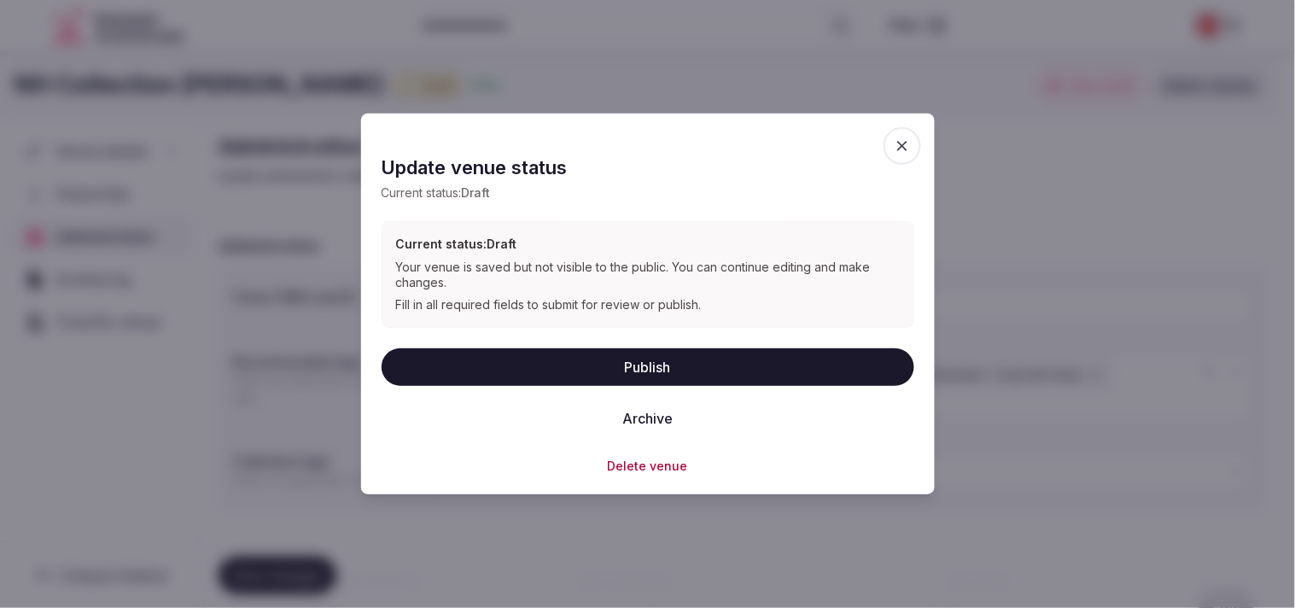
click at [666, 387] on div "Publish Archive" at bounding box center [648, 391] width 533 height 89
click at [666, 378] on button "Publish" at bounding box center [648, 366] width 533 height 38
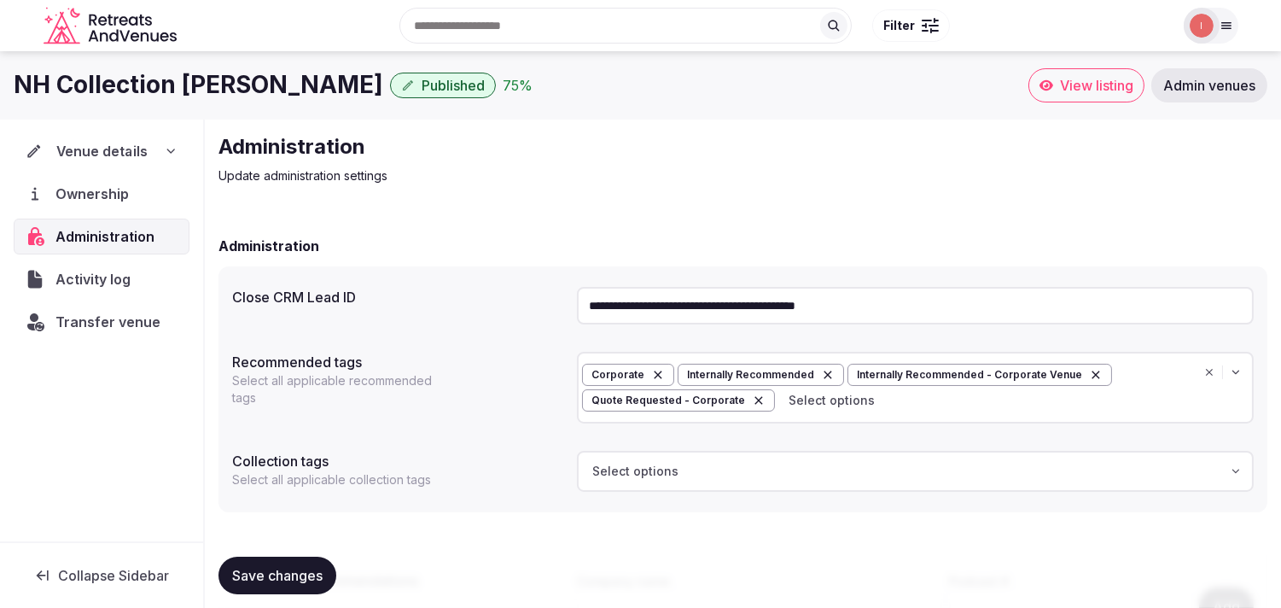
click at [120, 149] on span "Venue details" at bounding box center [101, 151] width 91 height 20
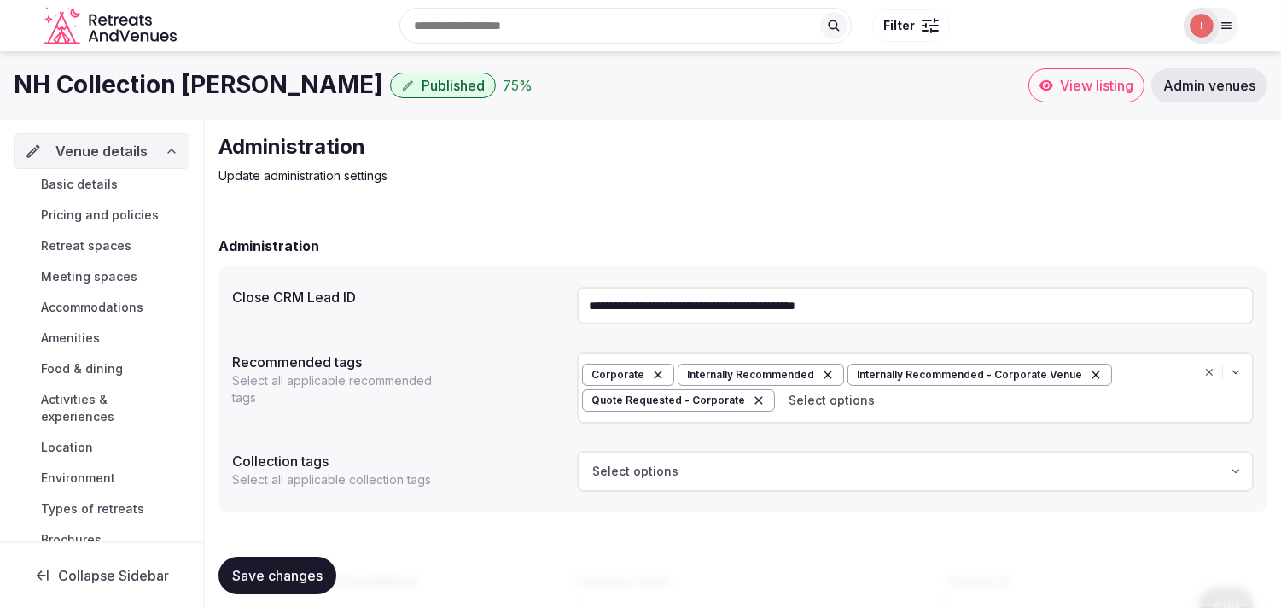
click at [118, 184] on link "Basic details" at bounding box center [102, 184] width 176 height 24
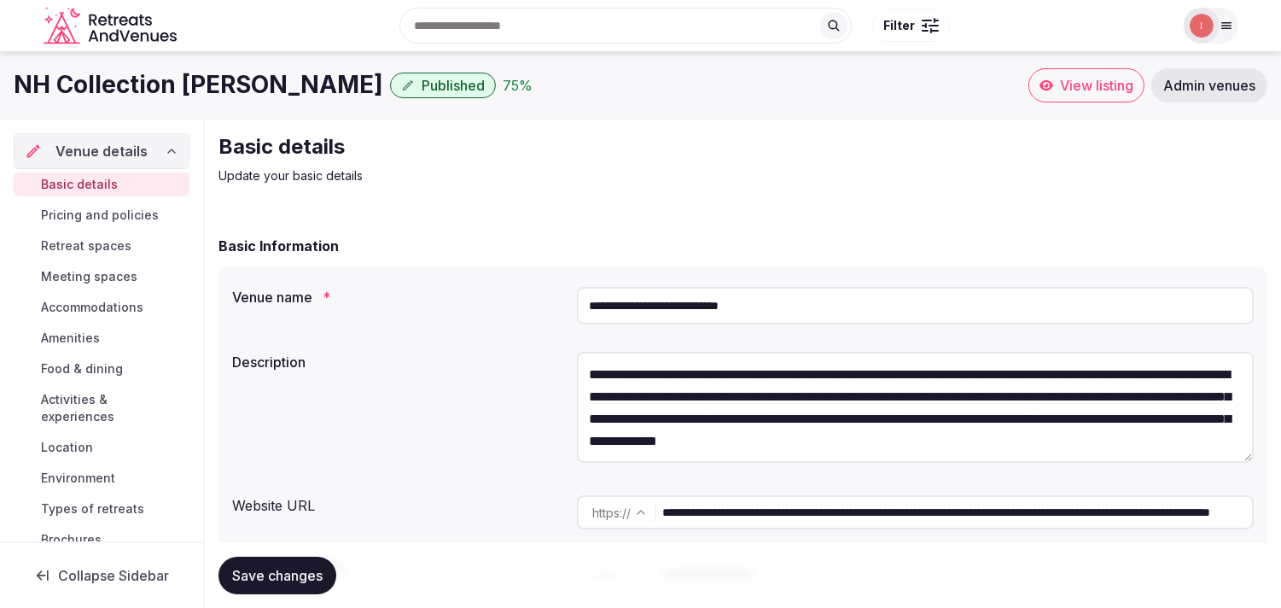
click at [691, 311] on input "**********" at bounding box center [915, 306] width 677 height 38
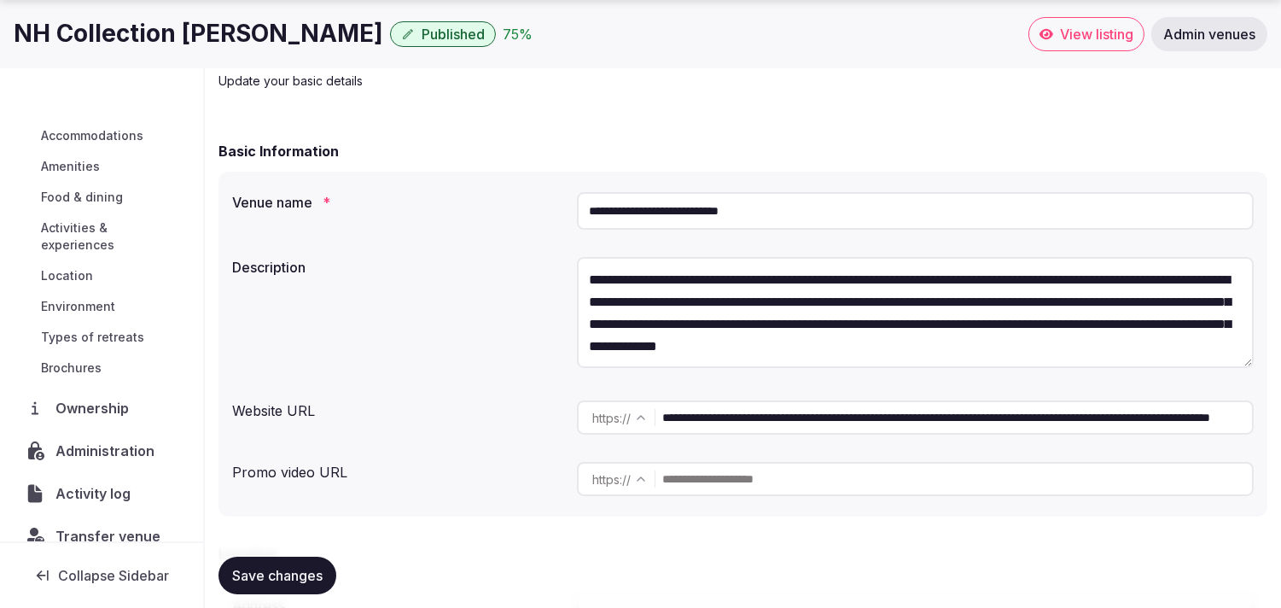
scroll to position [197, 0]
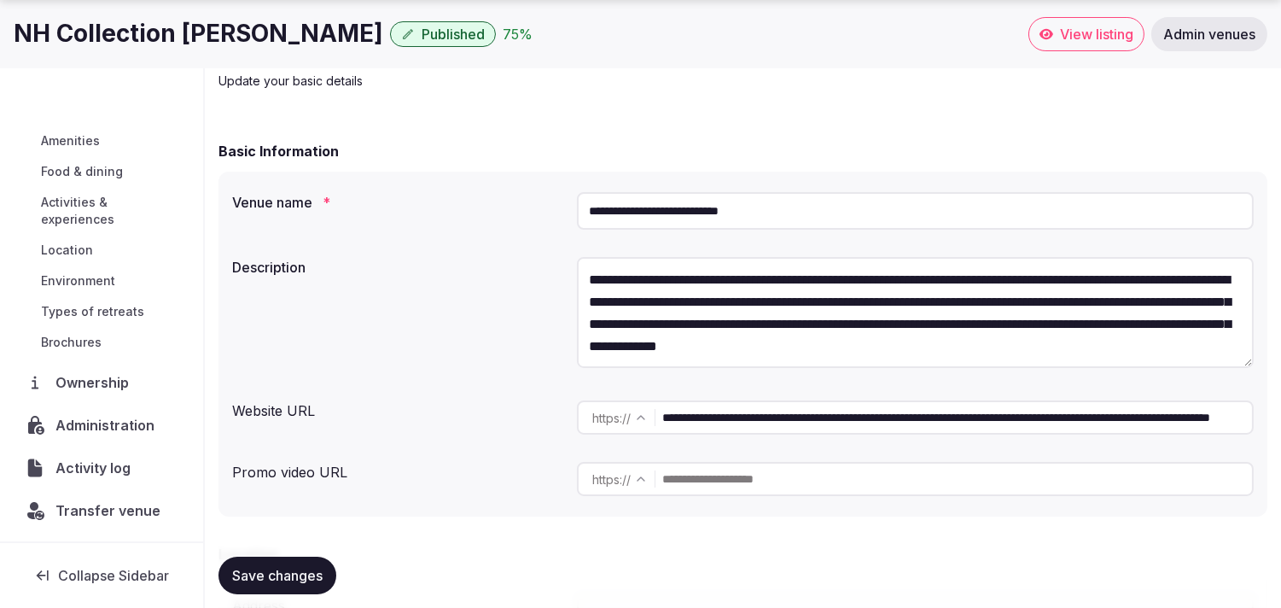
click at [88, 418] on span "Administration" at bounding box center [108, 425] width 106 height 20
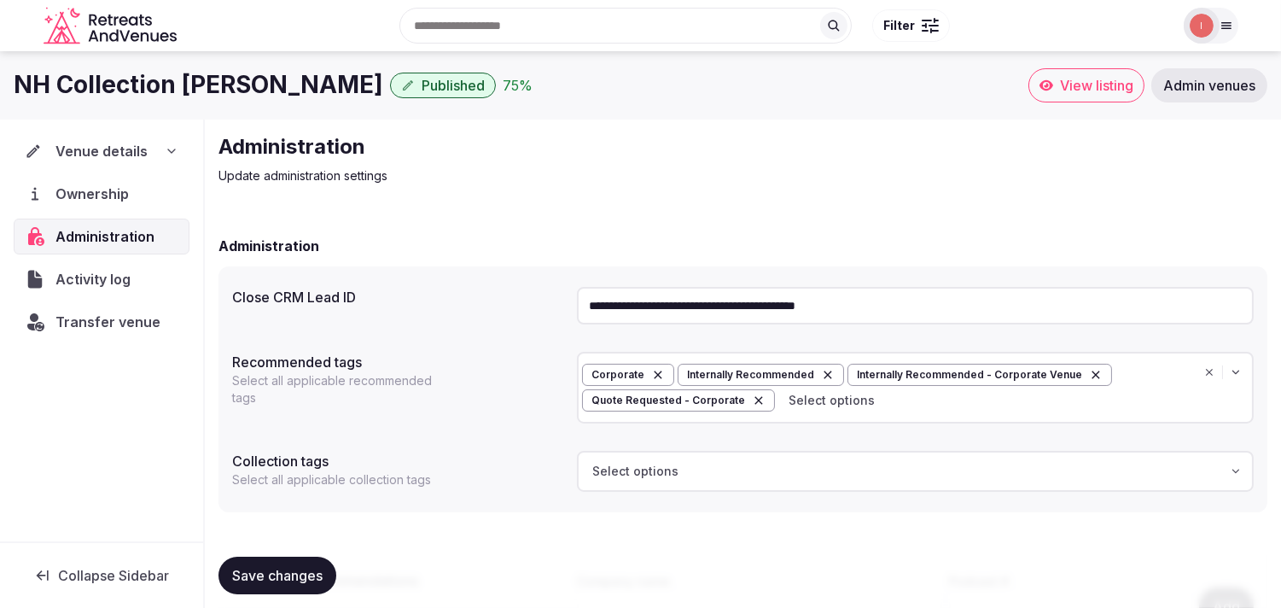
click at [843, 311] on input "**********" at bounding box center [915, 306] width 677 height 38
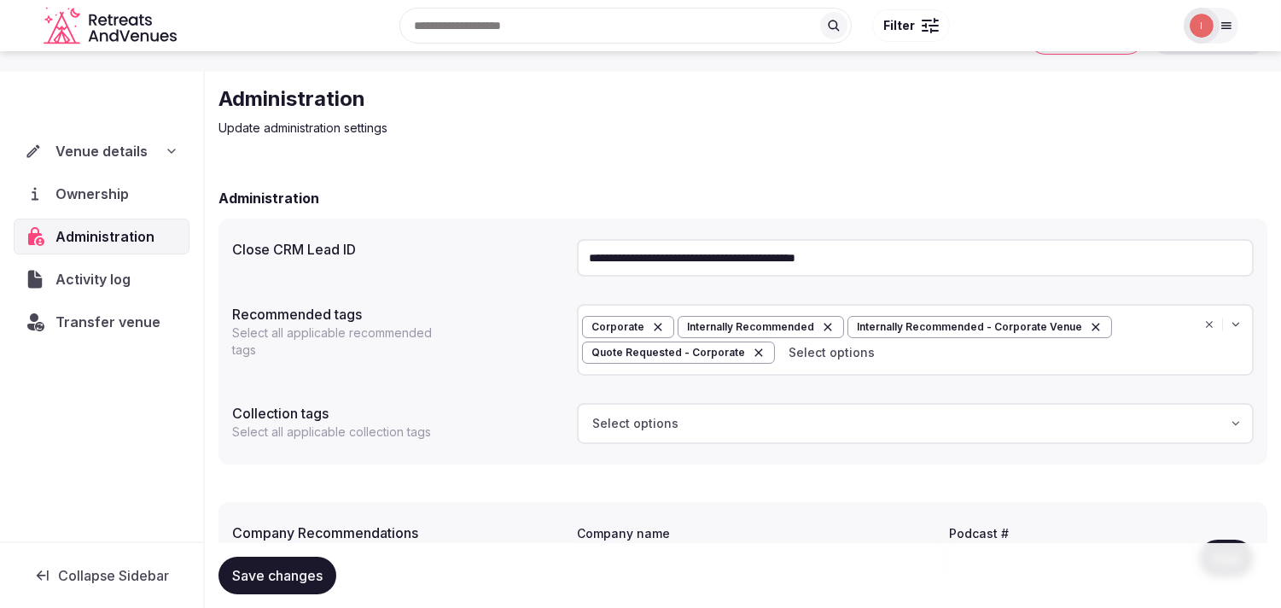
scroll to position [95, 0]
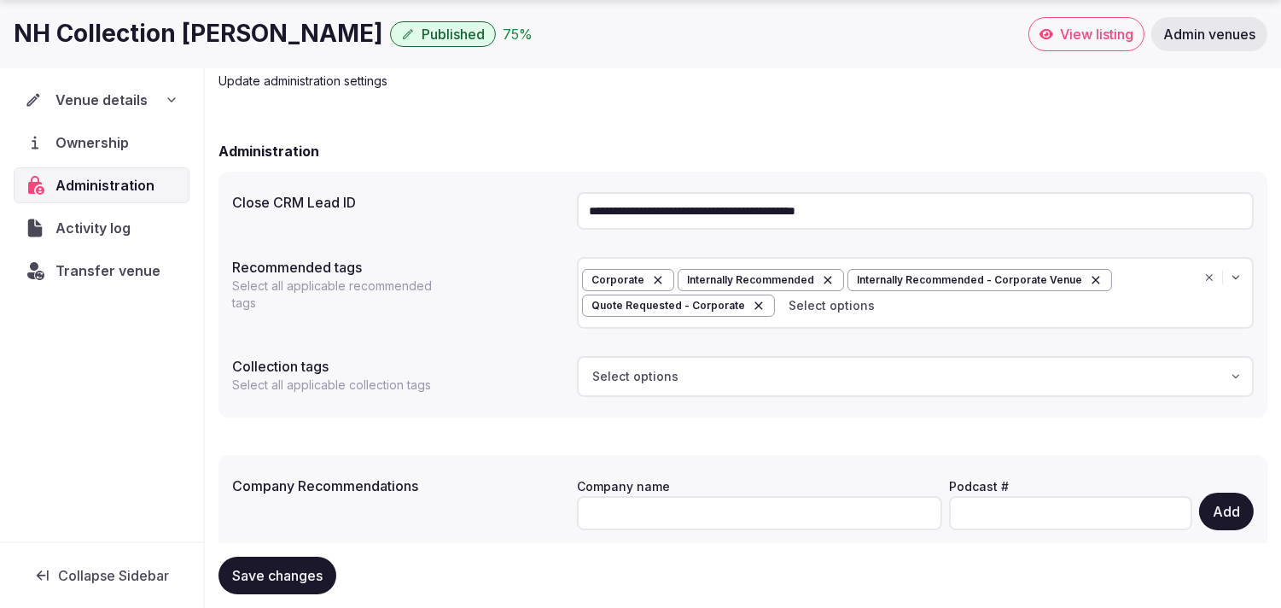
click at [104, 225] on span "Activity log" at bounding box center [96, 228] width 82 height 20
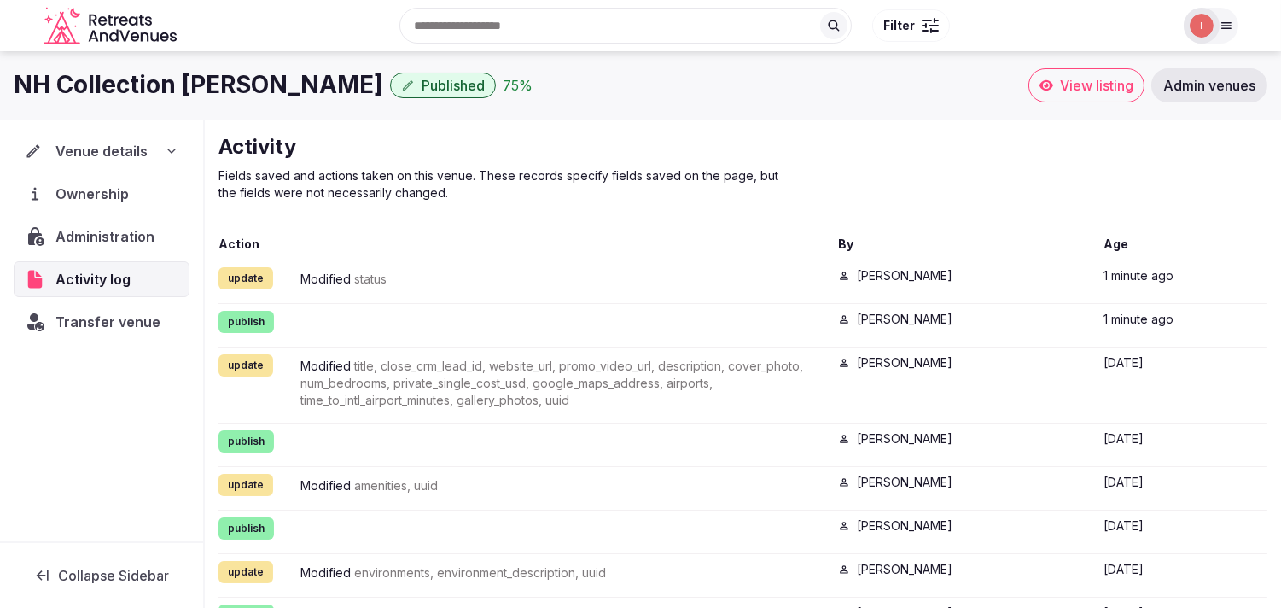
click at [83, 234] on span "Administration" at bounding box center [108, 236] width 106 height 20
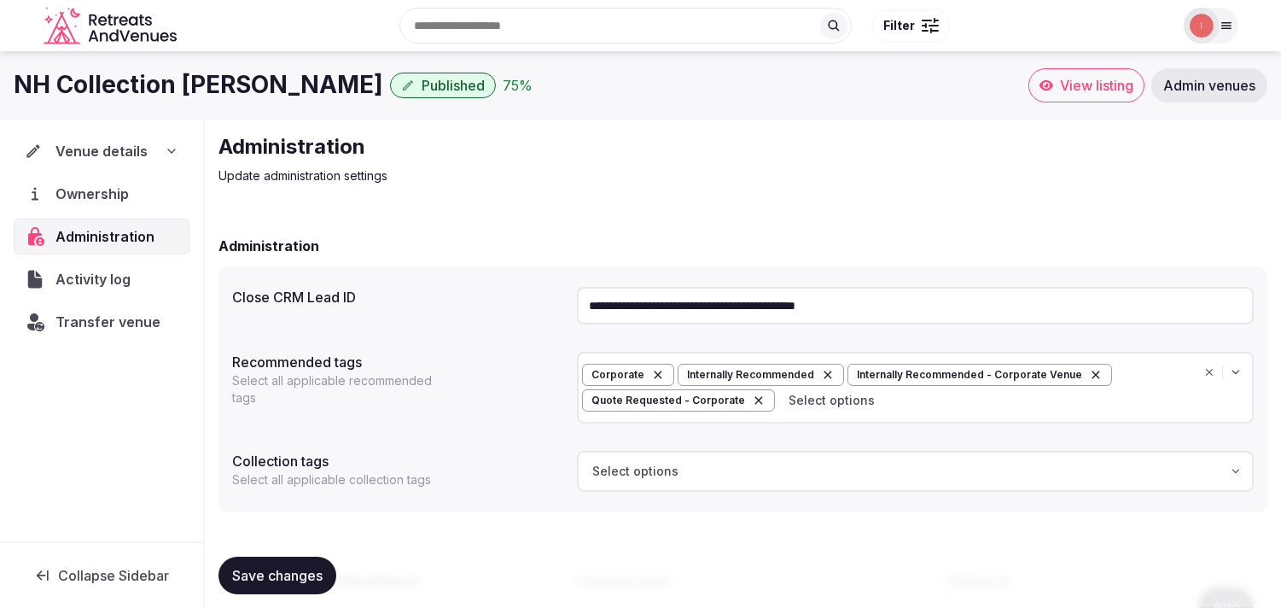
click at [762, 317] on input "**********" at bounding box center [915, 306] width 677 height 38
click at [91, 285] on span "Activity log" at bounding box center [96, 279] width 82 height 20
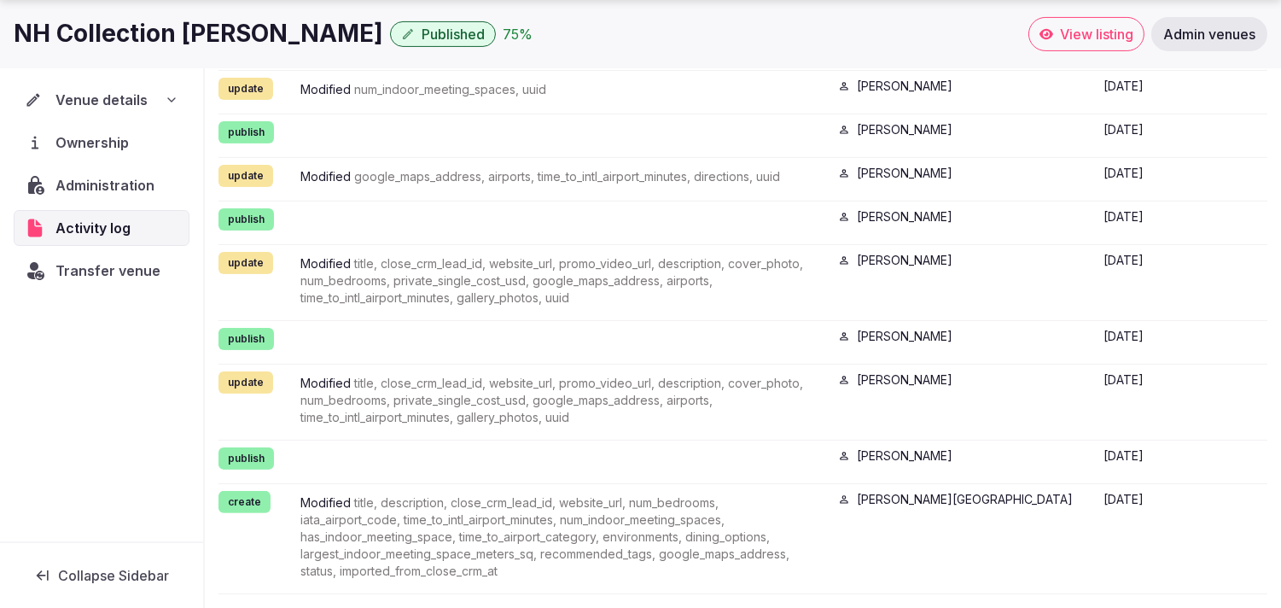
scroll to position [956, 0]
click at [113, 186] on span "Administration" at bounding box center [108, 185] width 106 height 20
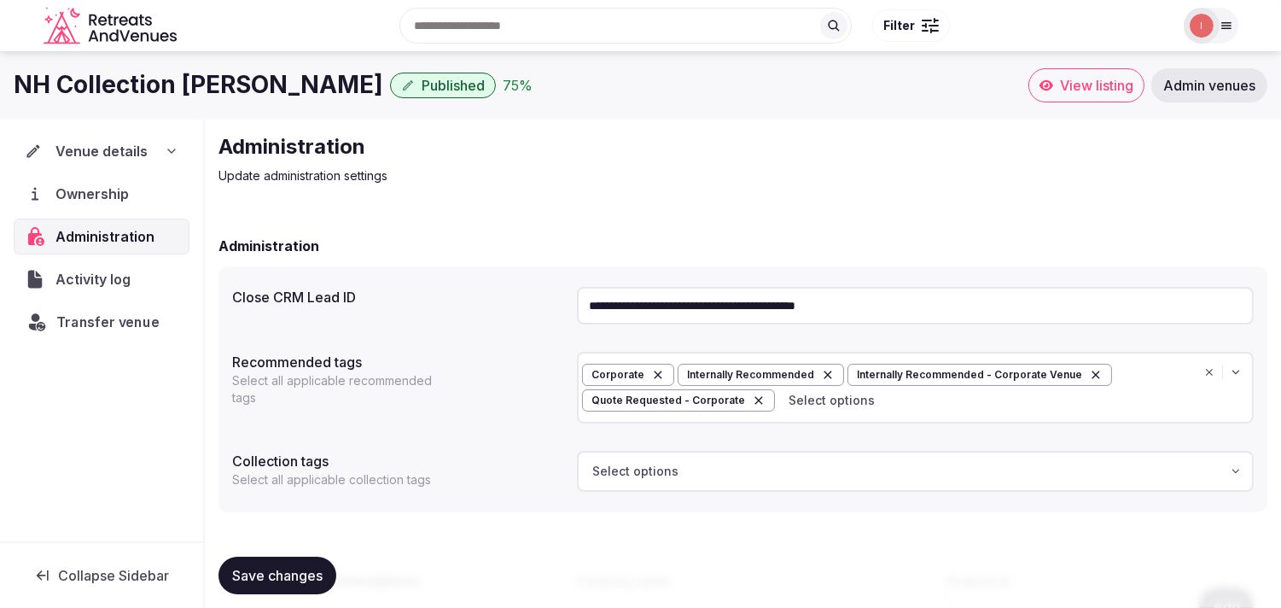
click at [96, 311] on div "Transfer venue" at bounding box center [101, 321] width 172 height 35
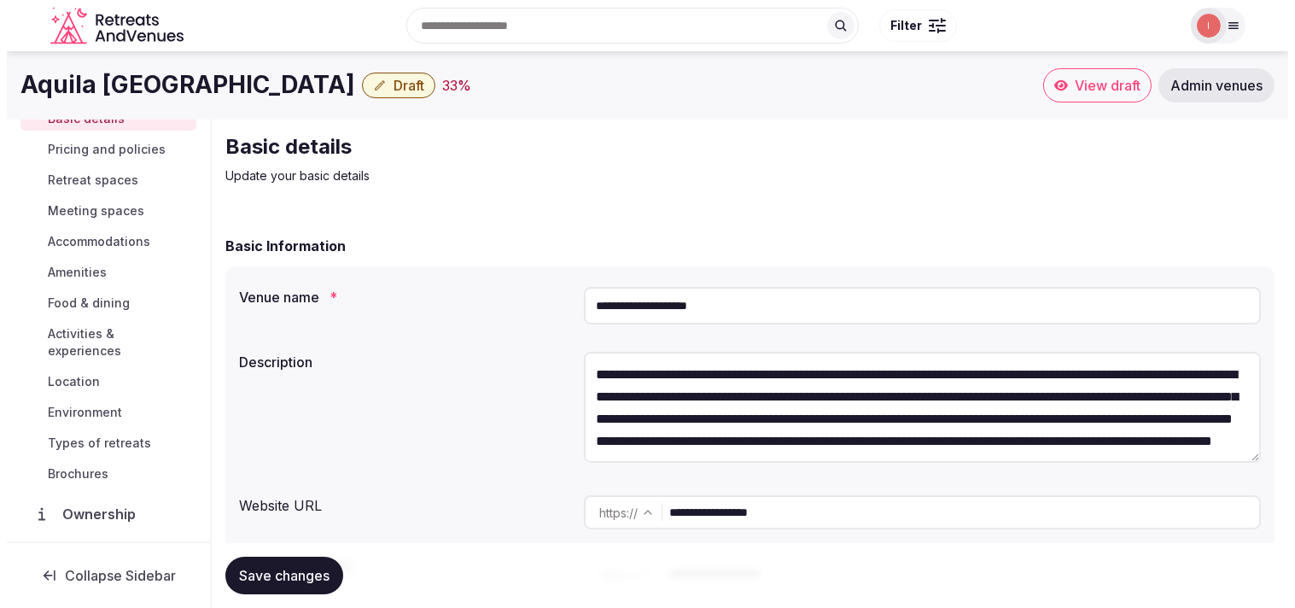
scroll to position [189, 0]
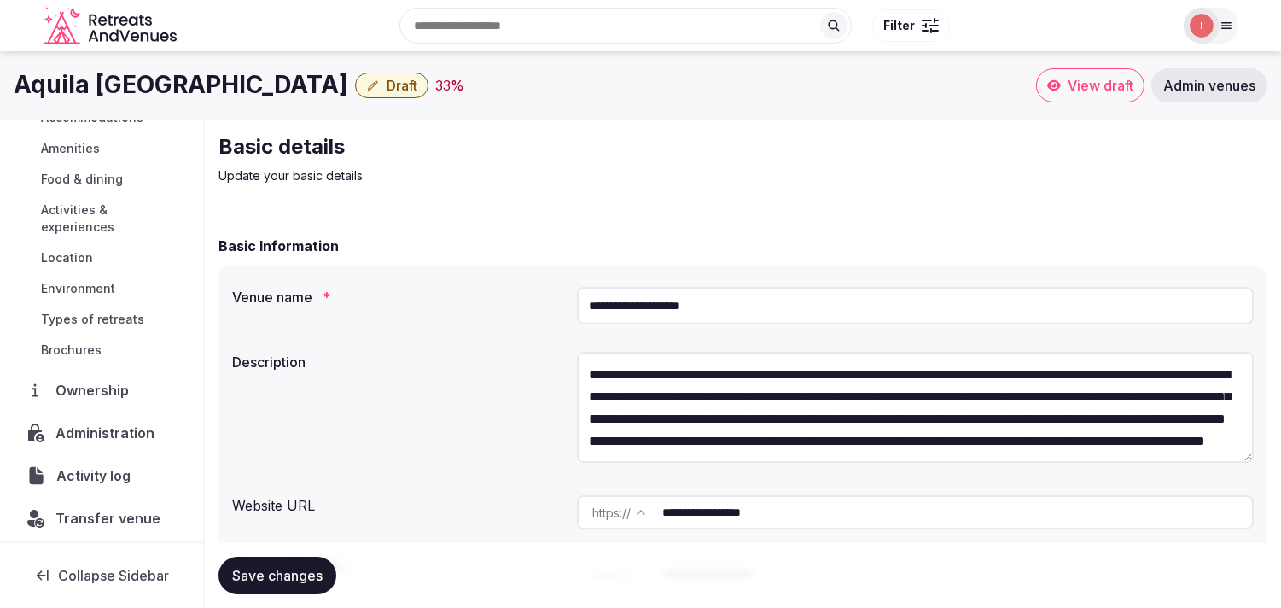
click at [102, 481] on span "Activity log" at bounding box center [96, 475] width 80 height 20
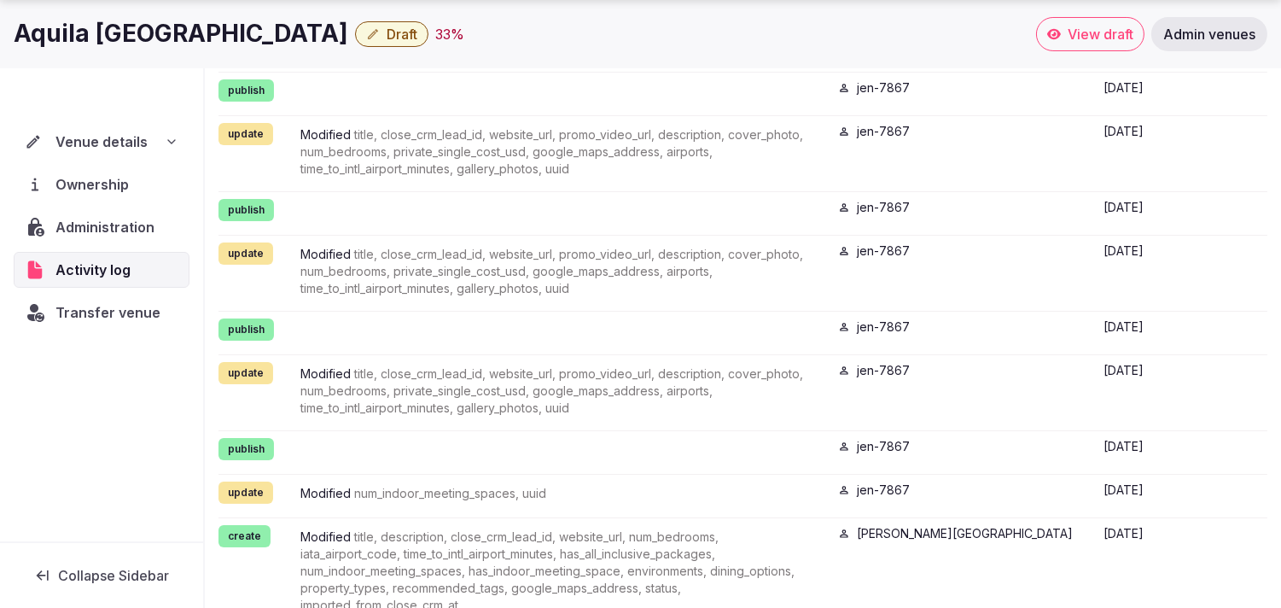
scroll to position [189, 0]
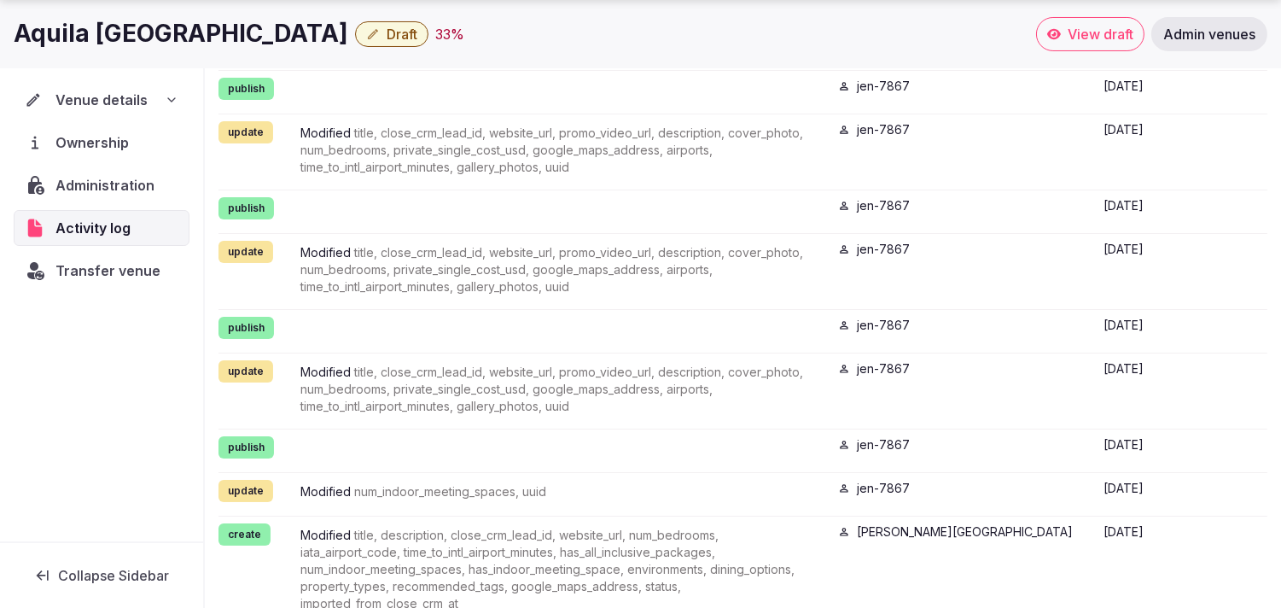
click at [105, 176] on span "Administration" at bounding box center [108, 185] width 106 height 20
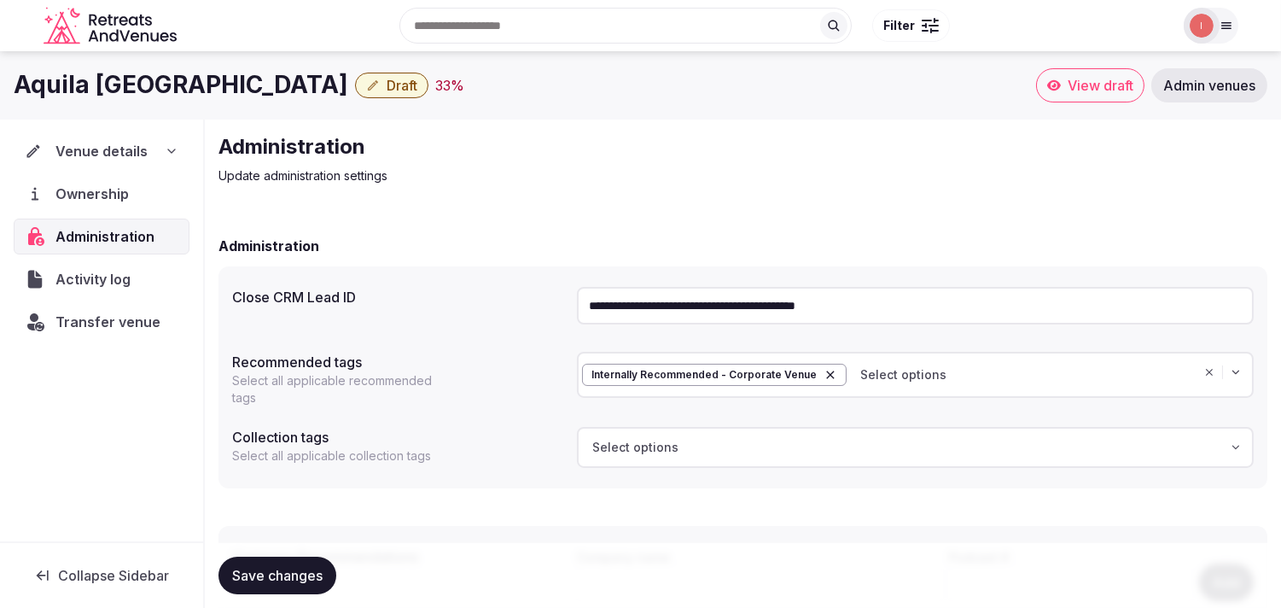
click at [387, 91] on span "Draft" at bounding box center [402, 85] width 31 height 17
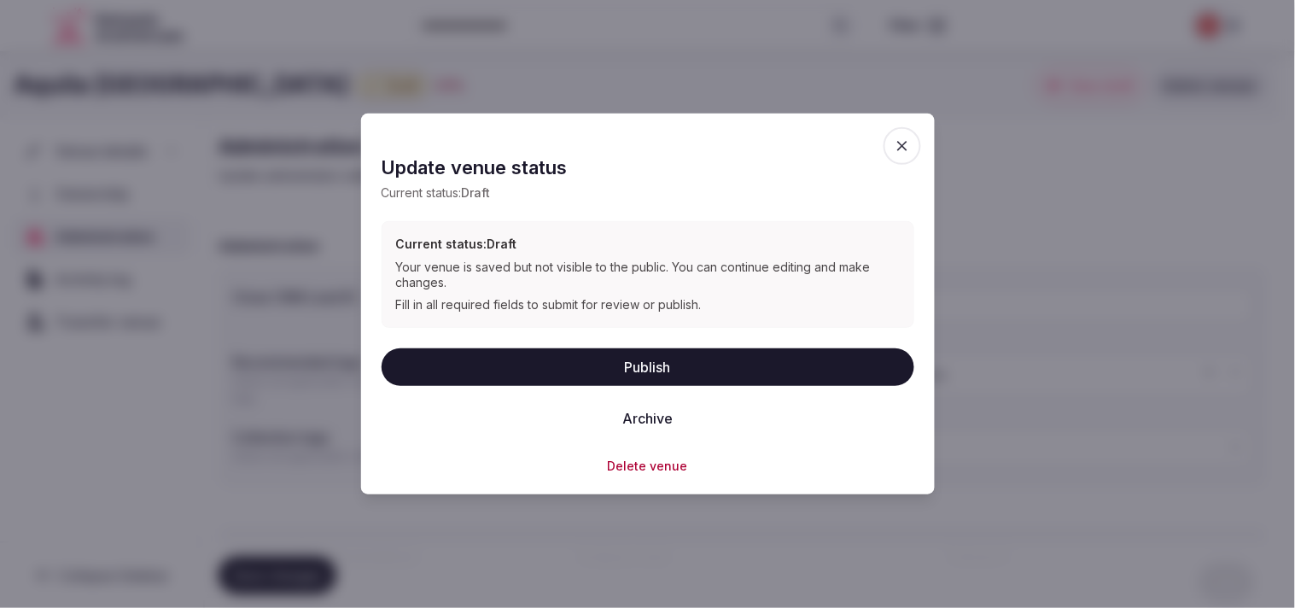
click at [625, 367] on button "Publish" at bounding box center [648, 366] width 533 height 38
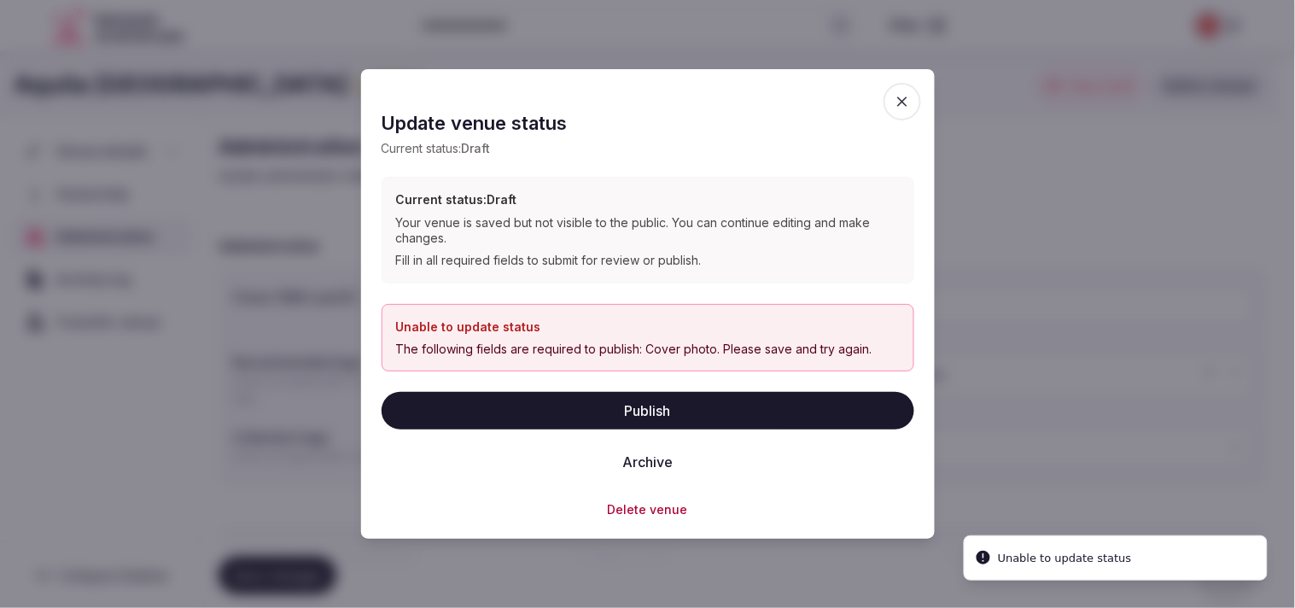
click at [625, 98] on icon "button" at bounding box center [902, 101] width 17 height 17
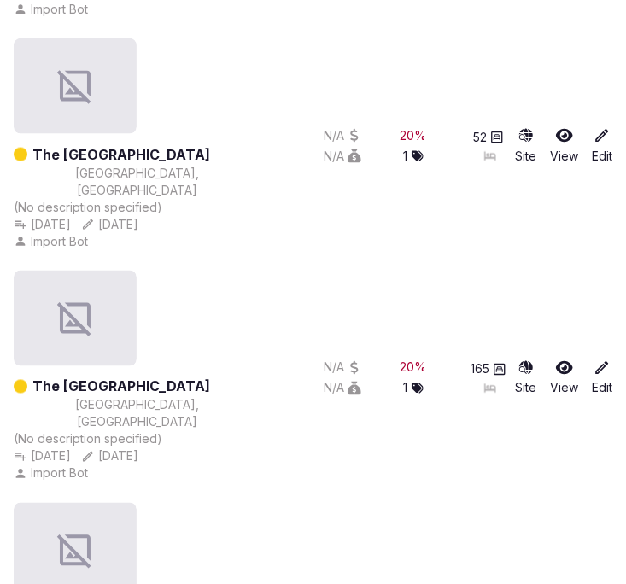
scroll to position [146378, 0]
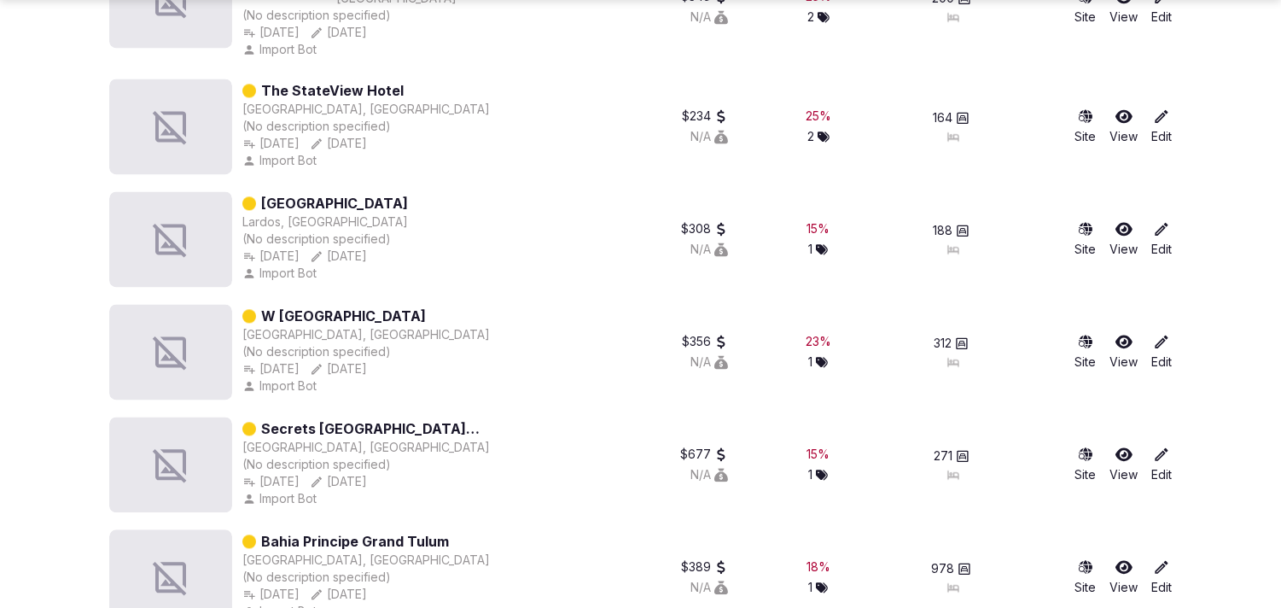
scroll to position [87834, 0]
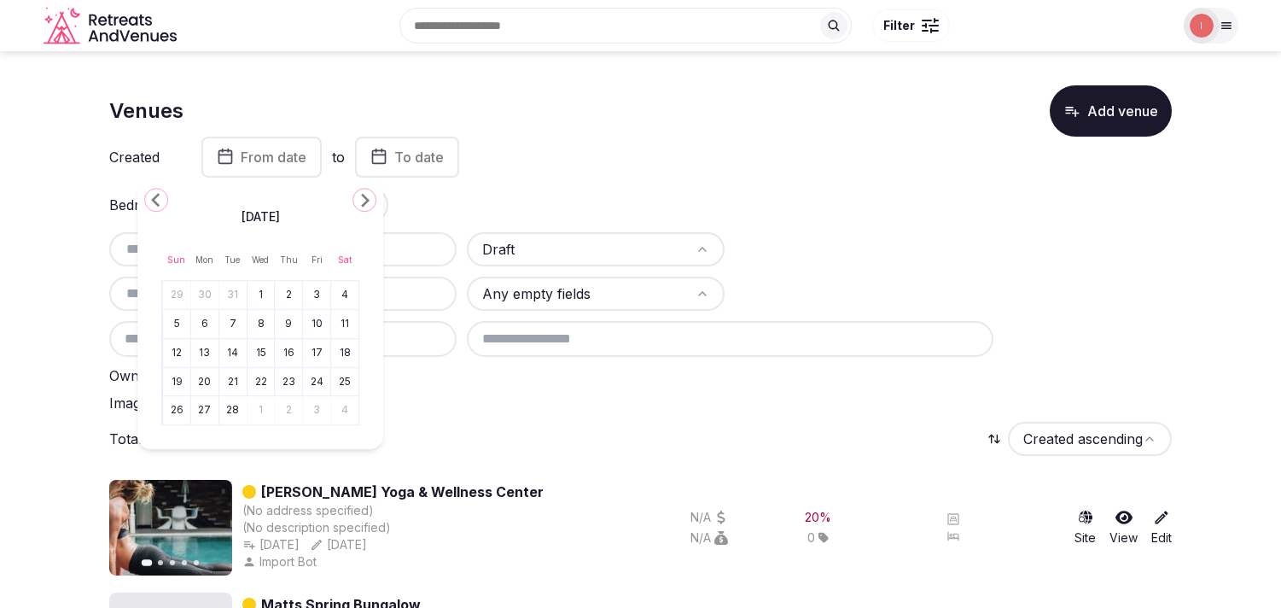
click at [159, 205] on polygon "Go to the Previous Month" at bounding box center [155, 200] width 9 height 14
click at [178, 296] on button "1" at bounding box center [177, 295] width 24 height 25
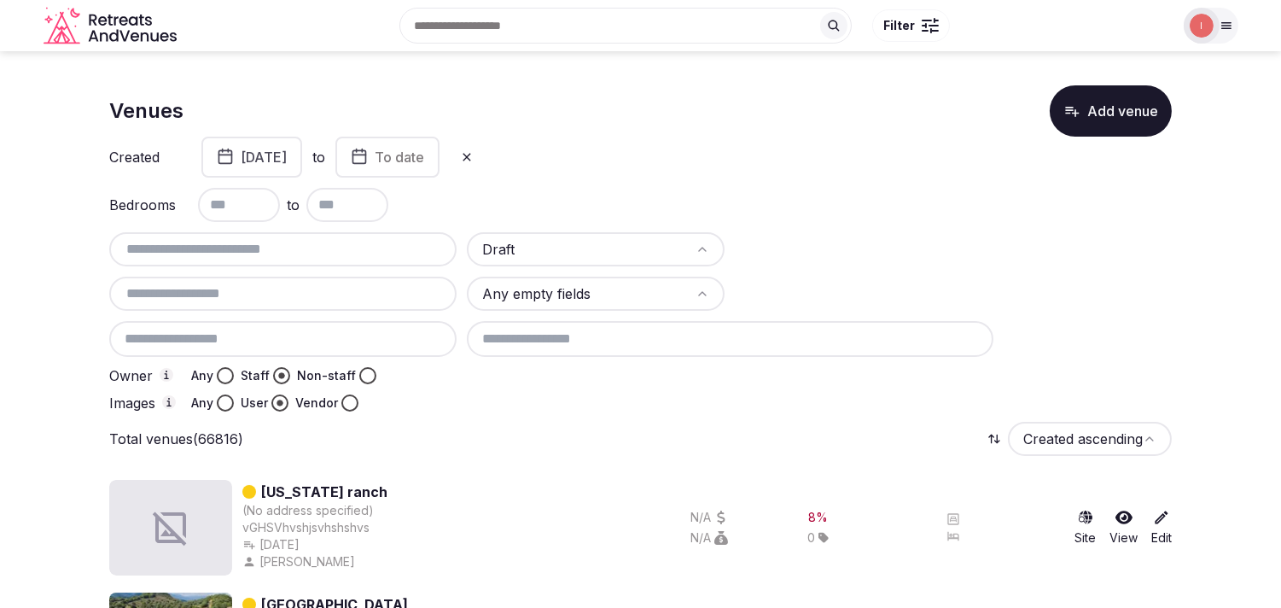
click at [424, 160] on span "To date" at bounding box center [400, 157] width 50 height 17
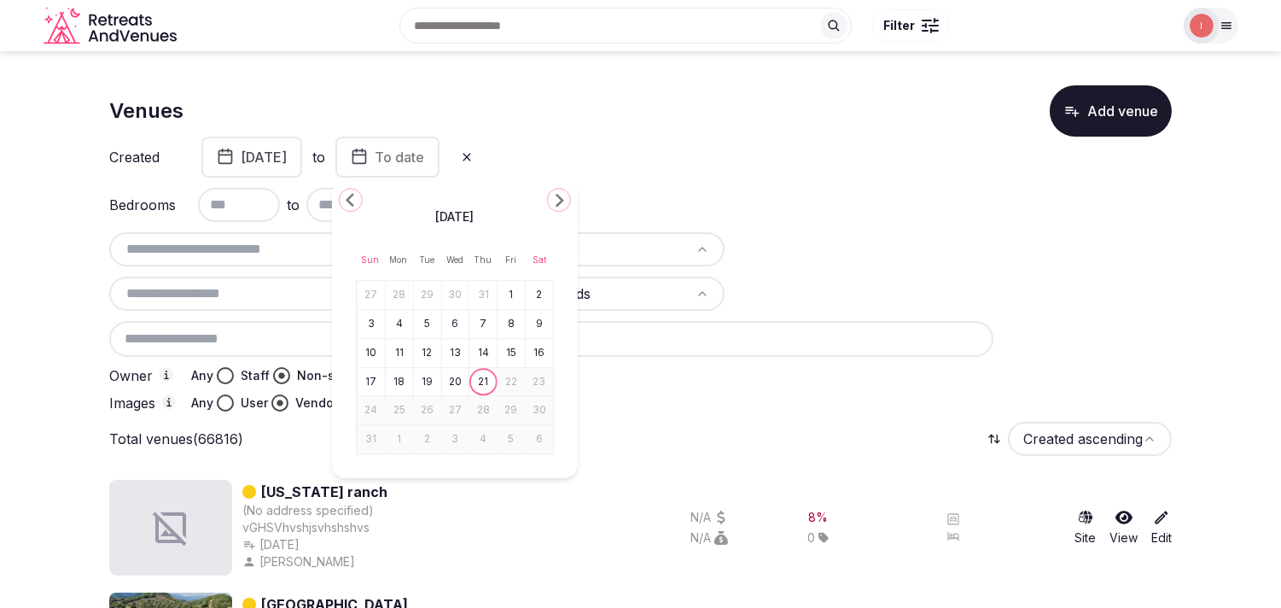
click at [354, 193] on icon "Go to the Previous Month" at bounding box center [351, 199] width 20 height 20
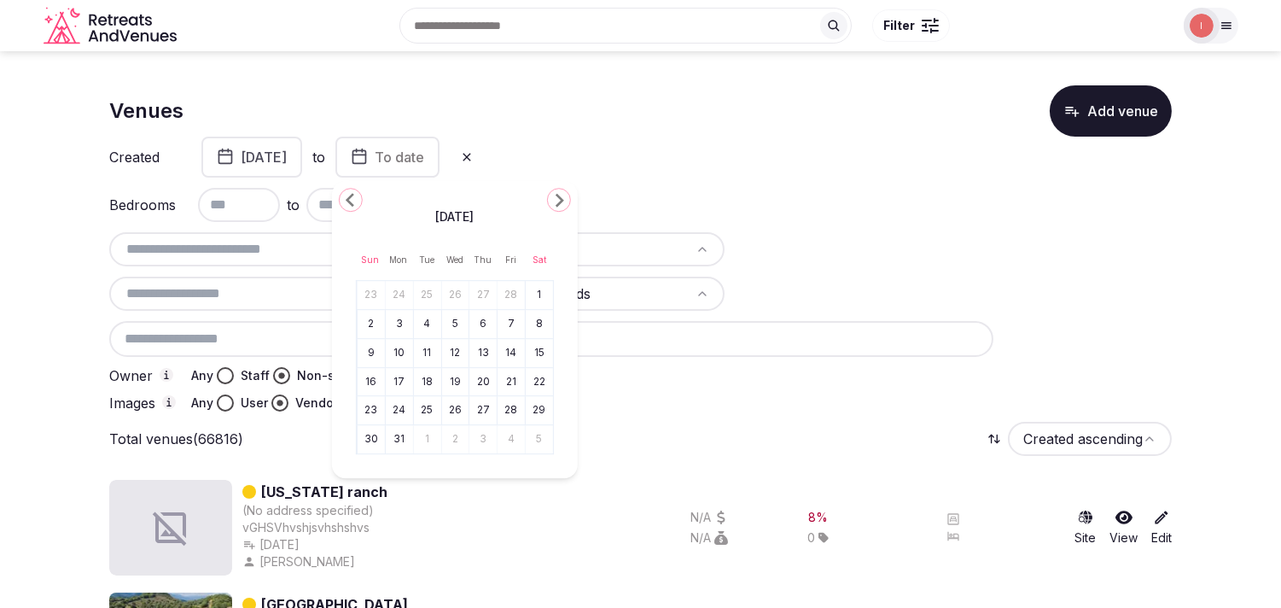
click at [354, 193] on icon "Go to the Previous Month" at bounding box center [351, 199] width 20 height 20
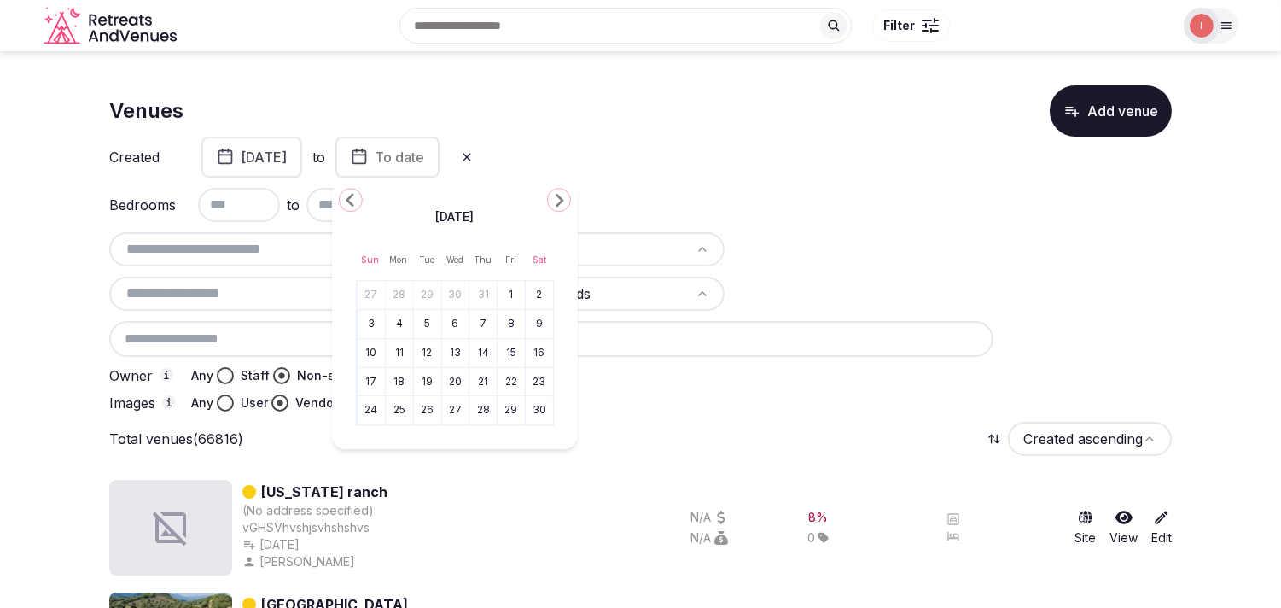
click at [354, 193] on icon "Go to the Previous Month" at bounding box center [351, 199] width 20 height 20
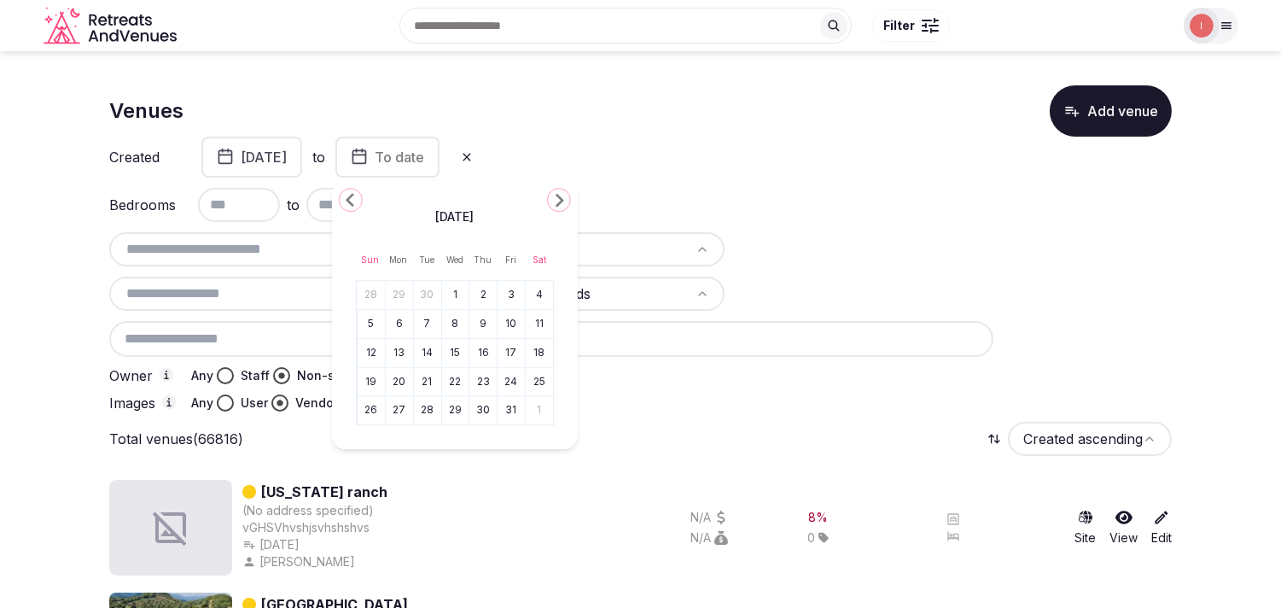
click at [354, 193] on icon "Go to the Previous Month" at bounding box center [351, 199] width 20 height 20
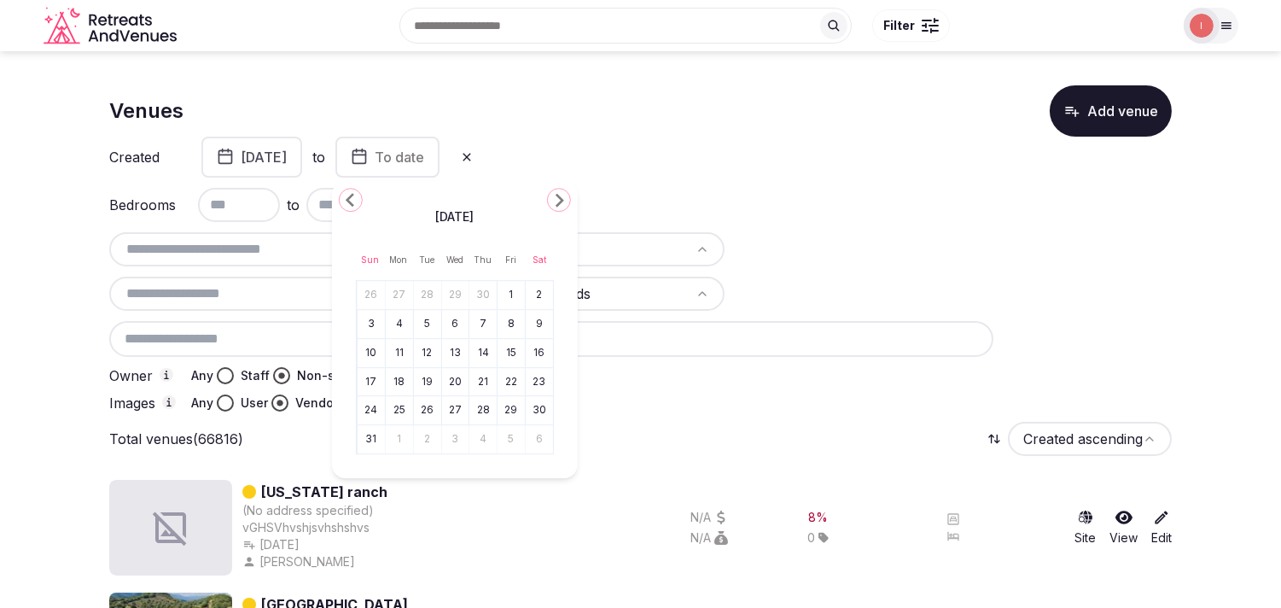
click at [354, 193] on icon "Go to the Previous Month" at bounding box center [351, 199] width 20 height 20
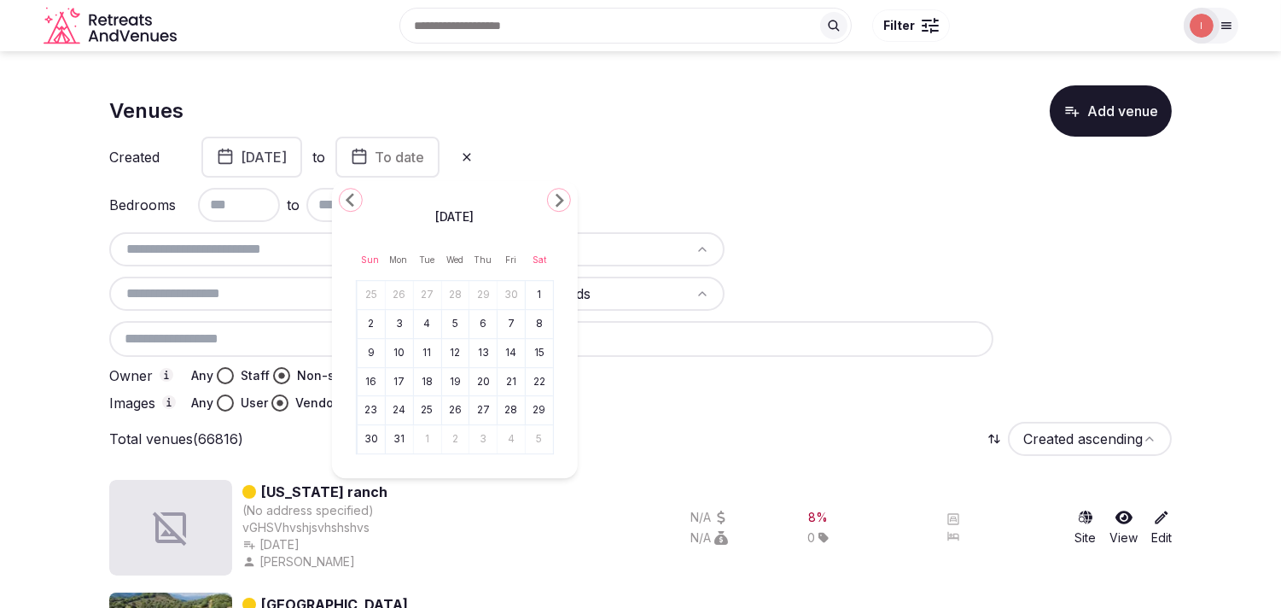
click at [354, 193] on icon "Go to the Previous Month" at bounding box center [351, 199] width 20 height 20
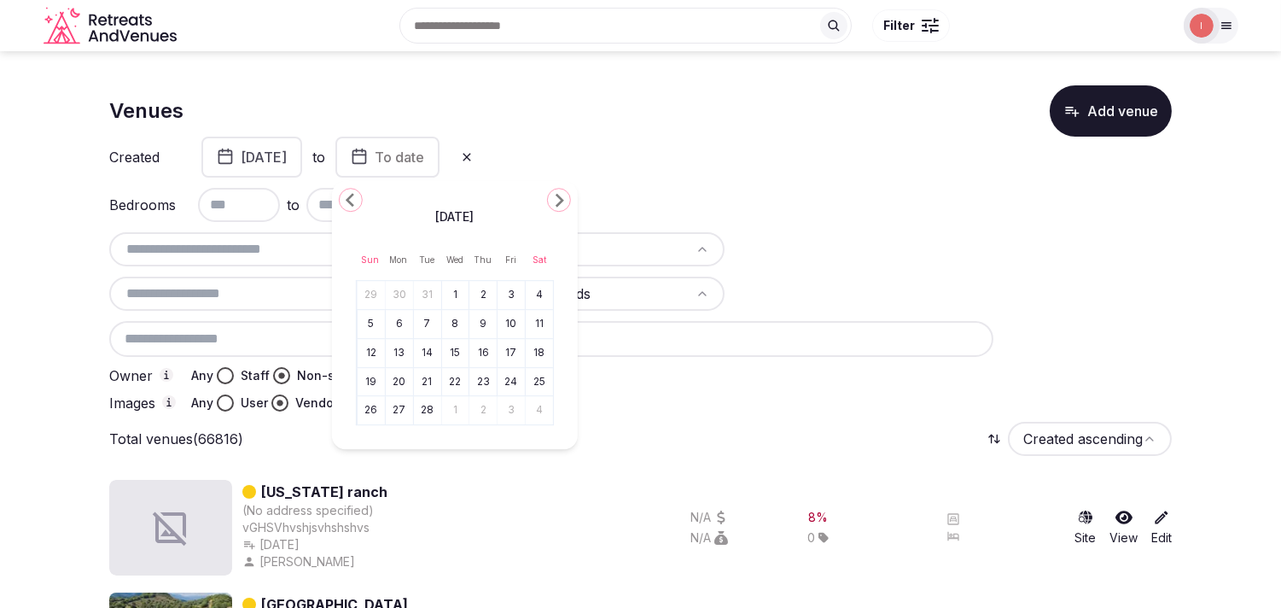
click at [354, 193] on icon "Go to the Previous Month" at bounding box center [351, 199] width 20 height 20
click at [557, 199] on icon "Go to the Next Month" at bounding box center [559, 199] width 20 height 20
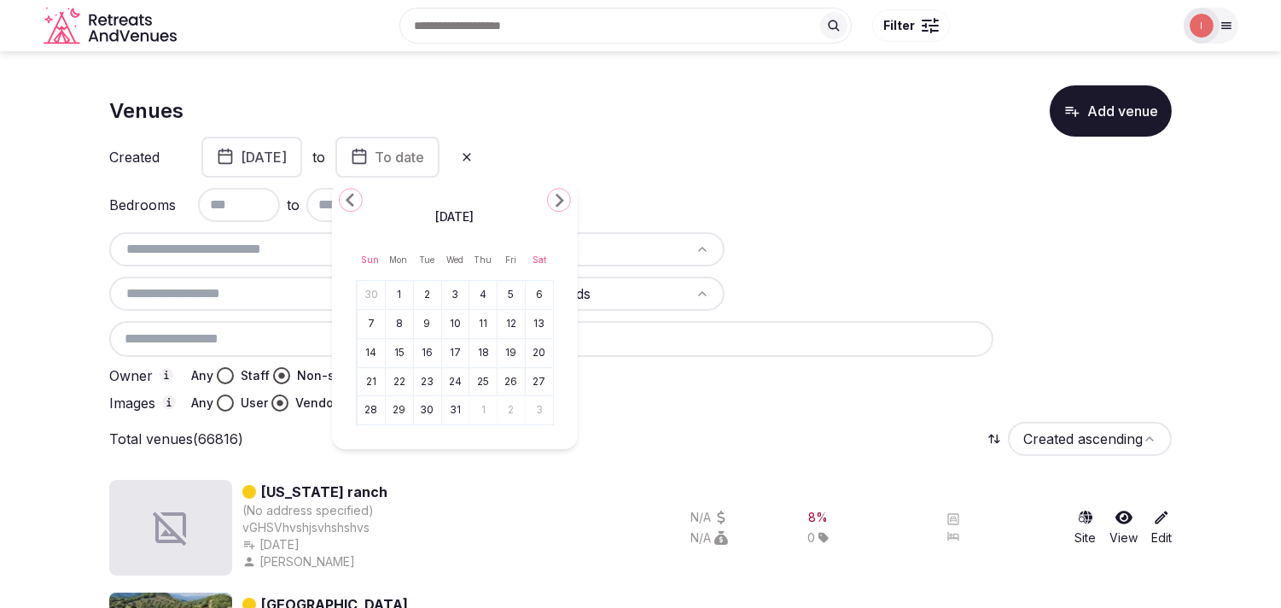
click at [557, 199] on icon "Go to the Next Month" at bounding box center [559, 199] width 20 height 20
click at [350, 195] on icon "Go to the Previous Month" at bounding box center [351, 199] width 20 height 20
click at [504, 410] on button "30" at bounding box center [511, 411] width 24 height 25
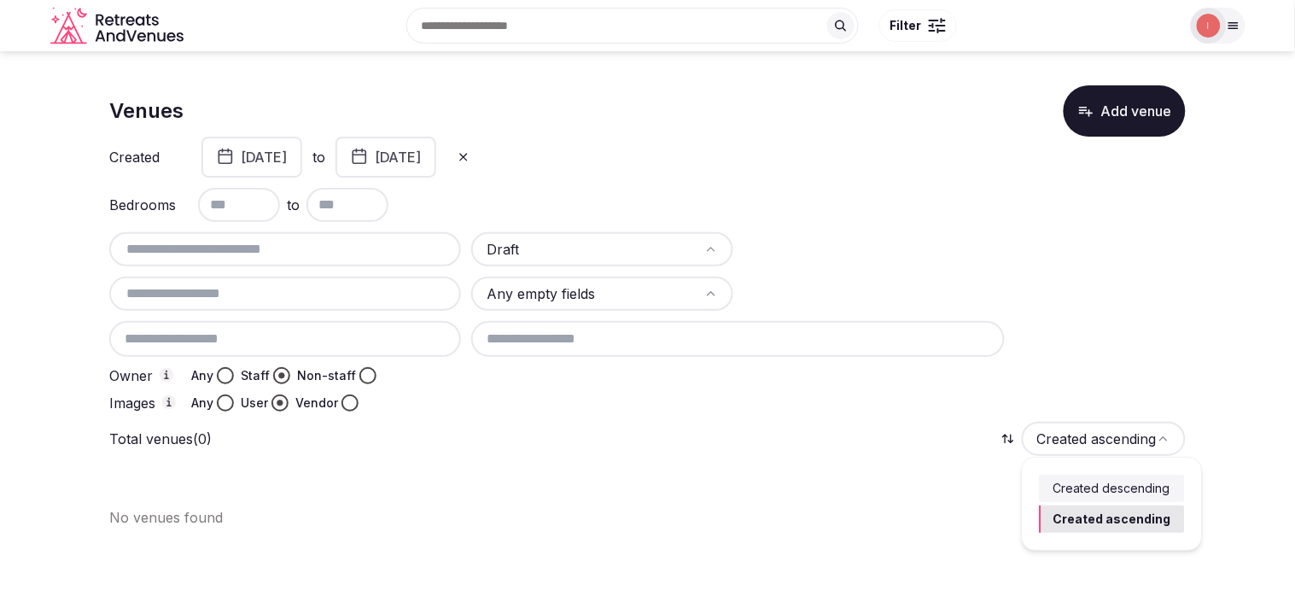
click at [1115, 446] on html "Search Popular Destinations [GEOGRAPHIC_DATA], [GEOGRAPHIC_DATA] [GEOGRAPHIC_DA…" at bounding box center [647, 304] width 1295 height 608
click at [436, 169] on button "[DATE]" at bounding box center [385, 157] width 101 height 41
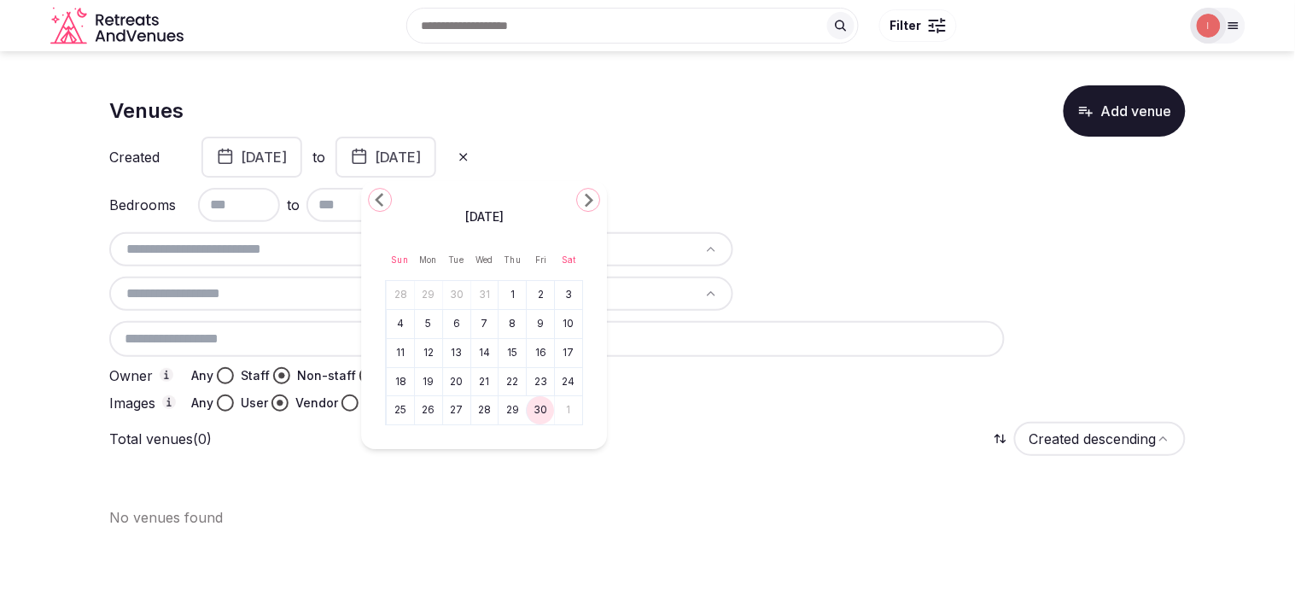
click at [584, 210] on button "Go to the Next Month" at bounding box center [588, 200] width 24 height 24
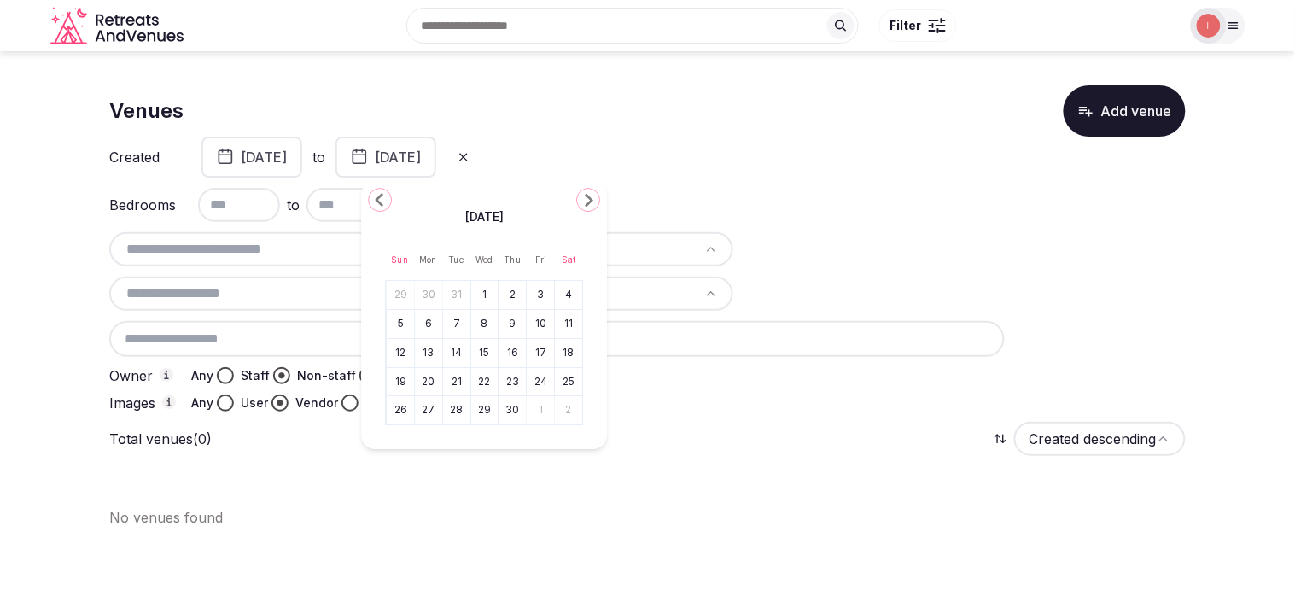
click at [584, 210] on button "Go to the Next Month" at bounding box center [588, 200] width 24 height 24
drag, startPoint x: 376, startPoint y: 192, endPoint x: 422, endPoint y: 261, distance: 83.6
click at [376, 193] on icon "Go to the Previous Month" at bounding box center [380, 199] width 20 height 20
click at [396, 435] on button "31" at bounding box center [400, 439] width 24 height 25
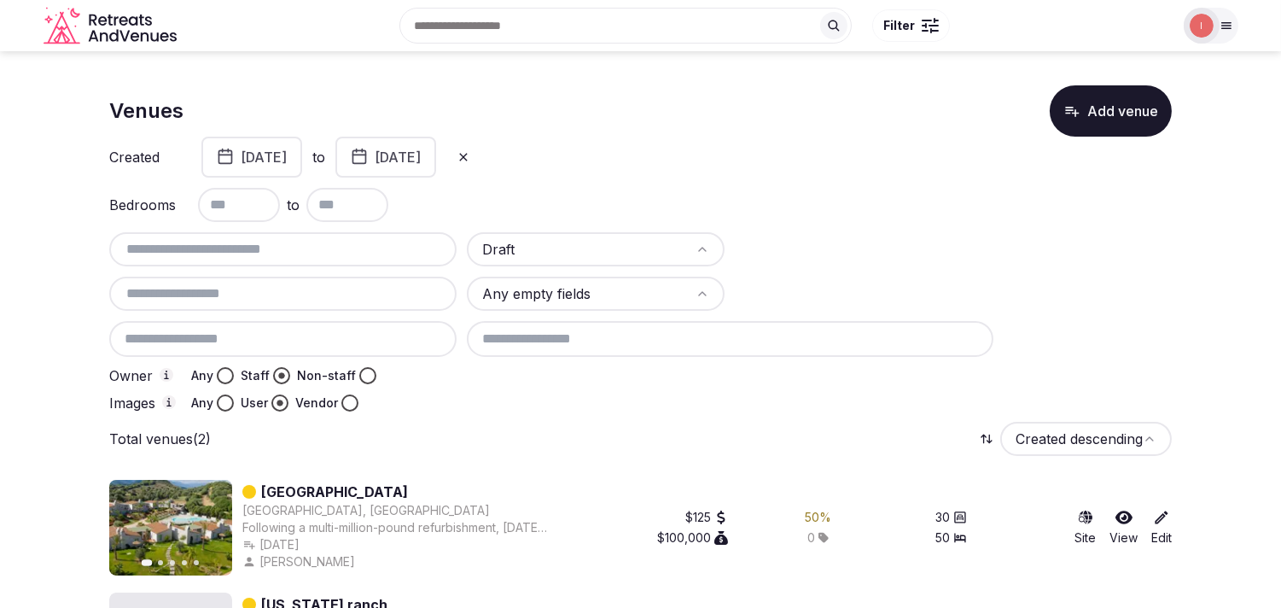
click at [481, 164] on button at bounding box center [463, 156] width 34 height 27
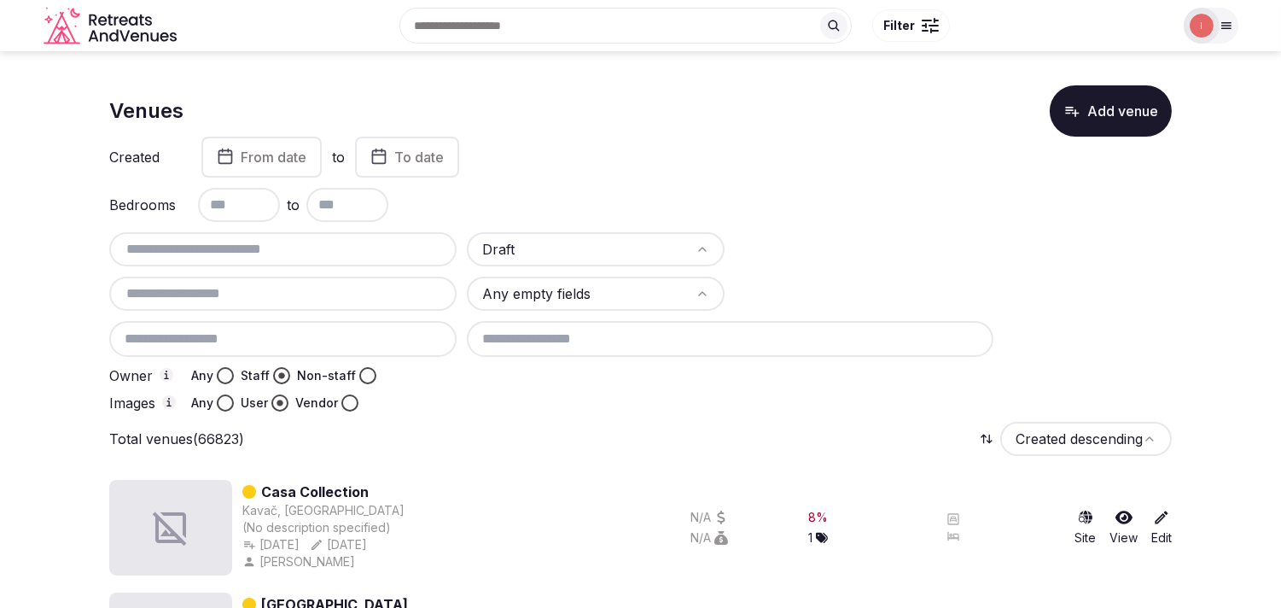
click at [284, 162] on span "From date" at bounding box center [274, 157] width 66 height 17
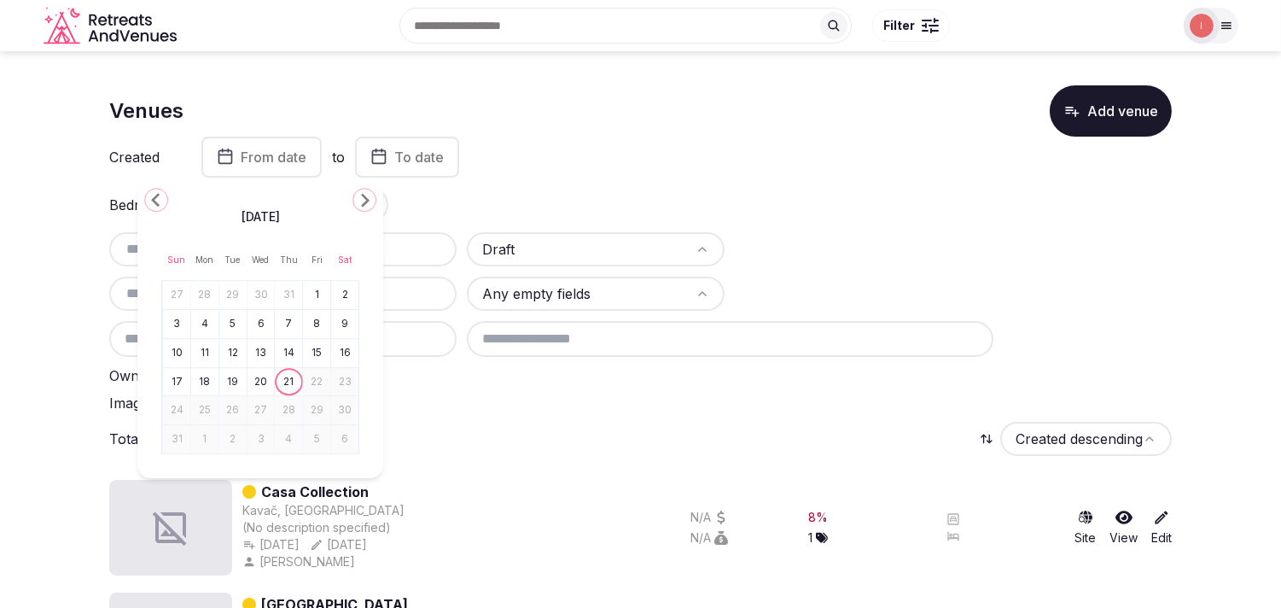
click at [154, 193] on icon "Go to the Previous Month" at bounding box center [156, 199] width 20 height 20
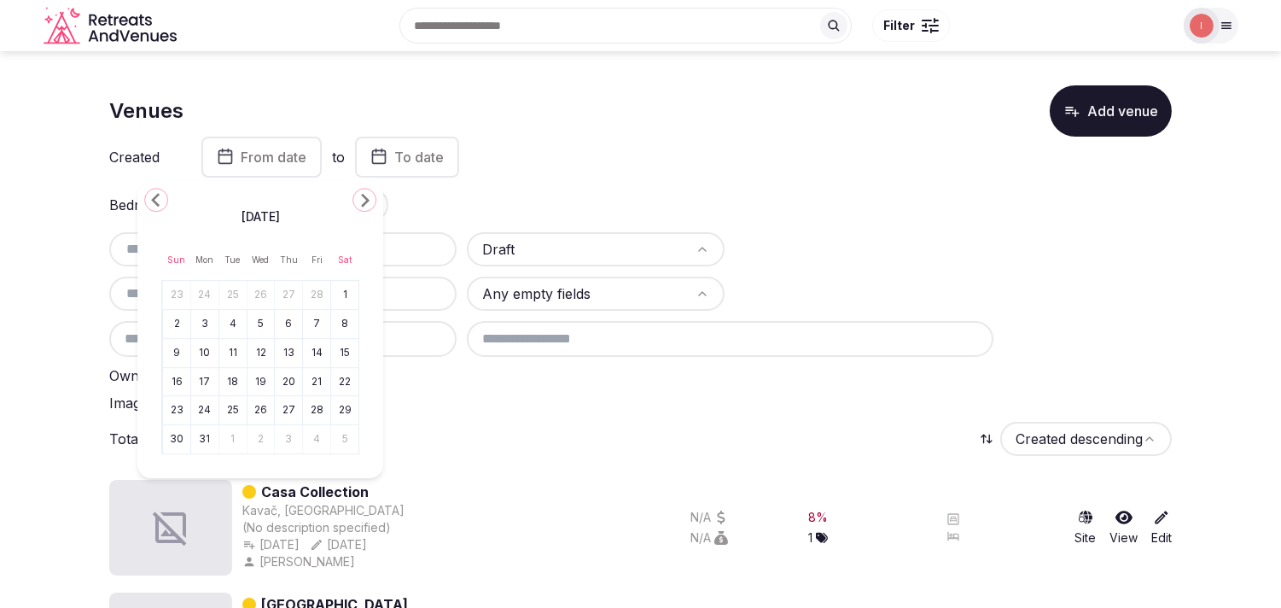
click at [154, 193] on icon "Go to the Previous Month" at bounding box center [156, 199] width 20 height 20
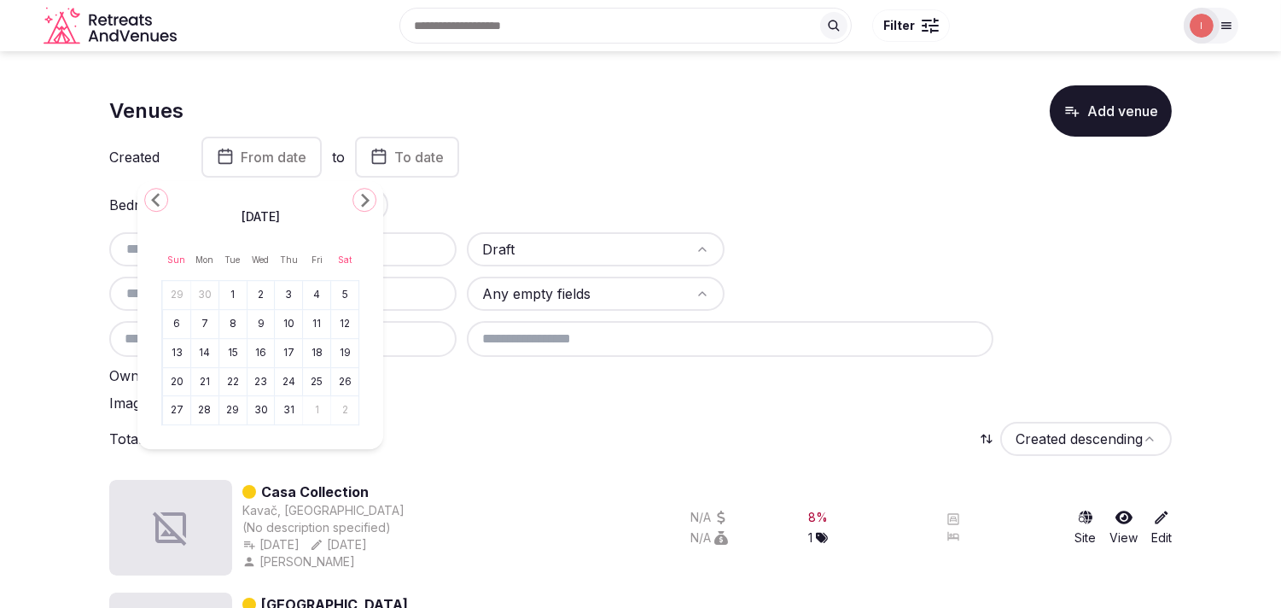
click at [154, 193] on icon "Go to the Previous Month" at bounding box center [156, 199] width 20 height 20
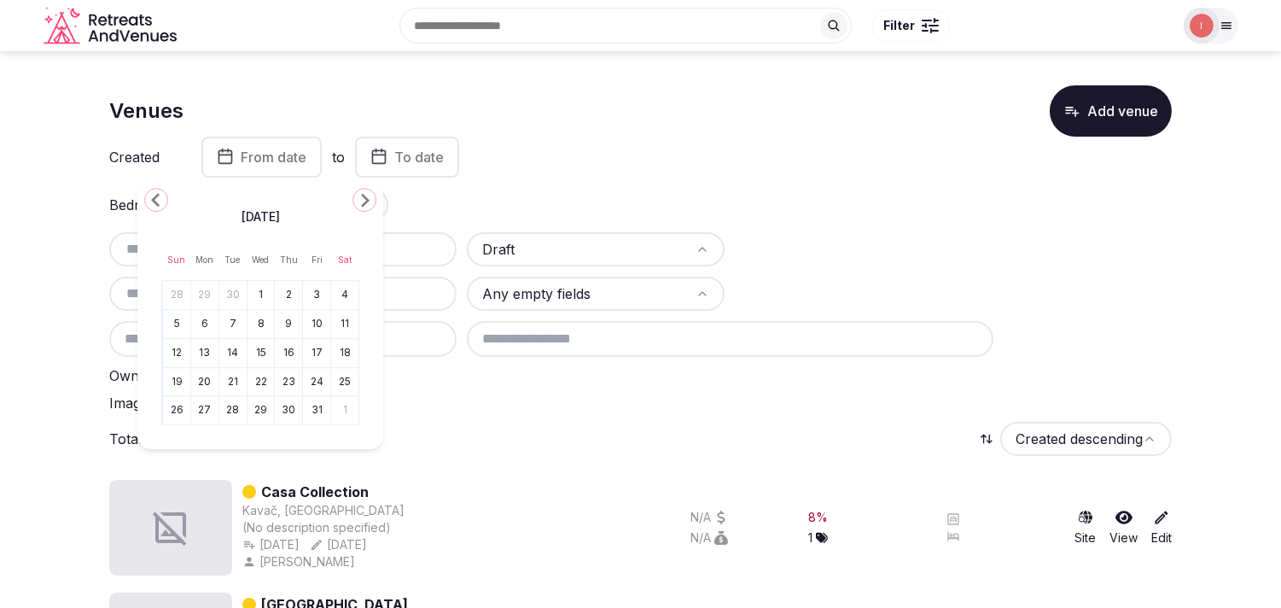
click at [154, 193] on icon "Go to the Previous Month" at bounding box center [156, 199] width 20 height 20
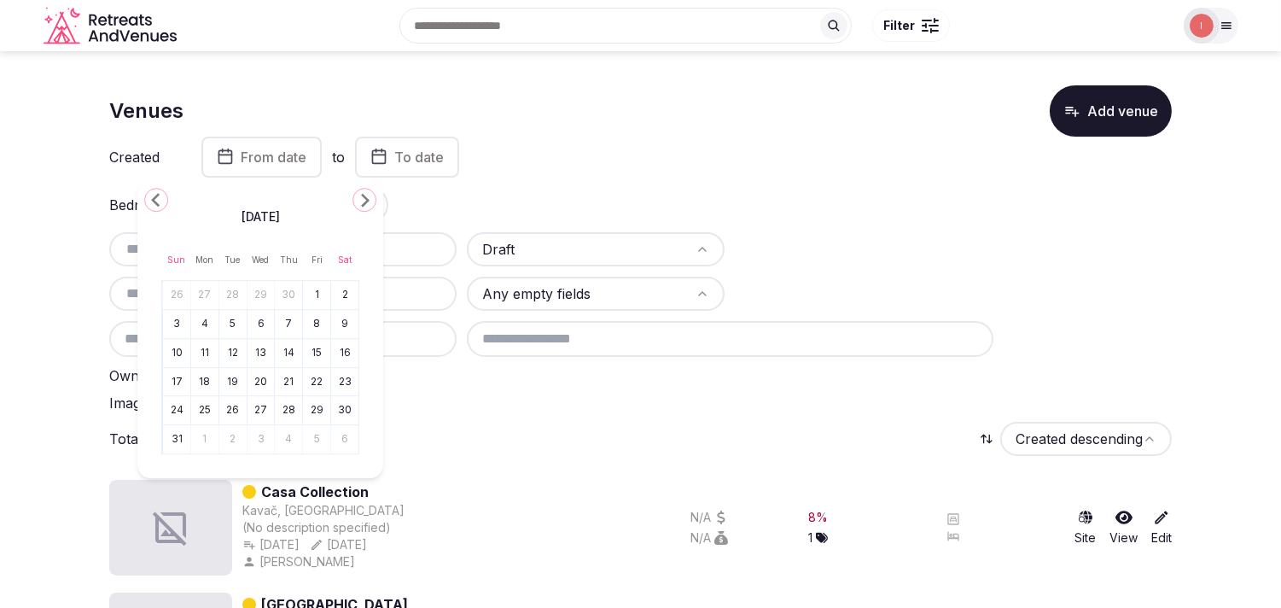
click at [154, 200] on icon "Go to the Previous Month" at bounding box center [156, 199] width 20 height 20
click at [155, 200] on icon "Go to the Previous Month" at bounding box center [156, 199] width 20 height 20
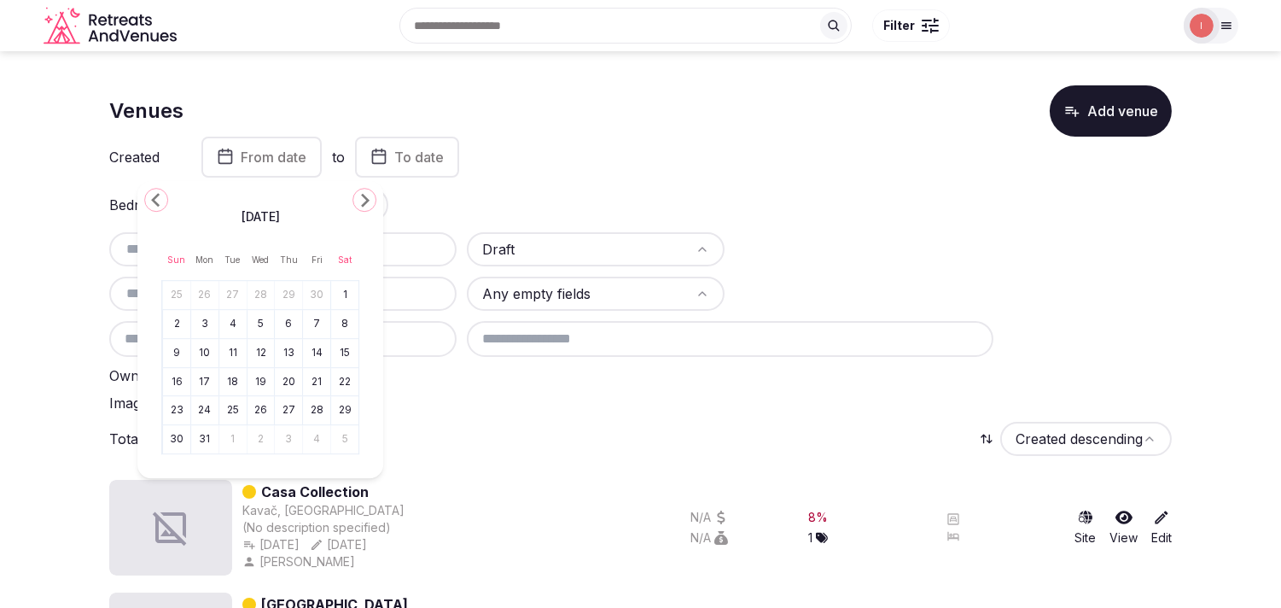
click at [155, 200] on icon "Go to the Previous Month" at bounding box center [156, 199] width 20 height 20
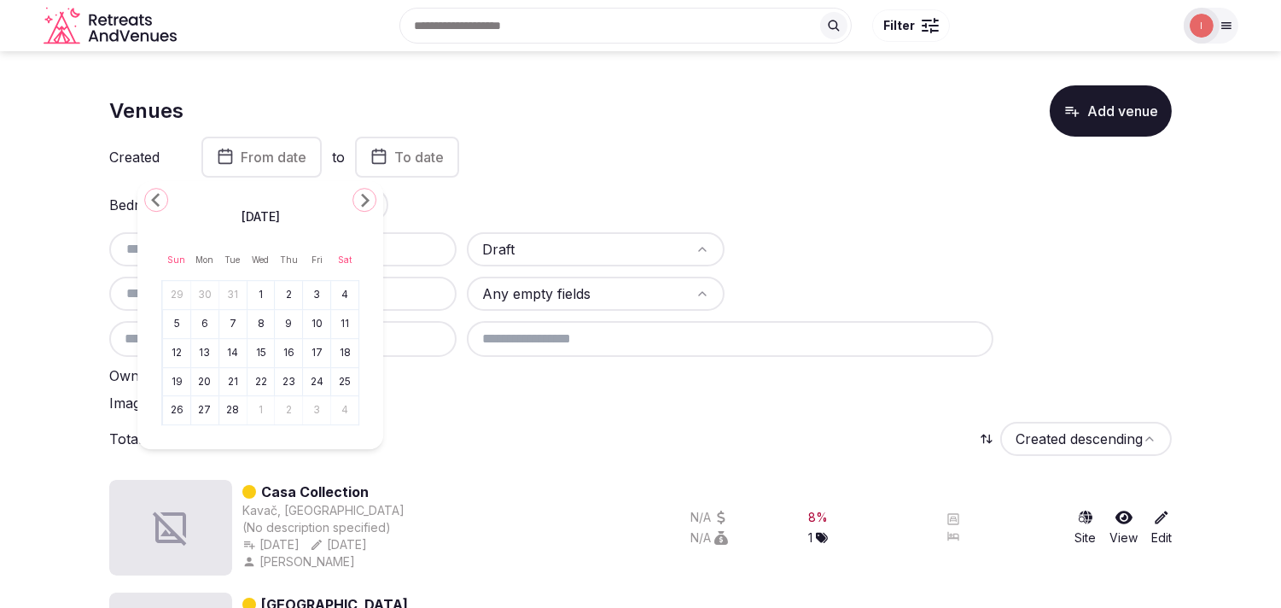
click at [155, 200] on icon "Go to the Previous Month" at bounding box center [156, 199] width 20 height 20
click at [177, 288] on button "1" at bounding box center [177, 295] width 24 height 25
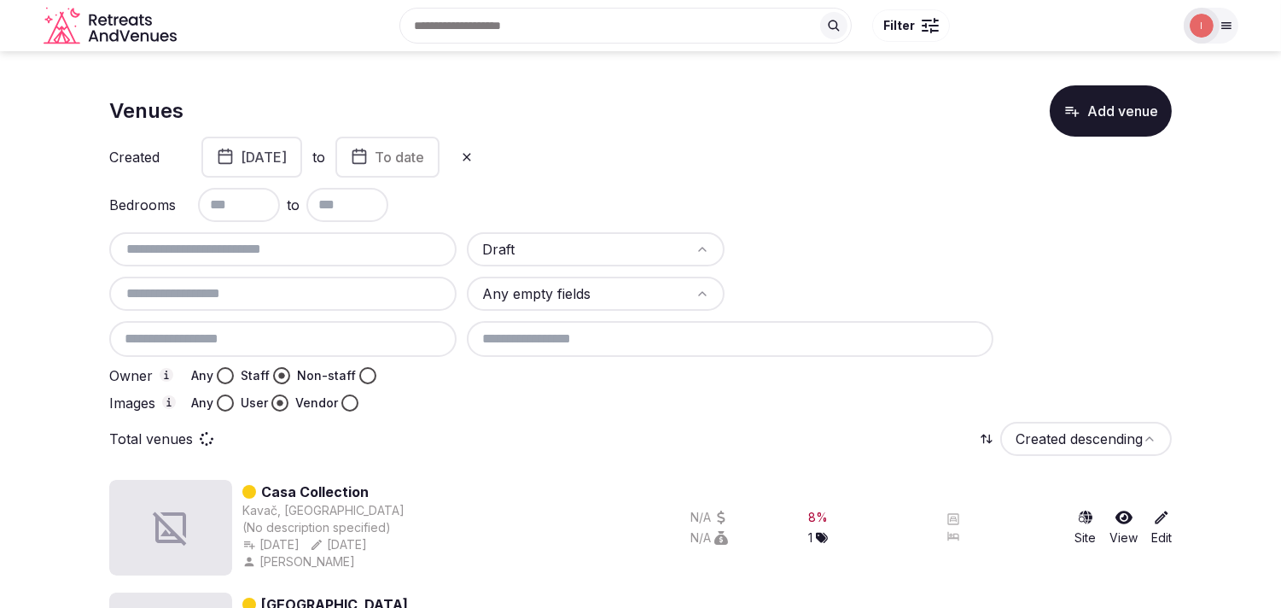
click at [436, 157] on button "To date" at bounding box center [387, 157] width 104 height 41
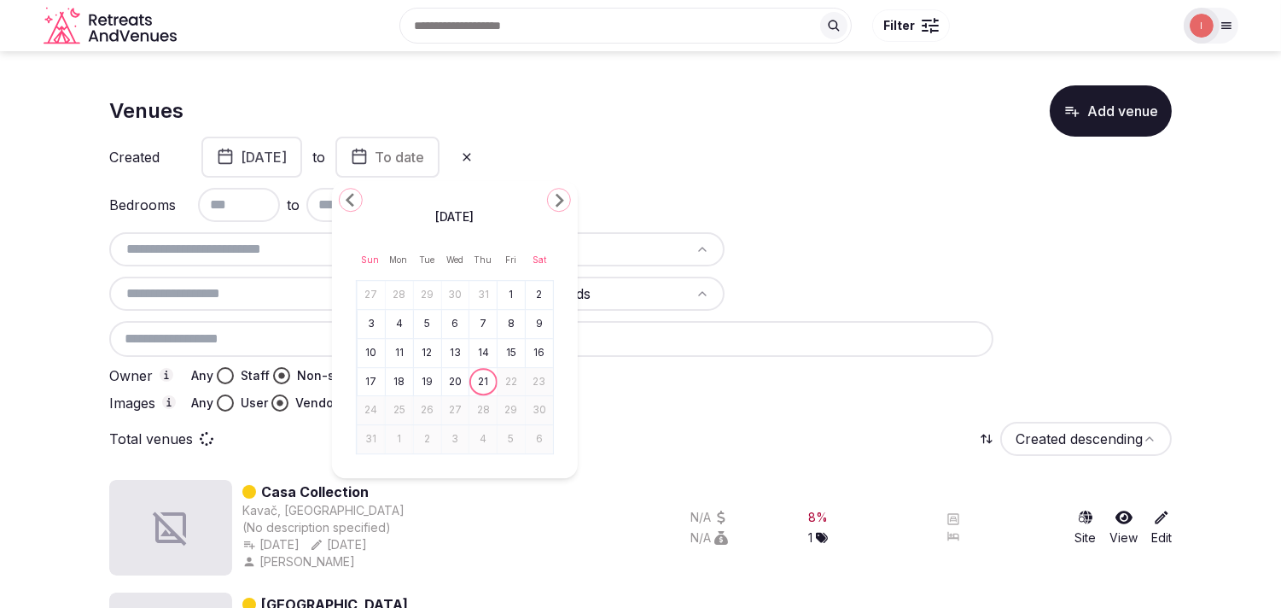
click at [346, 199] on icon "Go to the Previous Month" at bounding box center [351, 199] width 20 height 20
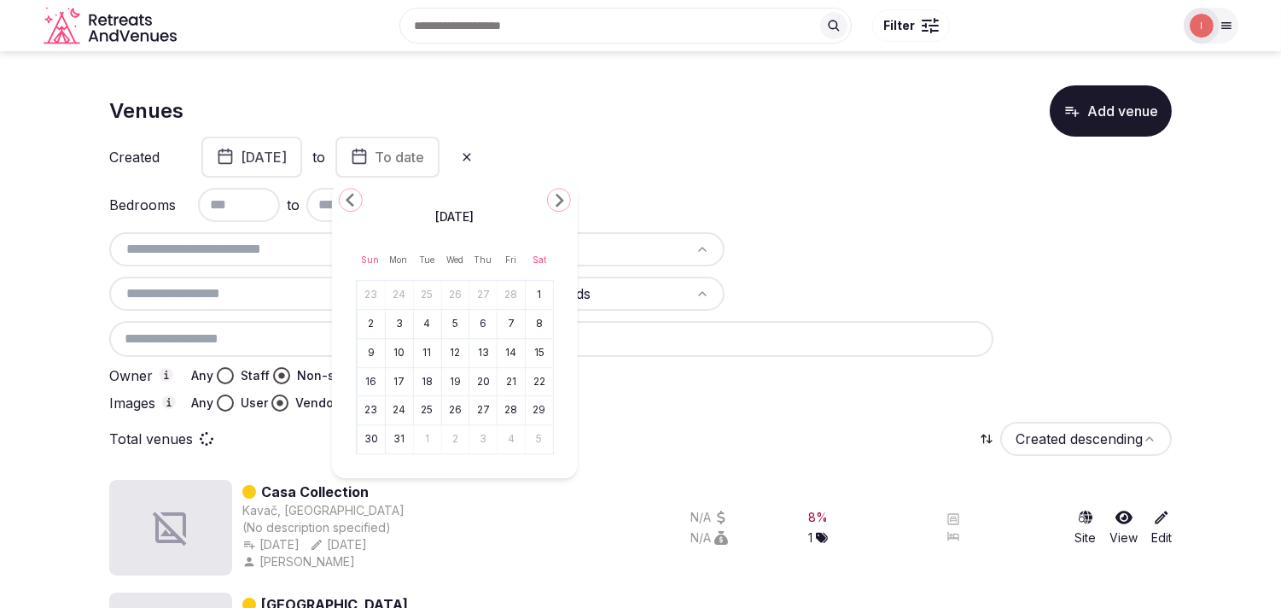
click at [346, 199] on icon "Go to the Previous Month" at bounding box center [351, 199] width 20 height 20
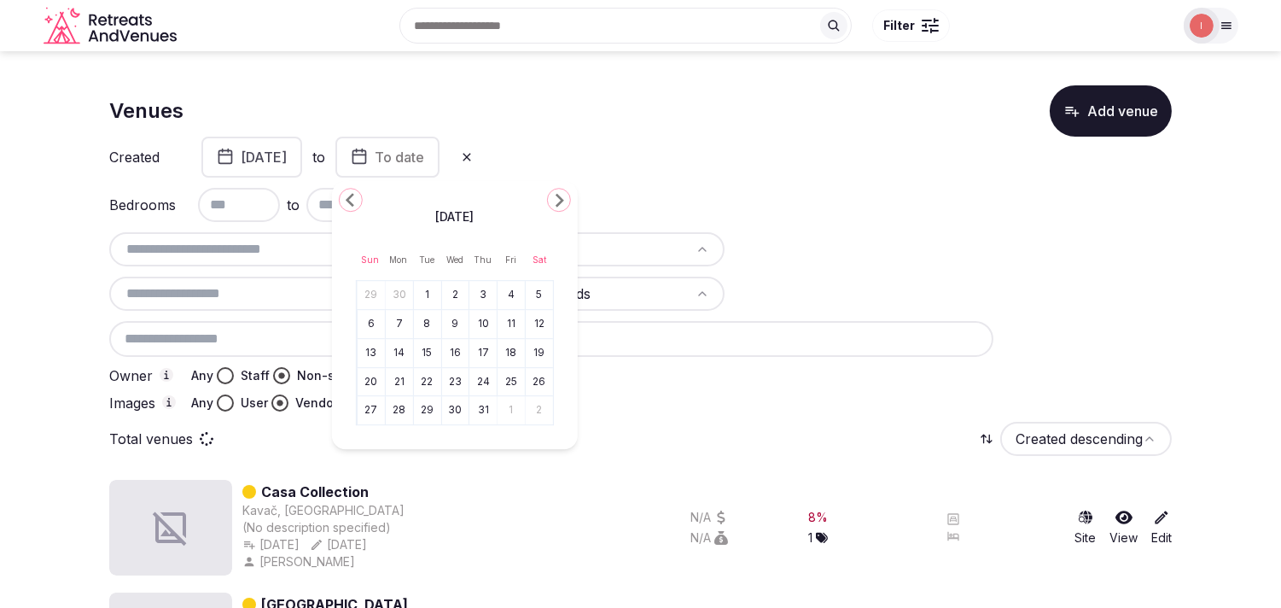
click at [346, 199] on icon "Go to the Previous Month" at bounding box center [351, 199] width 20 height 20
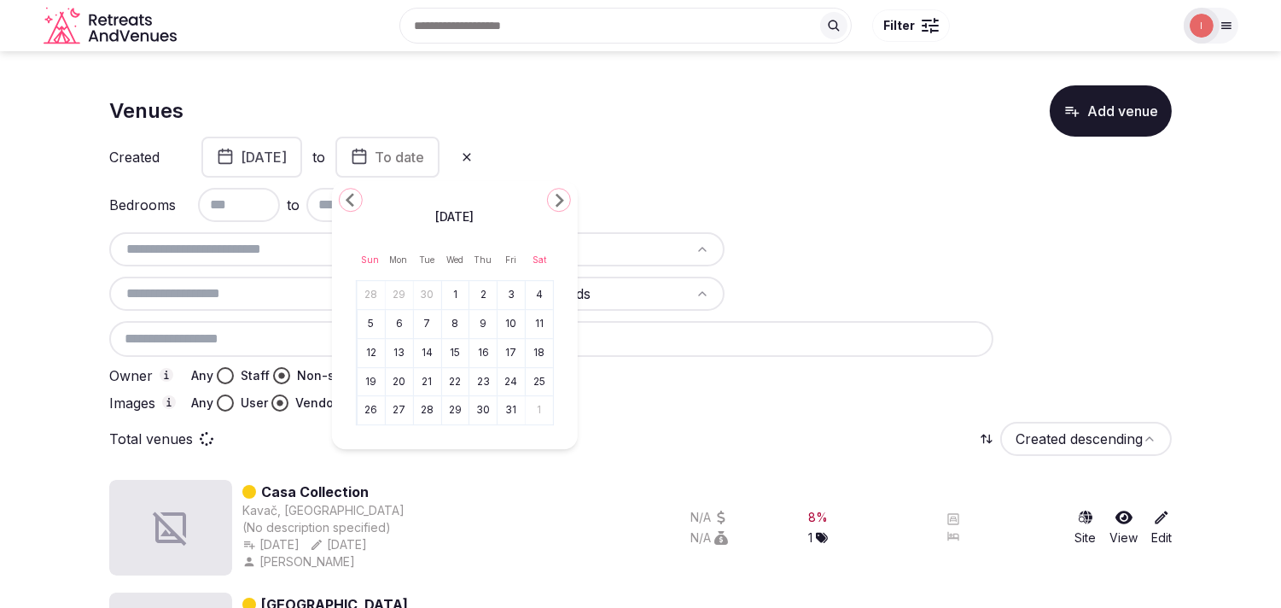
click at [346, 199] on icon "Go to the Previous Month" at bounding box center [351, 199] width 20 height 20
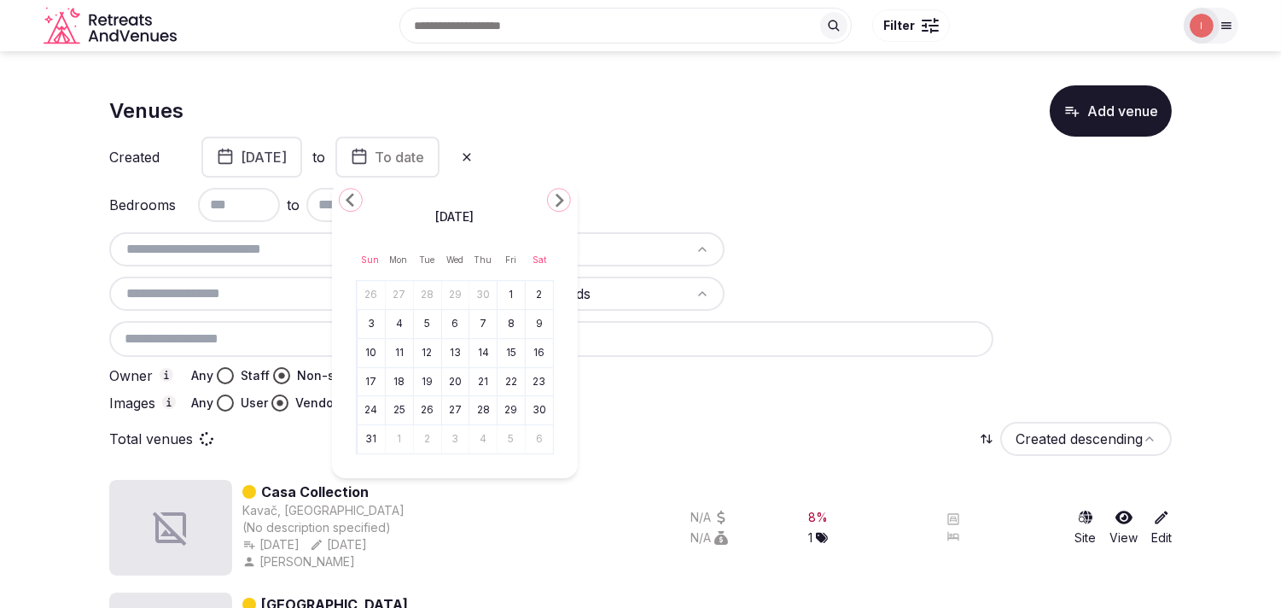
click at [346, 199] on icon "Go to the Previous Month" at bounding box center [351, 199] width 20 height 20
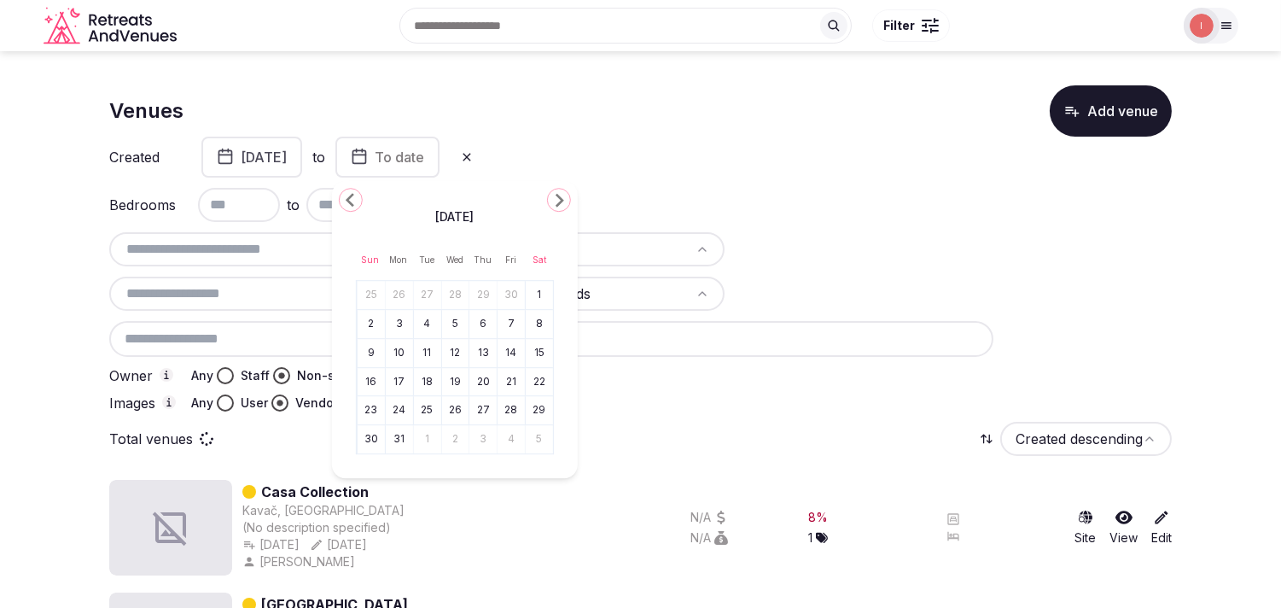
click at [343, 198] on icon "Go to the Previous Month" at bounding box center [351, 199] width 20 height 20
click at [516, 408] on button "30" at bounding box center [511, 411] width 24 height 25
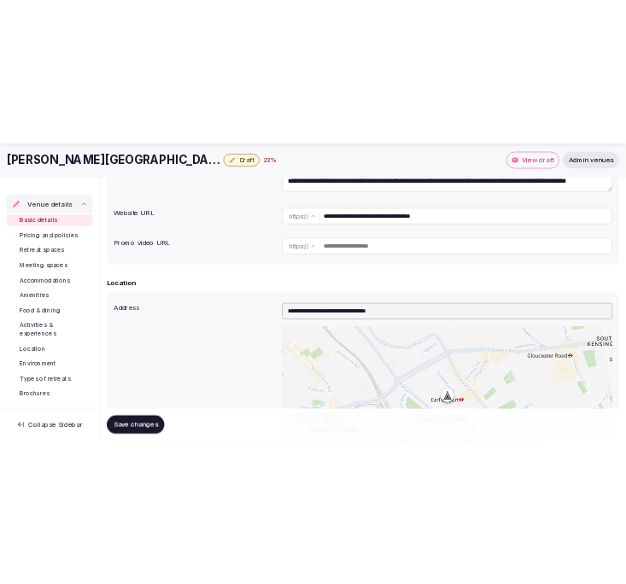
scroll to position [379, 0]
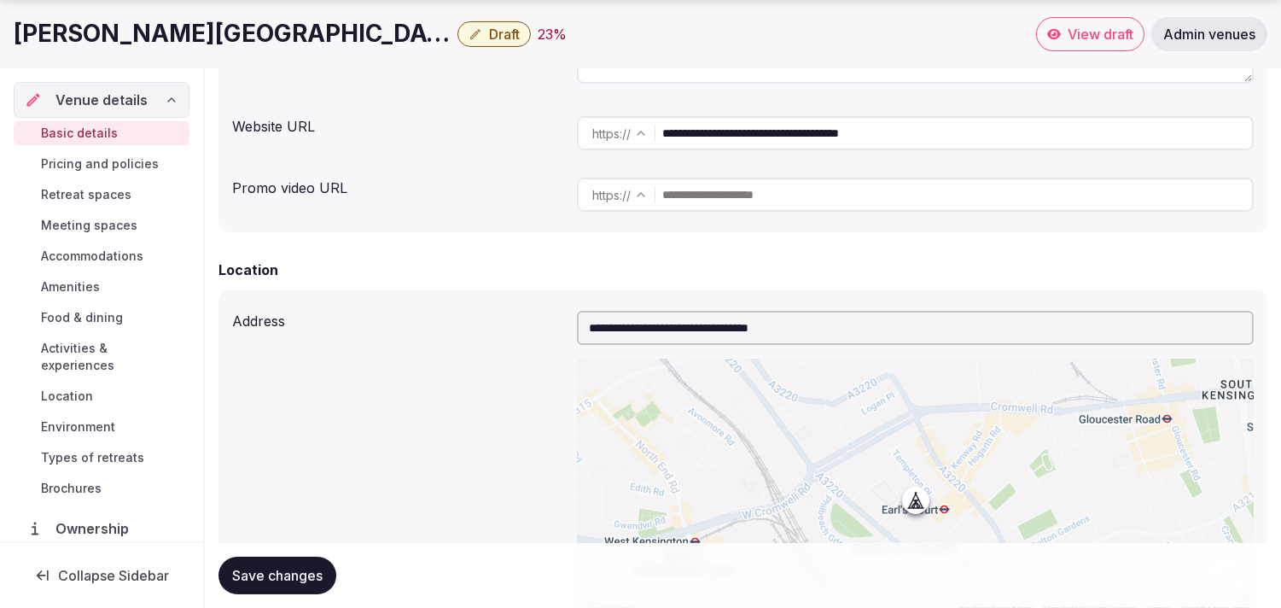
click at [707, 138] on input "**********" at bounding box center [957, 133] width 590 height 34
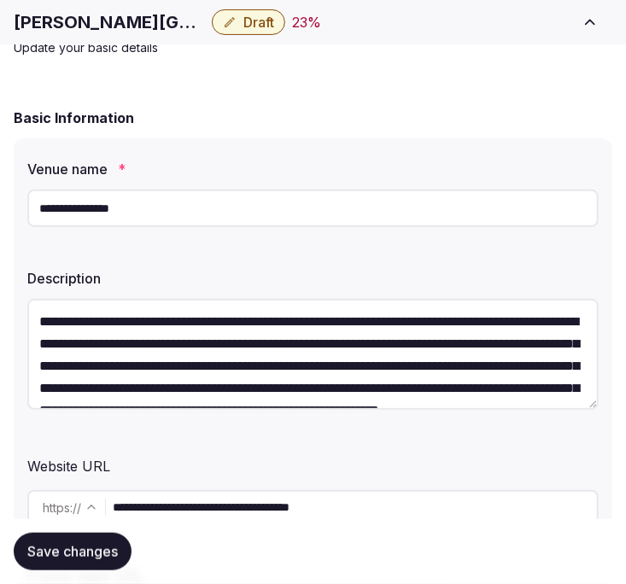
scroll to position [95, 0]
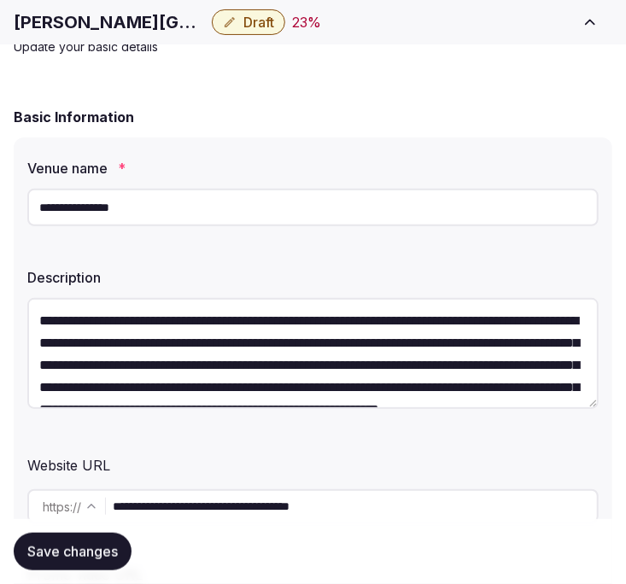
click at [101, 207] on input "**********" at bounding box center [312, 208] width 571 height 38
